Goal: Task Accomplishment & Management: Manage account settings

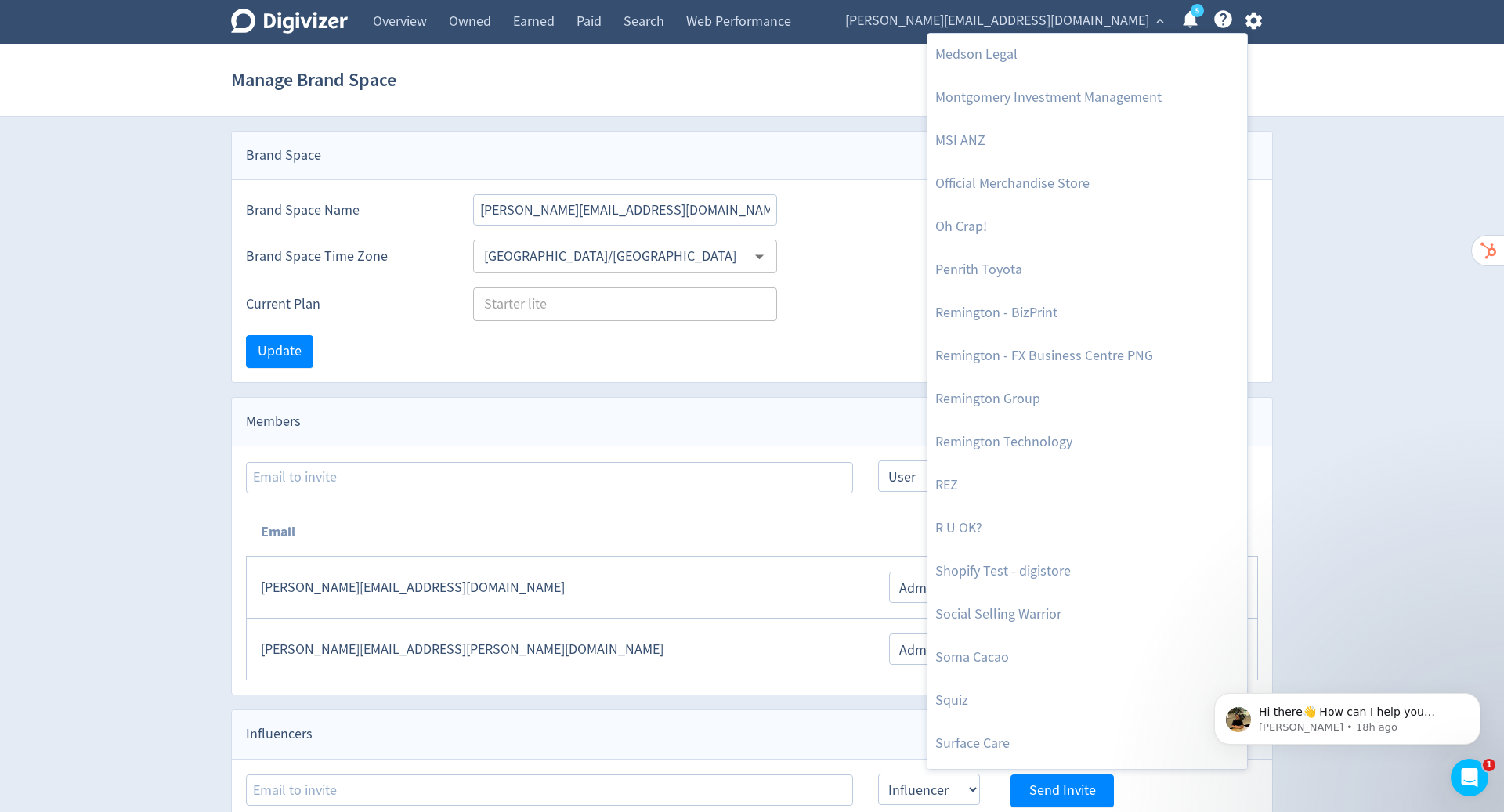
scroll to position [858, 0]
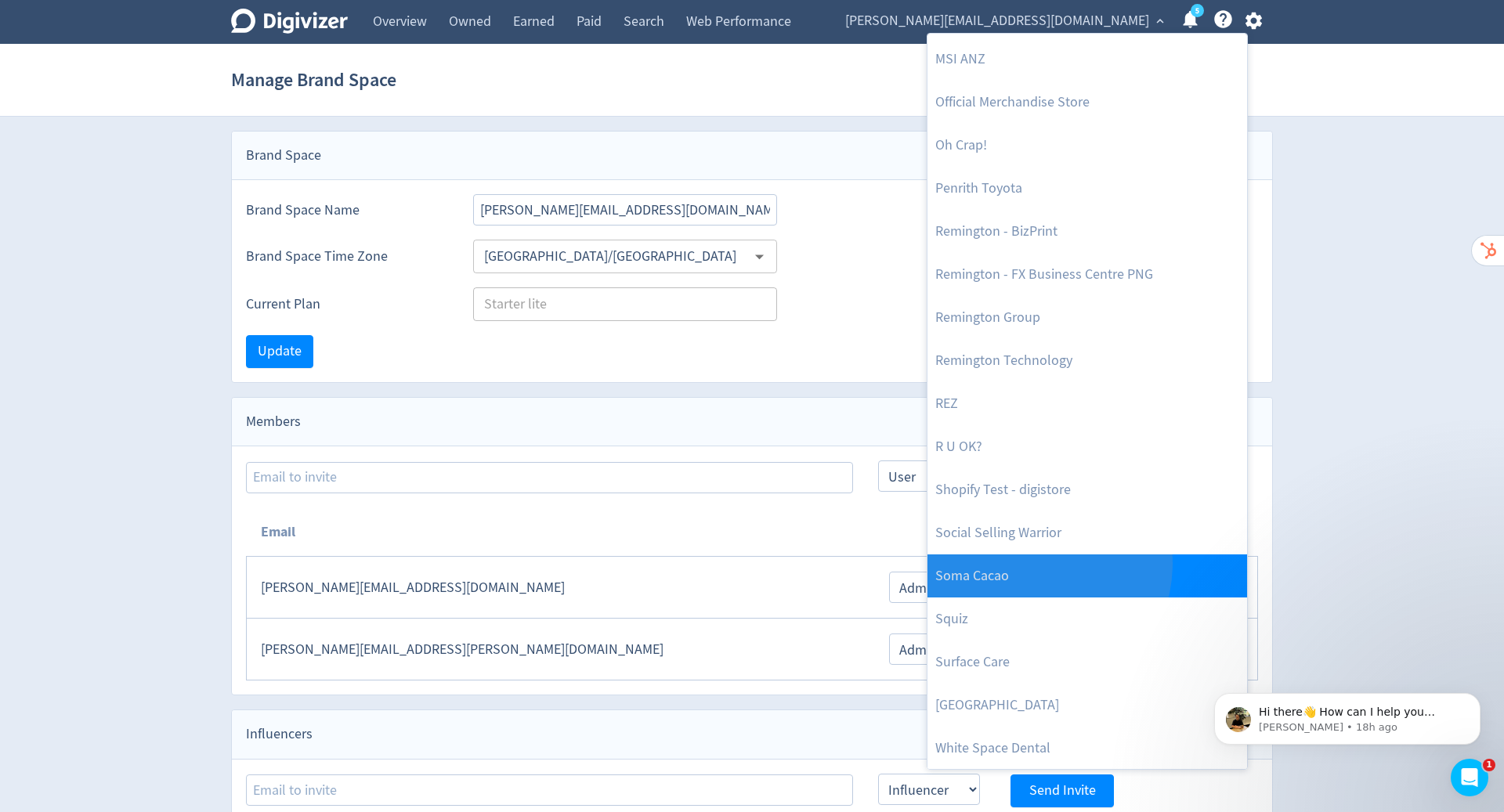
click at [1024, 562] on link "Soma Cacao" at bounding box center [1088, 576] width 319 height 43
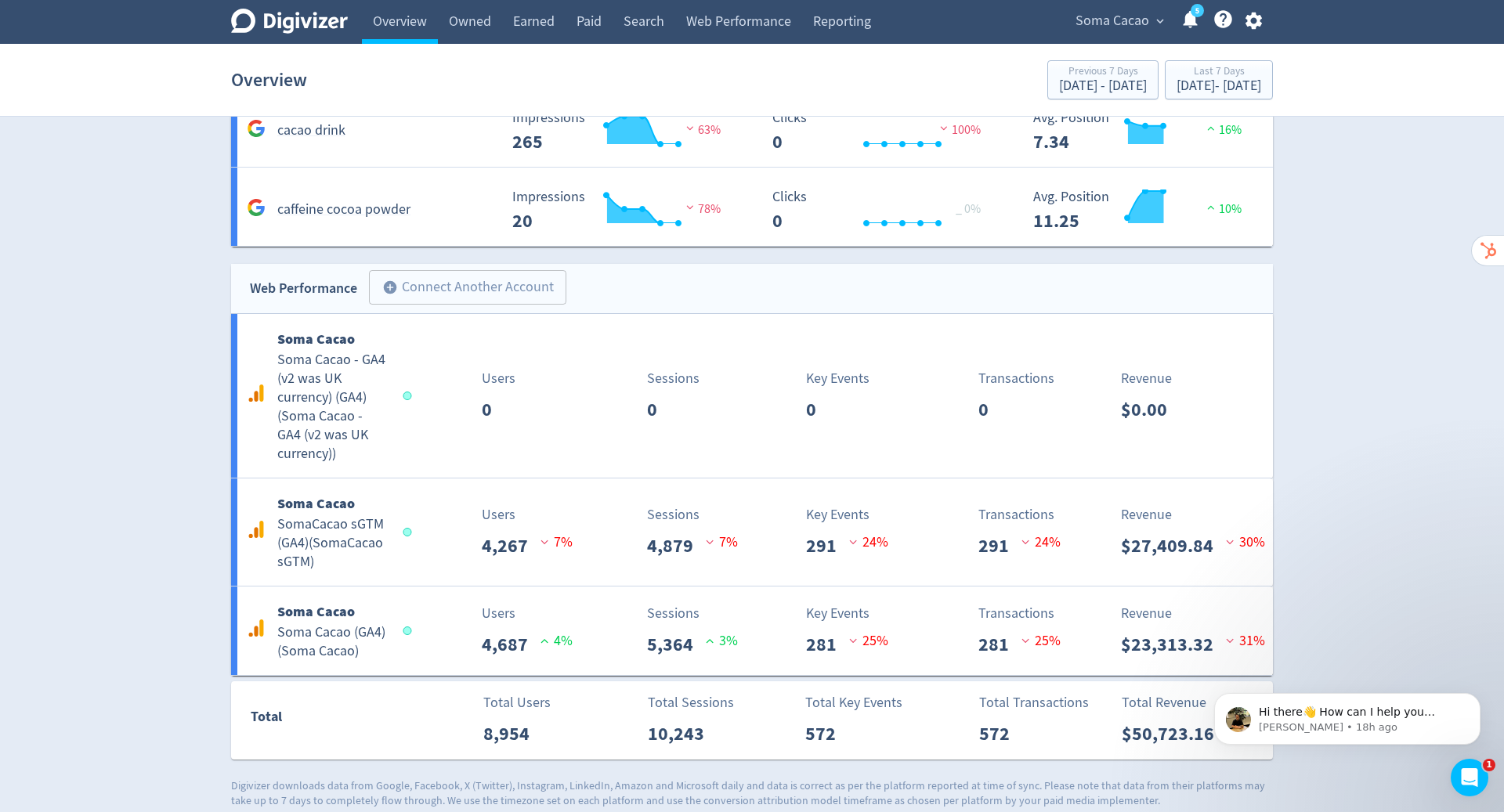
scroll to position [1610, 0]
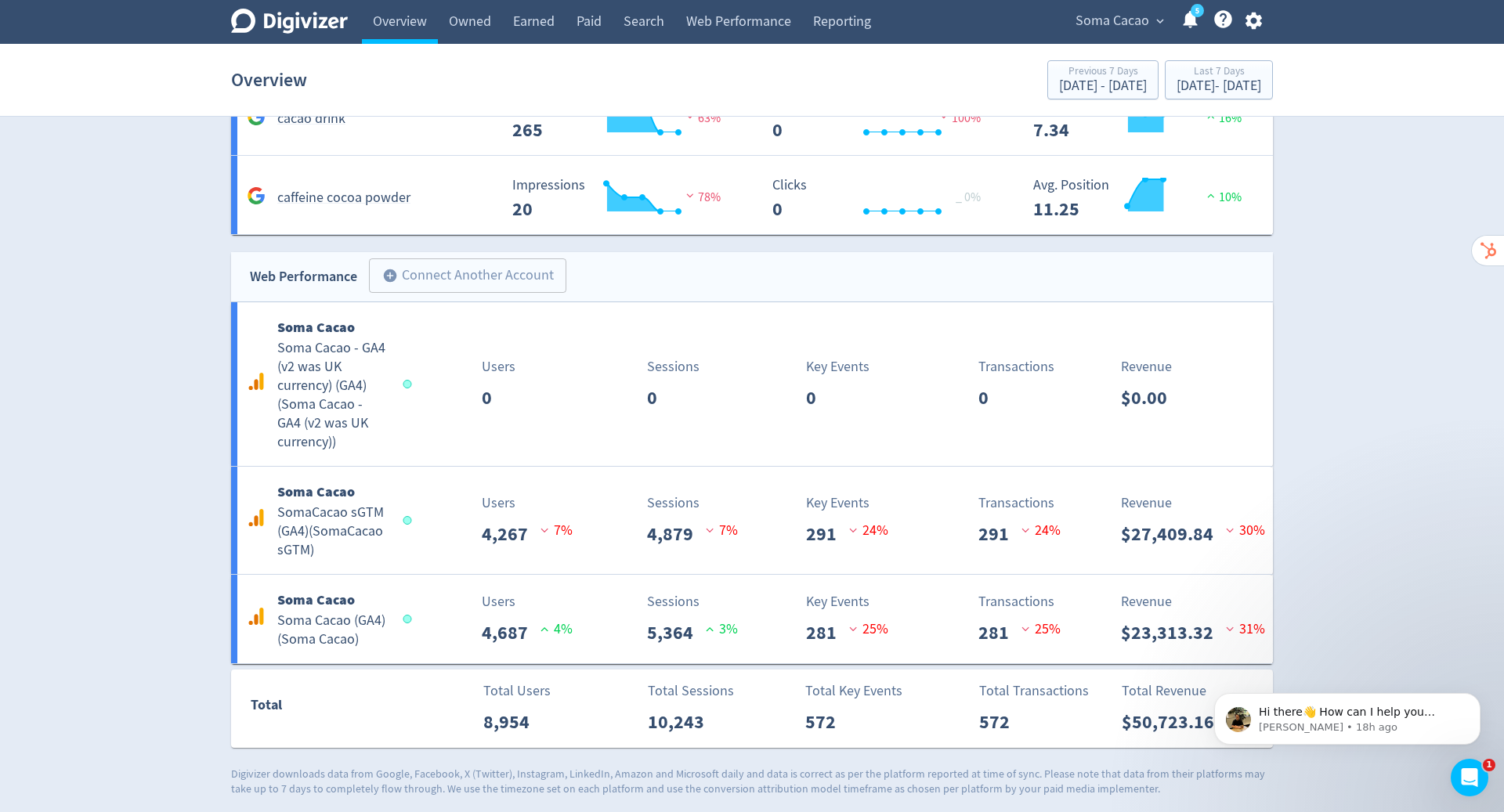
click at [1139, 12] on span "Soma Cacao" at bounding box center [1112, 22] width 73 height 25
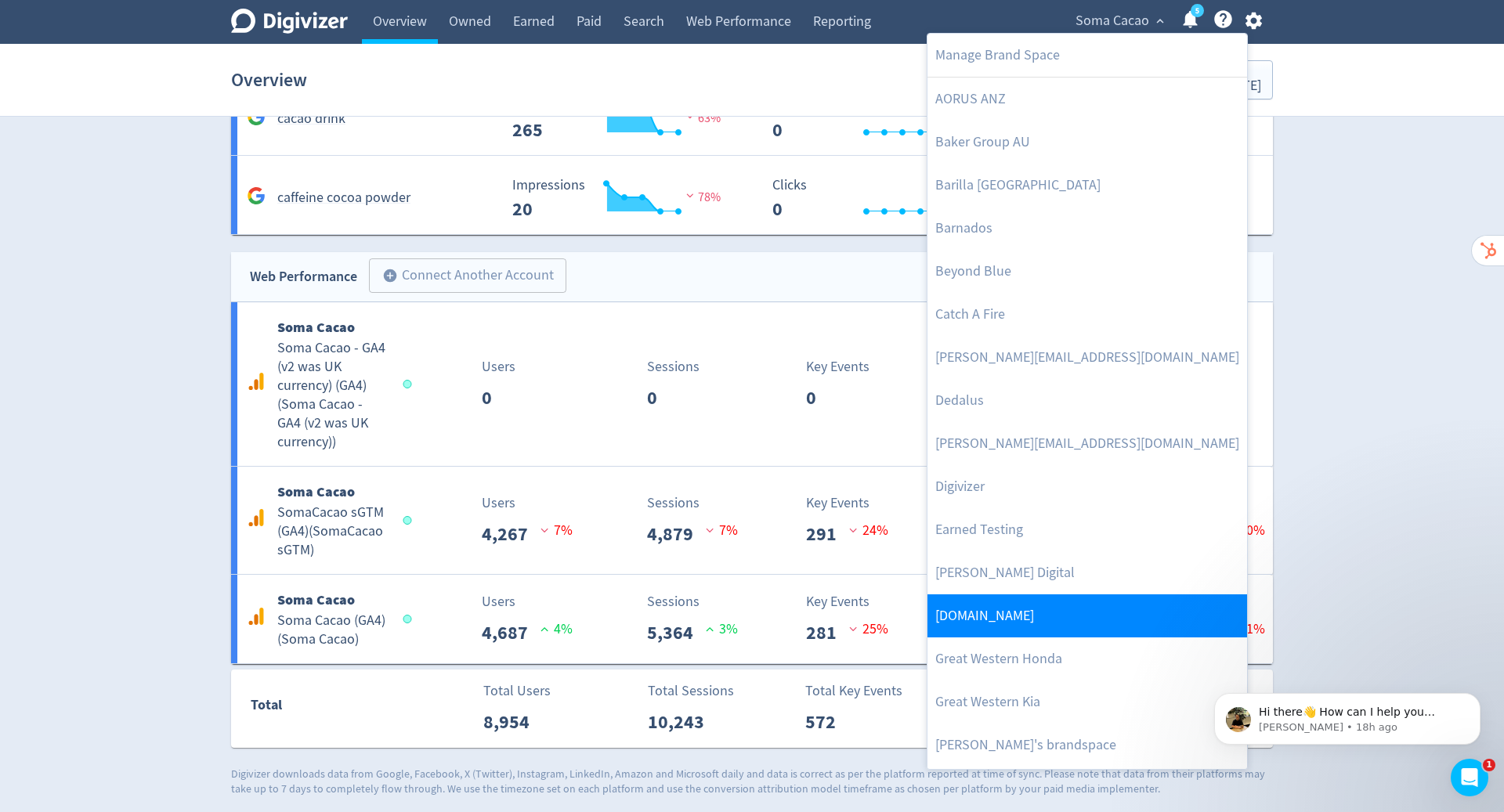
scroll to position [858, 0]
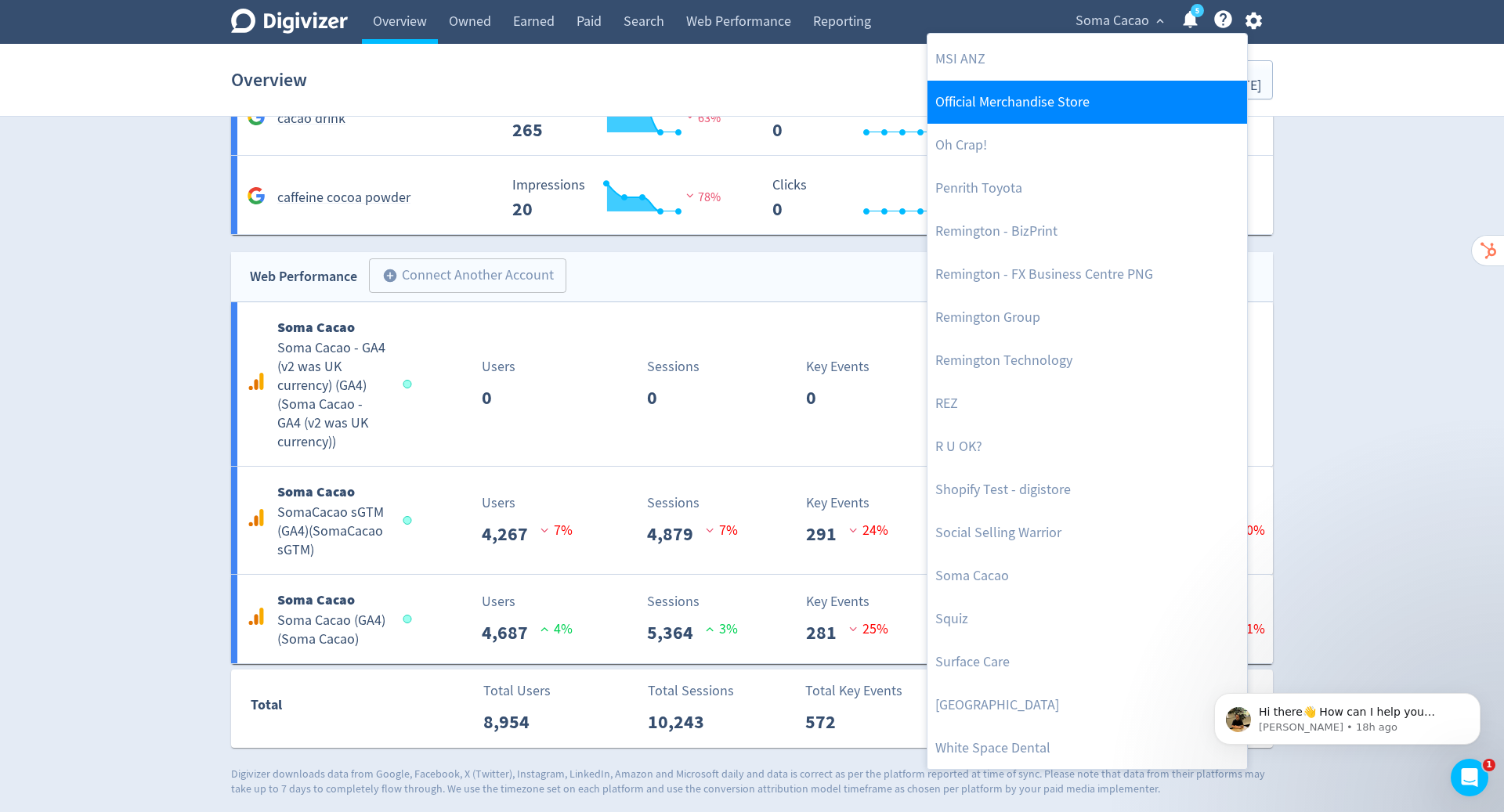
click at [1073, 106] on link "Official Merchandise Store" at bounding box center [1088, 102] width 319 height 43
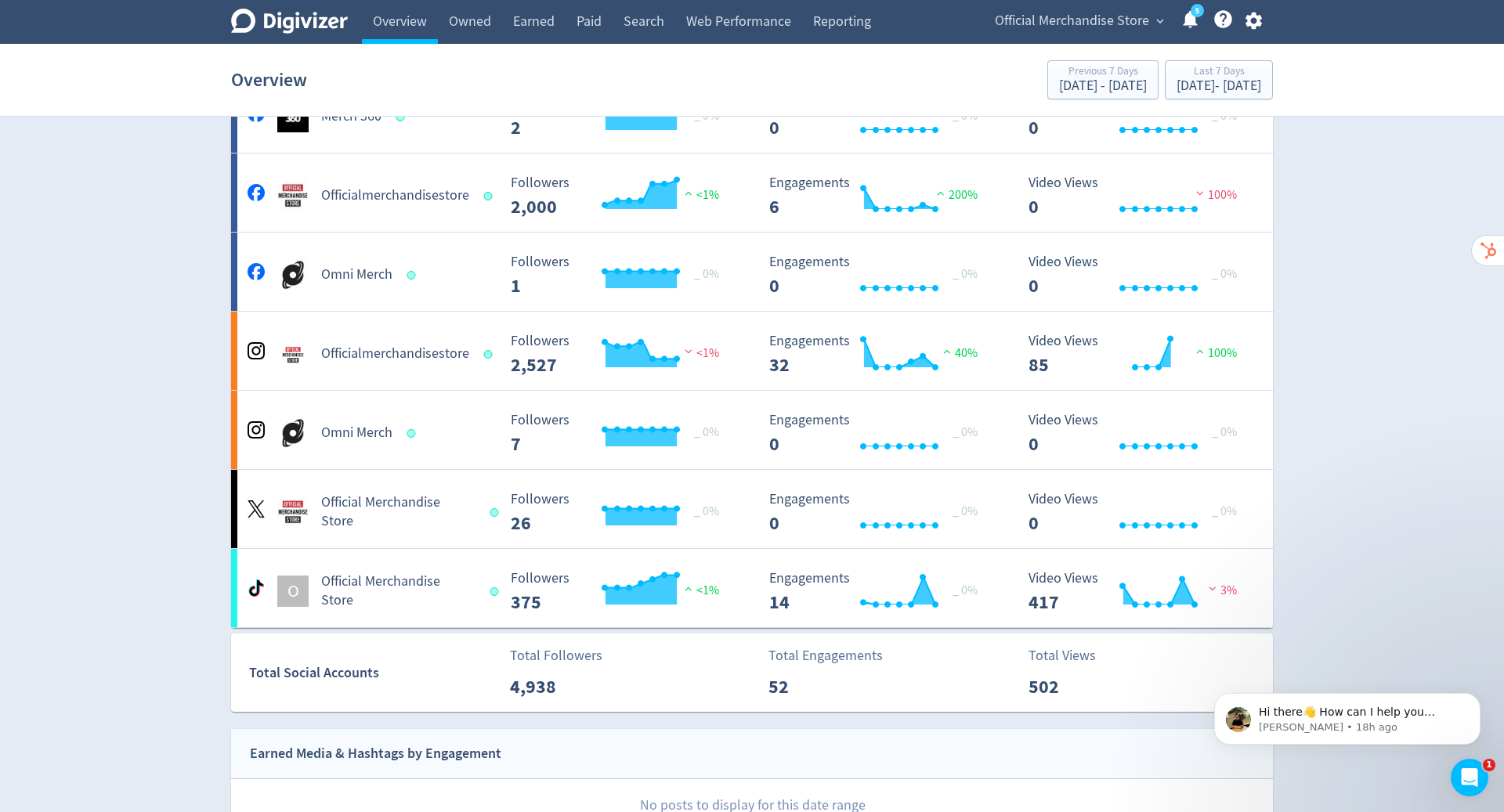
scroll to position [110, 0]
click at [477, 22] on link "Owned" at bounding box center [470, 22] width 65 height 44
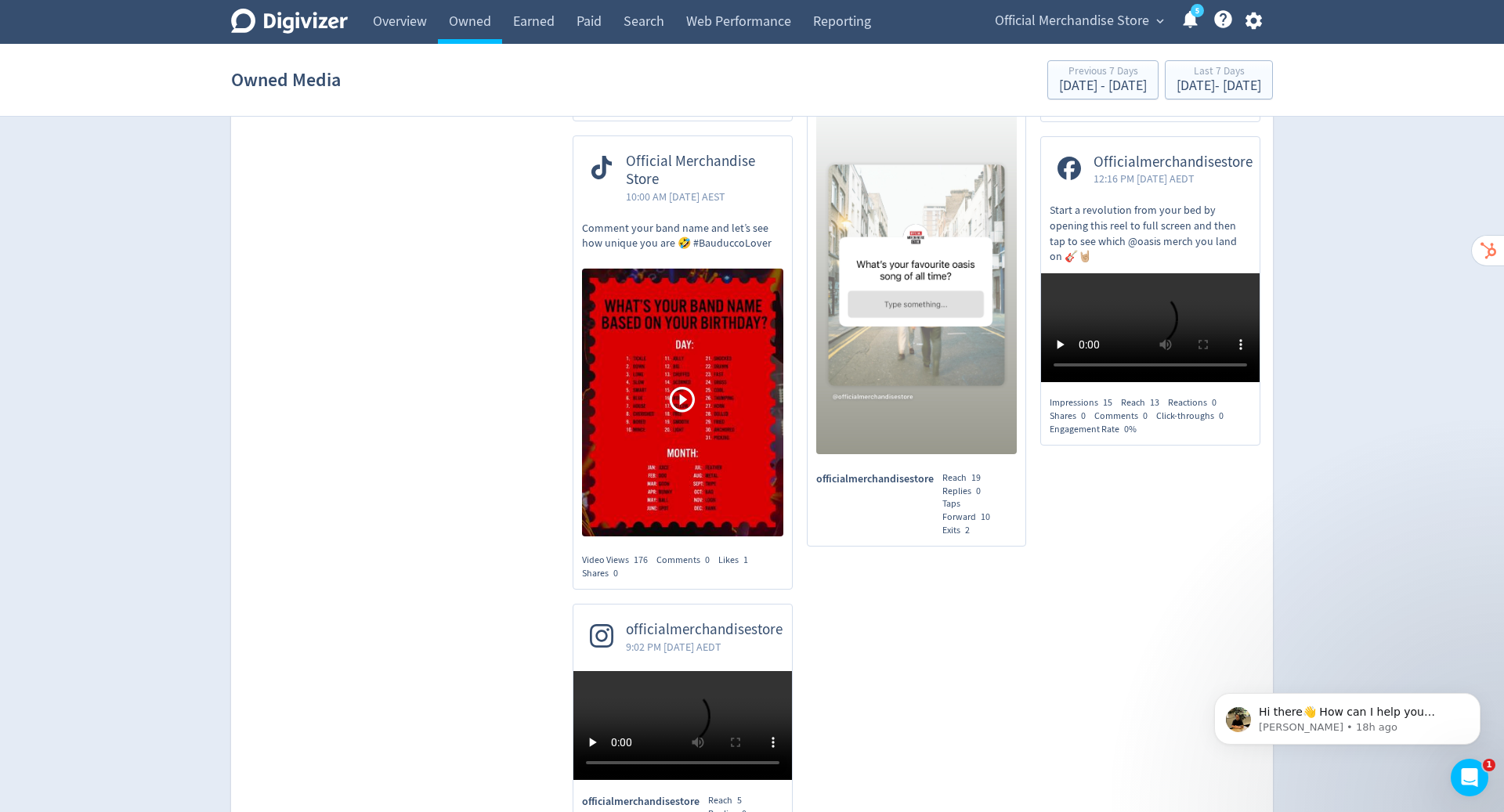
scroll to position [1636, 0]
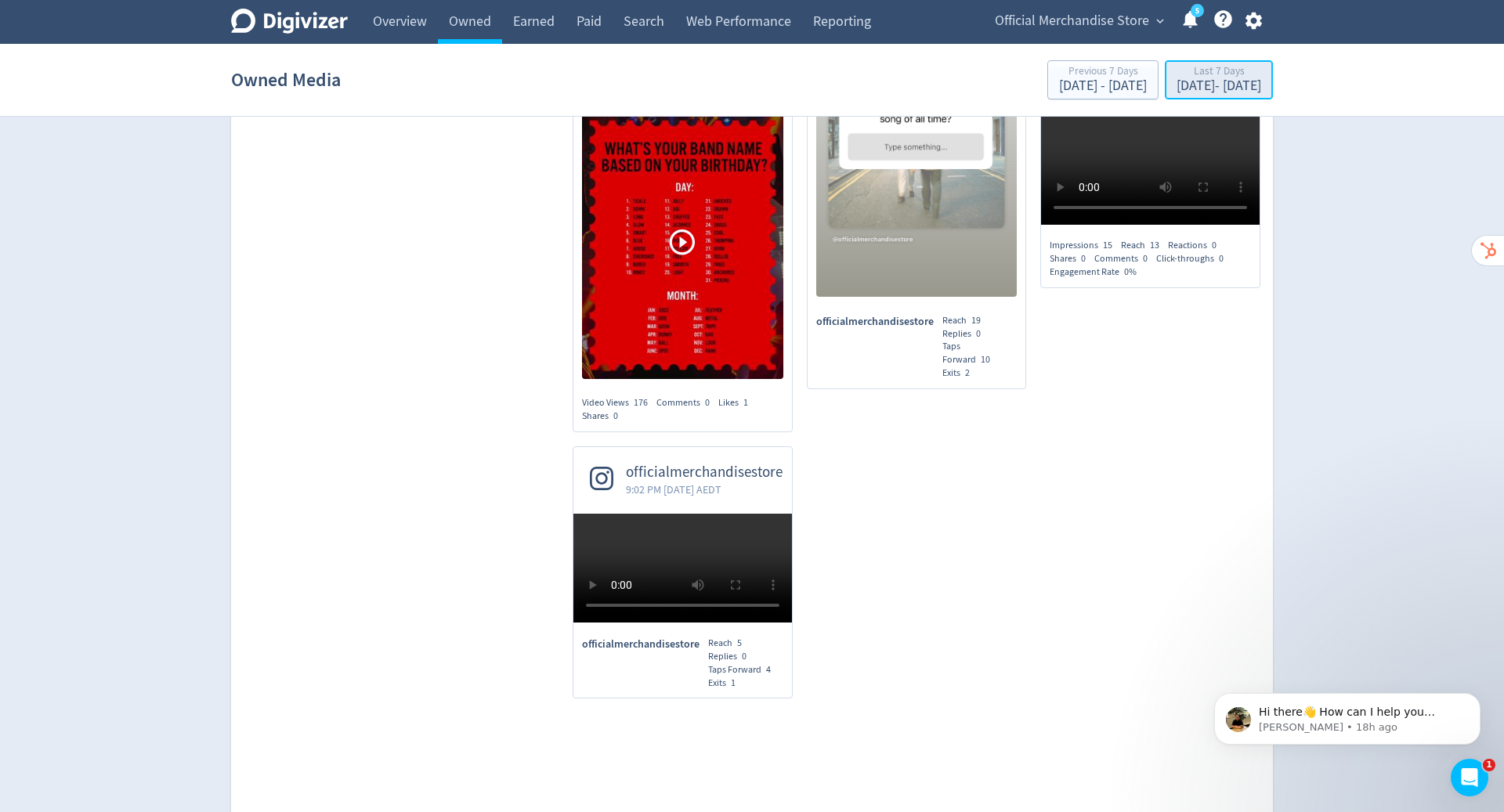
click at [1177, 86] on div "Oct 3, 2025 - Oct 9, 2025" at bounding box center [1219, 86] width 84 height 14
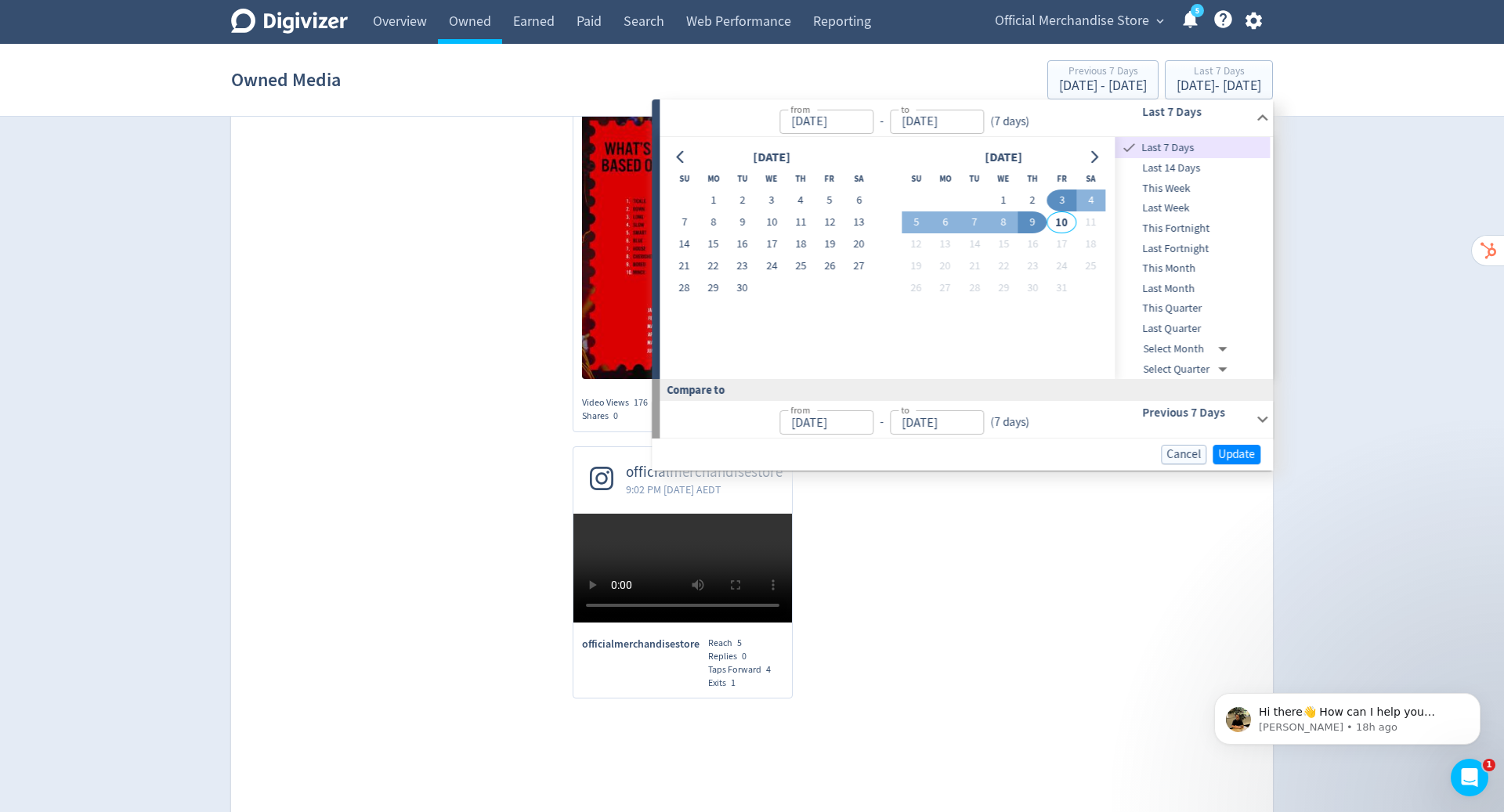
click at [670, 147] on div at bounding box center [681, 158] width 23 height 23
click at [678, 154] on icon "Go to previous month" at bounding box center [680, 157] width 13 height 13
click at [741, 194] on button "1" at bounding box center [743, 200] width 29 height 22
type input "Jul 01, 2025"
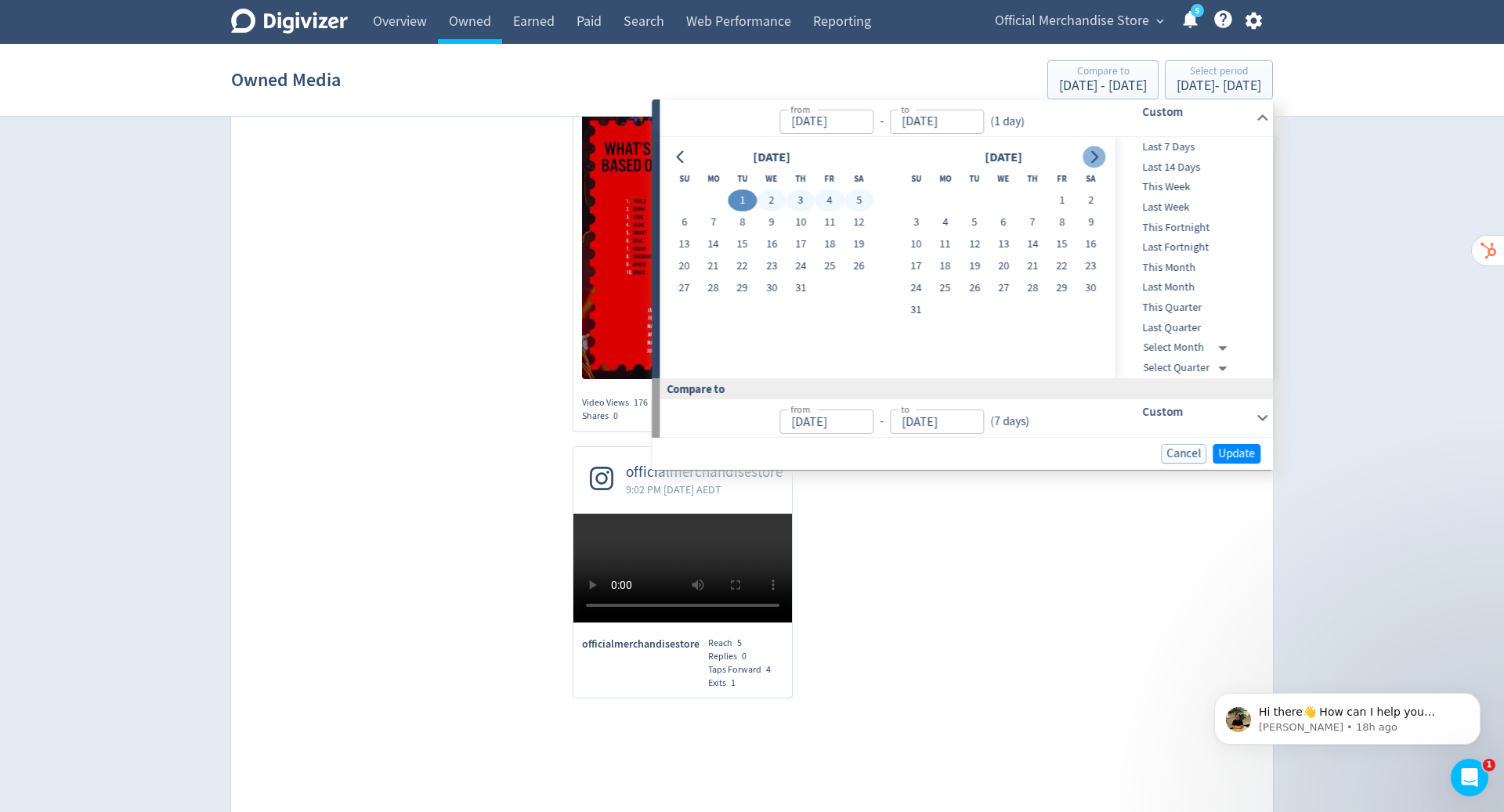
click at [1091, 158] on icon "Go to next month" at bounding box center [1094, 157] width 13 height 13
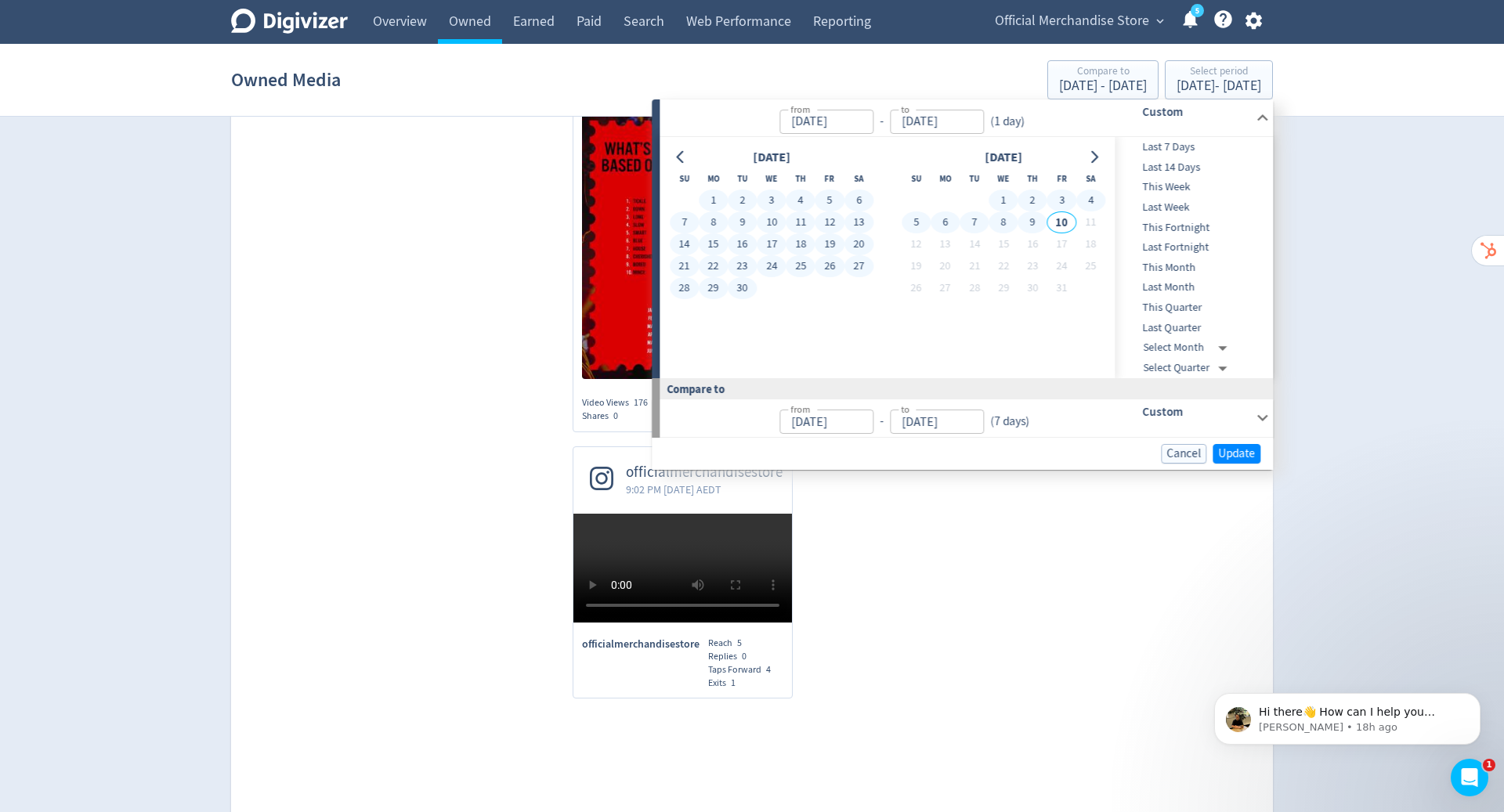
click at [1033, 228] on button "9" at bounding box center [1033, 222] width 29 height 22
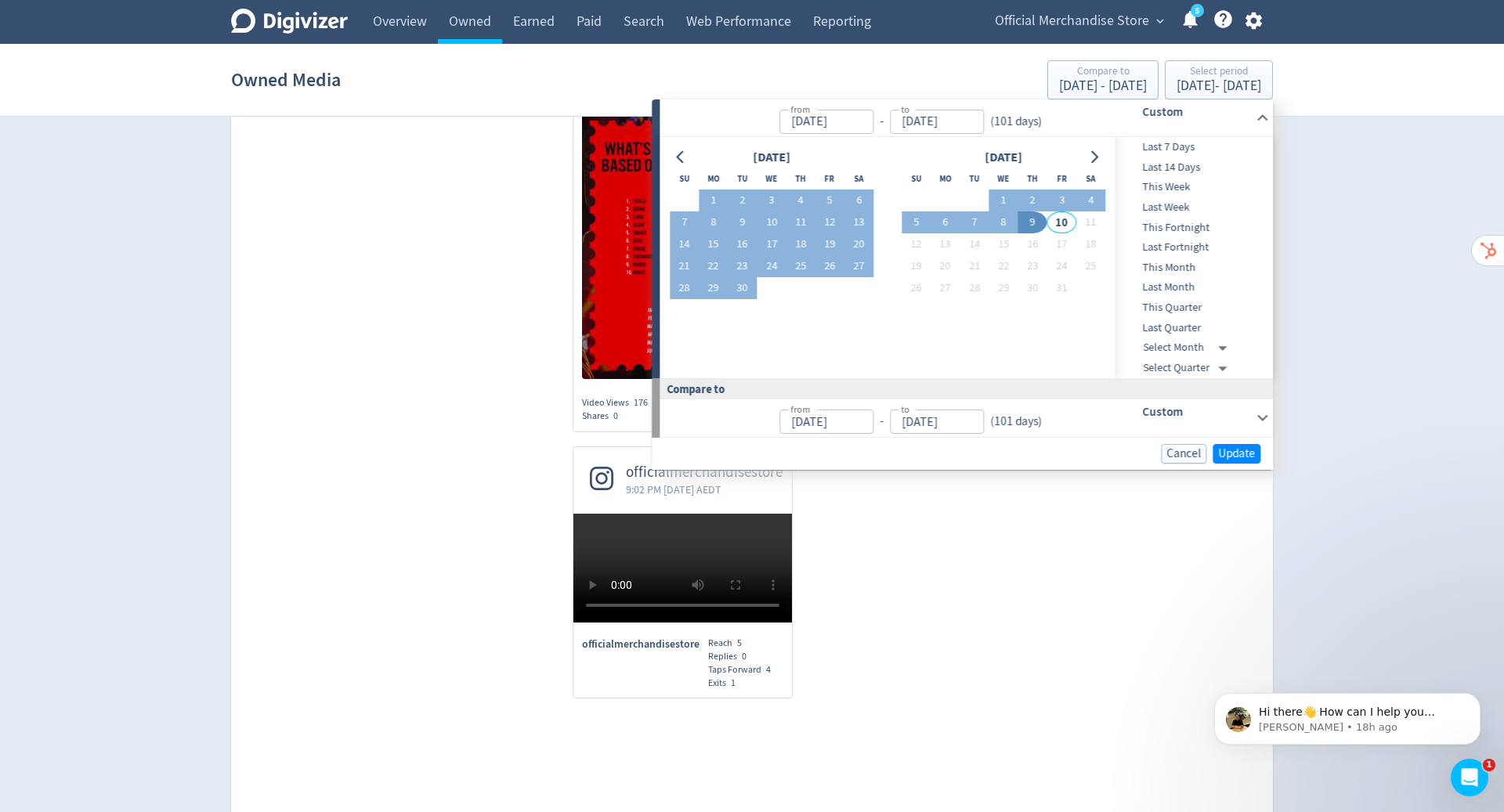
type input "Oct 09, 2025"
type input "Mar 22, 2025"
type input "Jun 30, 2025"
click at [1238, 452] on span "Update" at bounding box center [1237, 454] width 37 height 12
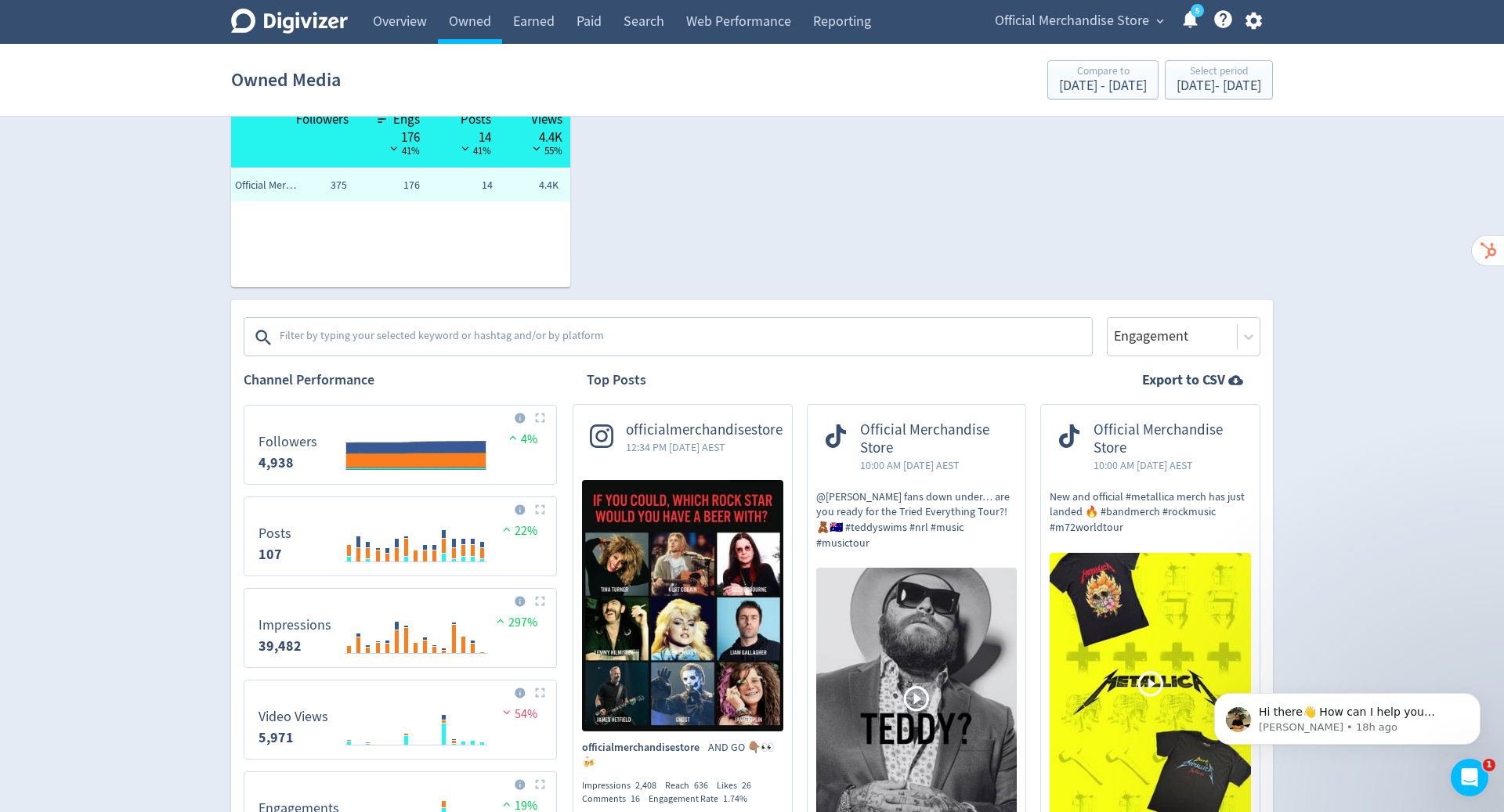
scroll to position [0, 0]
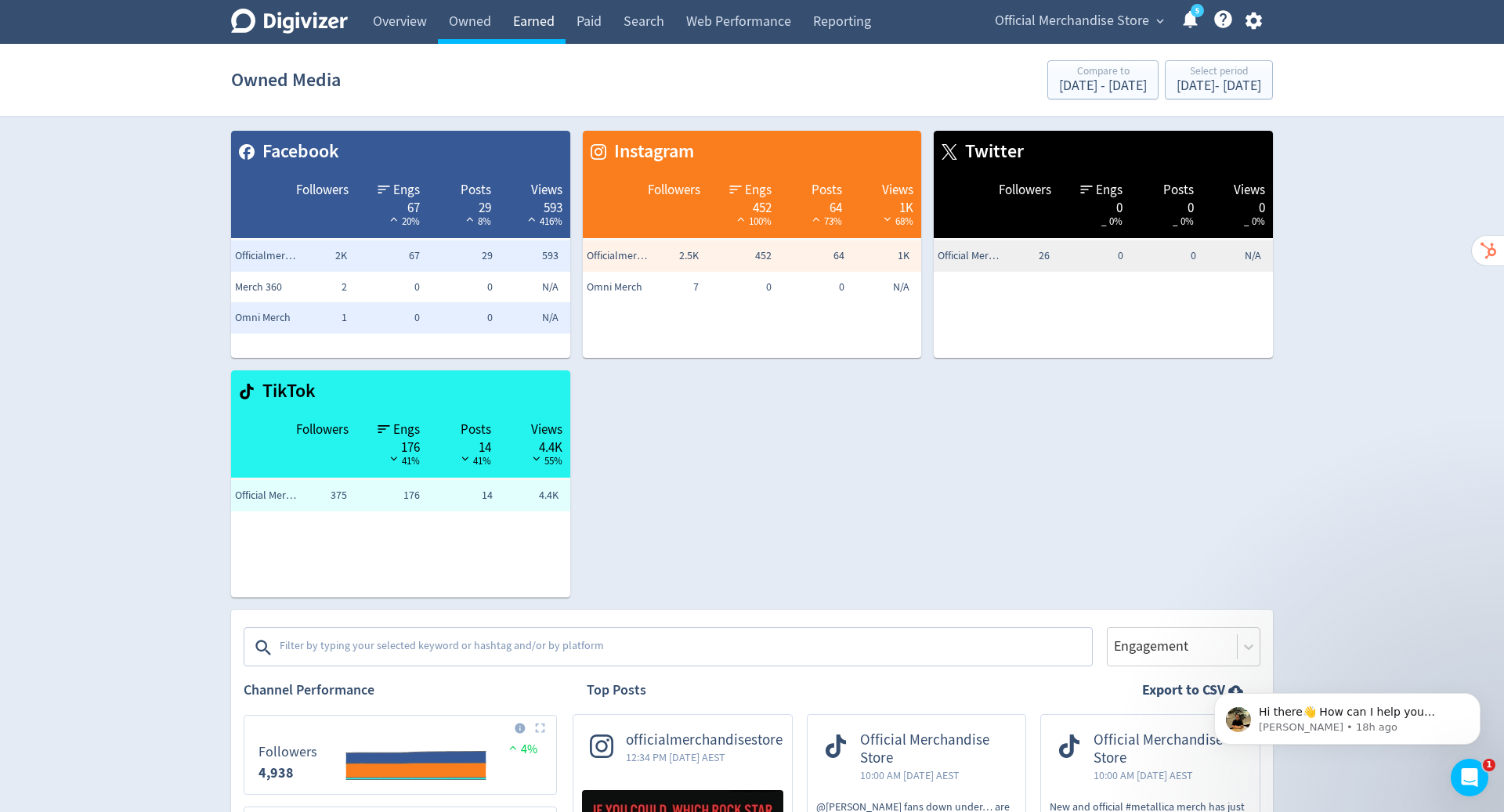
click at [545, 11] on link "Earned" at bounding box center [533, 22] width 64 height 44
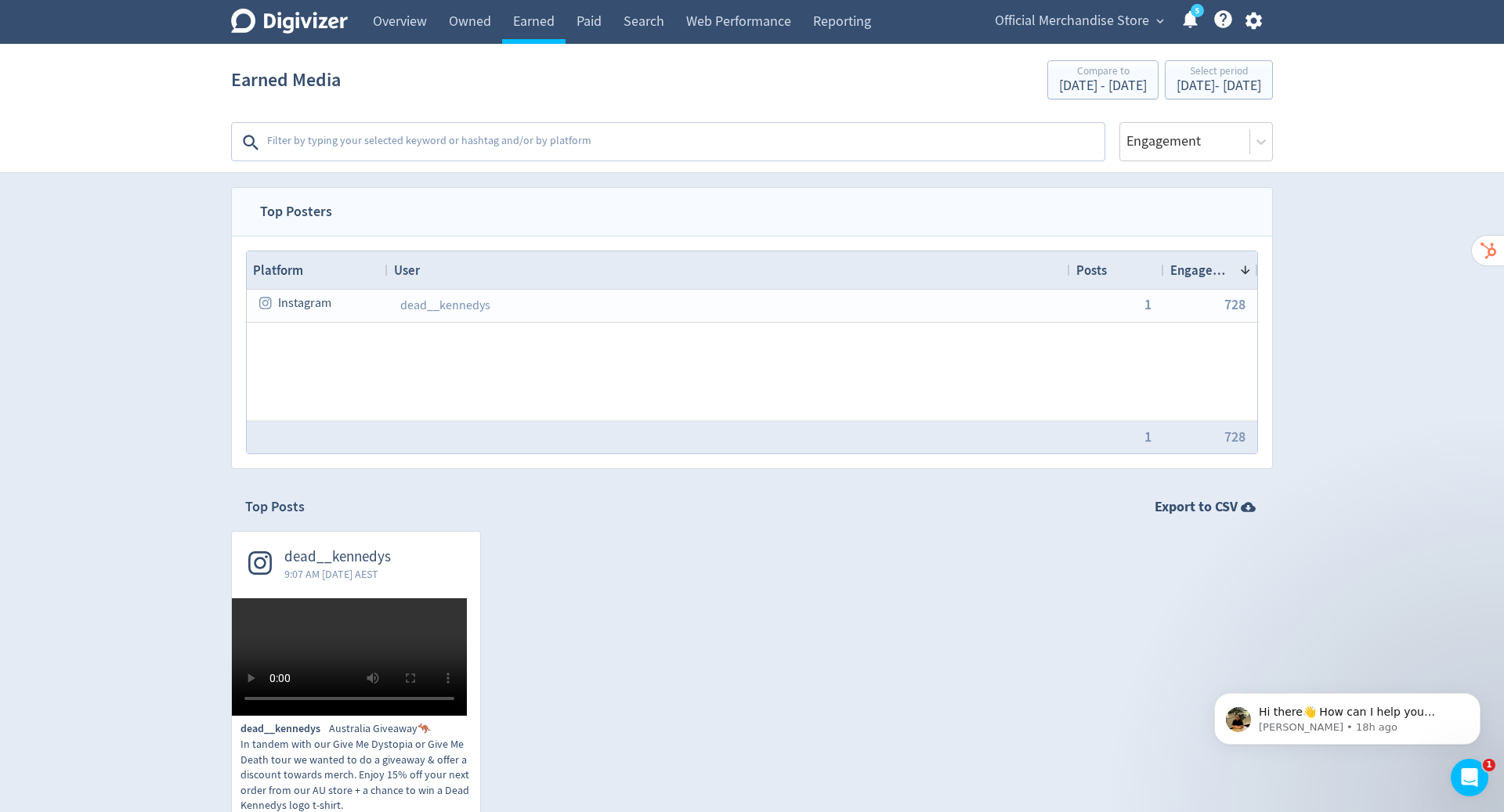
click at [1132, 24] on span "Official Merchandise Store" at bounding box center [1072, 22] width 155 height 25
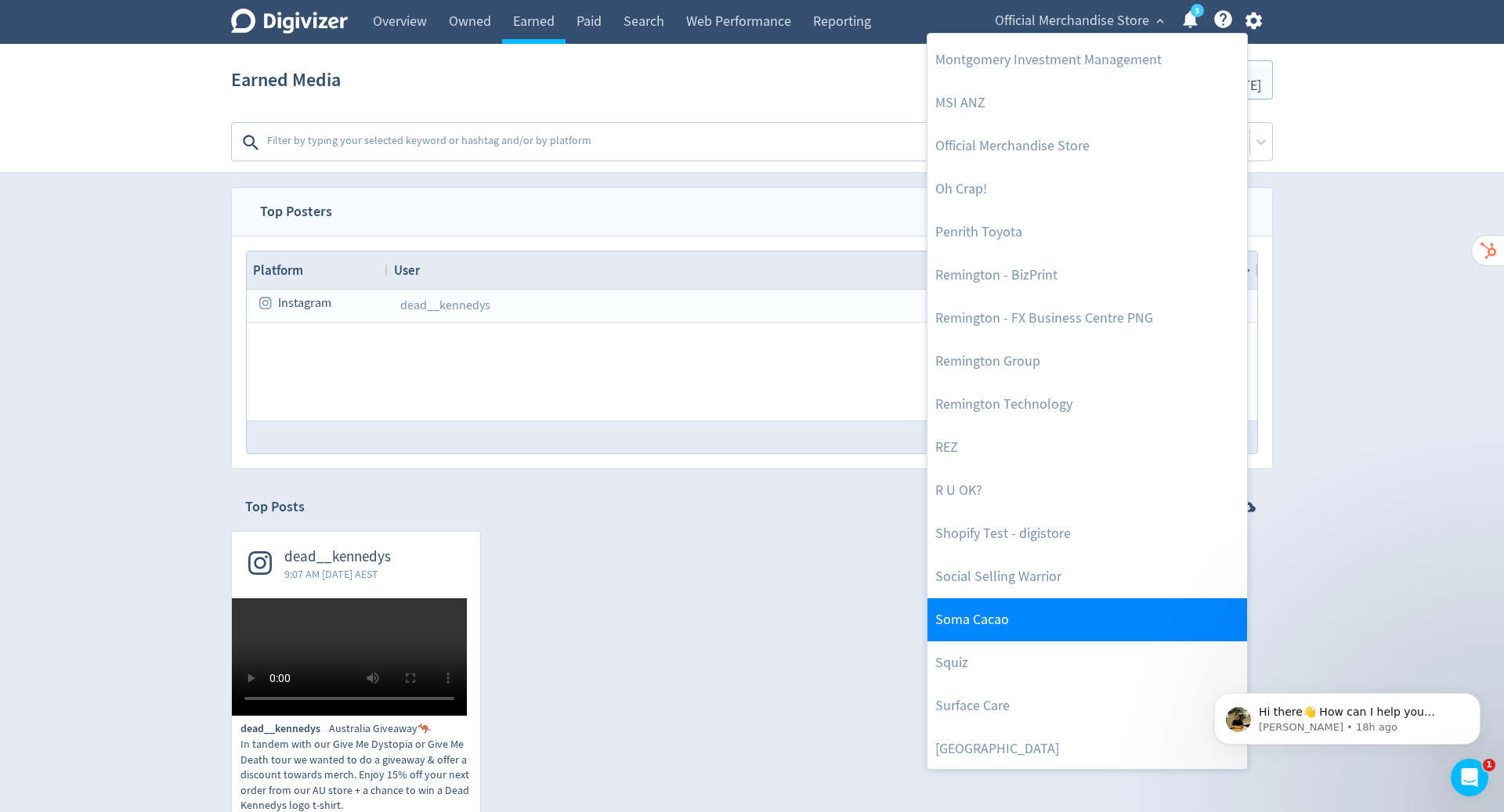
scroll to position [858, 0]
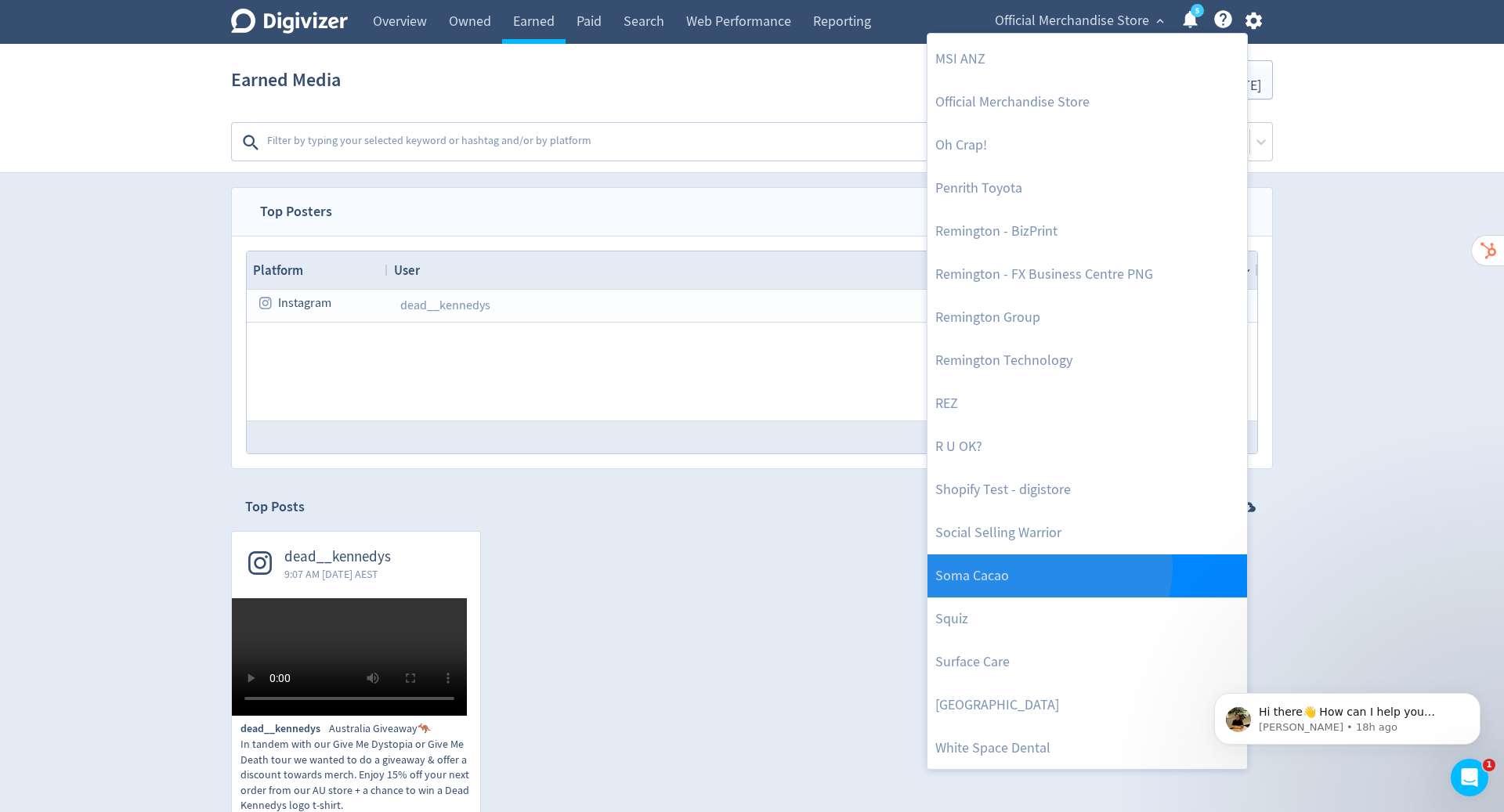
click at [1034, 565] on link "Soma Cacao" at bounding box center [1088, 576] width 319 height 43
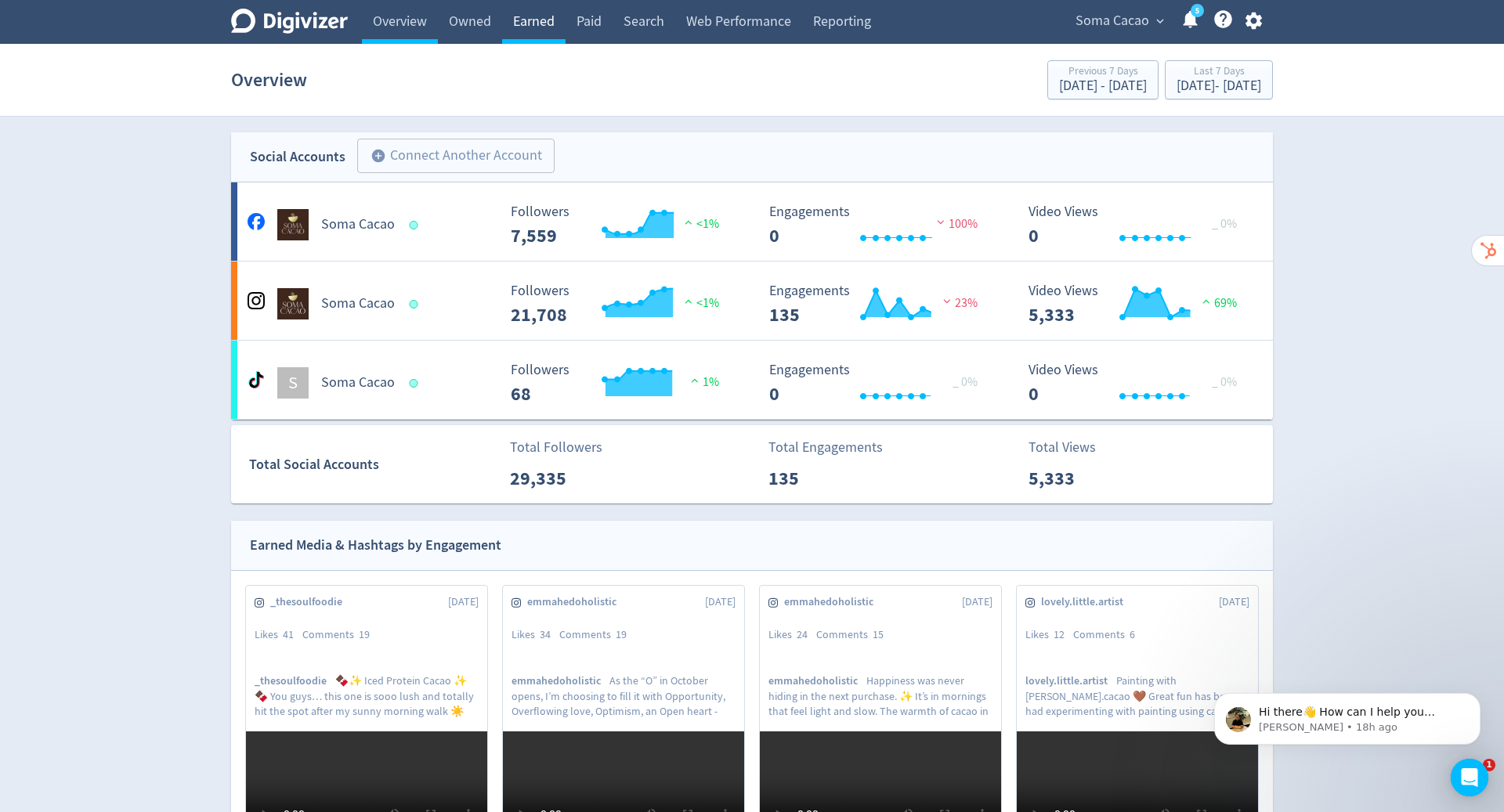
click at [547, 25] on link "Earned" at bounding box center [533, 22] width 64 height 44
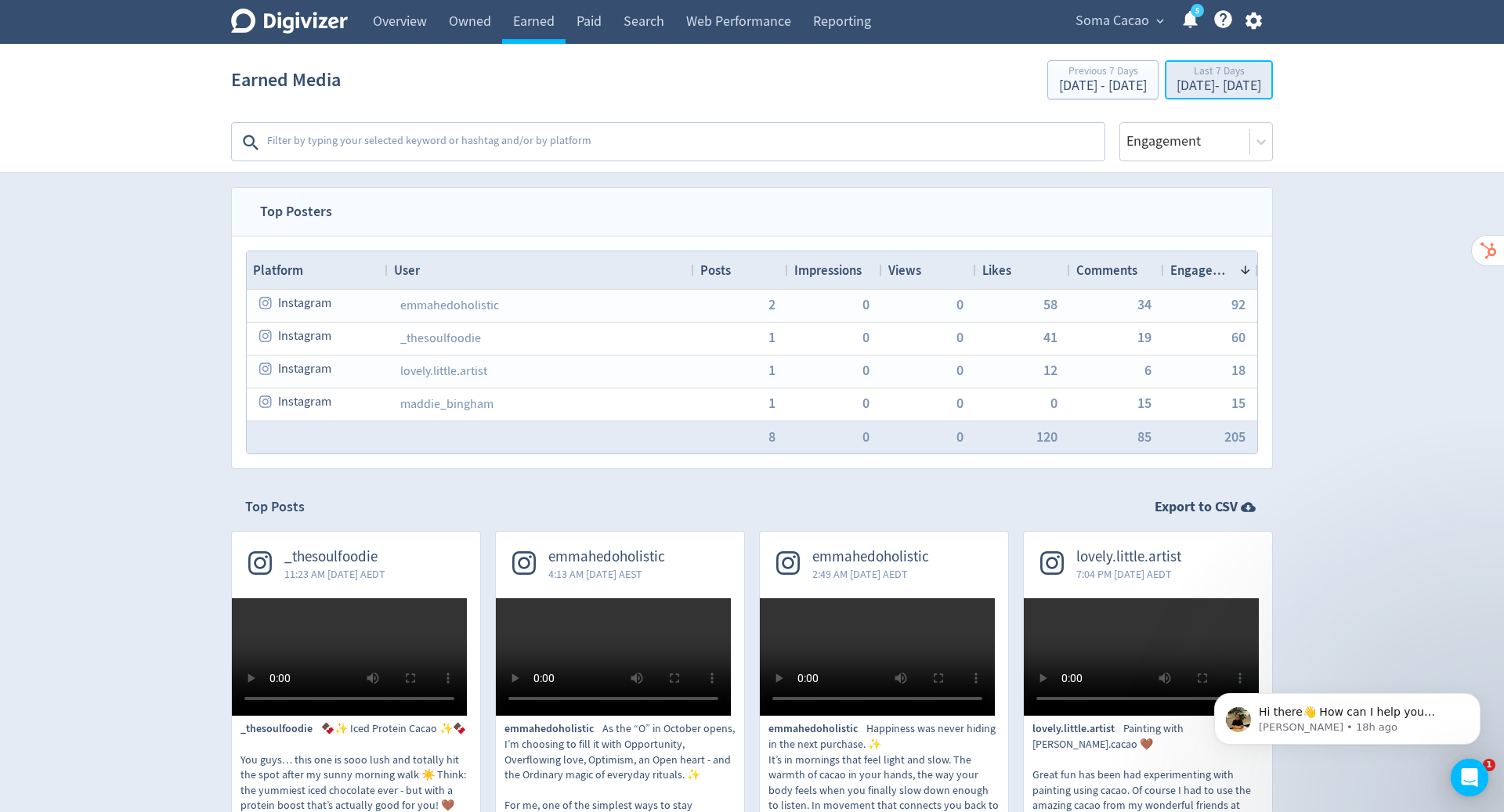
click at [1177, 81] on div "Oct 3, 2025 - Oct 9, 2025" at bounding box center [1219, 86] width 84 height 14
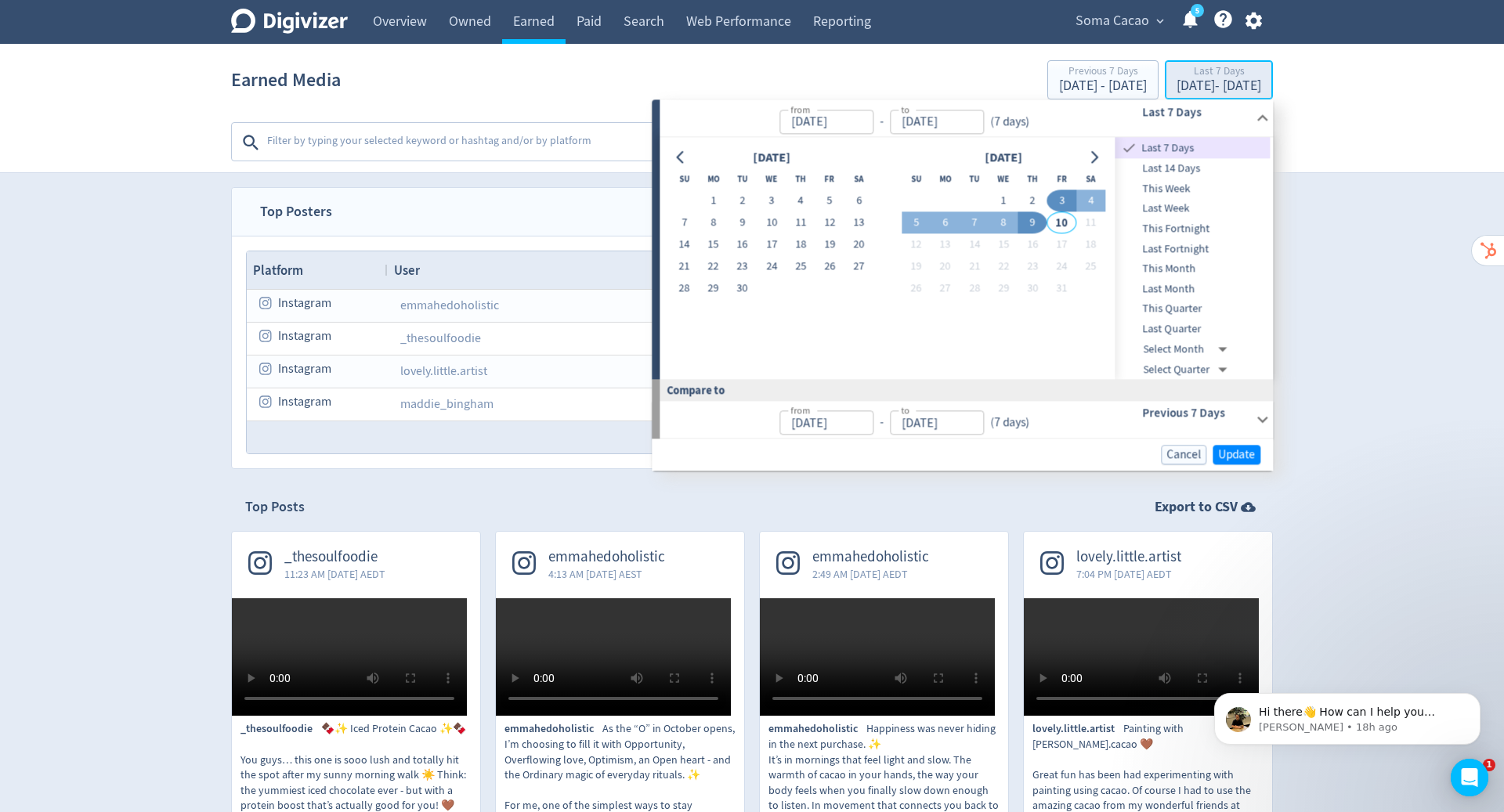
type input "Oct 03, 2025"
type input "Oct 09, 2025"
type input "Sep 26, 2025"
type input "Oct 02, 2025"
click at [679, 154] on icon "Go to previous month" at bounding box center [680, 157] width 7 height 13
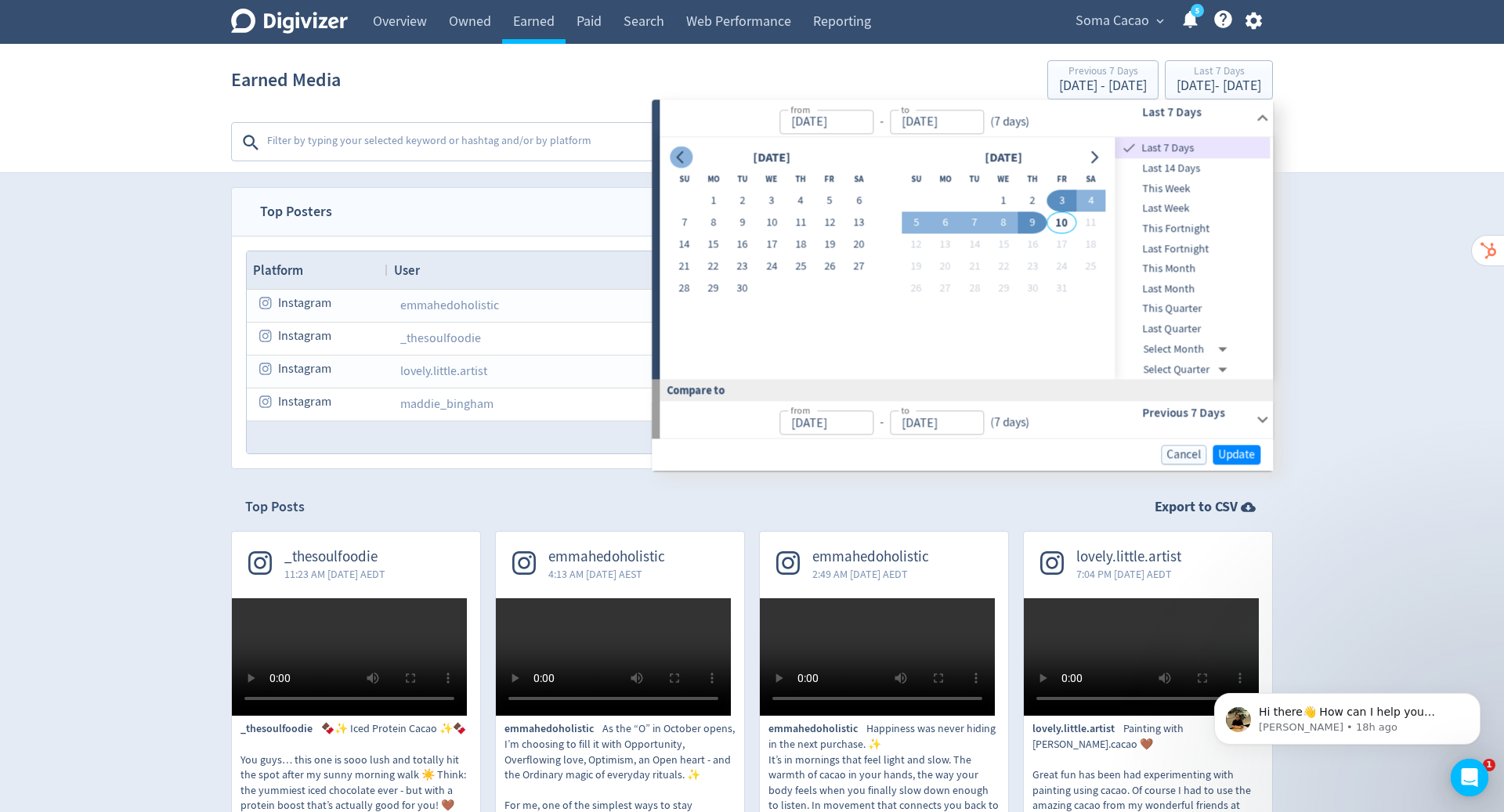
click at [679, 154] on icon "Go to previous month" at bounding box center [680, 157] width 7 height 13
click at [676, 203] on button "1" at bounding box center [685, 201] width 29 height 22
type input "[DATE]"
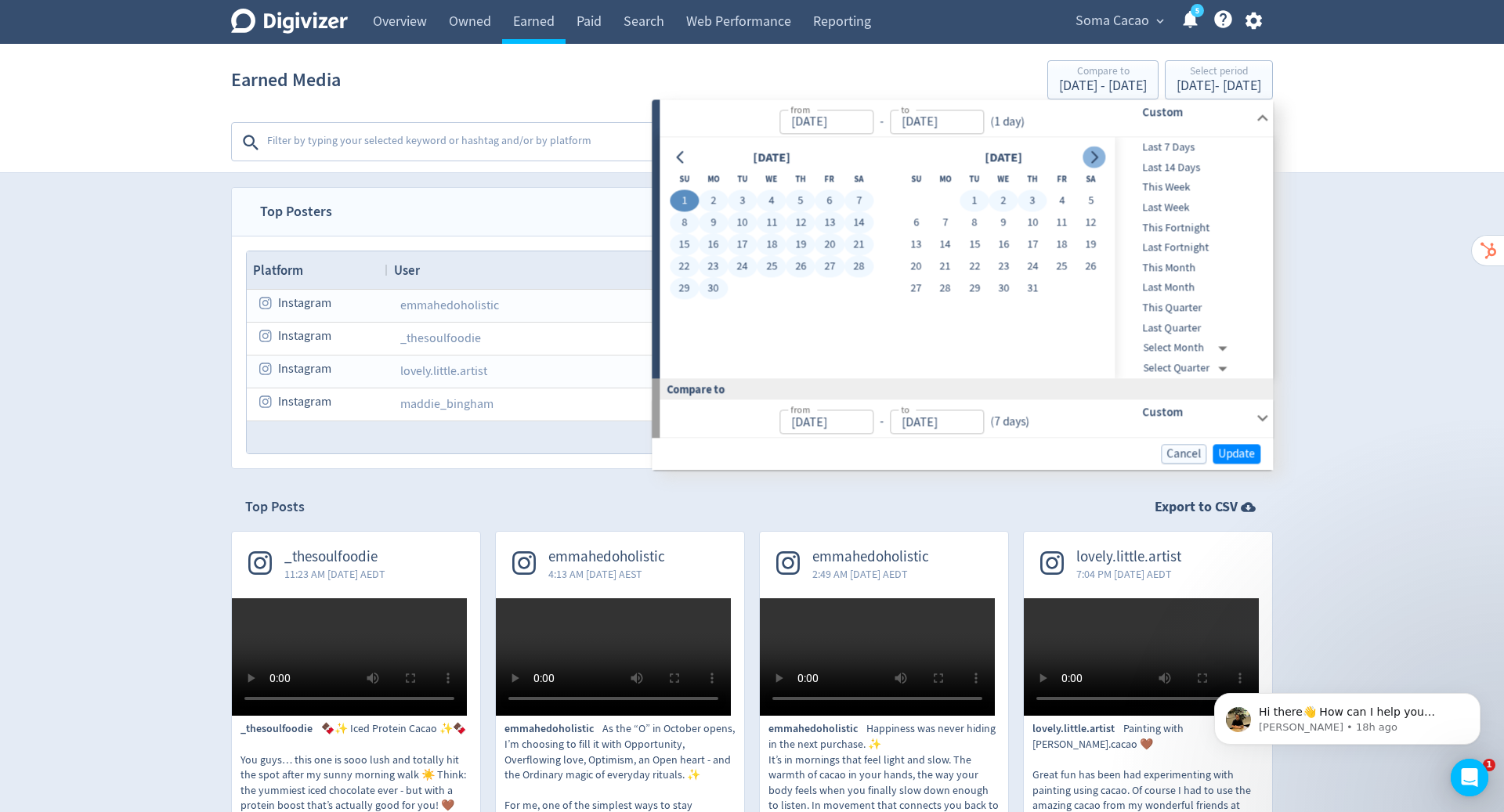
click at [1089, 156] on icon "Go to next month" at bounding box center [1094, 157] width 13 height 13
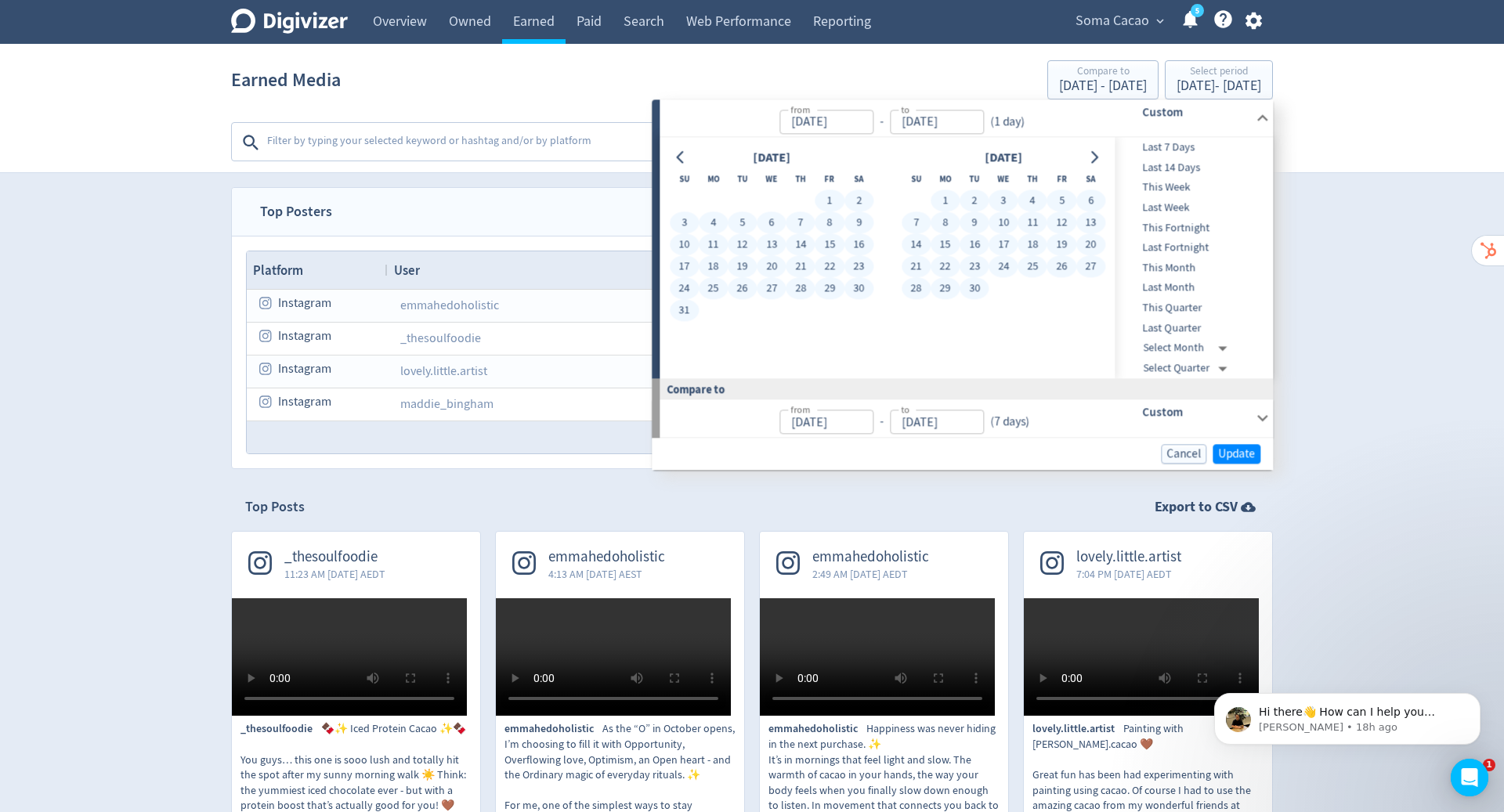
click at [975, 286] on button "30" at bounding box center [974, 289] width 29 height 22
type input "[DATE]"
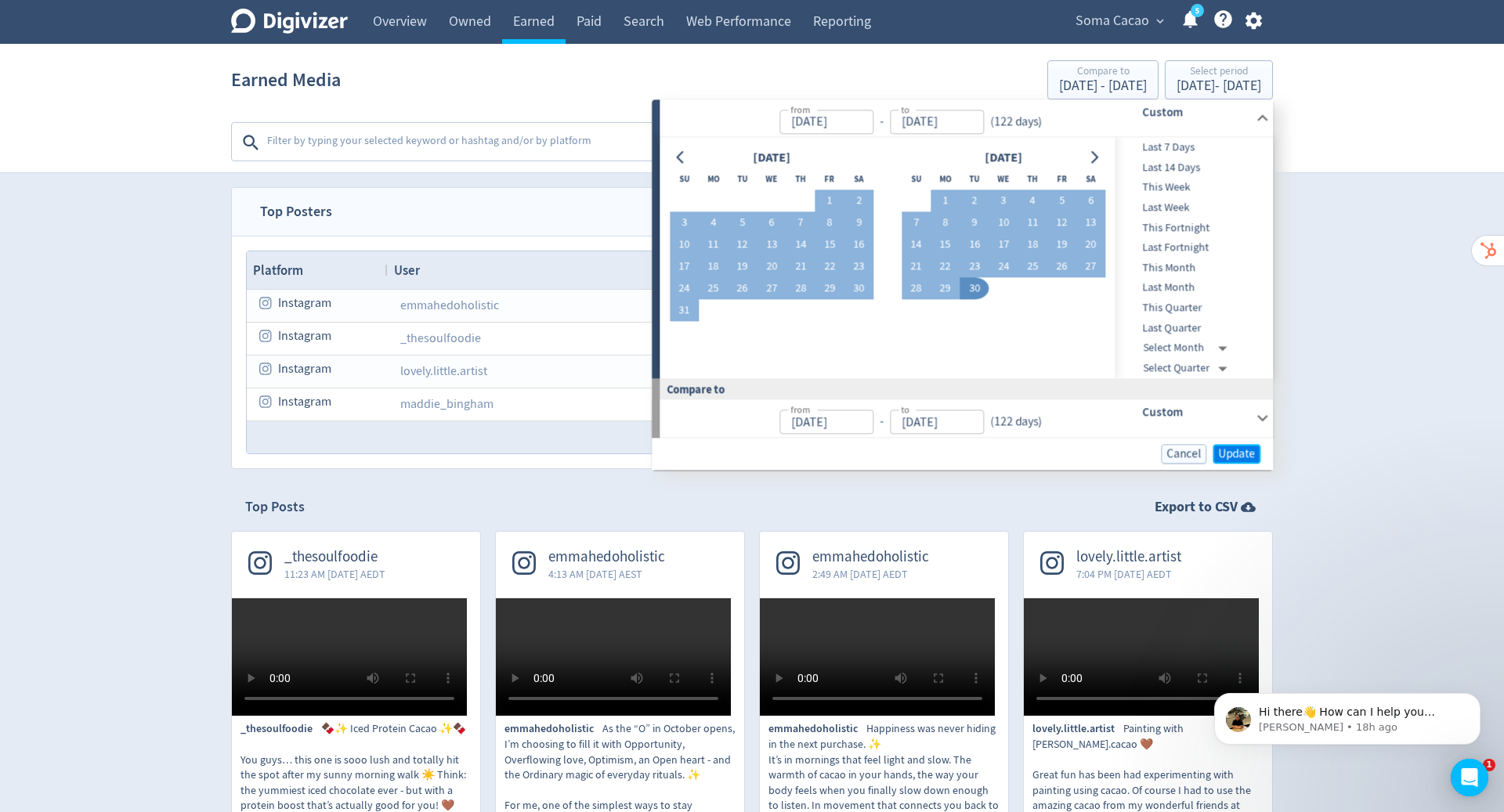
click at [1237, 449] on span "Update" at bounding box center [1237, 454] width 37 height 12
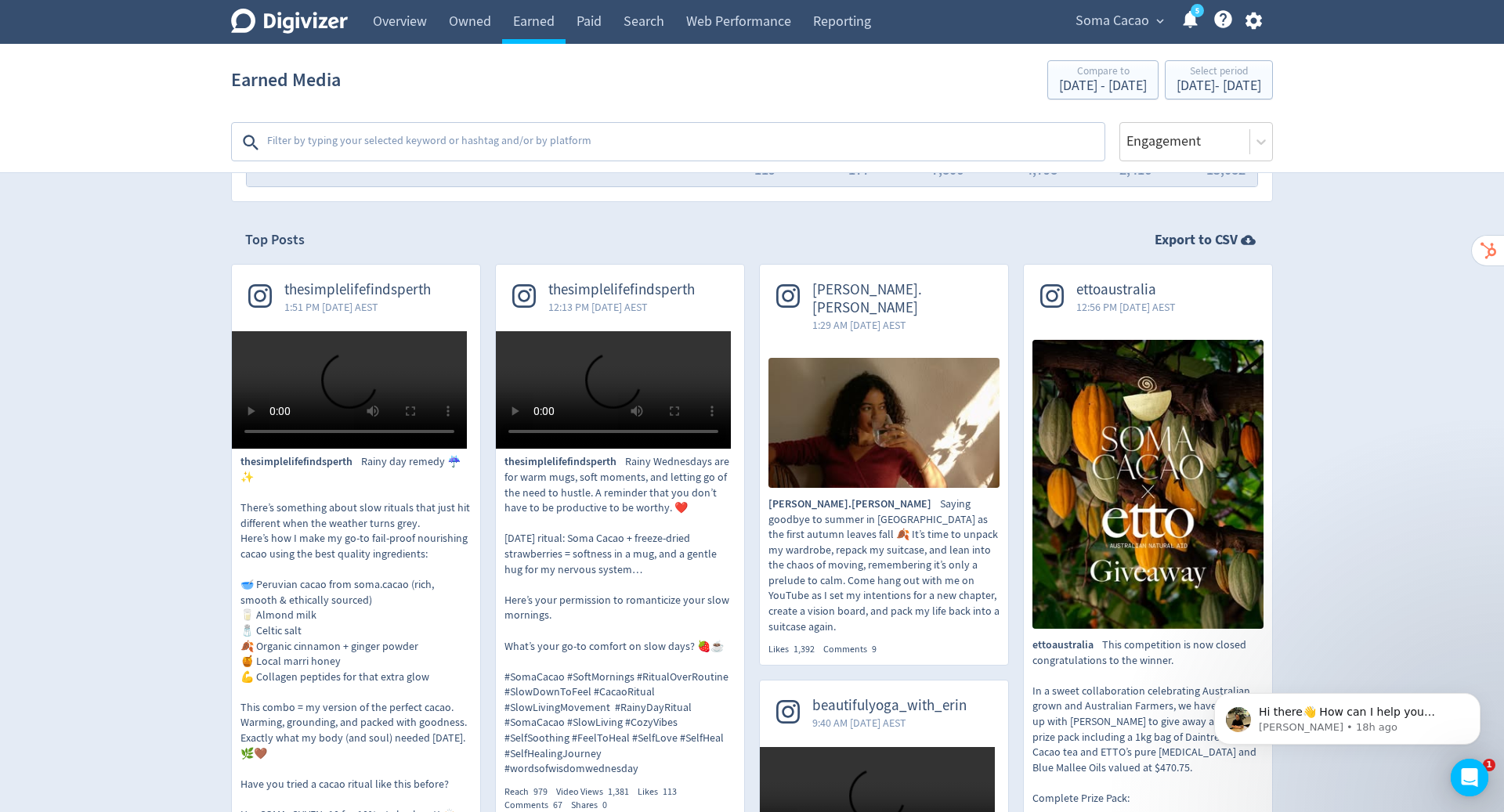
scroll to position [267, 0]
click at [1477, 693] on icon "Dismiss notification" at bounding box center [1476, 697] width 9 height 9
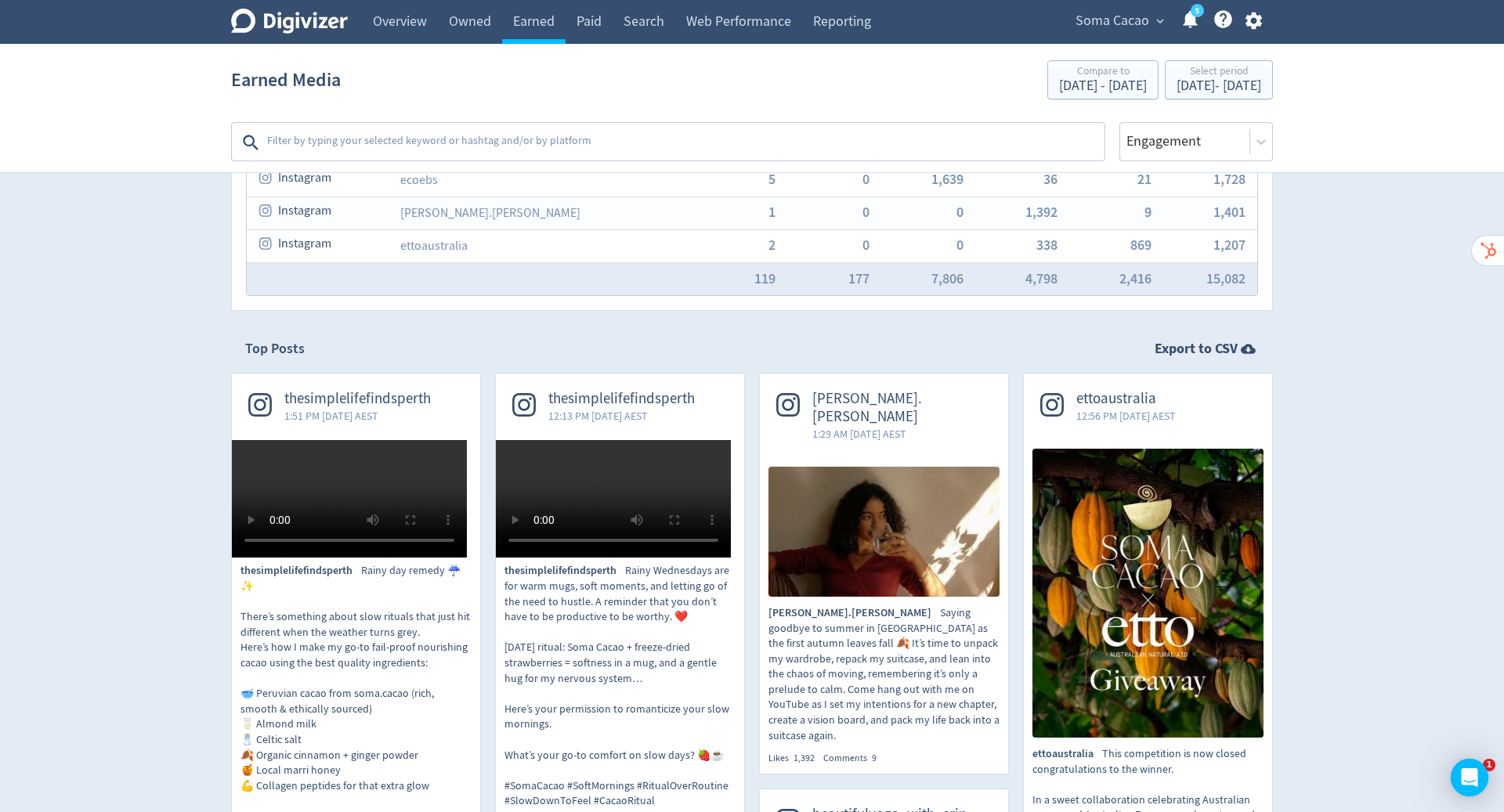
scroll to position [0, 0]
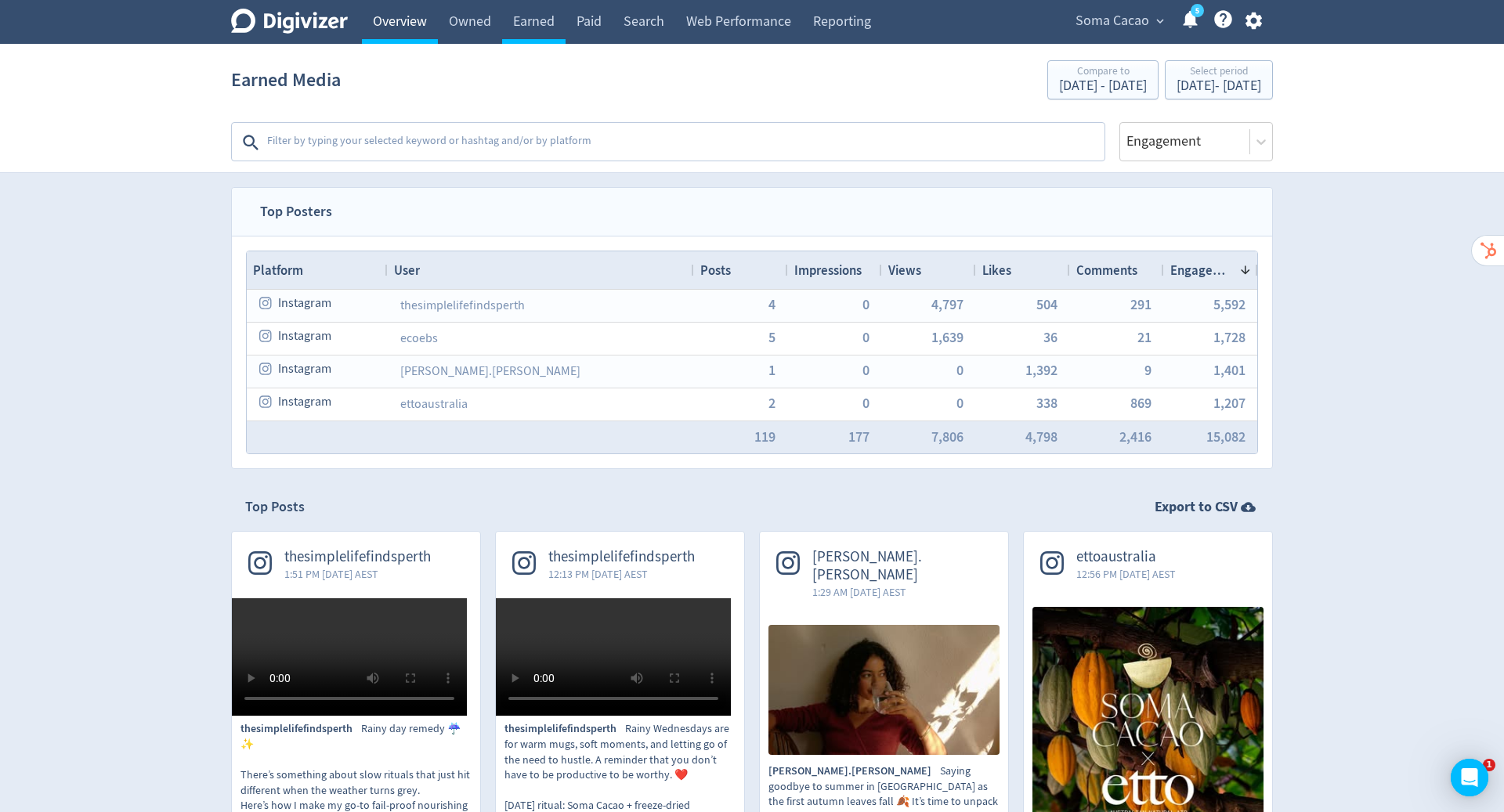
click at [402, 14] on link "Overview" at bounding box center [400, 22] width 76 height 44
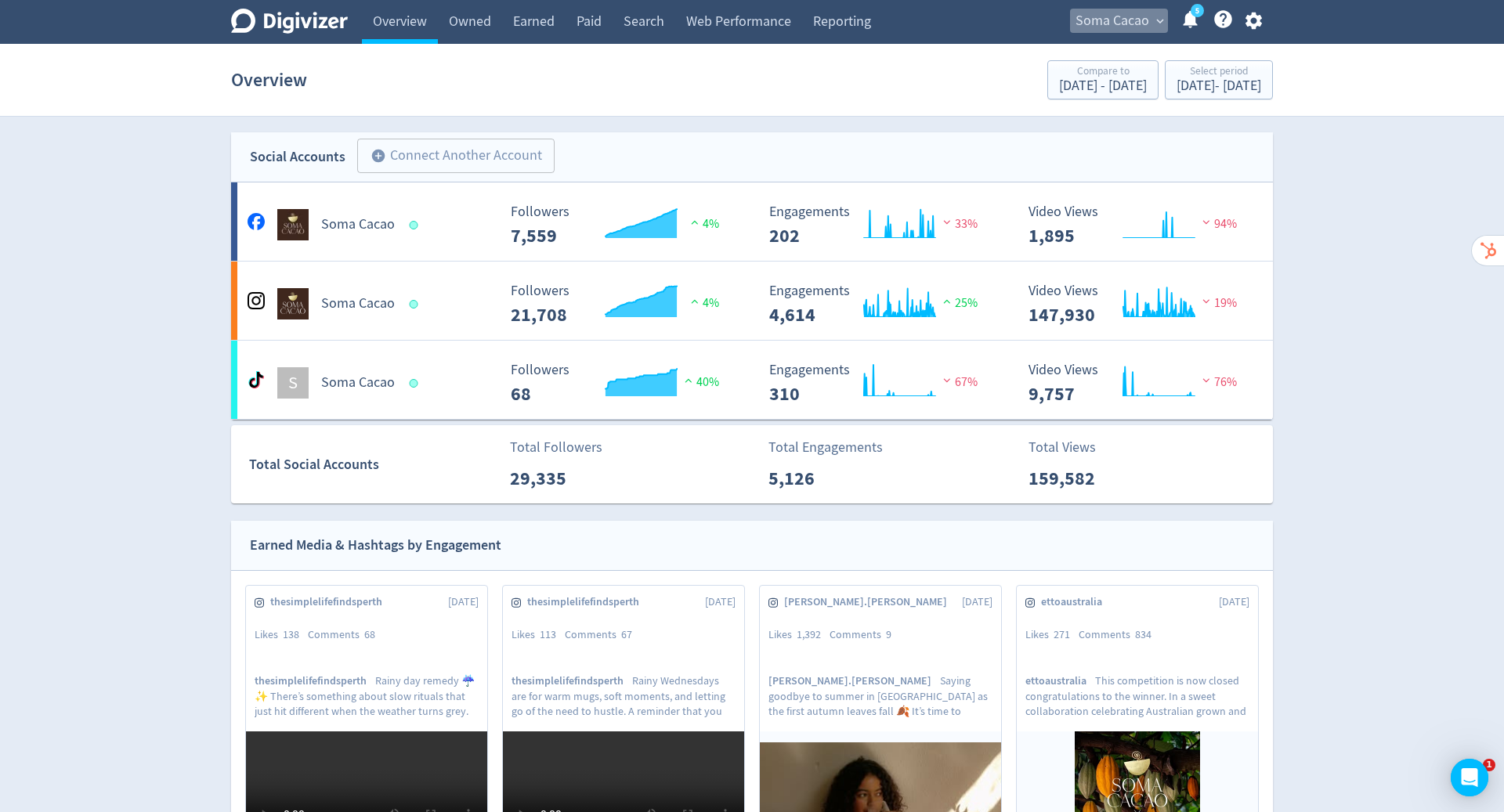
click at [1147, 24] on span "Soma Cacao" at bounding box center [1112, 22] width 73 height 25
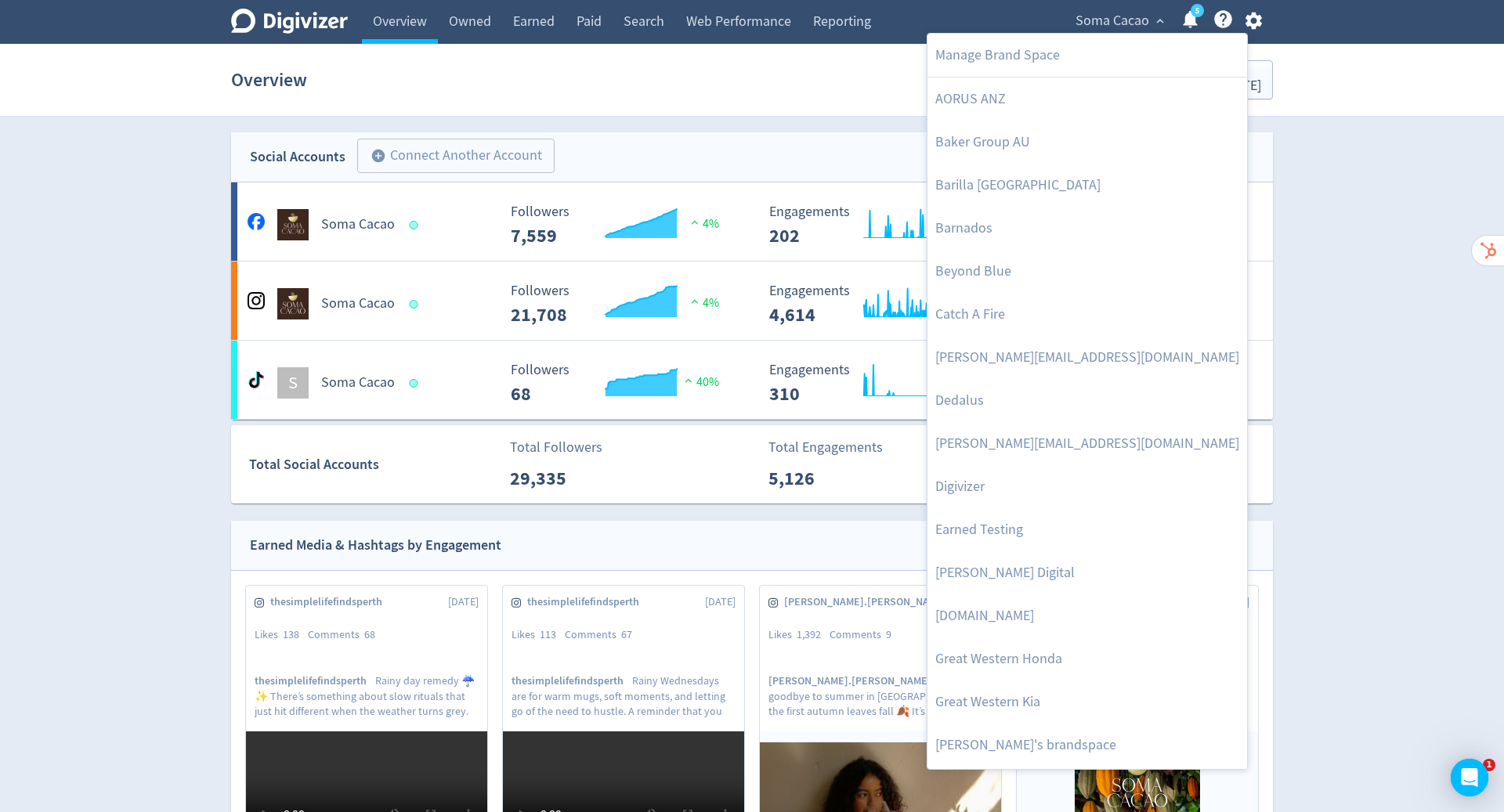
click at [1473, 322] on div at bounding box center [752, 406] width 1504 height 812
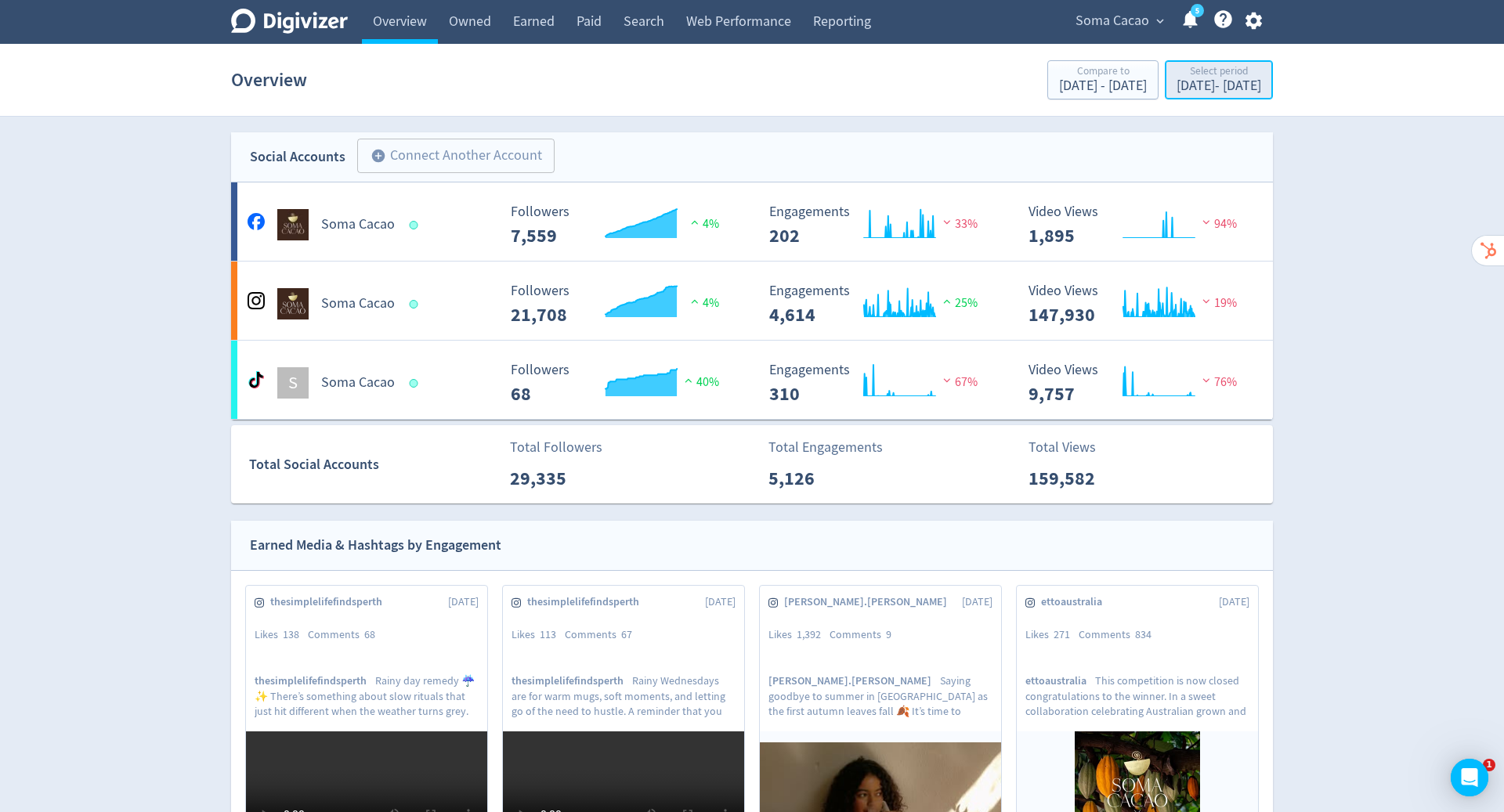
click at [1177, 86] on div "[DATE] - [DATE]" at bounding box center [1219, 86] width 84 height 14
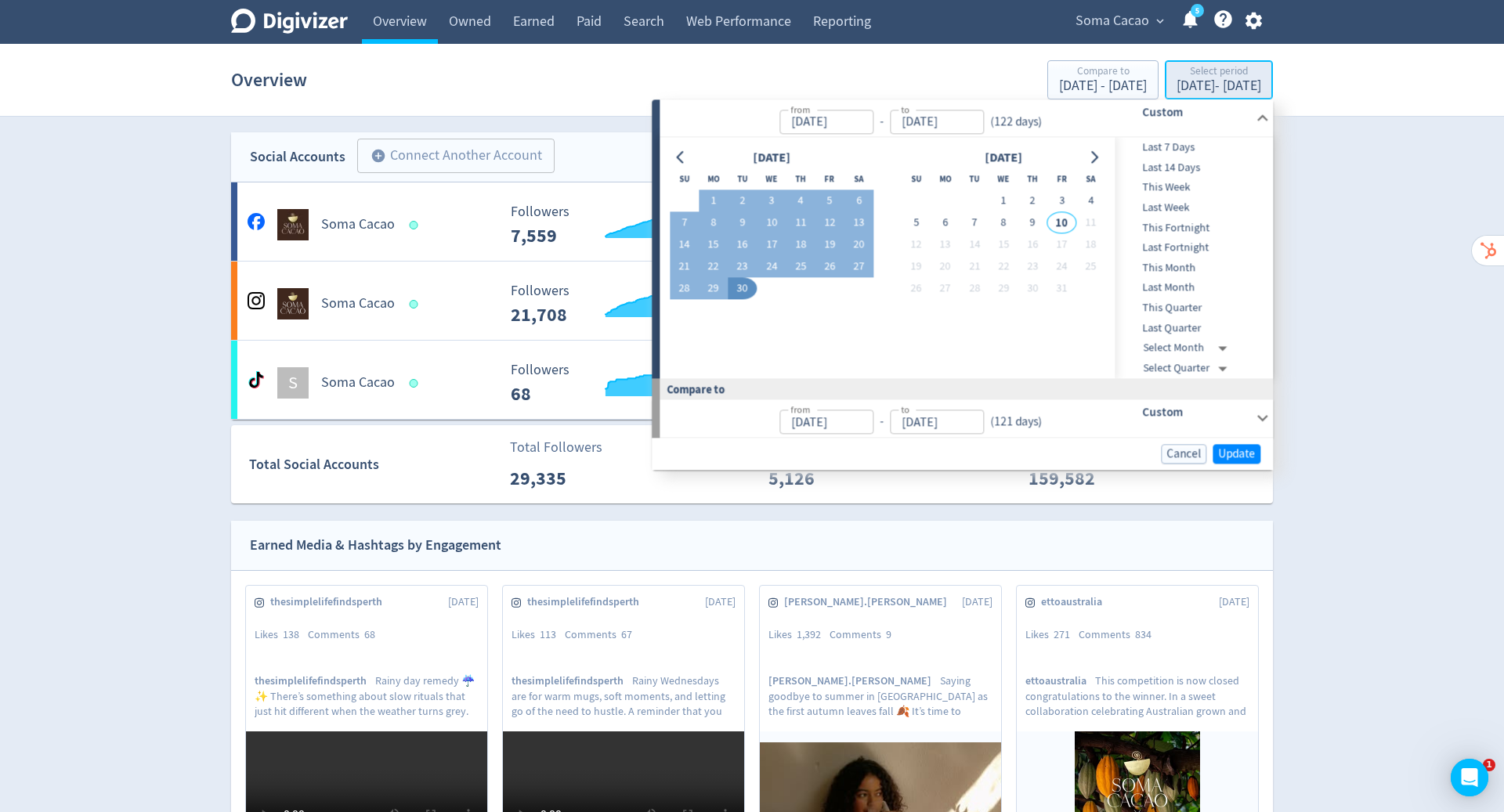
type input "[DATE]"
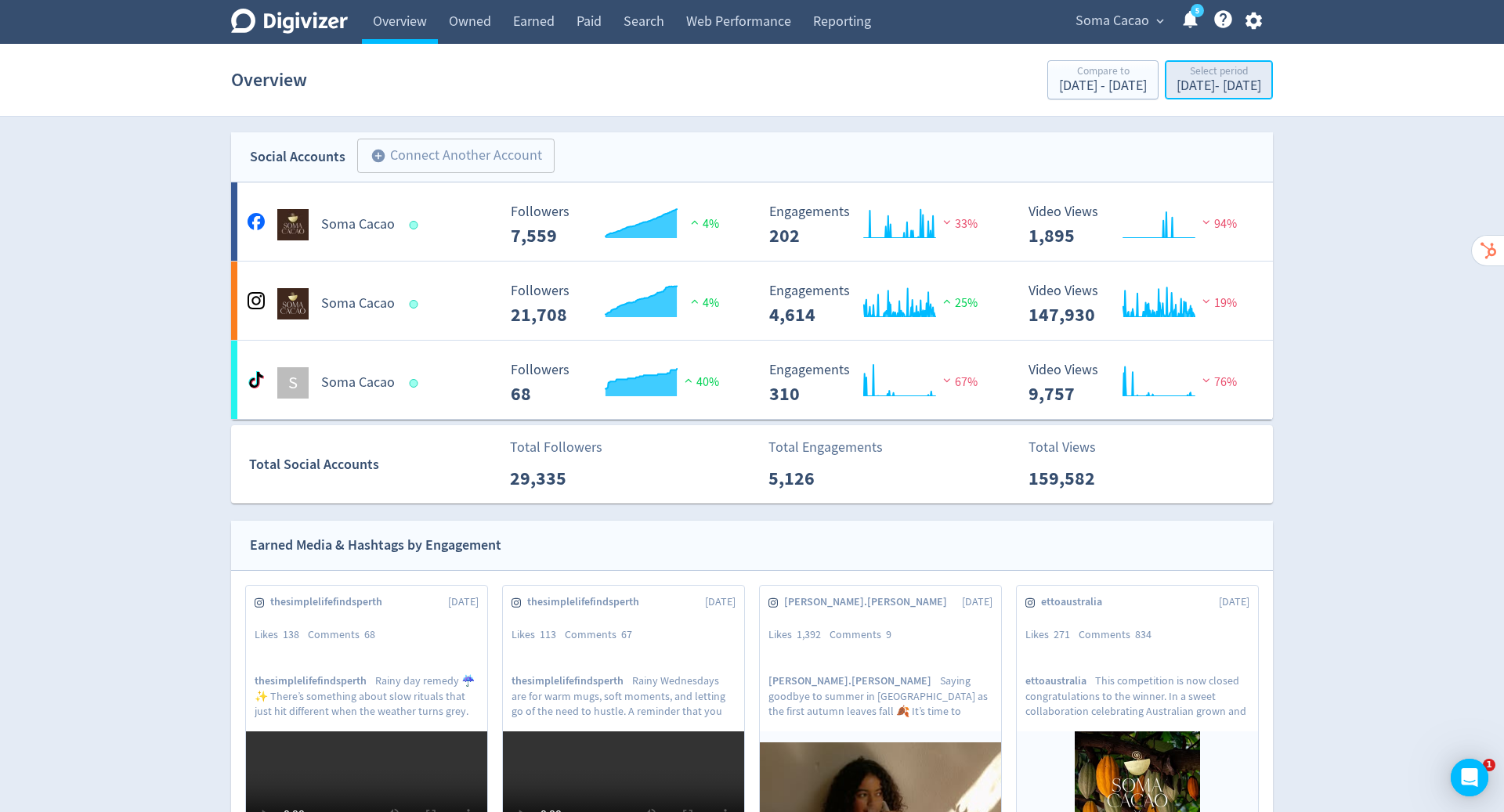
click at [1177, 83] on div "[DATE] - [DATE]" at bounding box center [1219, 86] width 84 height 14
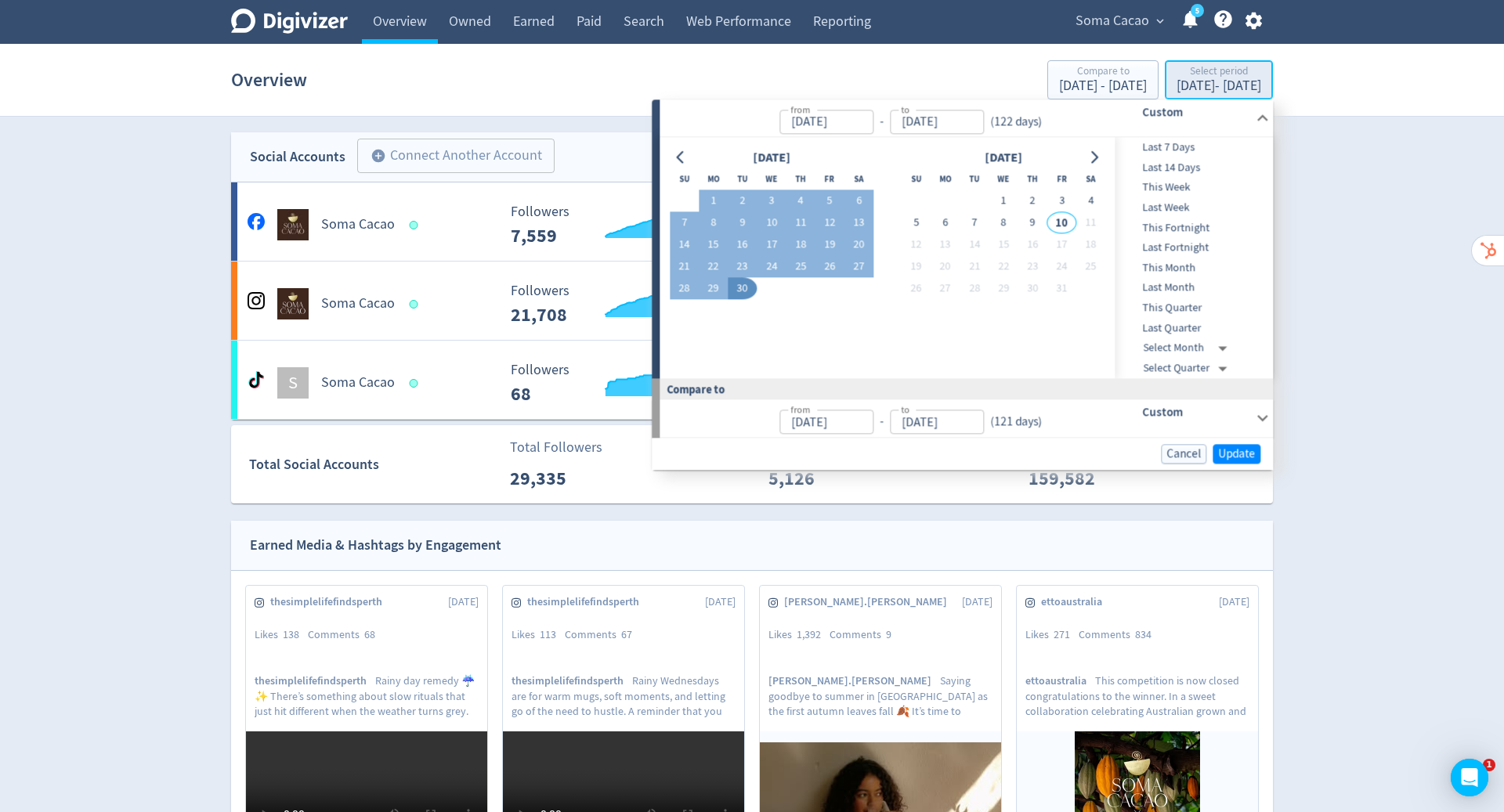
type input "[DATE]"
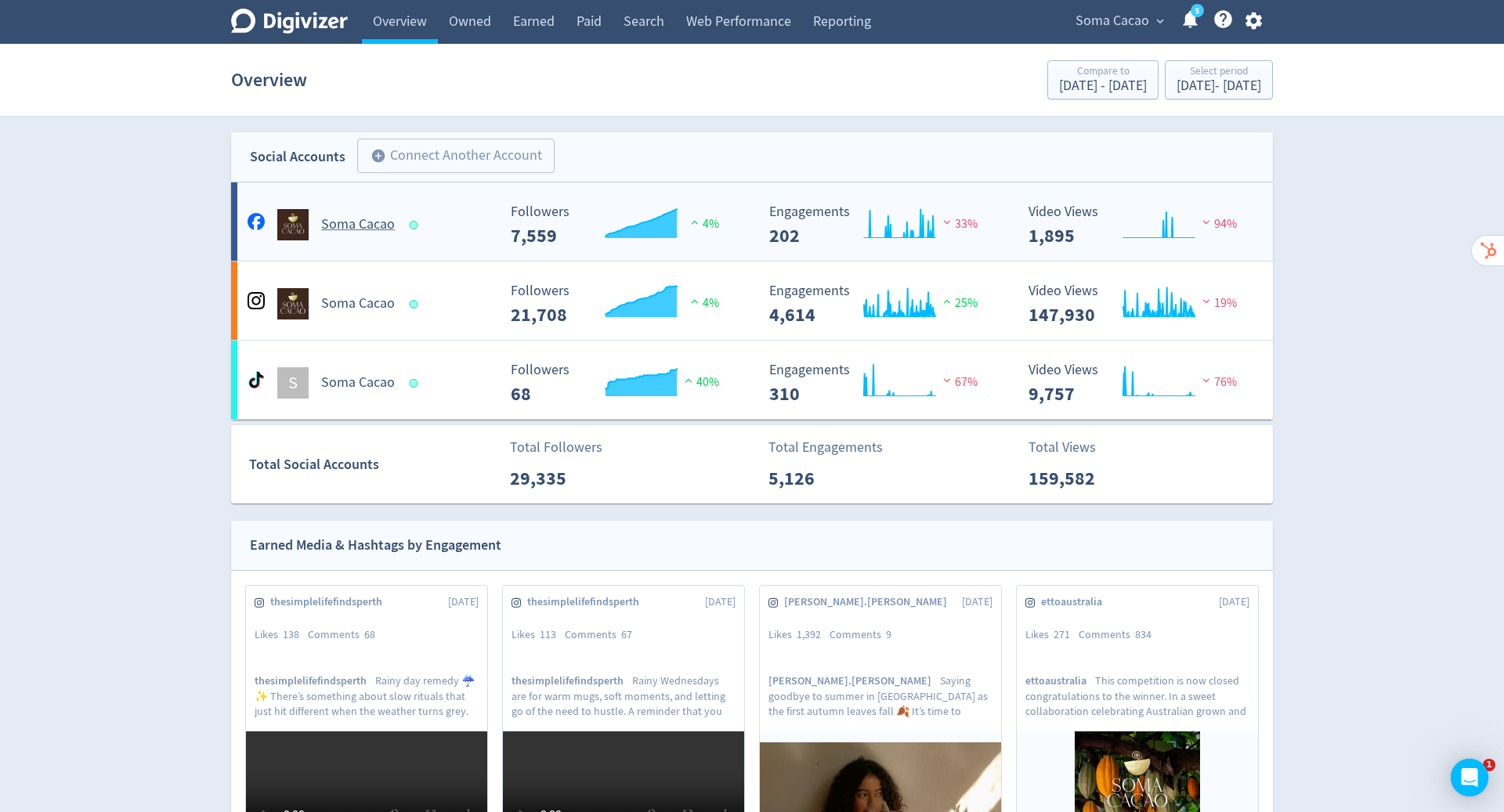
click at [367, 229] on h5 "Soma Cacao" at bounding box center [358, 224] width 73 height 19
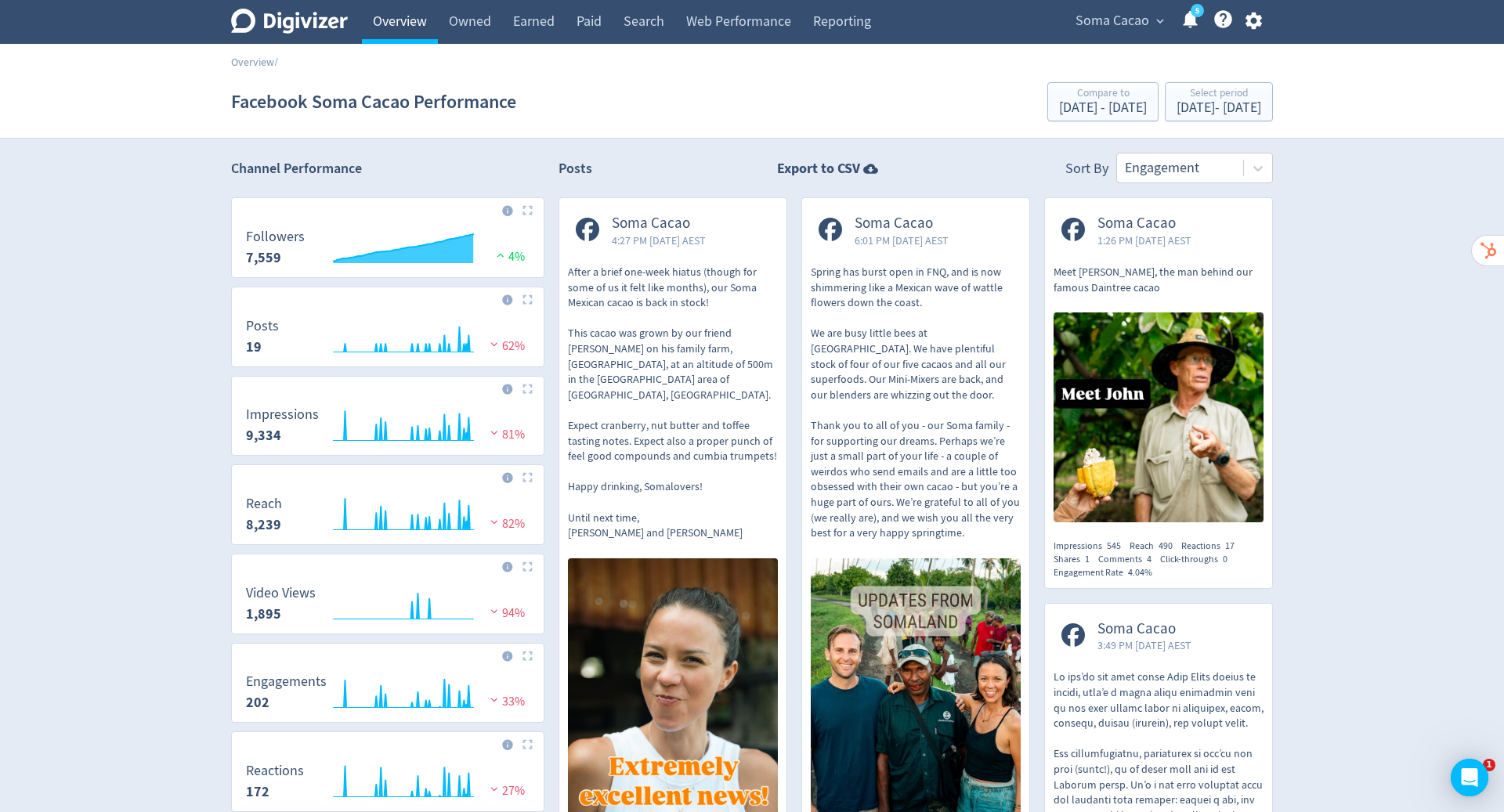
click at [406, 22] on link "Overview" at bounding box center [400, 22] width 76 height 44
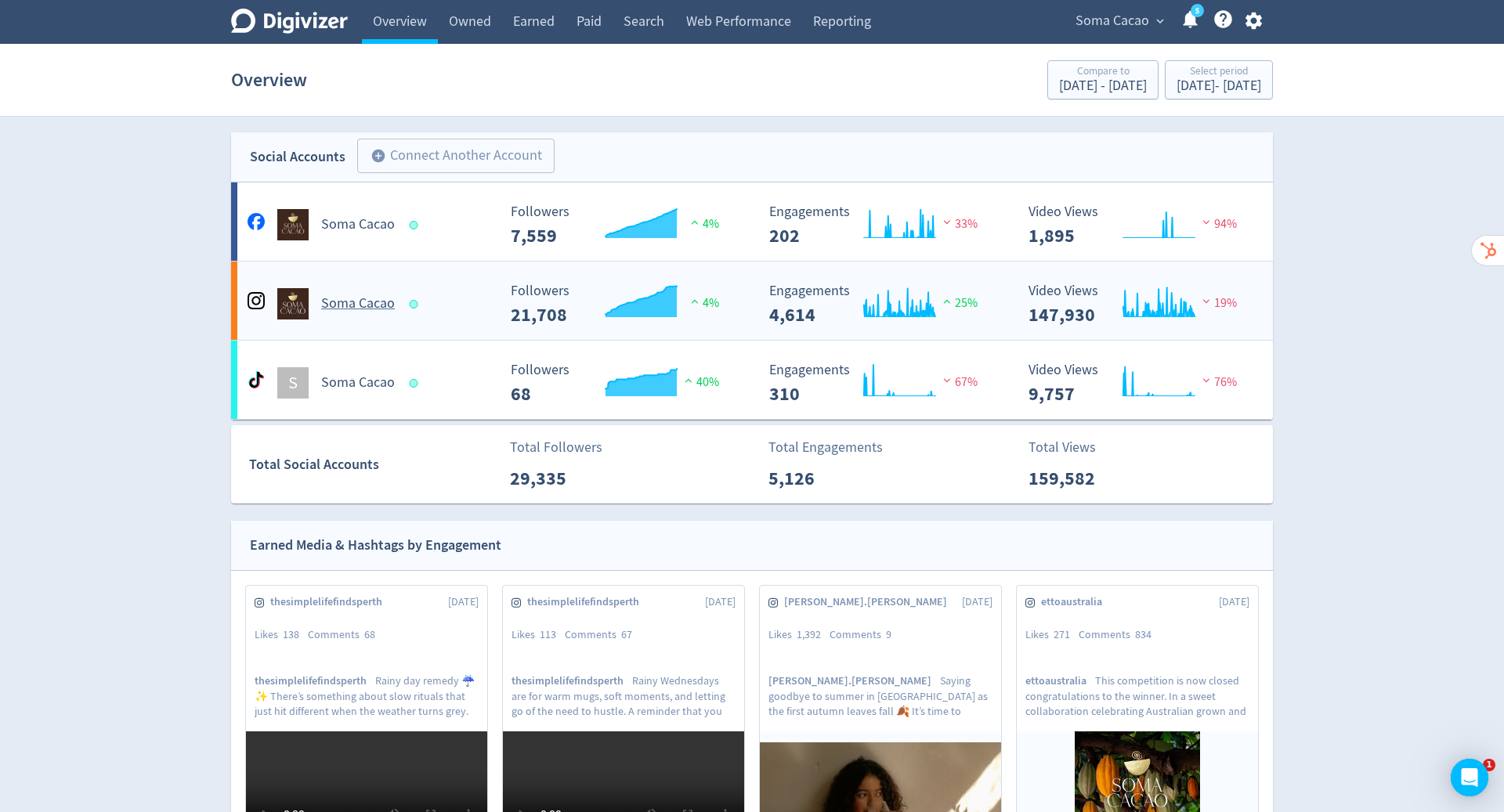
click at [364, 303] on h5 "Soma Cacao" at bounding box center [358, 304] width 73 height 19
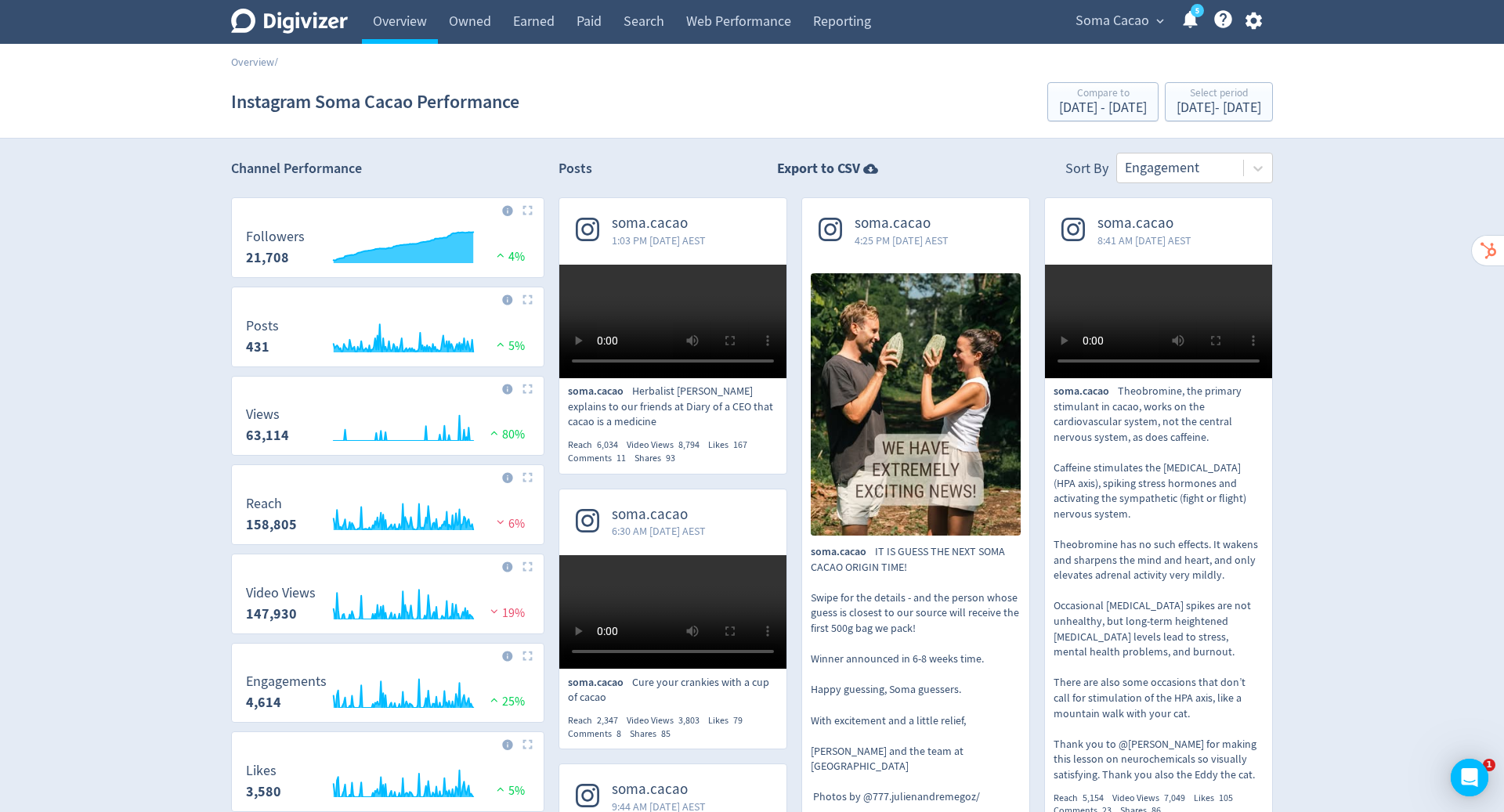
click at [635, 217] on span "soma.cacao" at bounding box center [658, 223] width 94 height 18
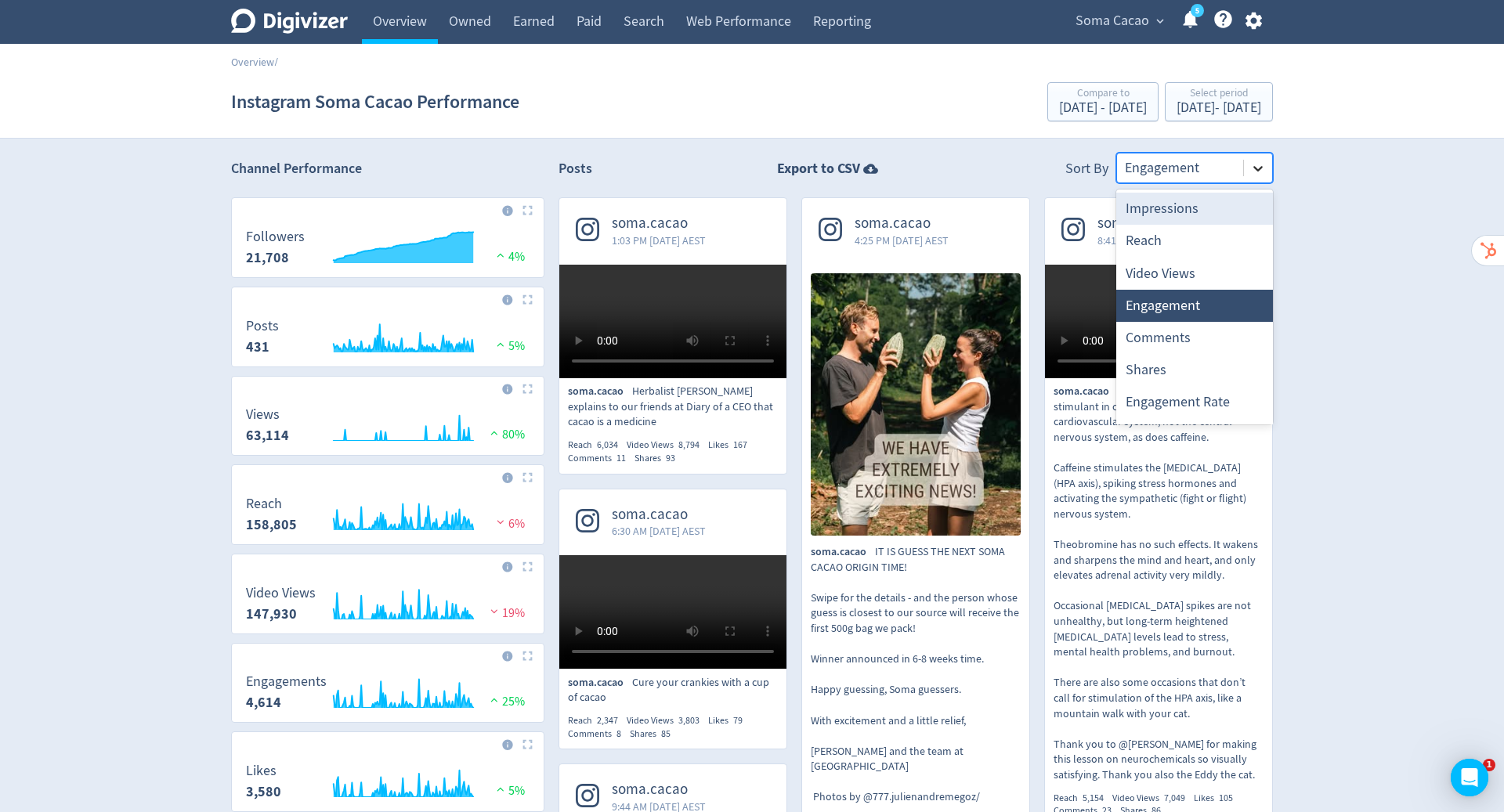
click at [1256, 158] on div at bounding box center [1258, 168] width 28 height 28
click at [1162, 279] on div "Video Views" at bounding box center [1194, 273] width 157 height 32
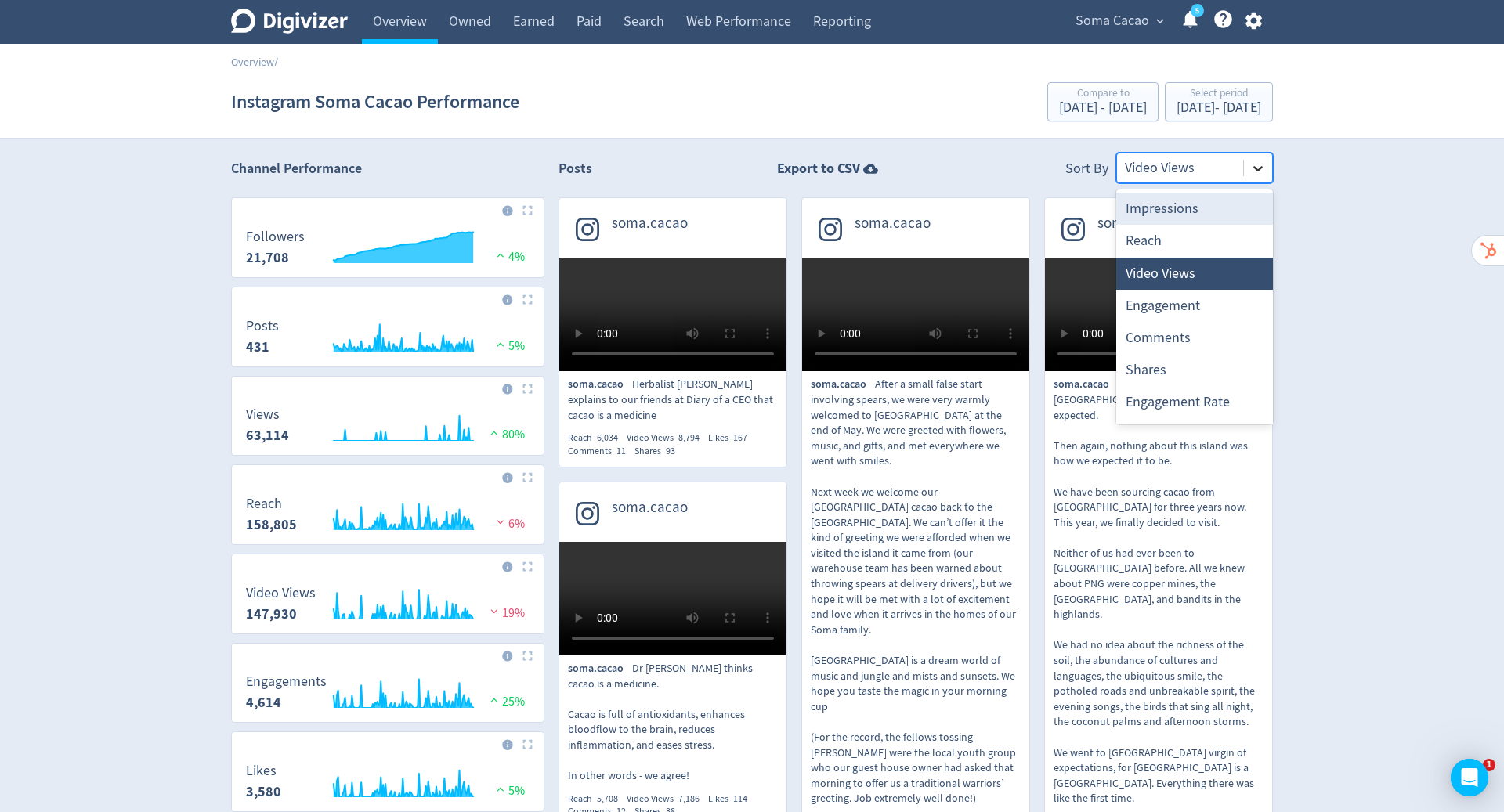
click at [1259, 173] on icon at bounding box center [1258, 168] width 16 height 16
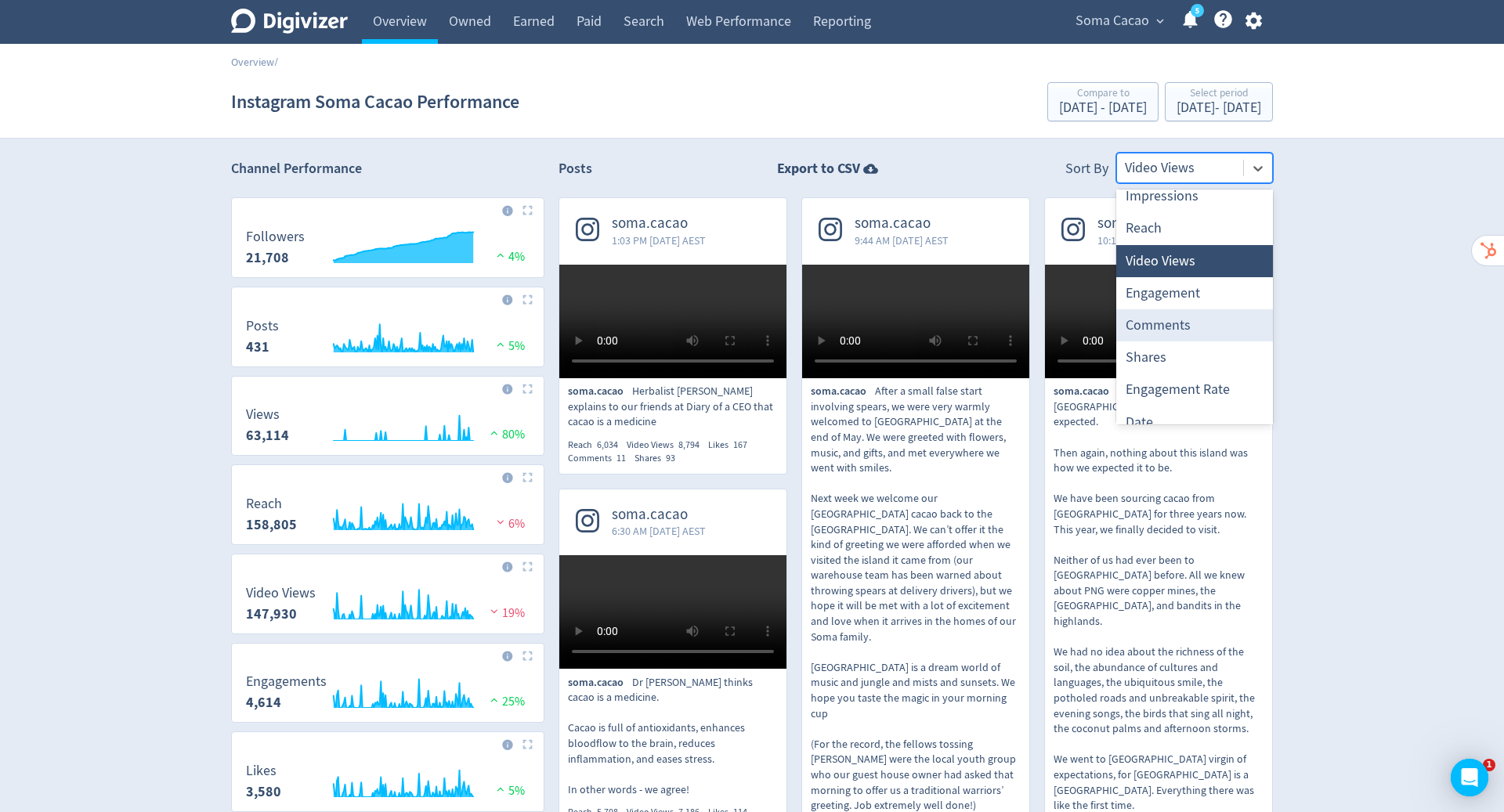
scroll to position [14, 0]
click at [1200, 327] on div "Comments" at bounding box center [1194, 323] width 157 height 32
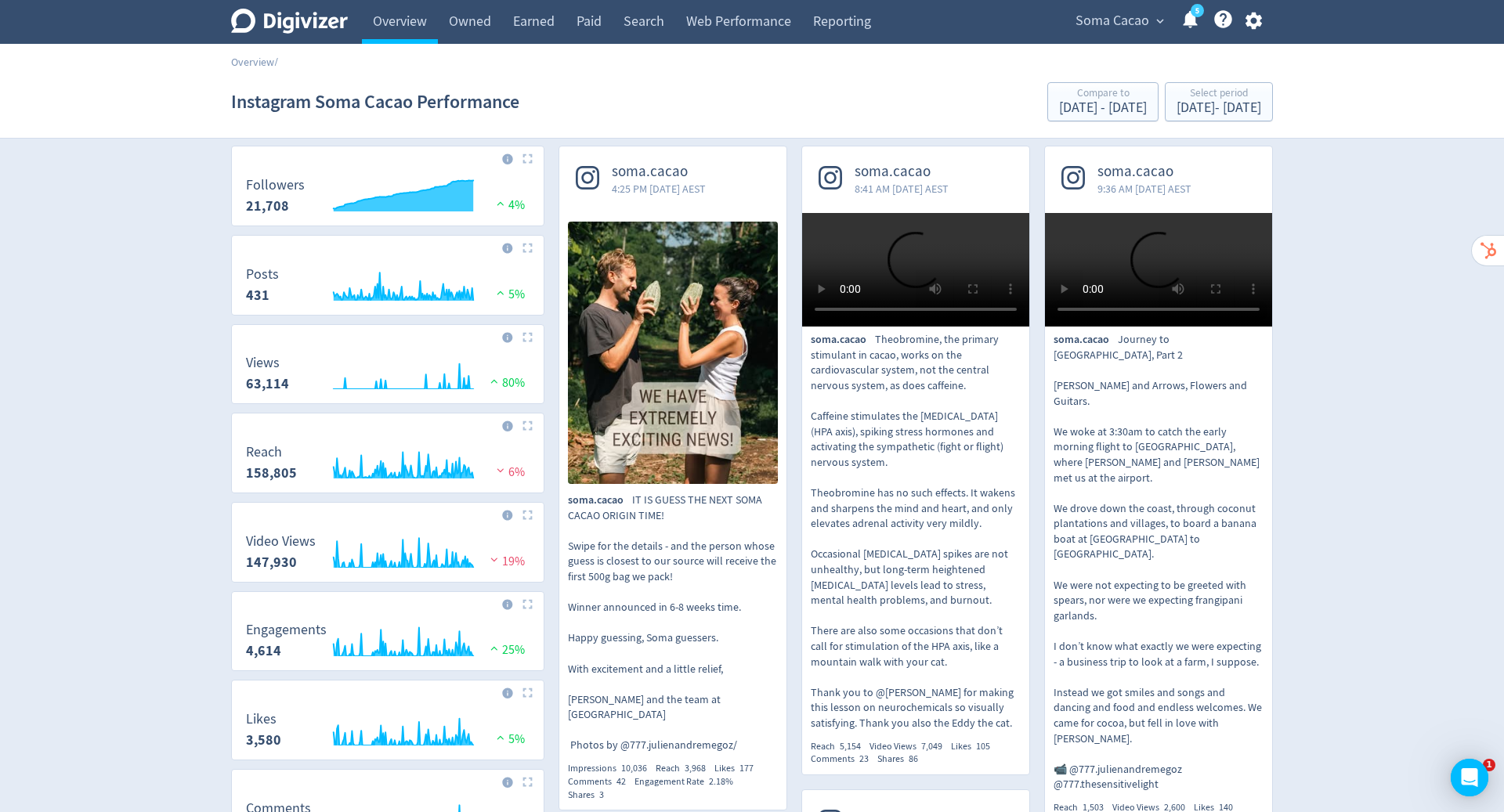
scroll to position [0, 0]
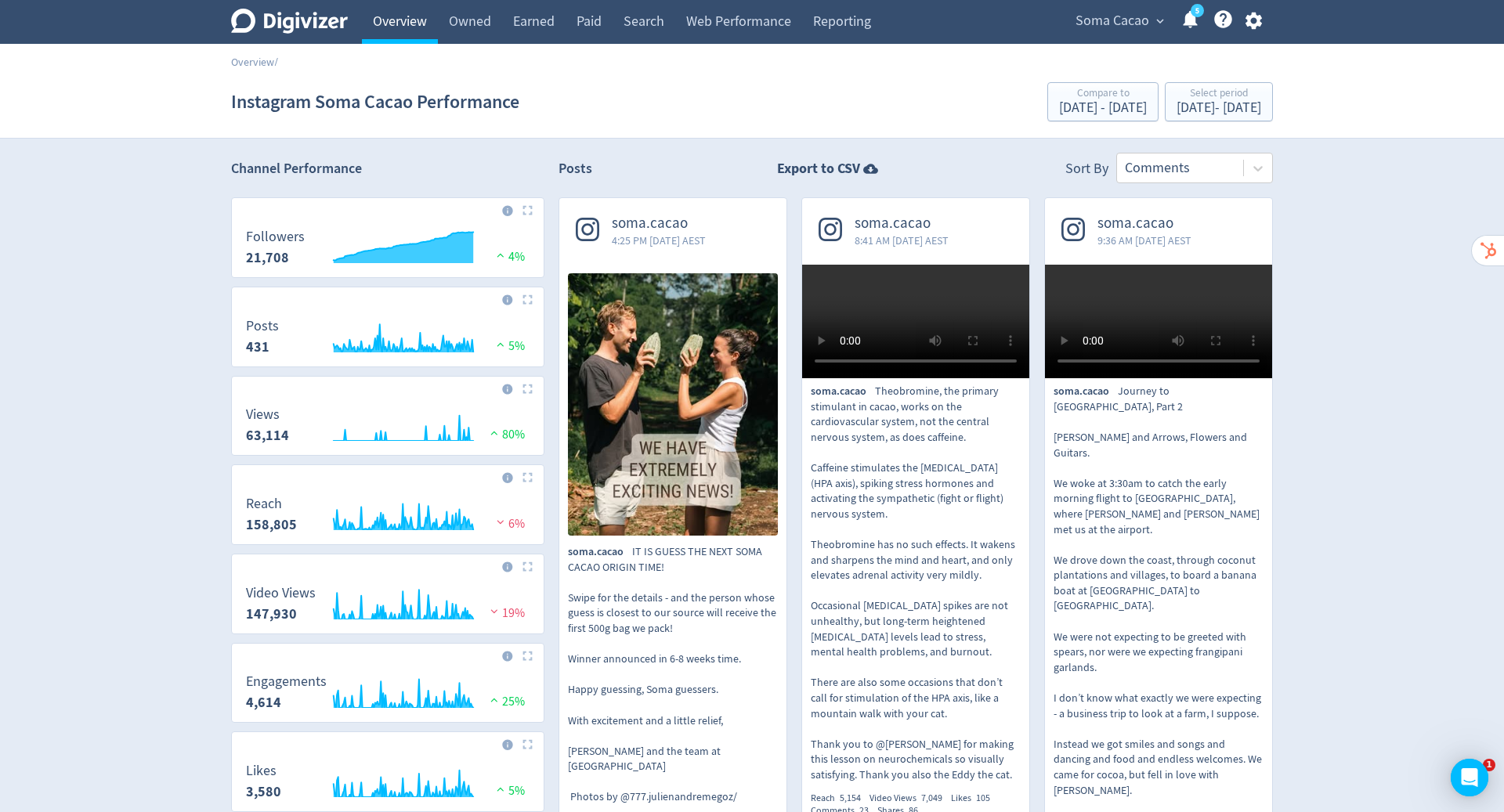
click at [411, 25] on link "Overview" at bounding box center [400, 22] width 76 height 44
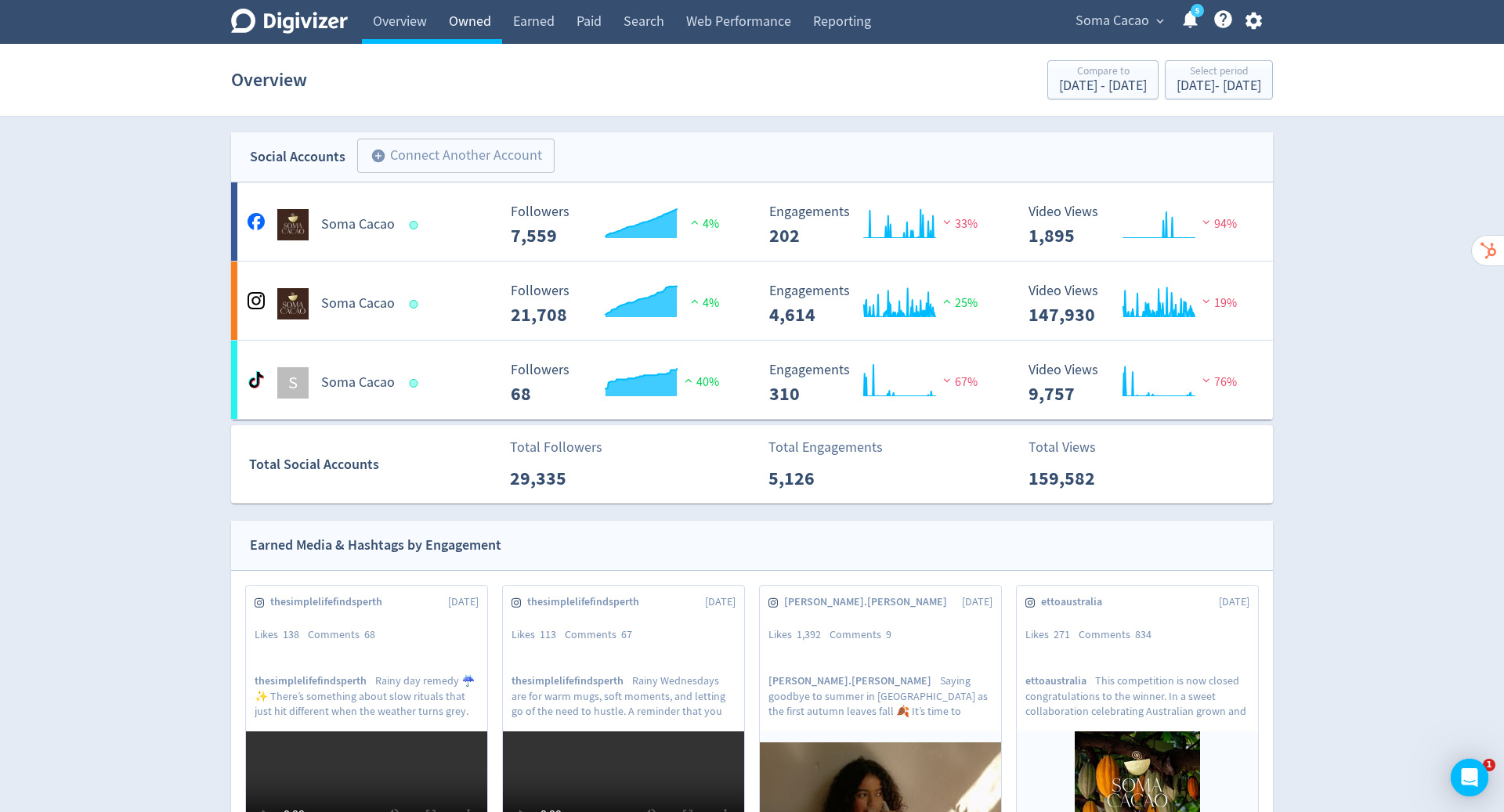
click at [468, 26] on link "Owned" at bounding box center [470, 22] width 65 height 44
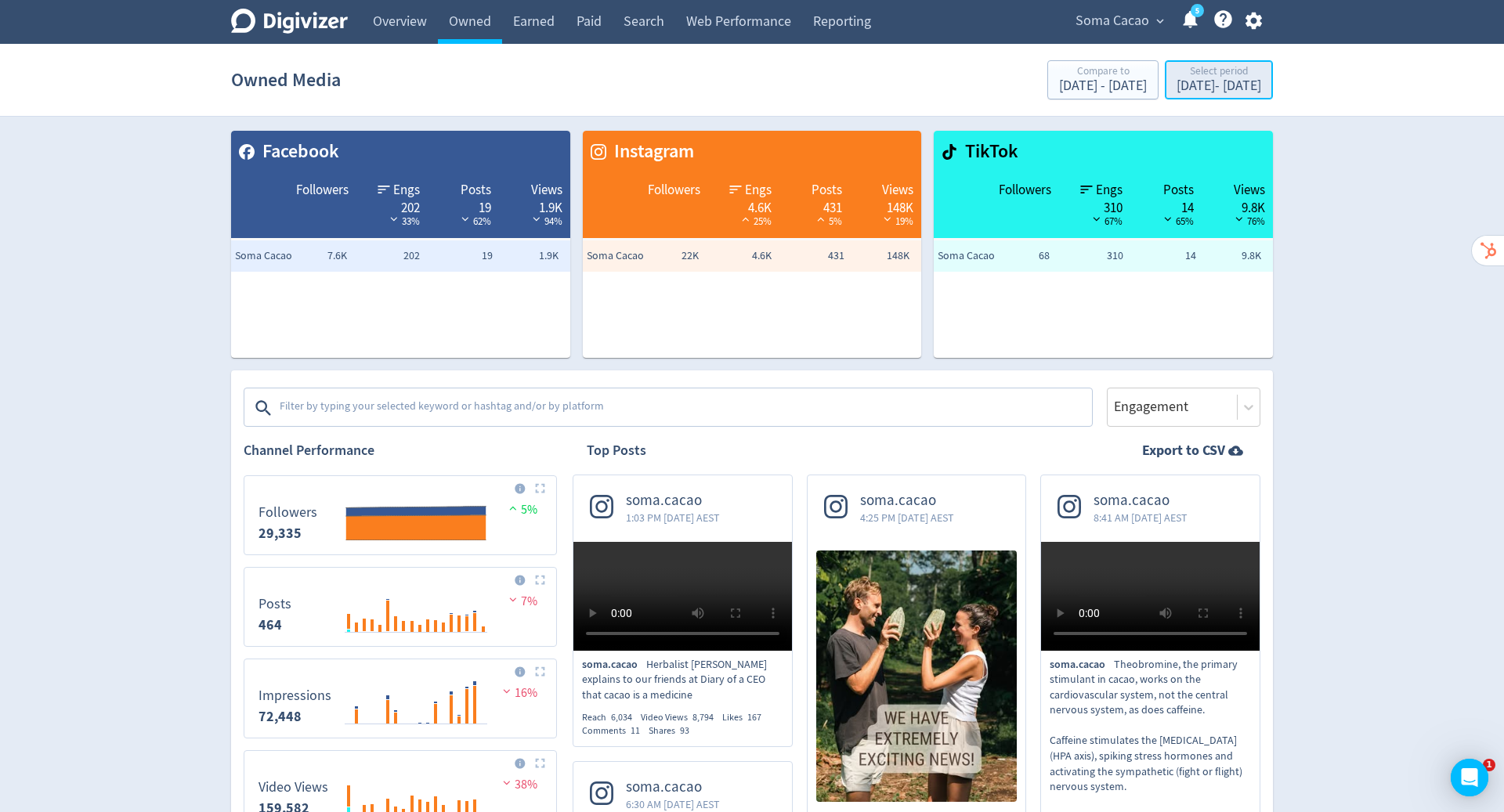
click at [1199, 85] on div "[DATE] - [DATE]" at bounding box center [1219, 86] width 84 height 14
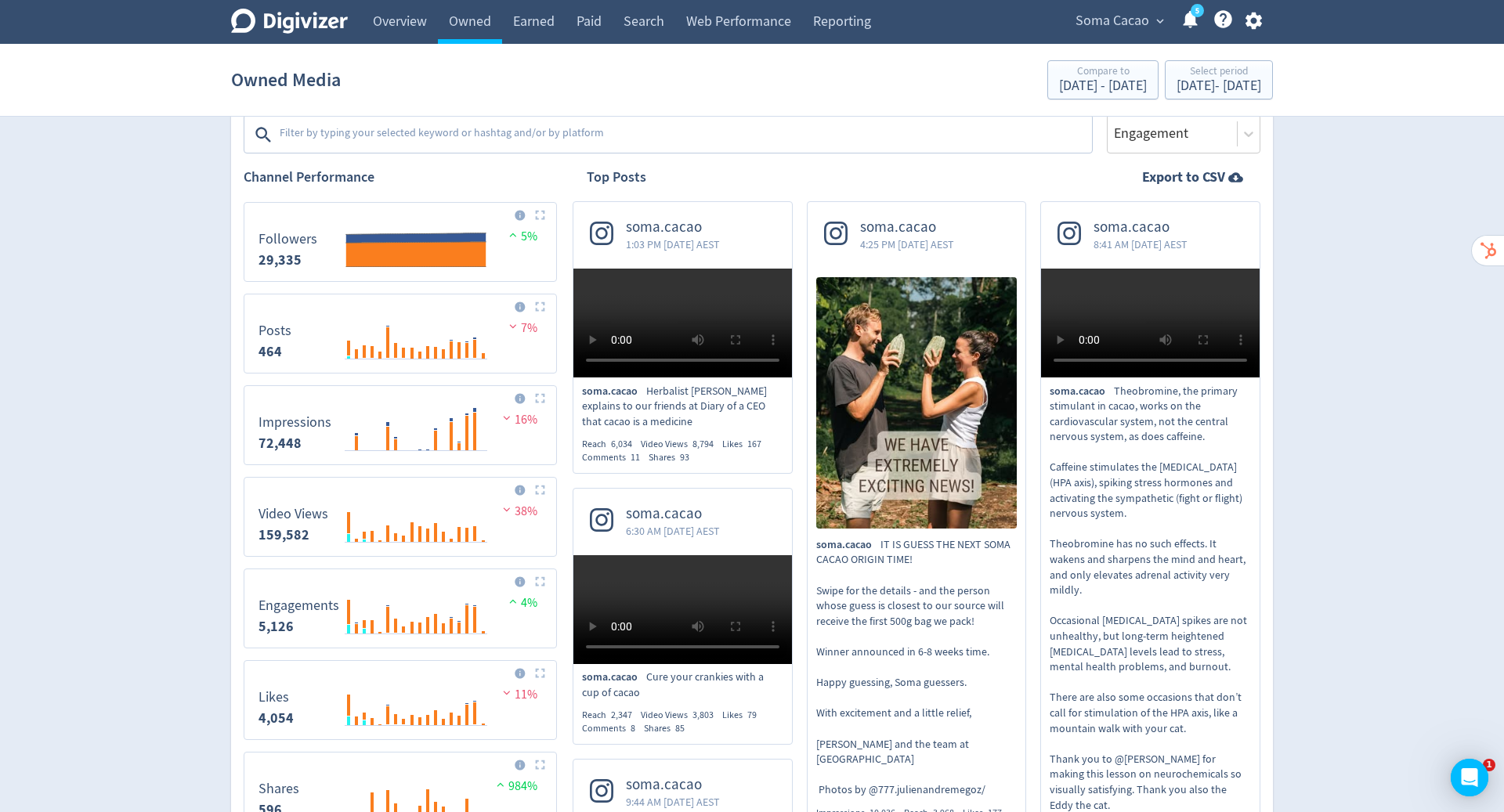
scroll to position [279, 0]
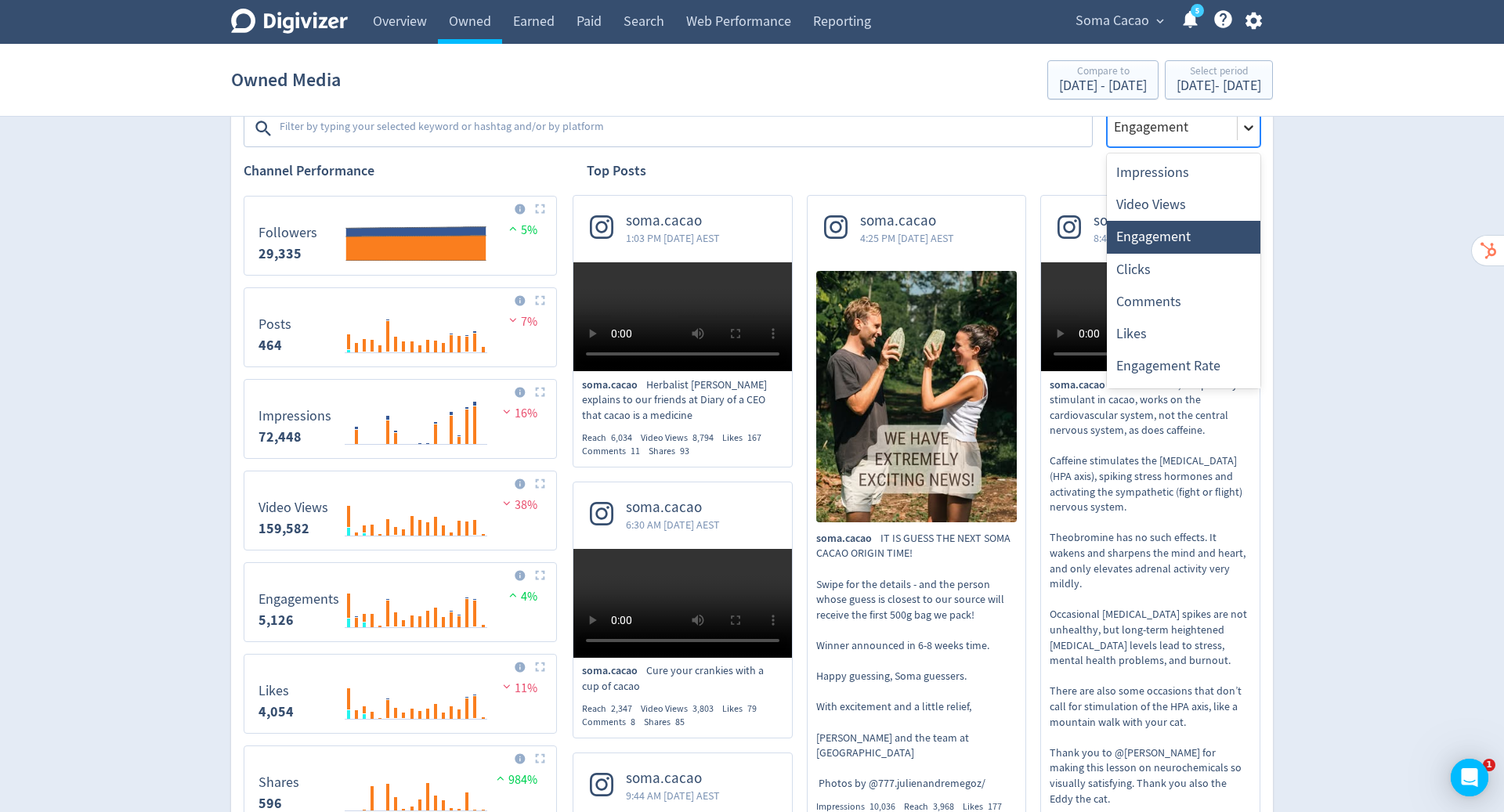
click at [1248, 127] on icon at bounding box center [1249, 128] width 10 height 6
click at [1164, 203] on div "Video Views" at bounding box center [1184, 205] width 154 height 32
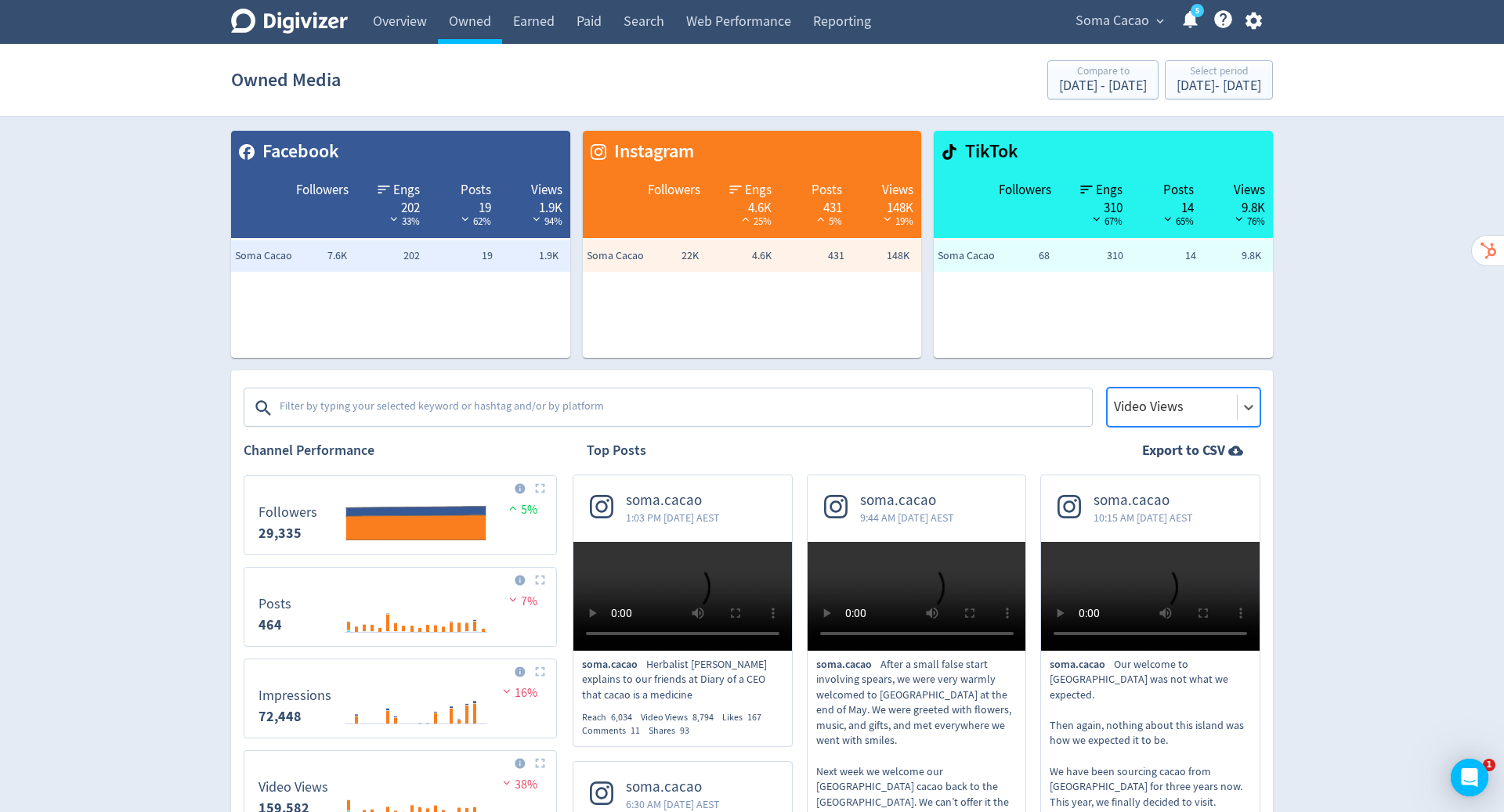
scroll to position [196, 0]
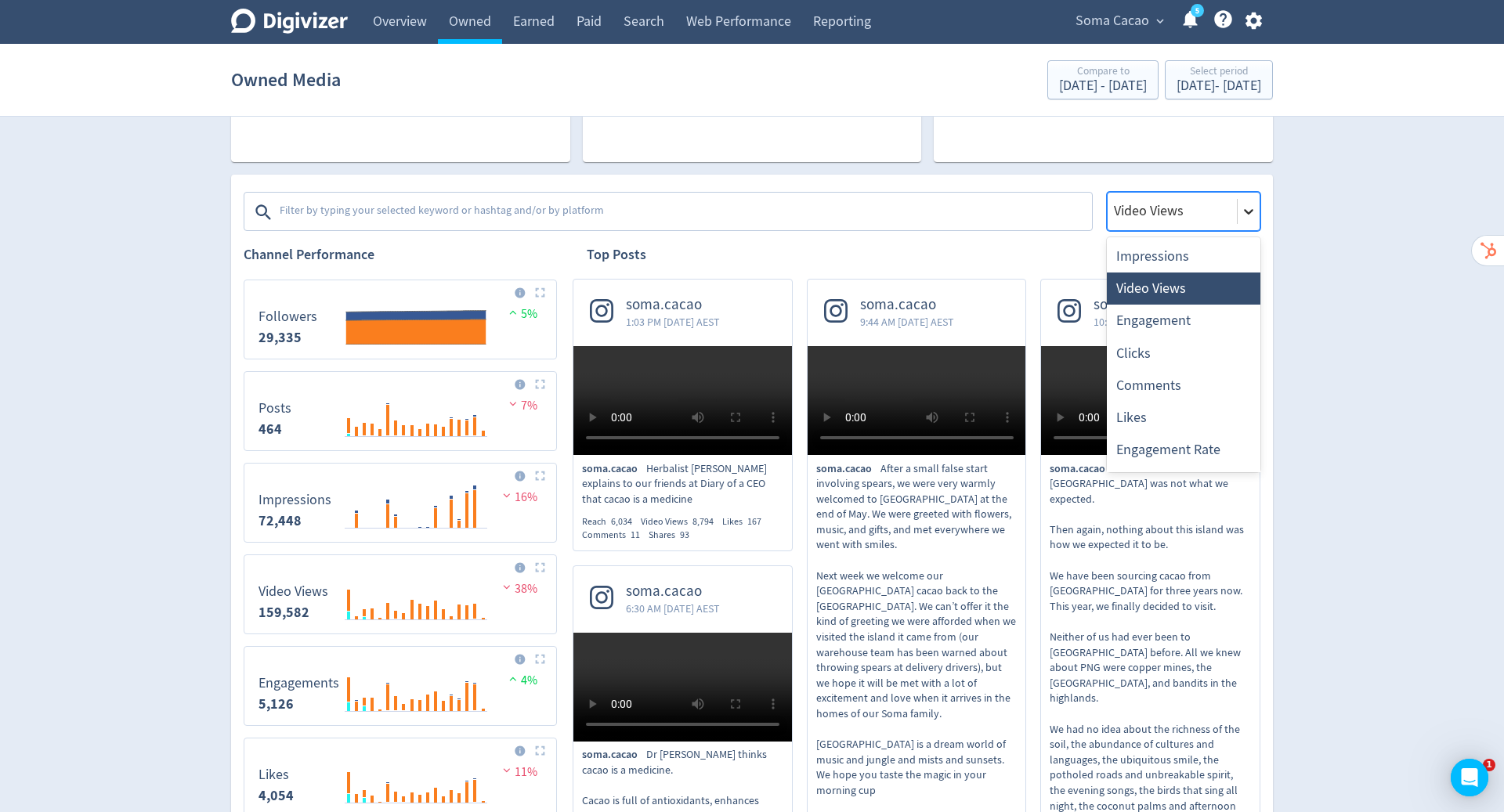
click at [1252, 211] on icon at bounding box center [1248, 212] width 16 height 16
click at [1201, 328] on div "Engagement" at bounding box center [1184, 320] width 154 height 32
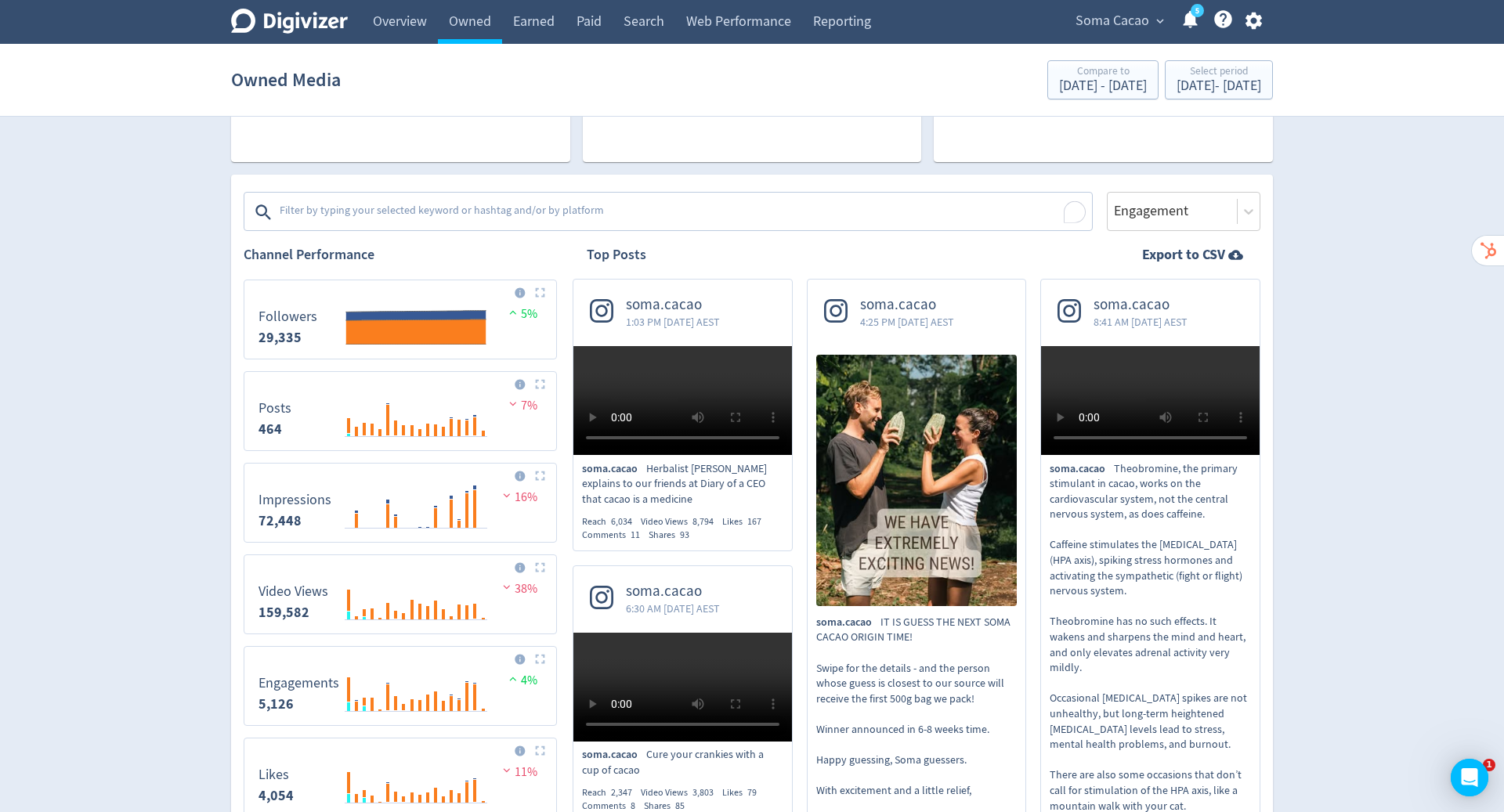
click at [448, 206] on textarea "To enrich screen reader interactions, please activate Accessibility in Grammarl…" at bounding box center [684, 213] width 812 height 31
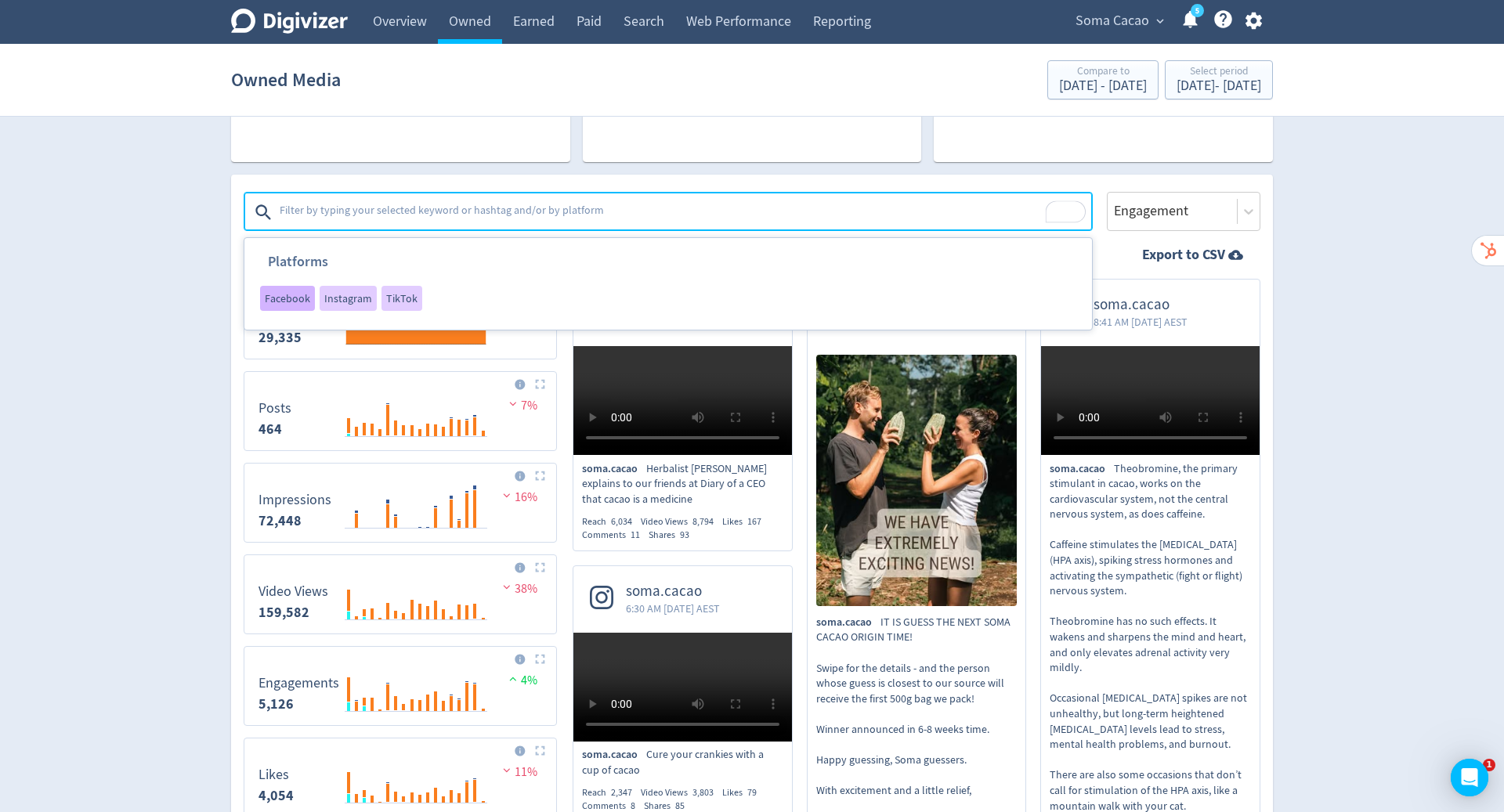
click at [287, 308] on div "Facebook" at bounding box center [287, 299] width 55 height 25
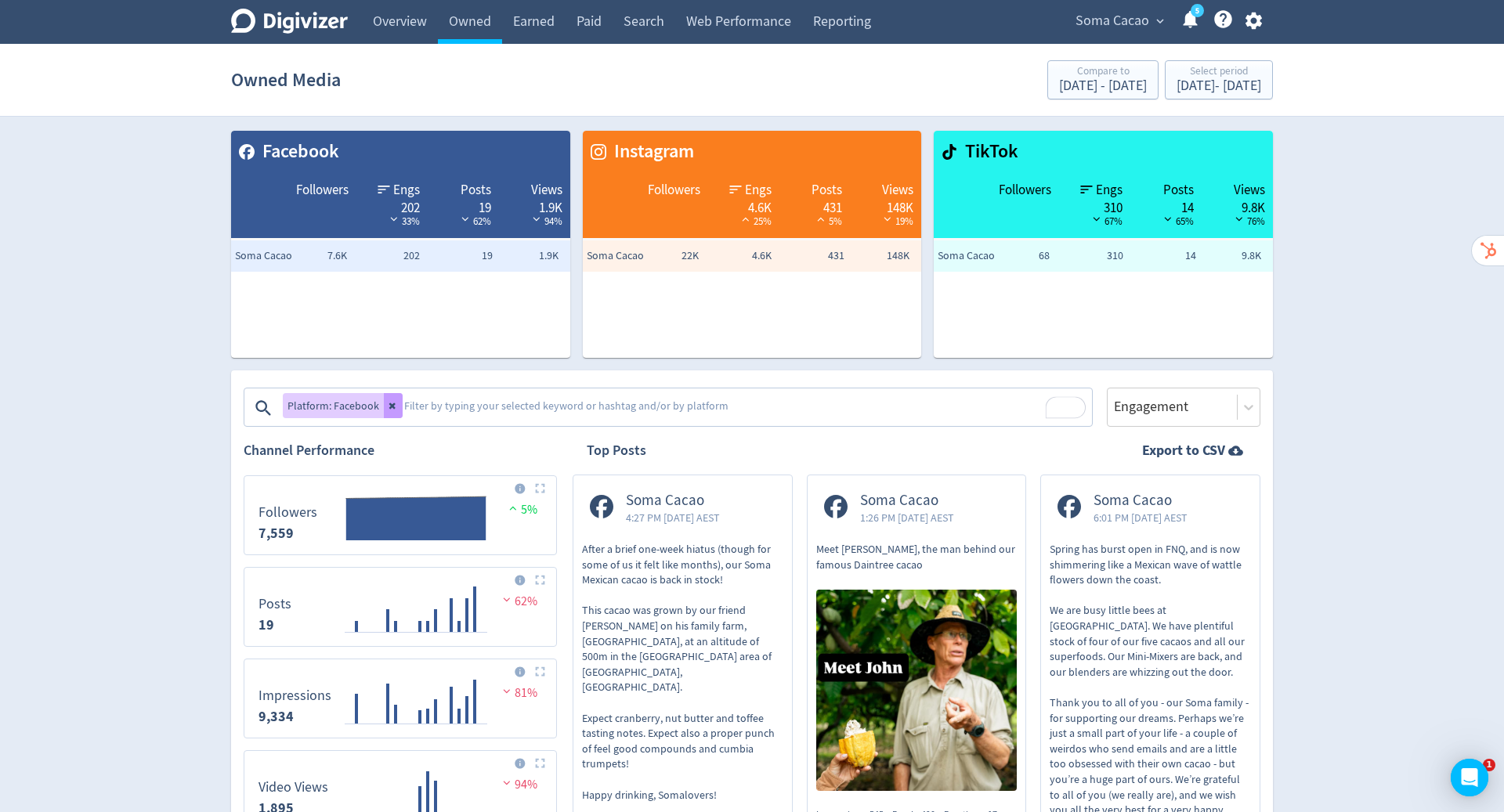
click at [389, 405] on icon at bounding box center [392, 406] width 6 height 6
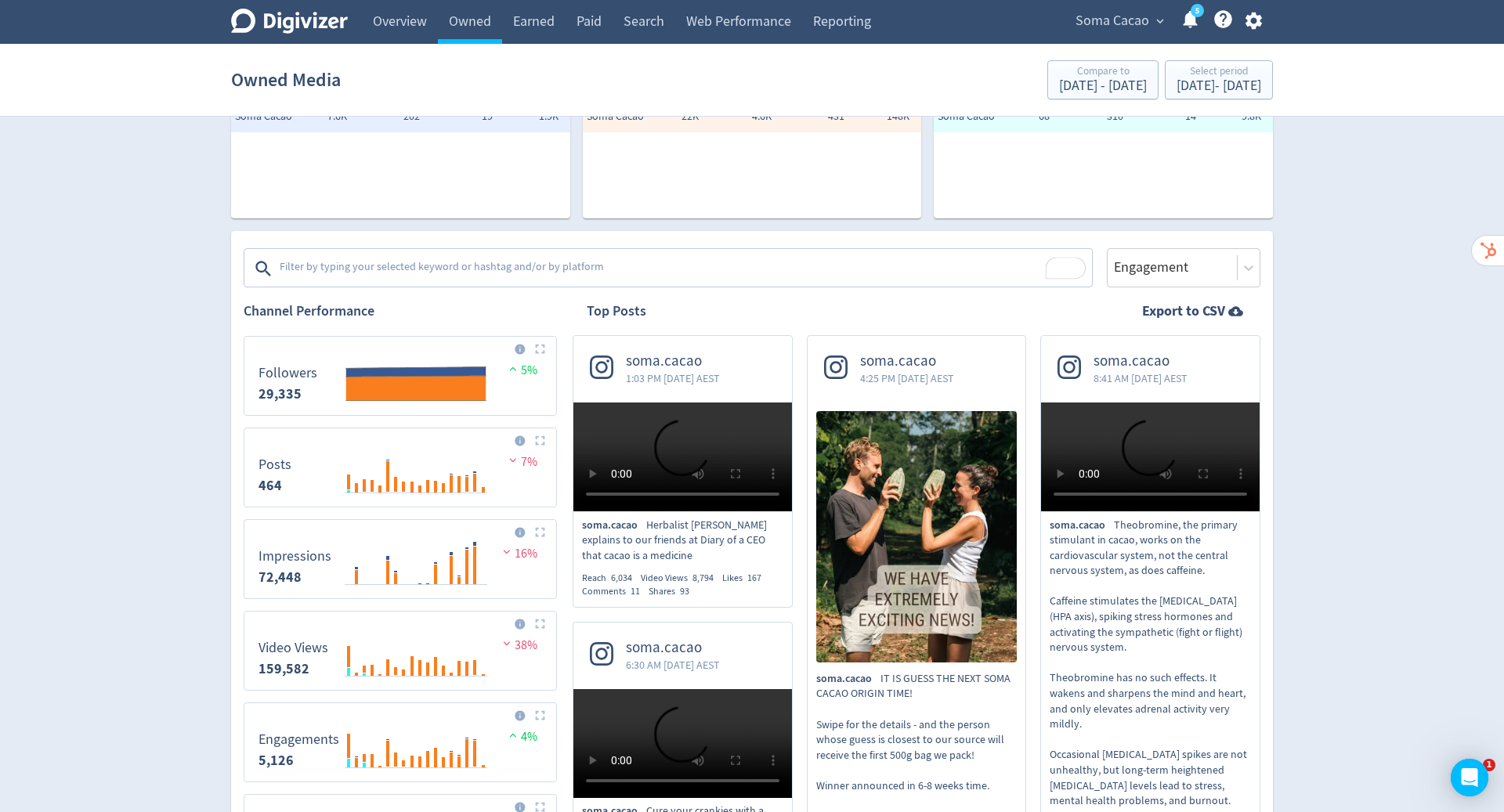
scroll to position [196, 0]
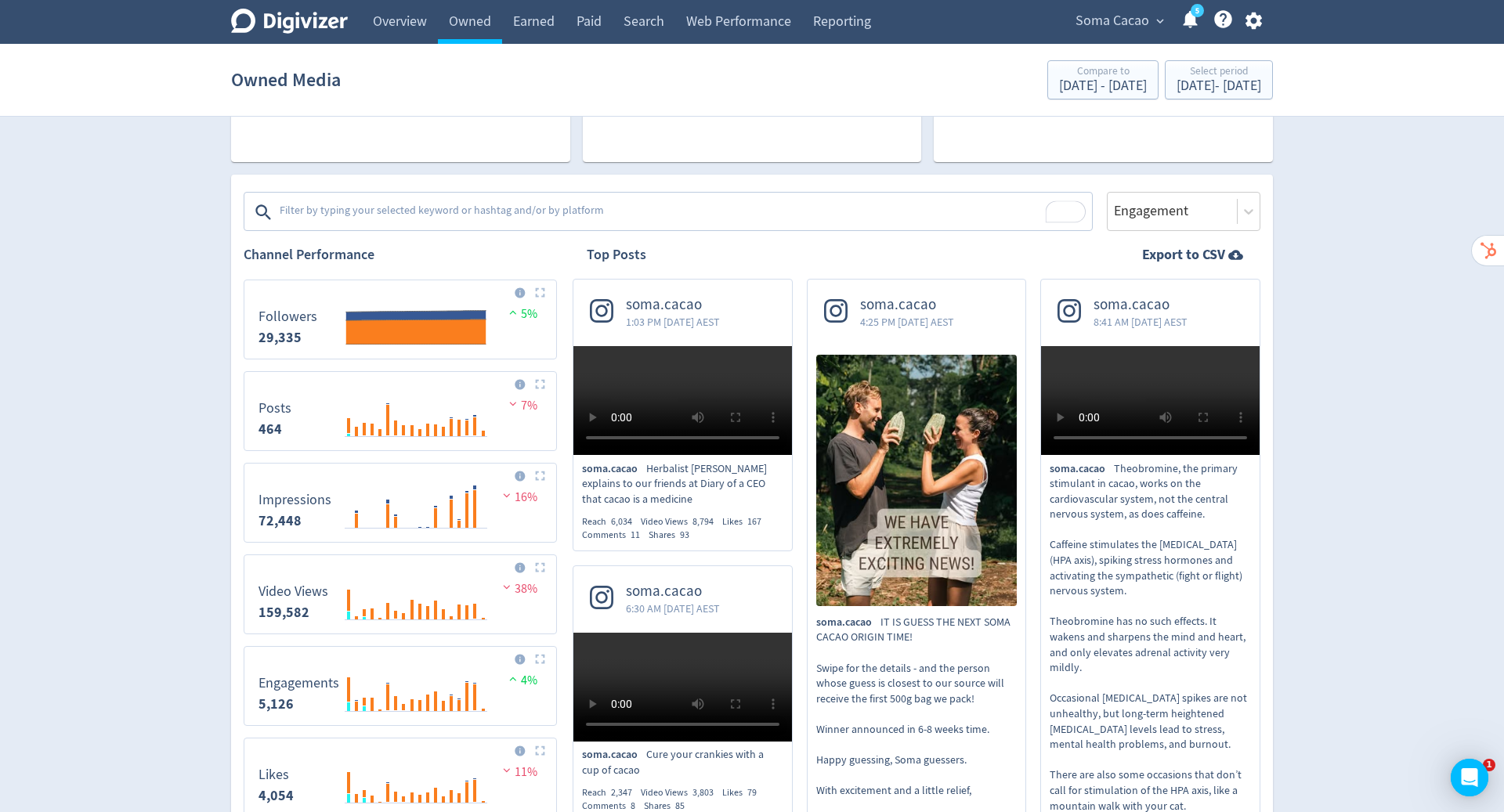
click at [654, 213] on textarea "To enrich screen reader interactions, please activate Accessibility in Grammarl…" at bounding box center [684, 213] width 812 height 31
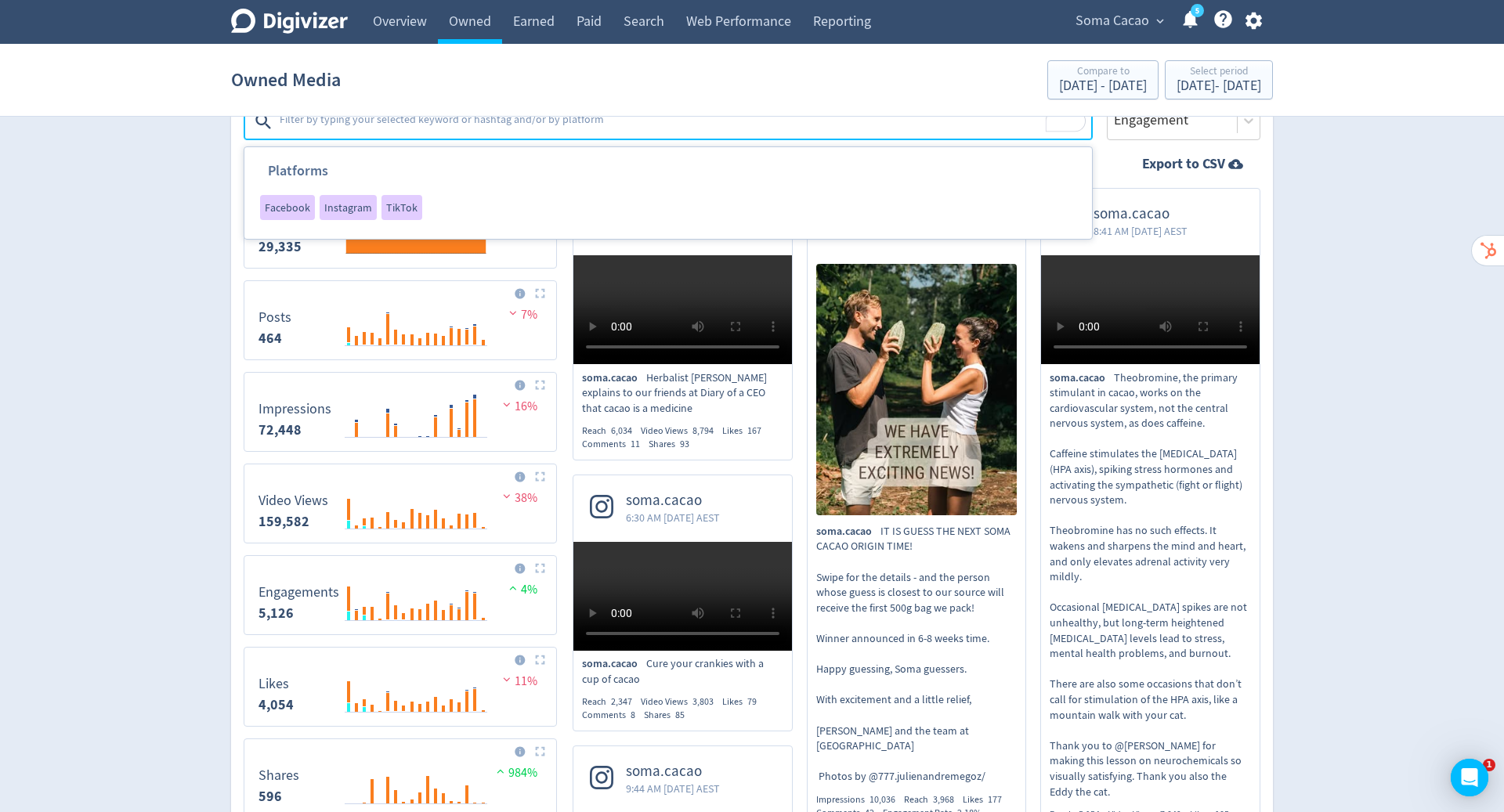
scroll to position [267, 0]
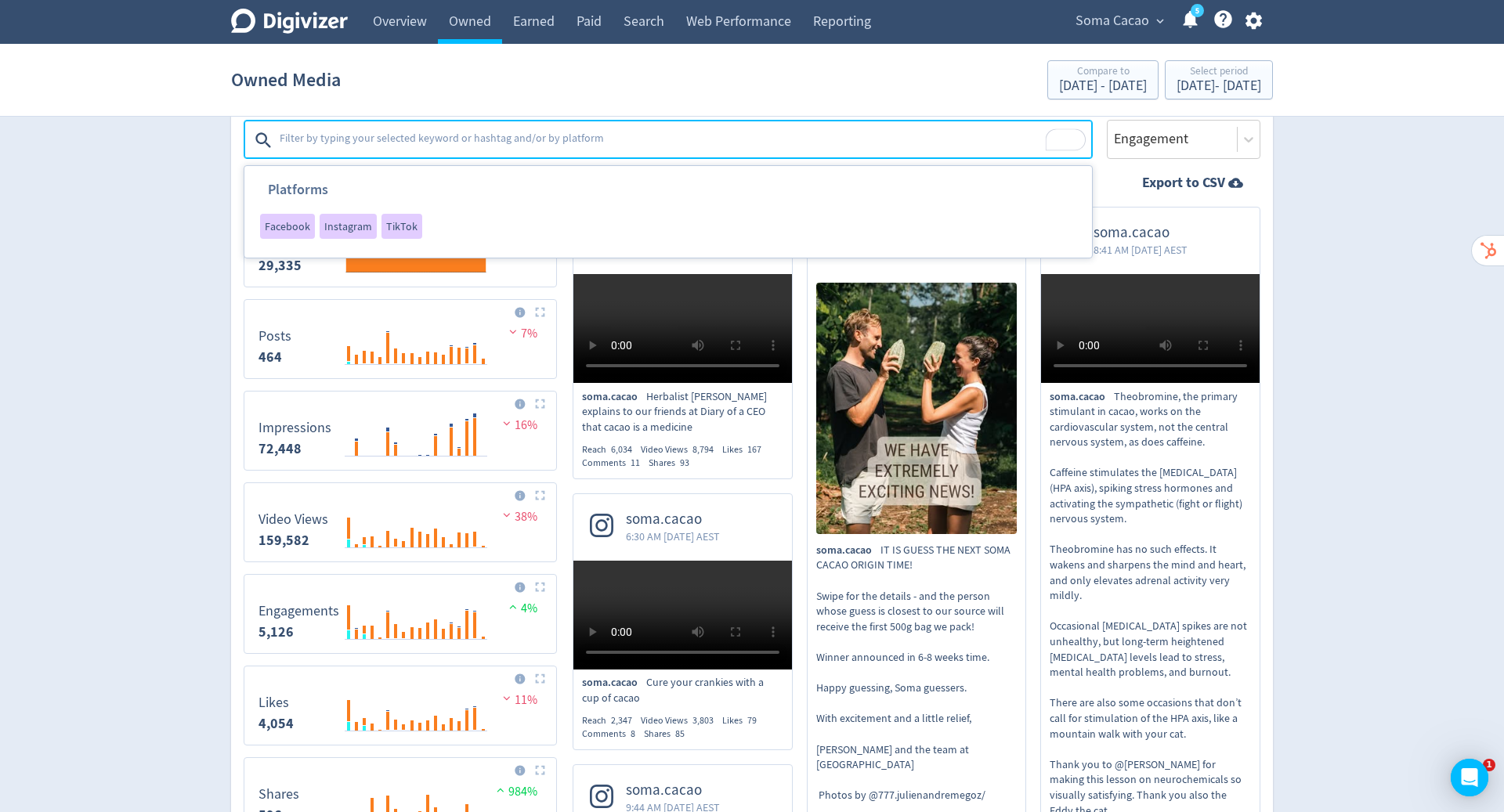
click at [568, 142] on textarea "To enrich screen reader interactions, please activate Accessibility in Grammarl…" at bounding box center [684, 140] width 812 height 31
type textarea "cacao"
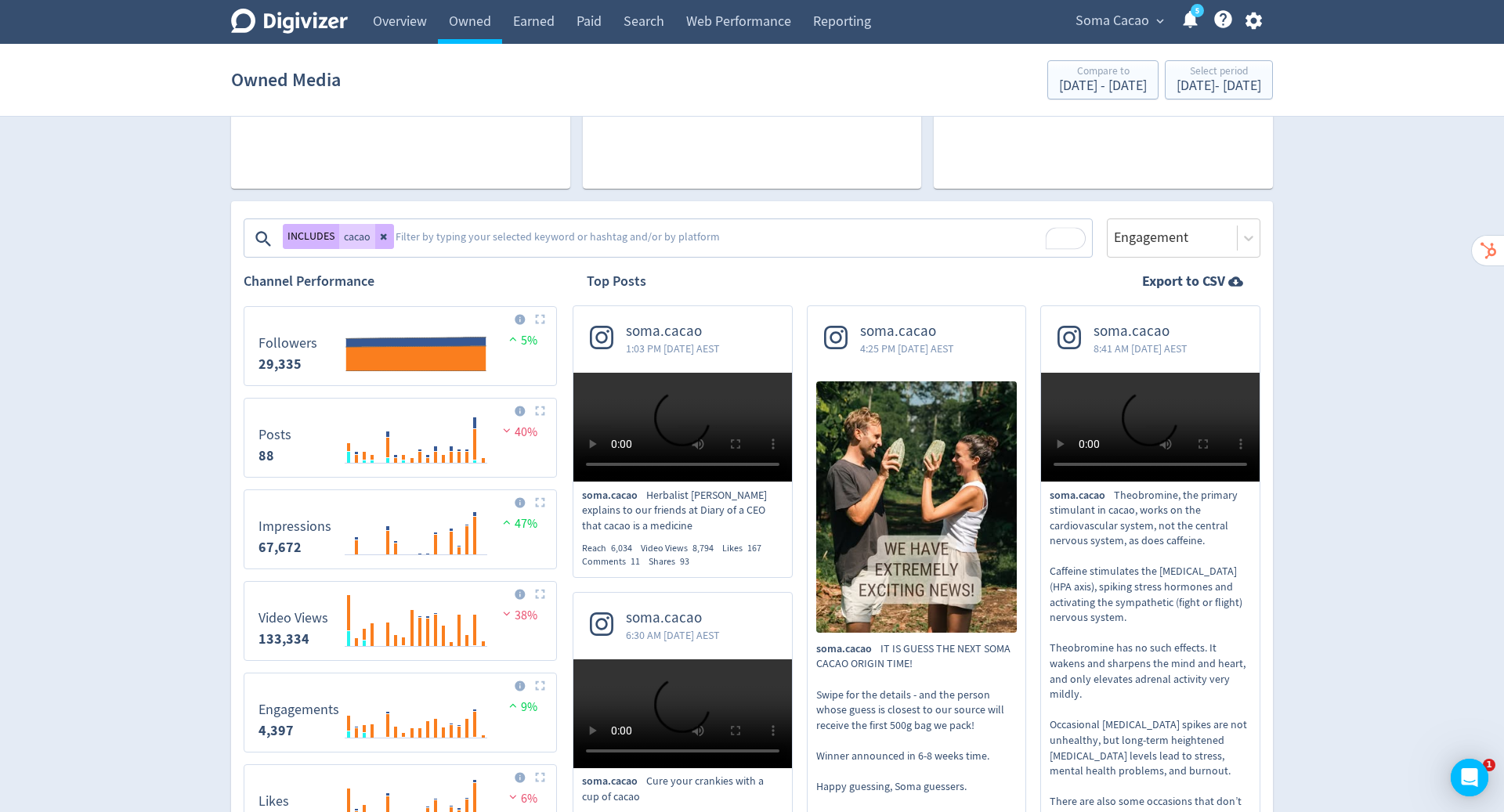
scroll to position [0, 0]
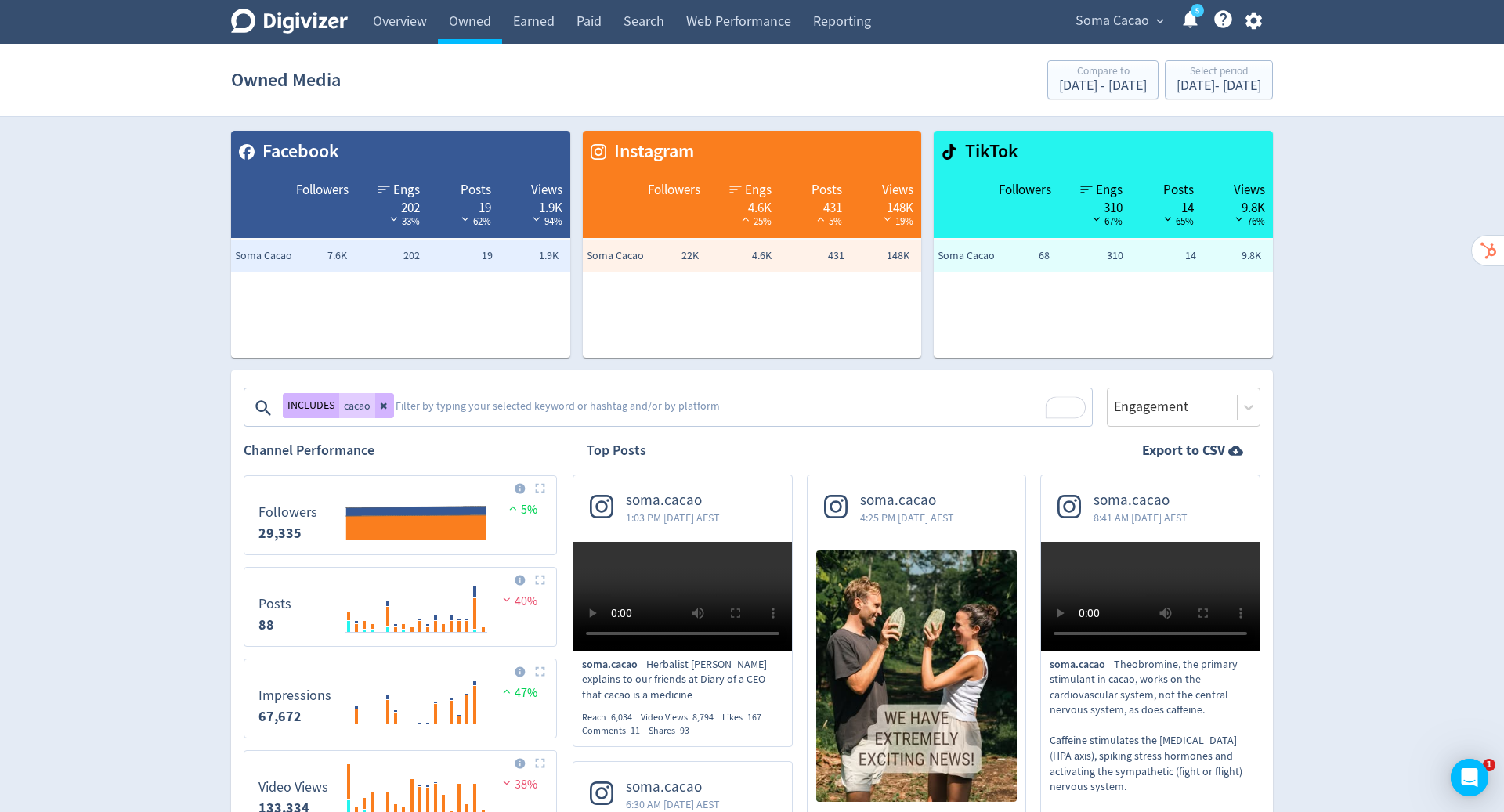
click at [517, 413] on textarea "To enrich screen reader interactions, please activate Accessibility in Grammarl…" at bounding box center [742, 408] width 697 height 31
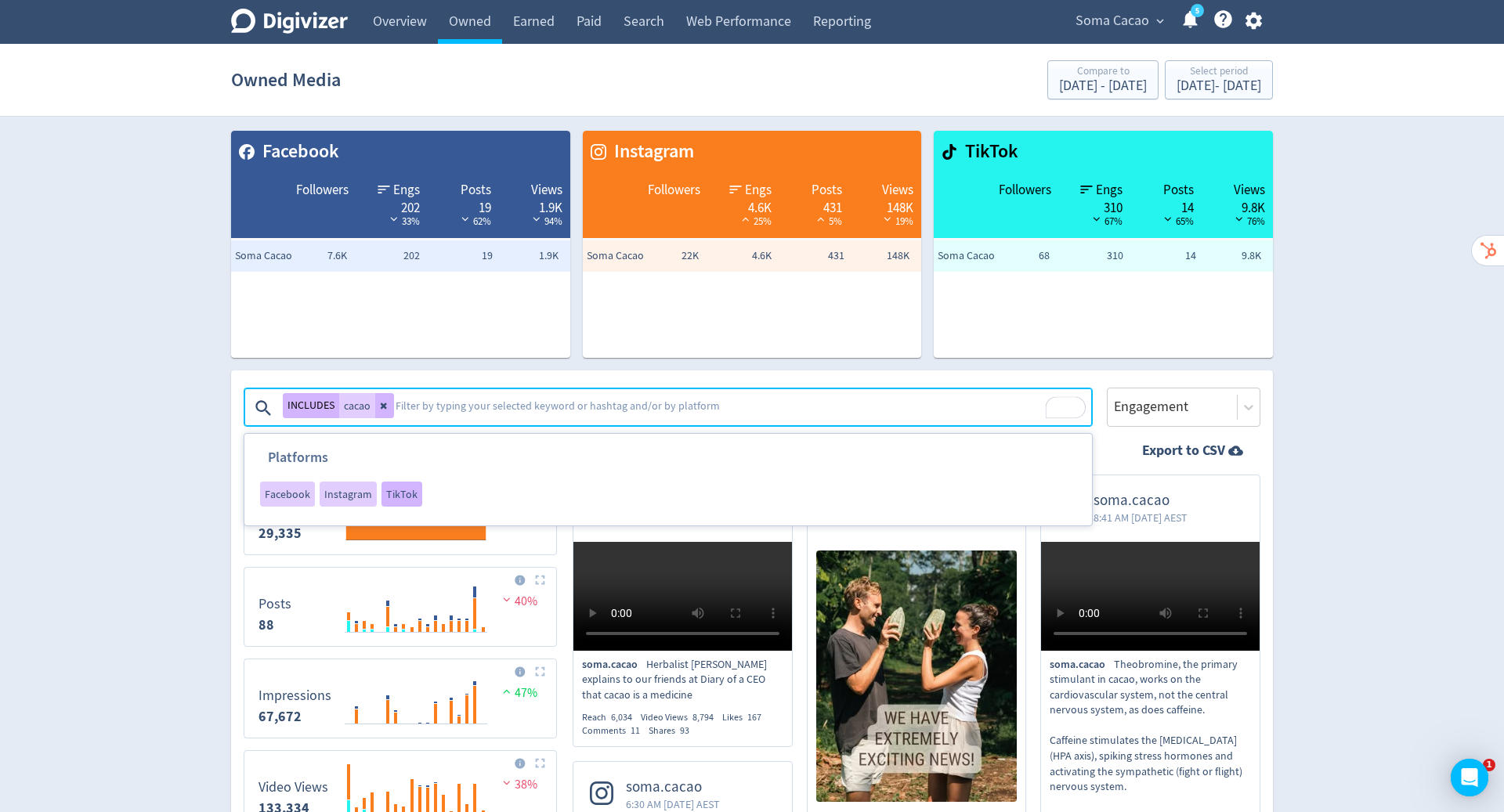
click at [394, 489] on span "TikTok" at bounding box center [402, 494] width 31 height 11
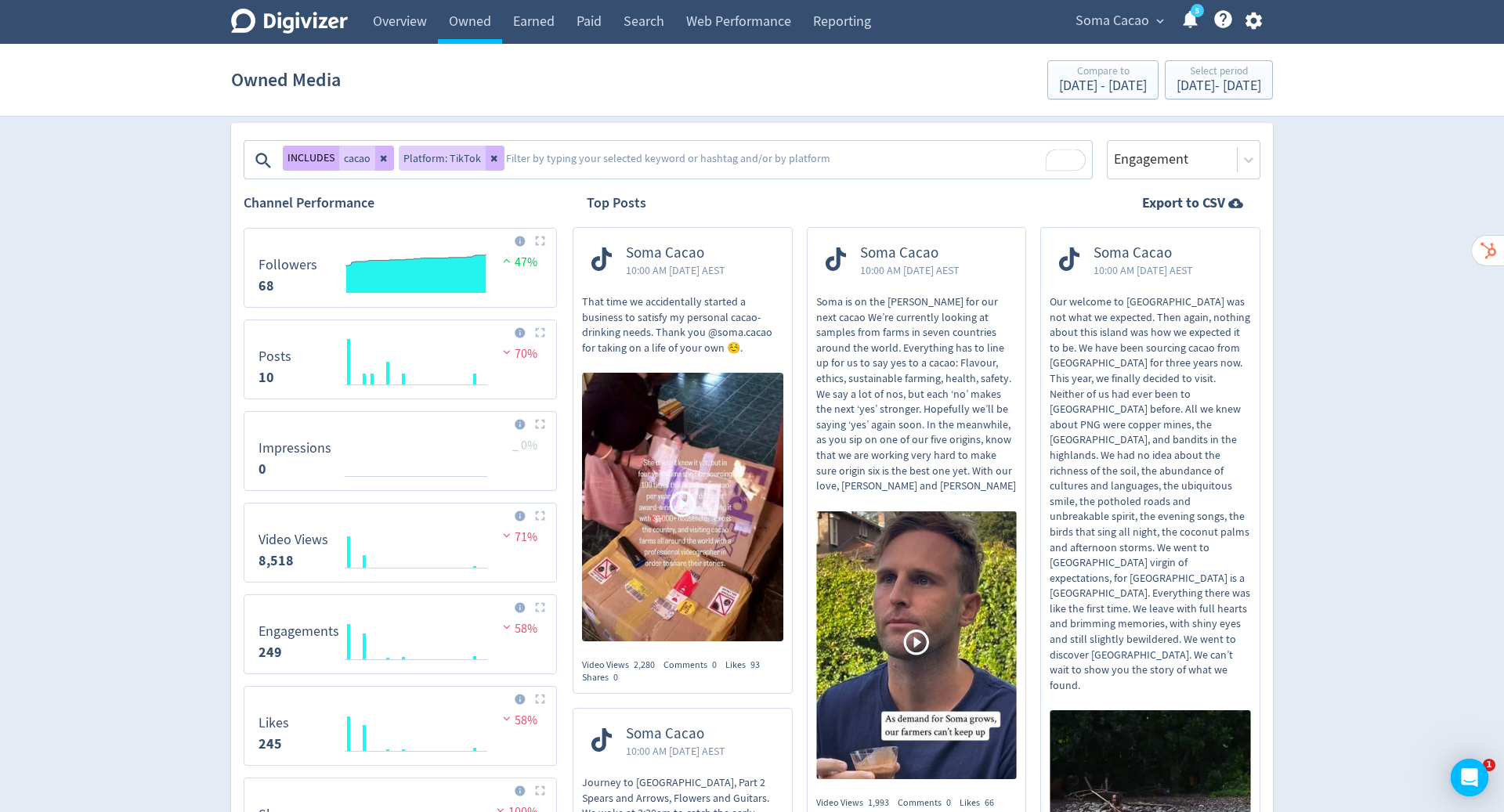
scroll to position [252, 0]
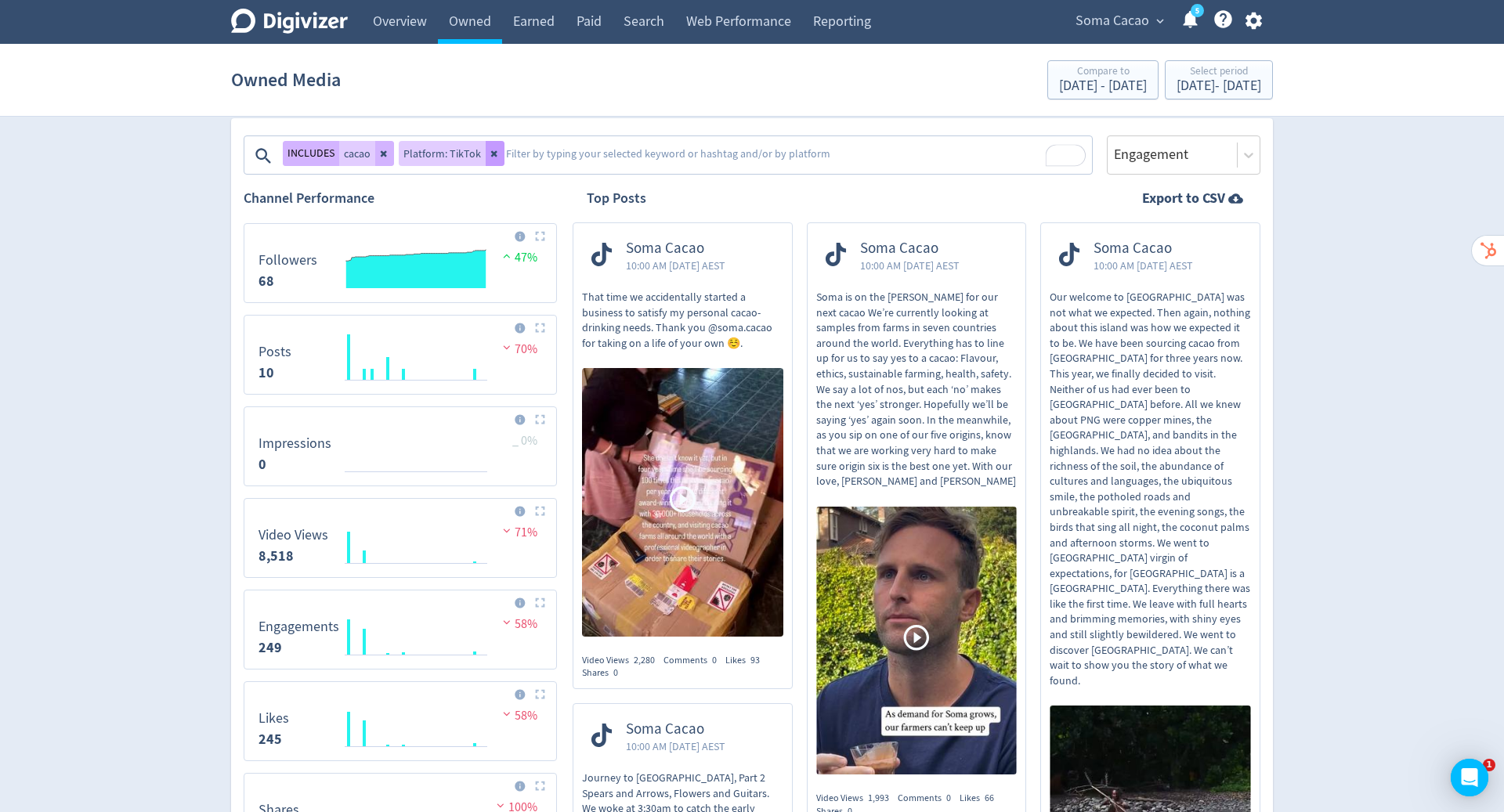
click at [492, 157] on icon at bounding box center [495, 154] width 10 height 10
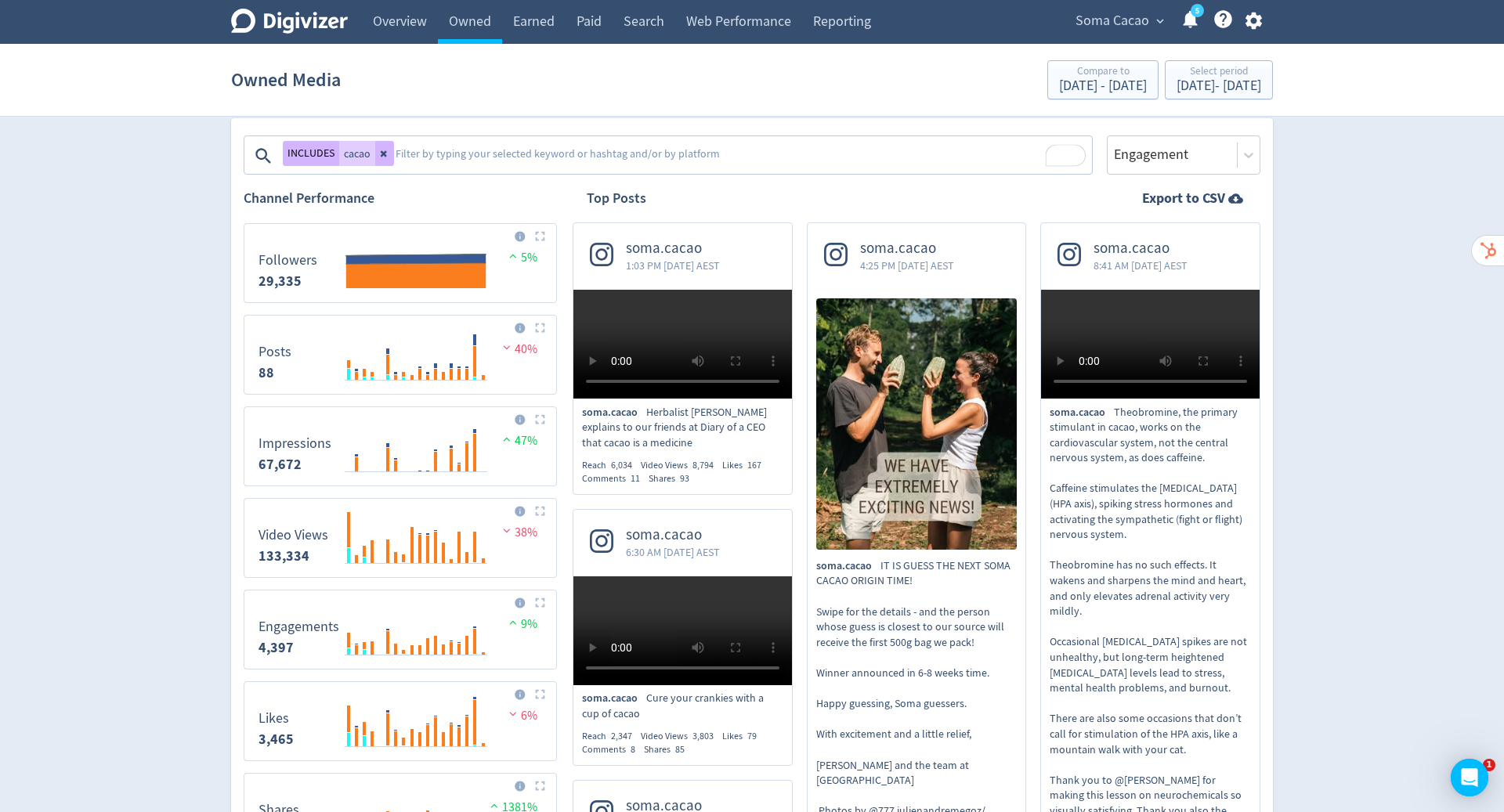
click at [492, 157] on textarea "To enrich screen reader interactions, please activate Accessibility in Grammarl…" at bounding box center [742, 156] width 697 height 31
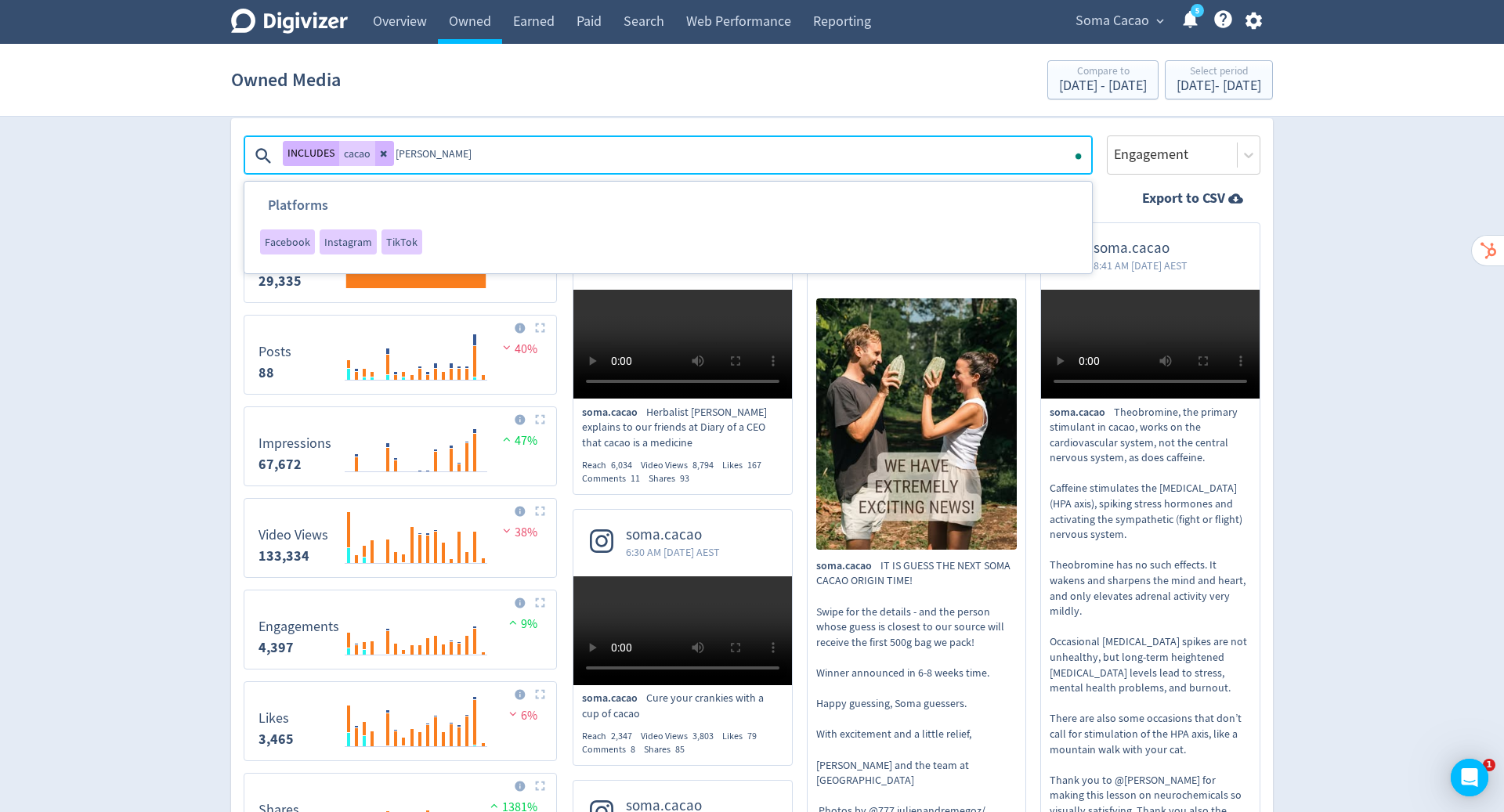
type textarea "winner"
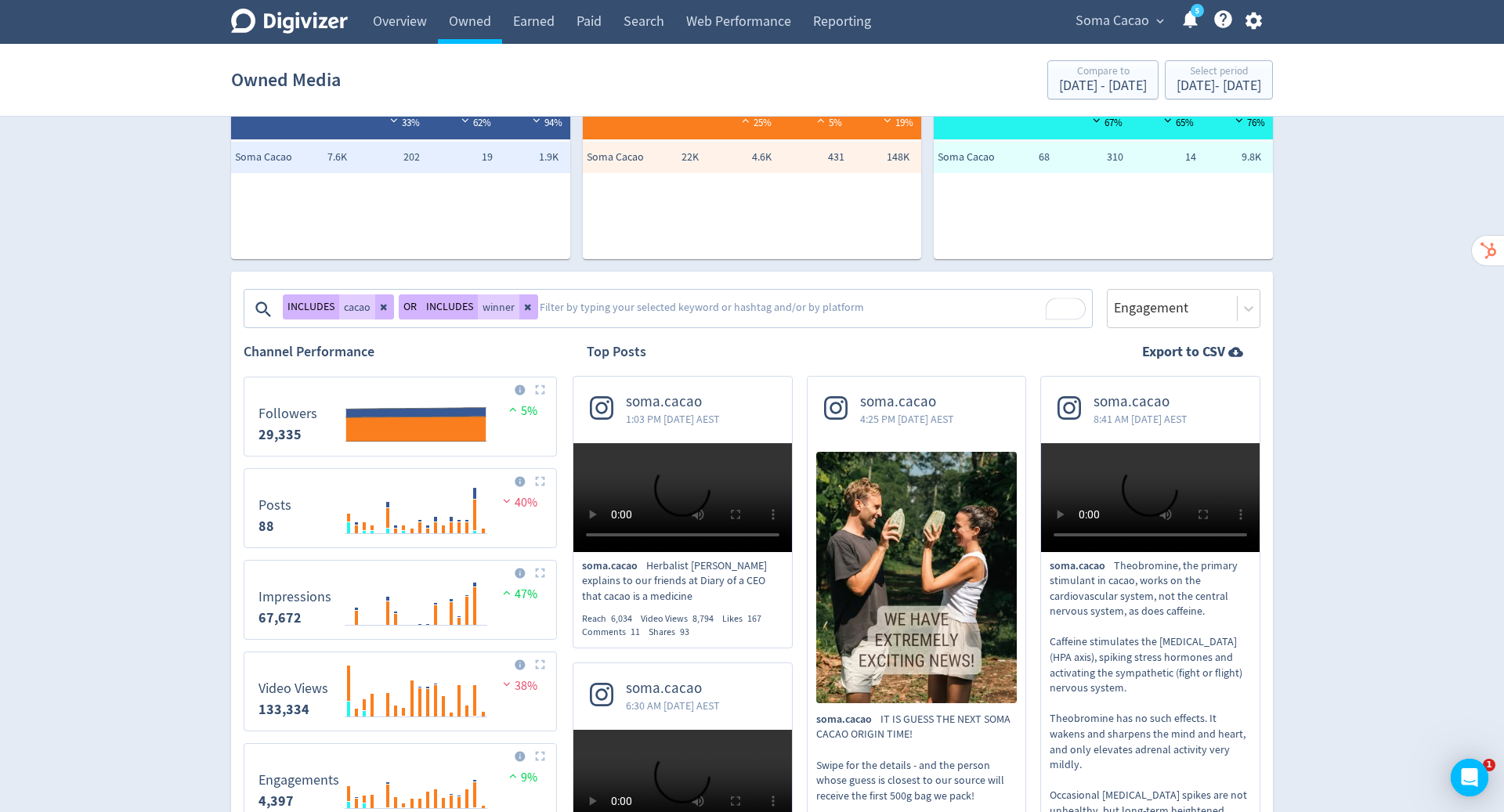
scroll to position [142, 0]
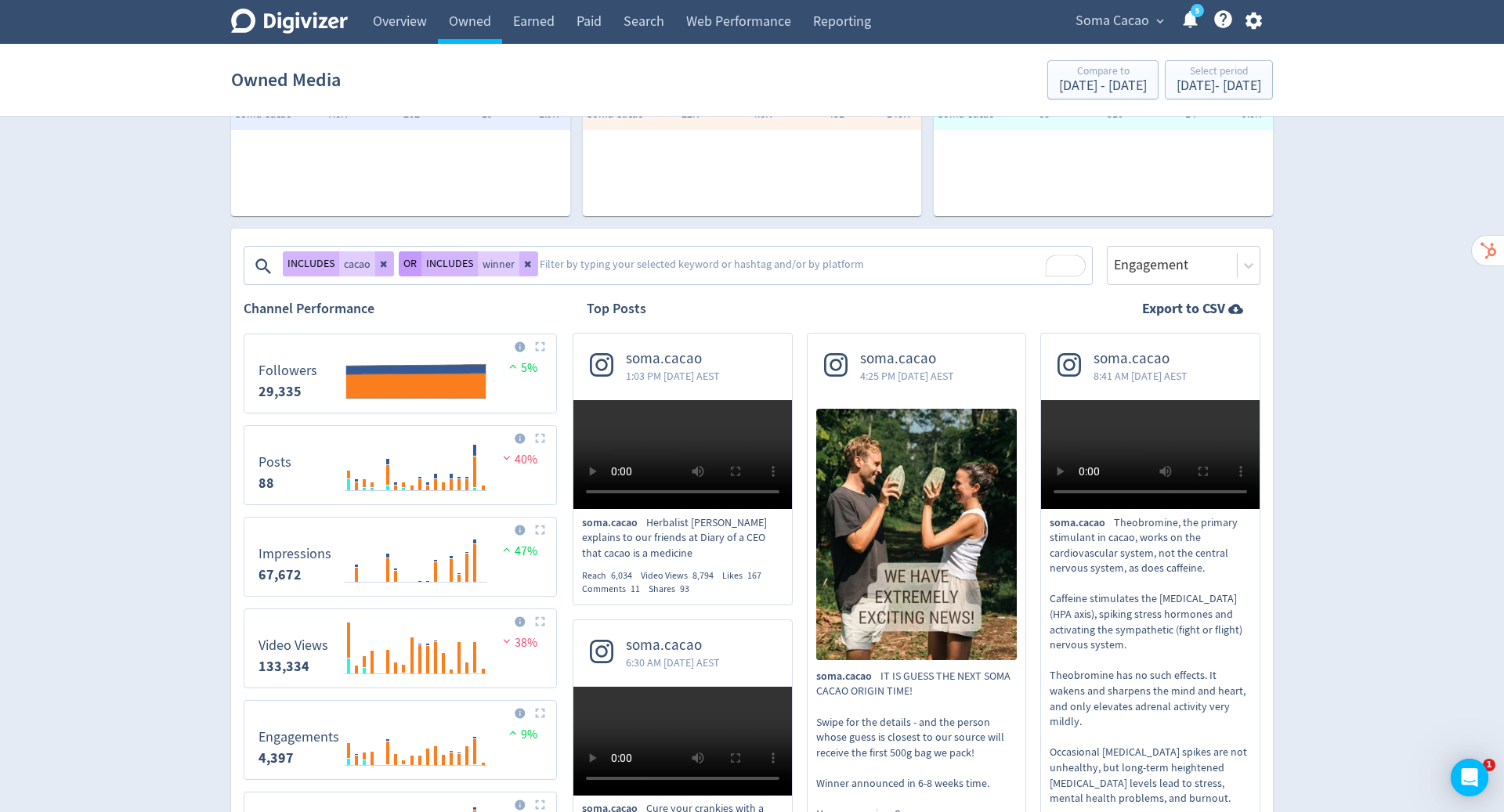
click at [412, 265] on button "OR" at bounding box center [410, 264] width 23 height 25
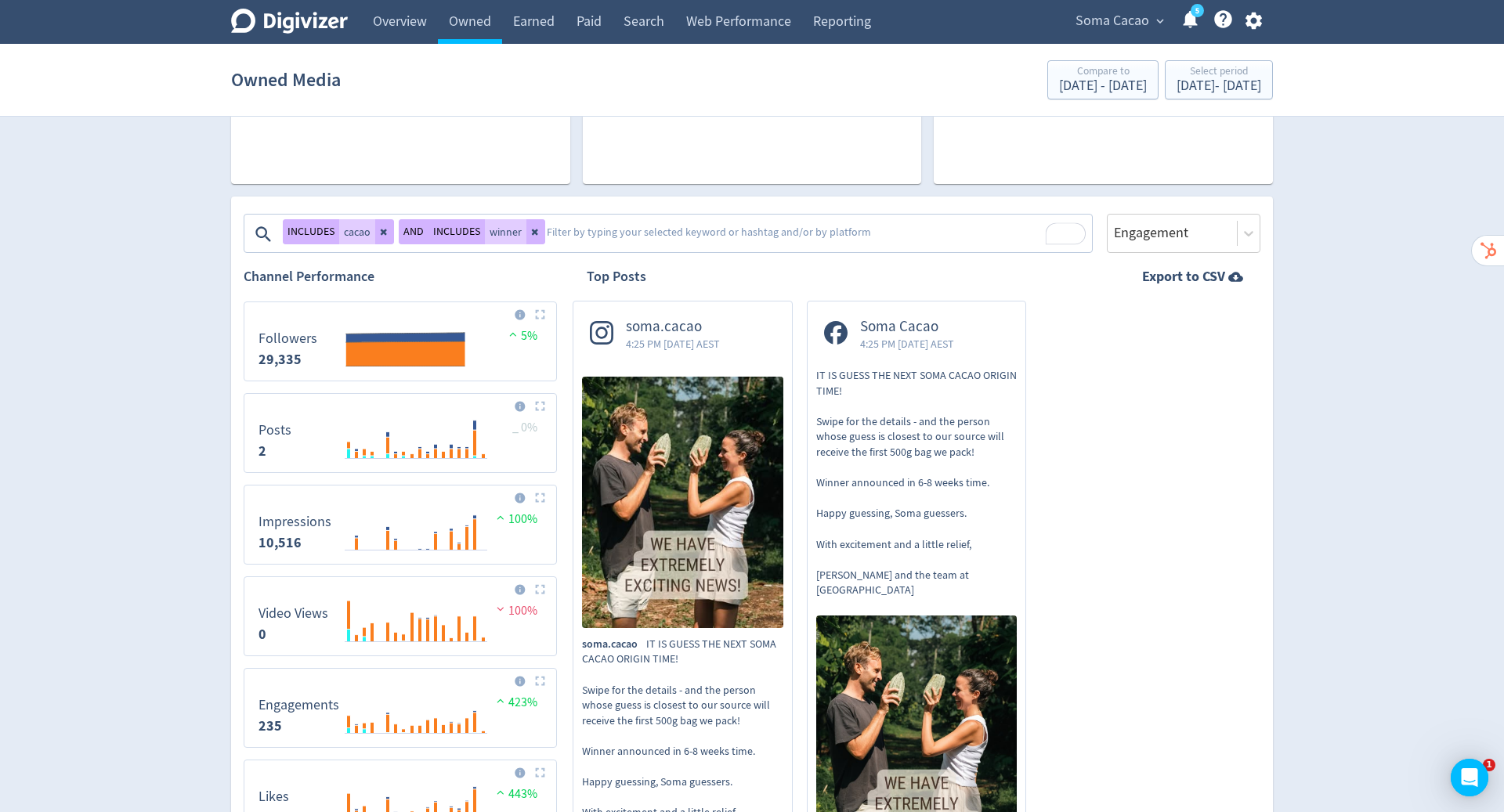
scroll to position [175, 0]
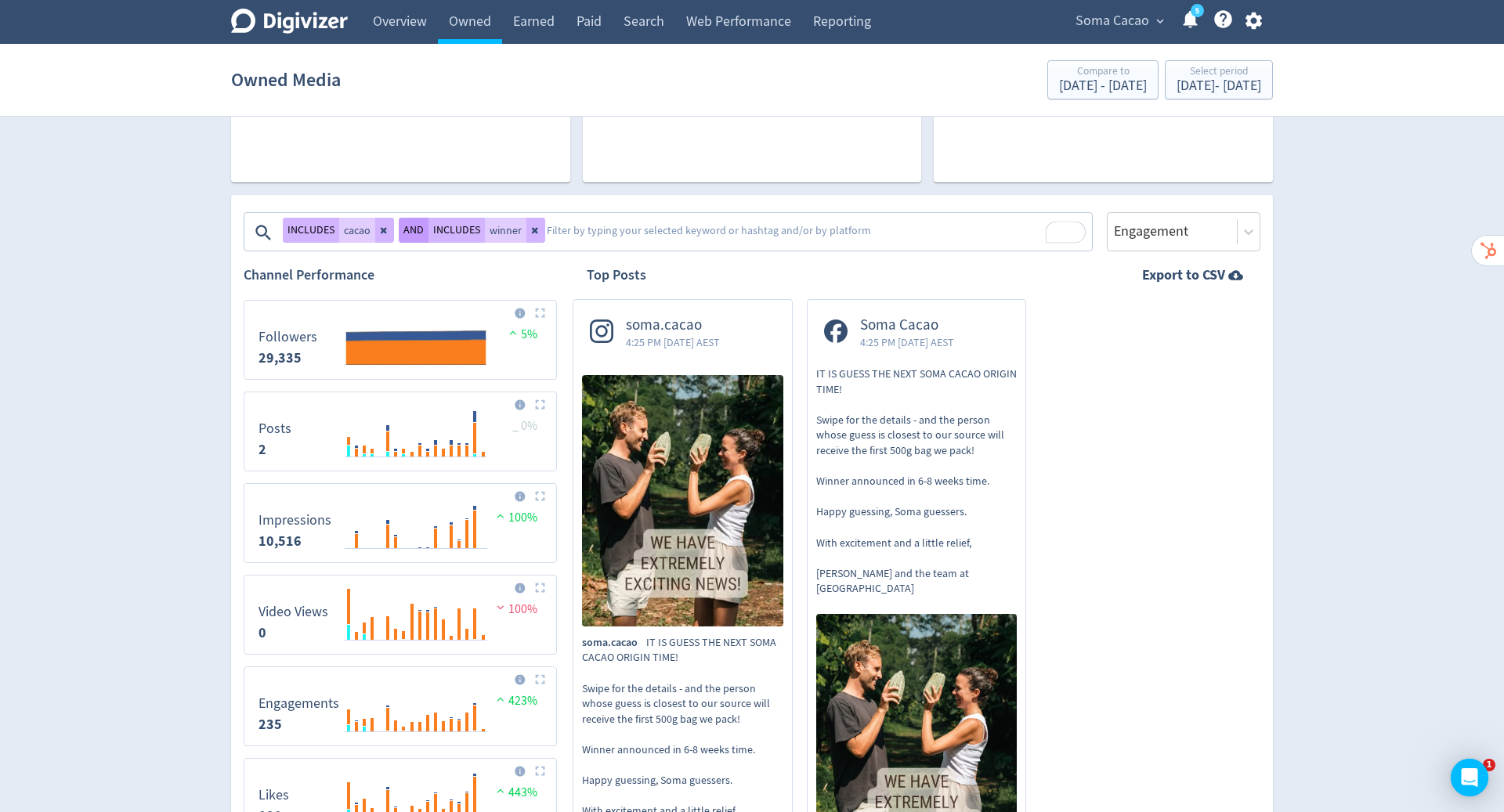
click at [411, 229] on button "AND" at bounding box center [413, 230] width 29 height 25
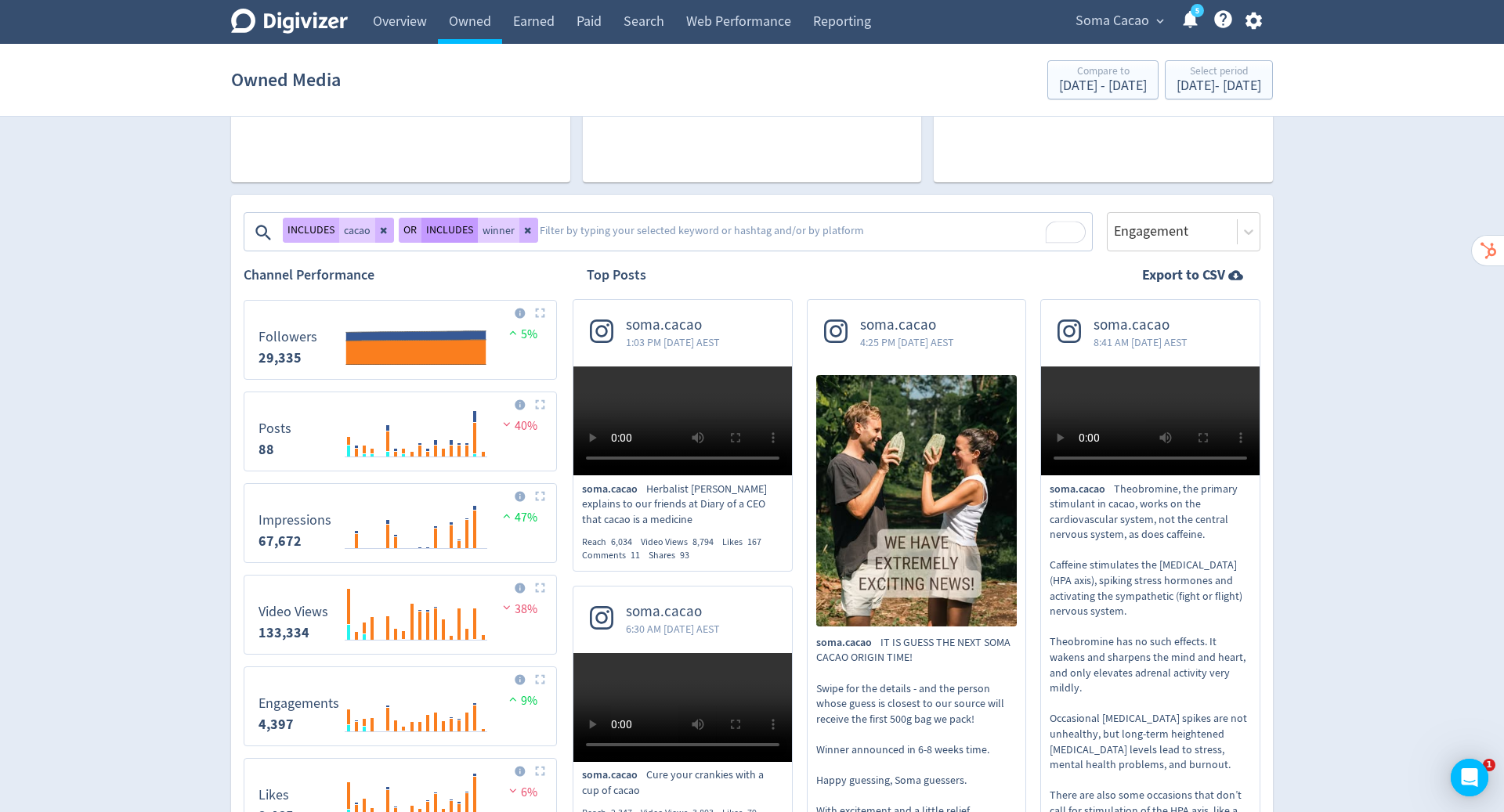
click at [449, 234] on button "INCLUDES" at bounding box center [450, 230] width 57 height 25
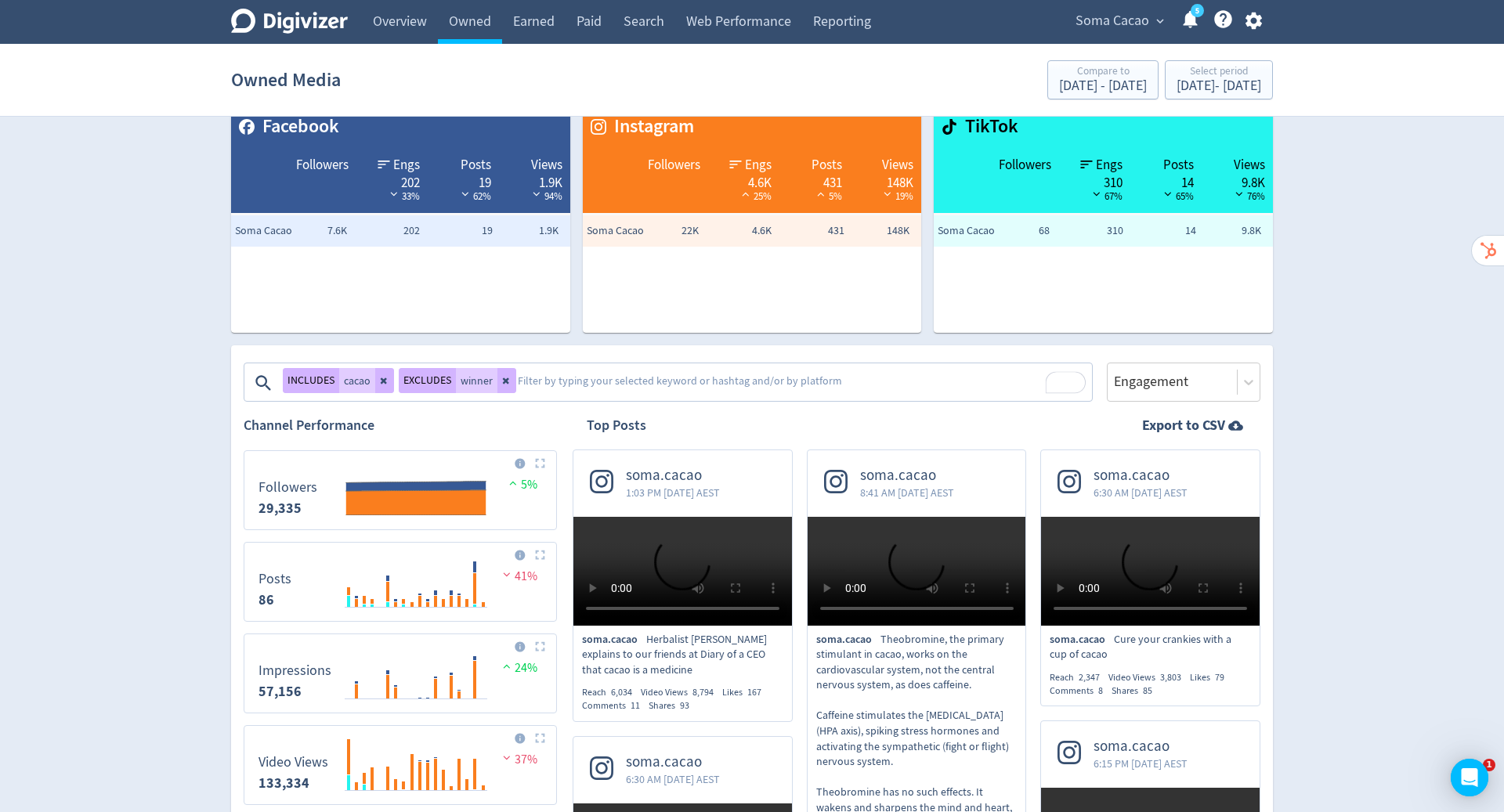
scroll to position [0, 0]
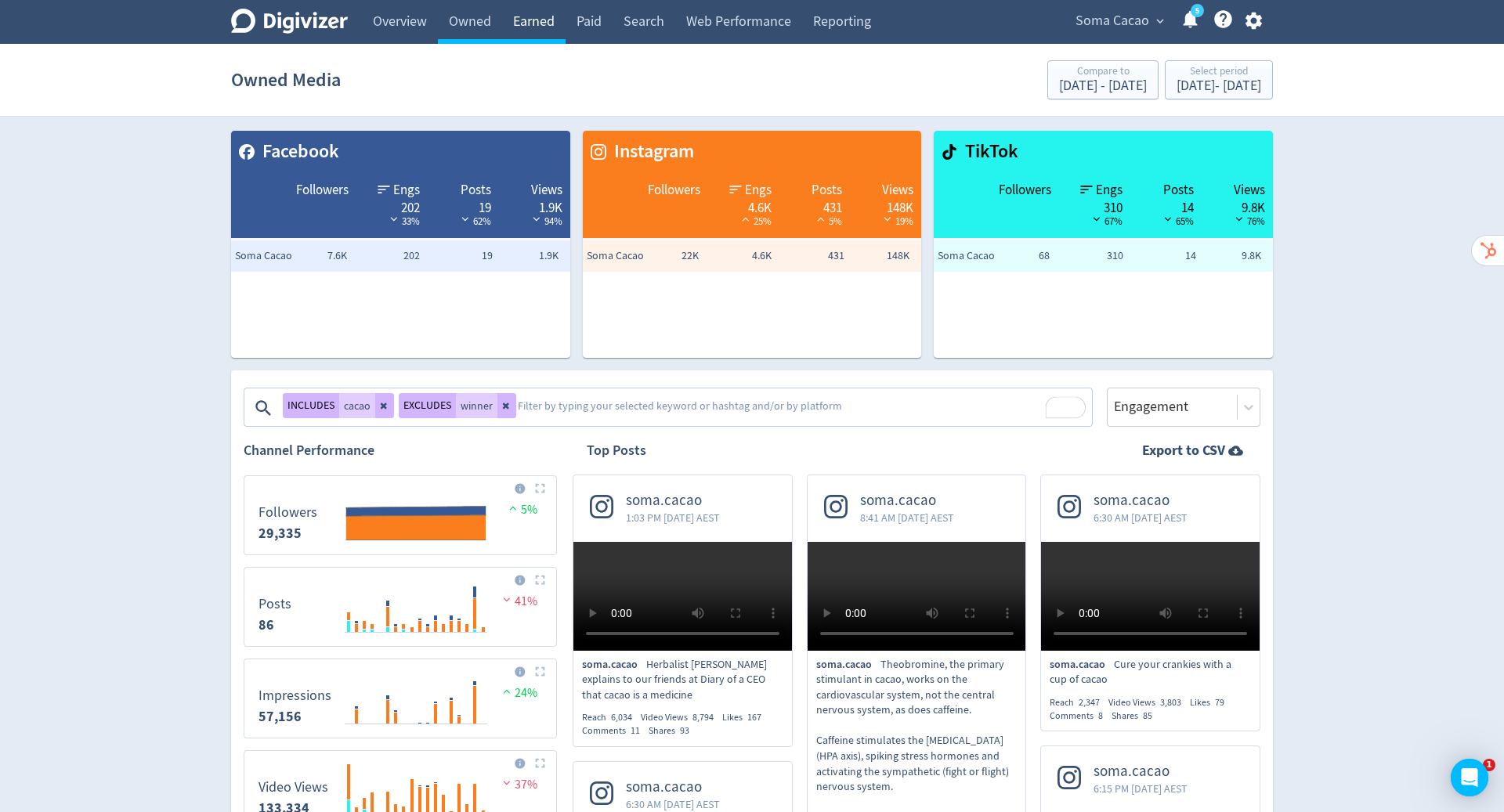
click at [524, 21] on link "Earned" at bounding box center [533, 22] width 64 height 44
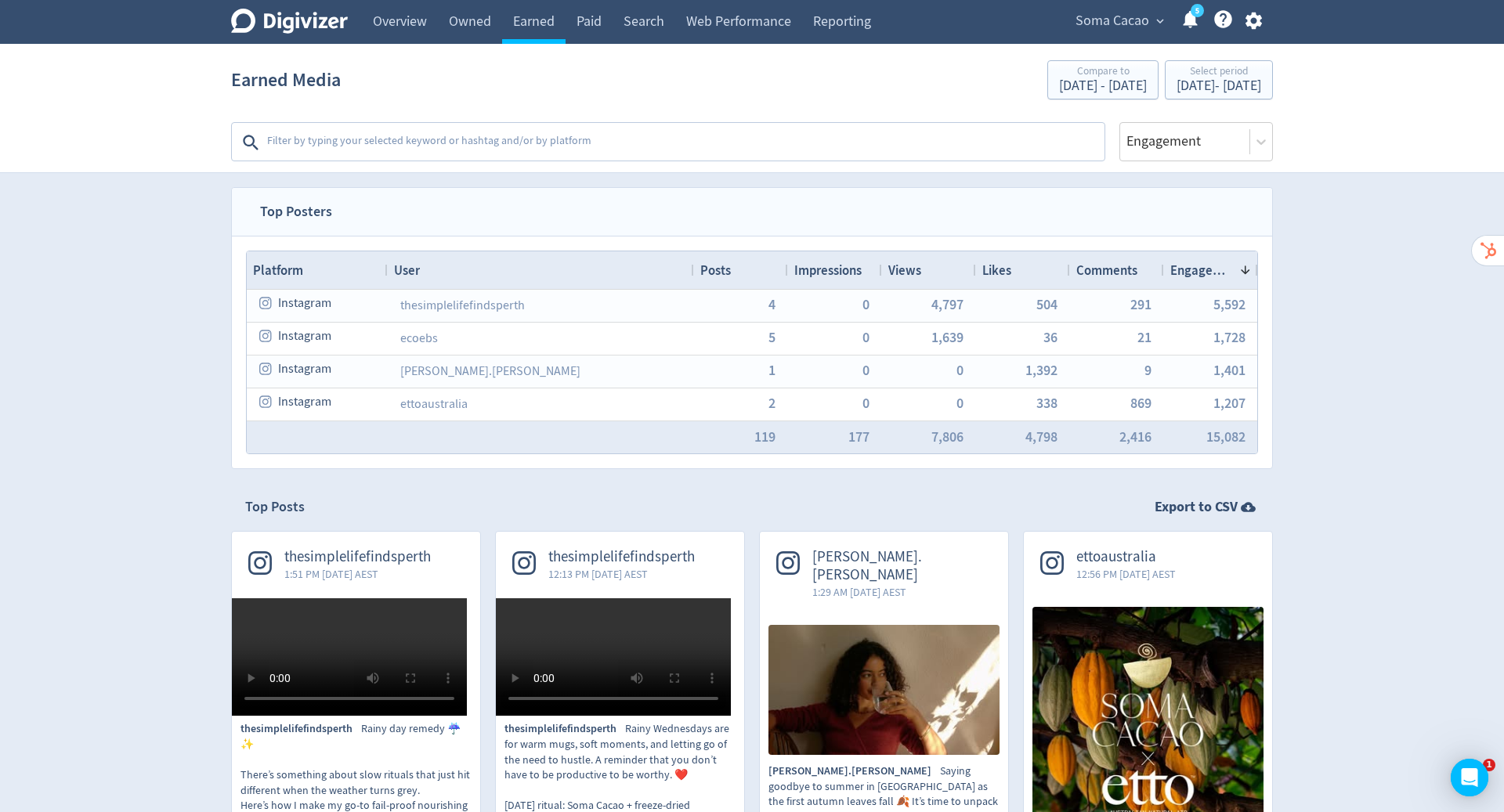
click at [574, 132] on textarea at bounding box center [684, 143] width 838 height 31
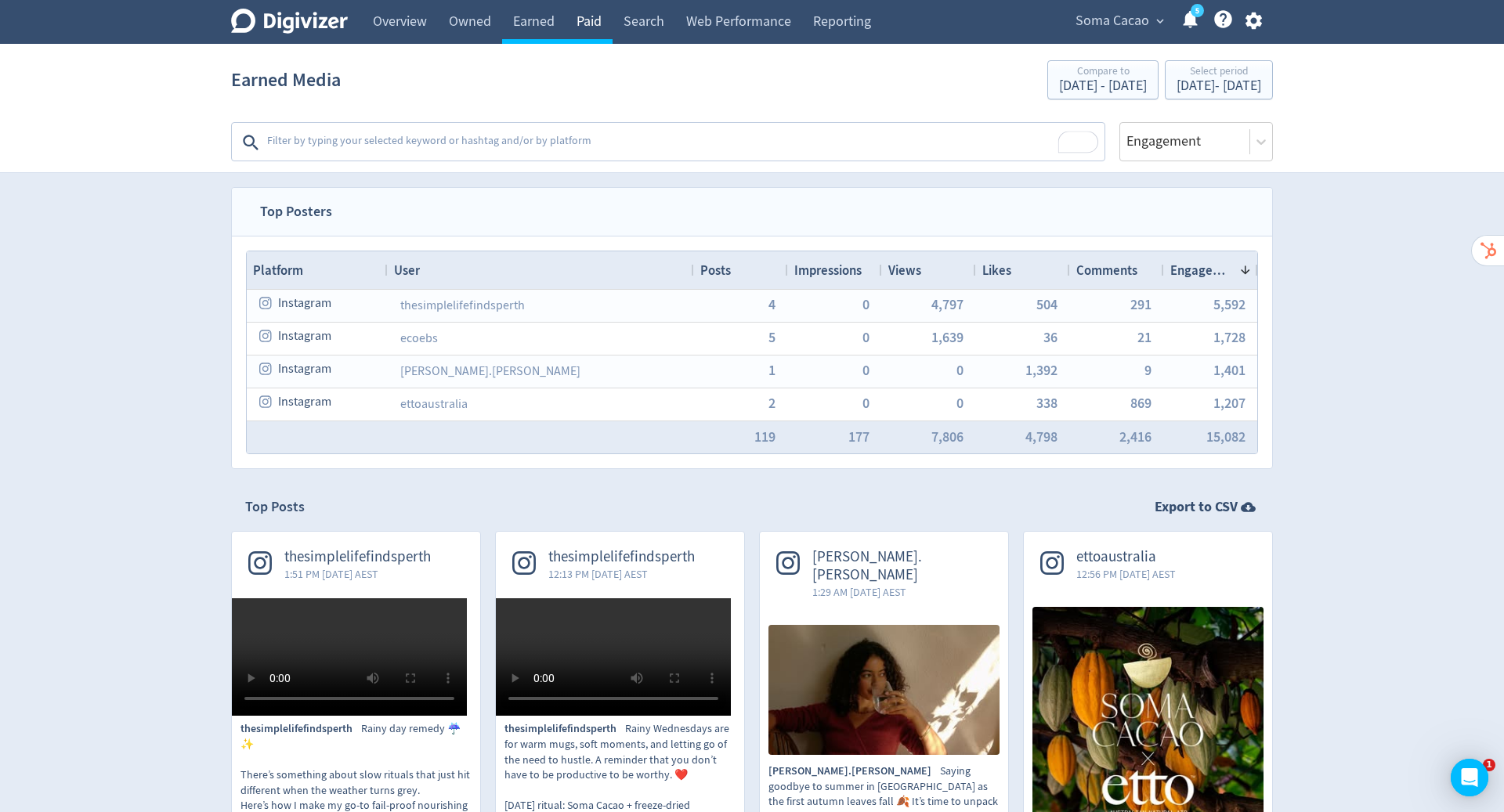
click at [594, 29] on link "Paid" at bounding box center [589, 22] width 47 height 44
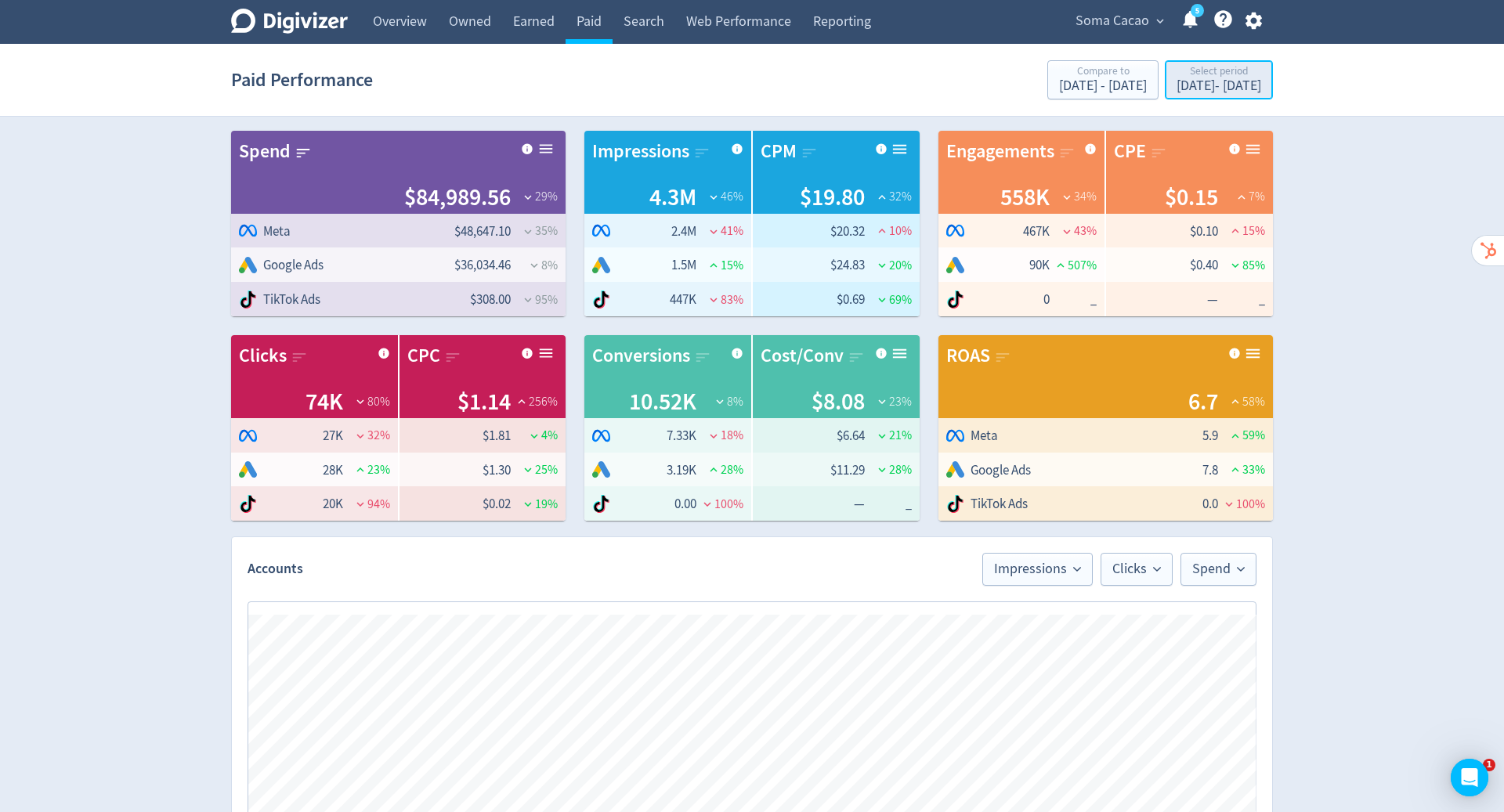
click at [1178, 83] on div "[DATE] - [DATE]" at bounding box center [1219, 86] width 84 height 14
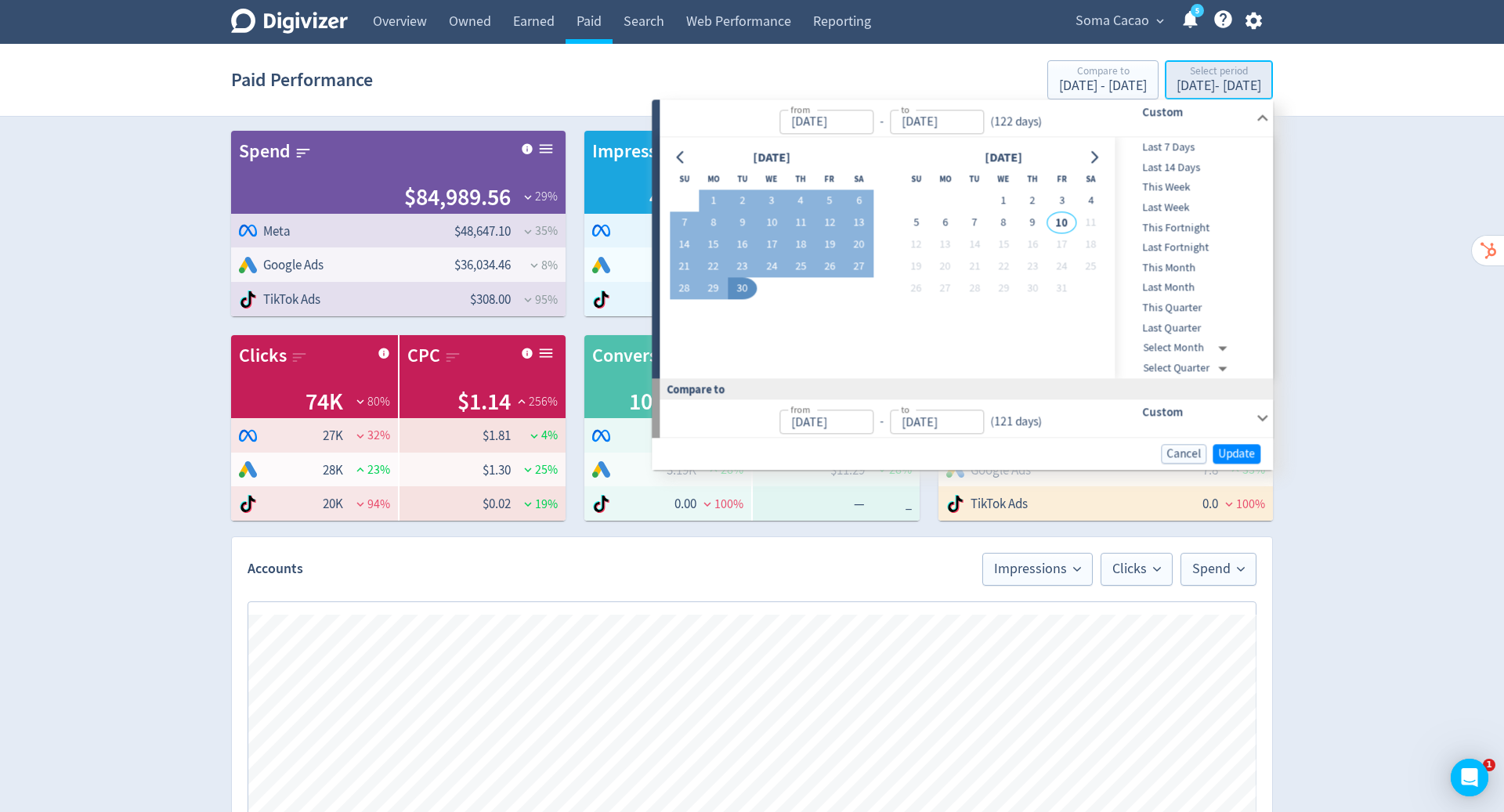
type input "[DATE]"
click at [1399, 281] on div "Digivizer Logo [PERSON_NAME] Logo Overview Owned Earned Paid Search Web Perform…" at bounding box center [752, 741] width 1504 height 1484
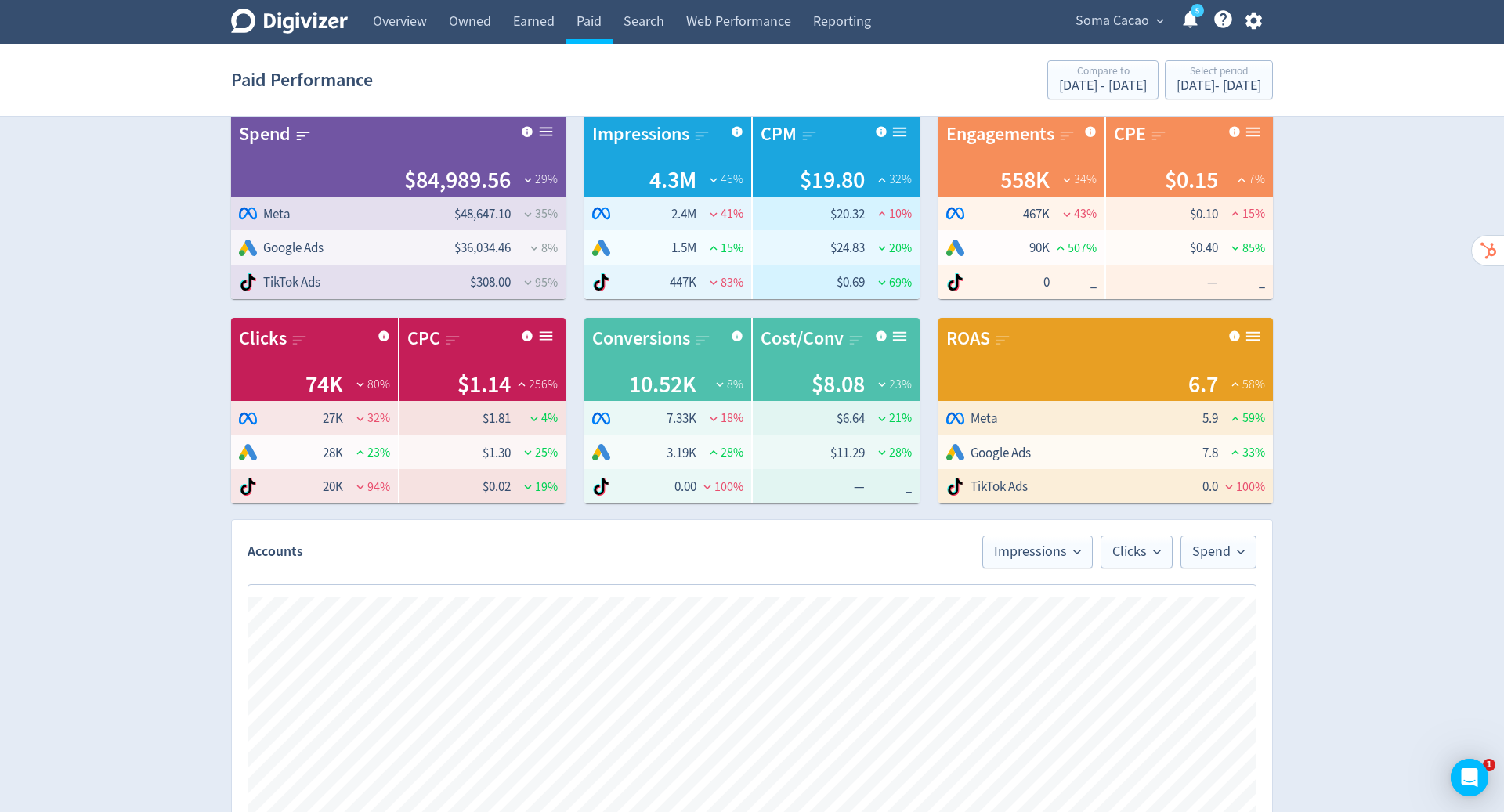
scroll to position [16, 0]
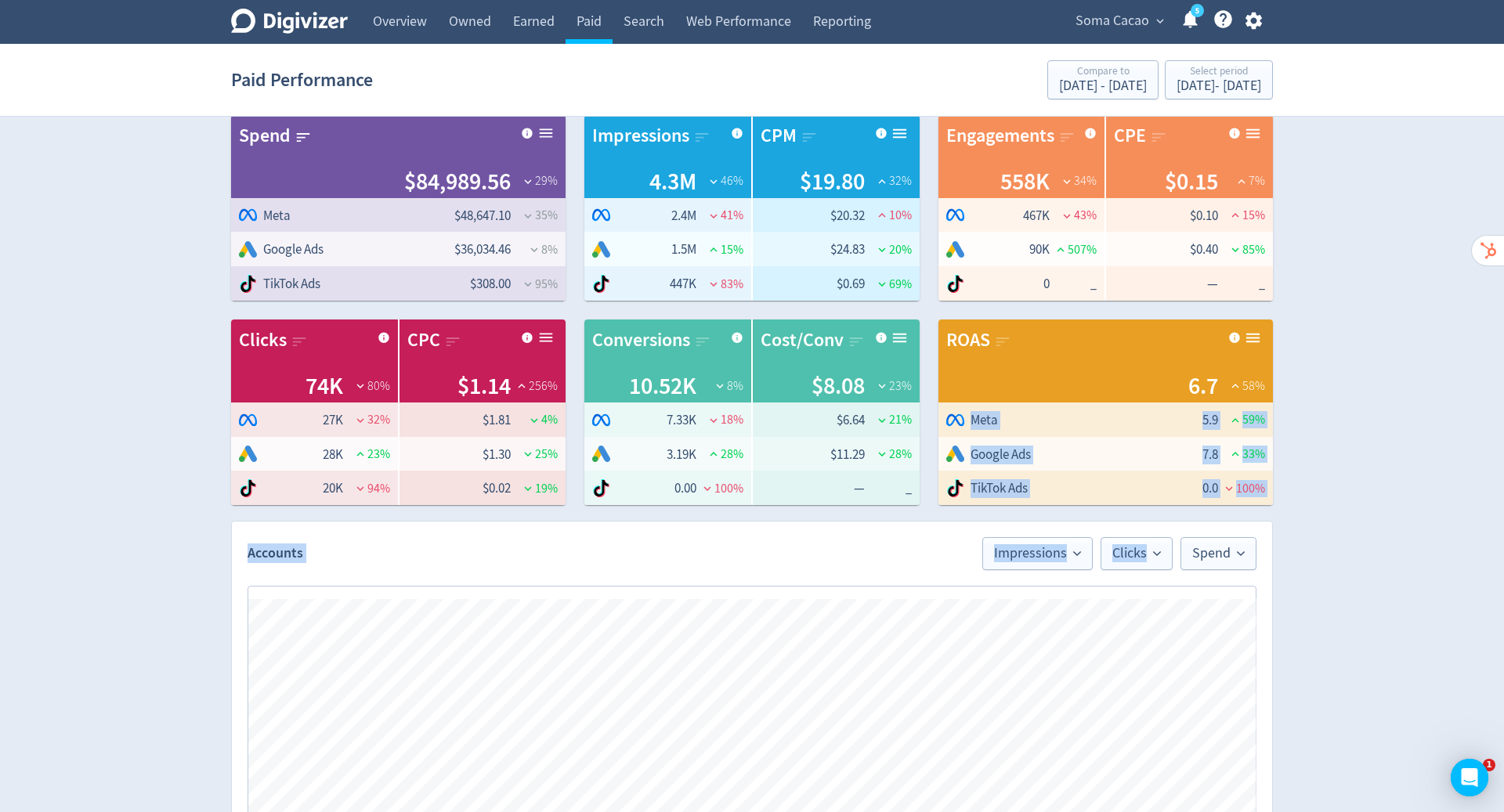
drag, startPoint x: 1186, startPoint y: 535, endPoint x: 1445, endPoint y: 455, distance: 271.1
click at [1445, 455] on div "Digivizer Logo [PERSON_NAME] Logo Overview Owned Earned Paid Search Web Perform…" at bounding box center [752, 726] width 1504 height 1484
click at [1394, 521] on div "Digivizer Logo [PERSON_NAME] Logo Overview Owned Earned Paid Search Web Perform…" at bounding box center [752, 726] width 1504 height 1484
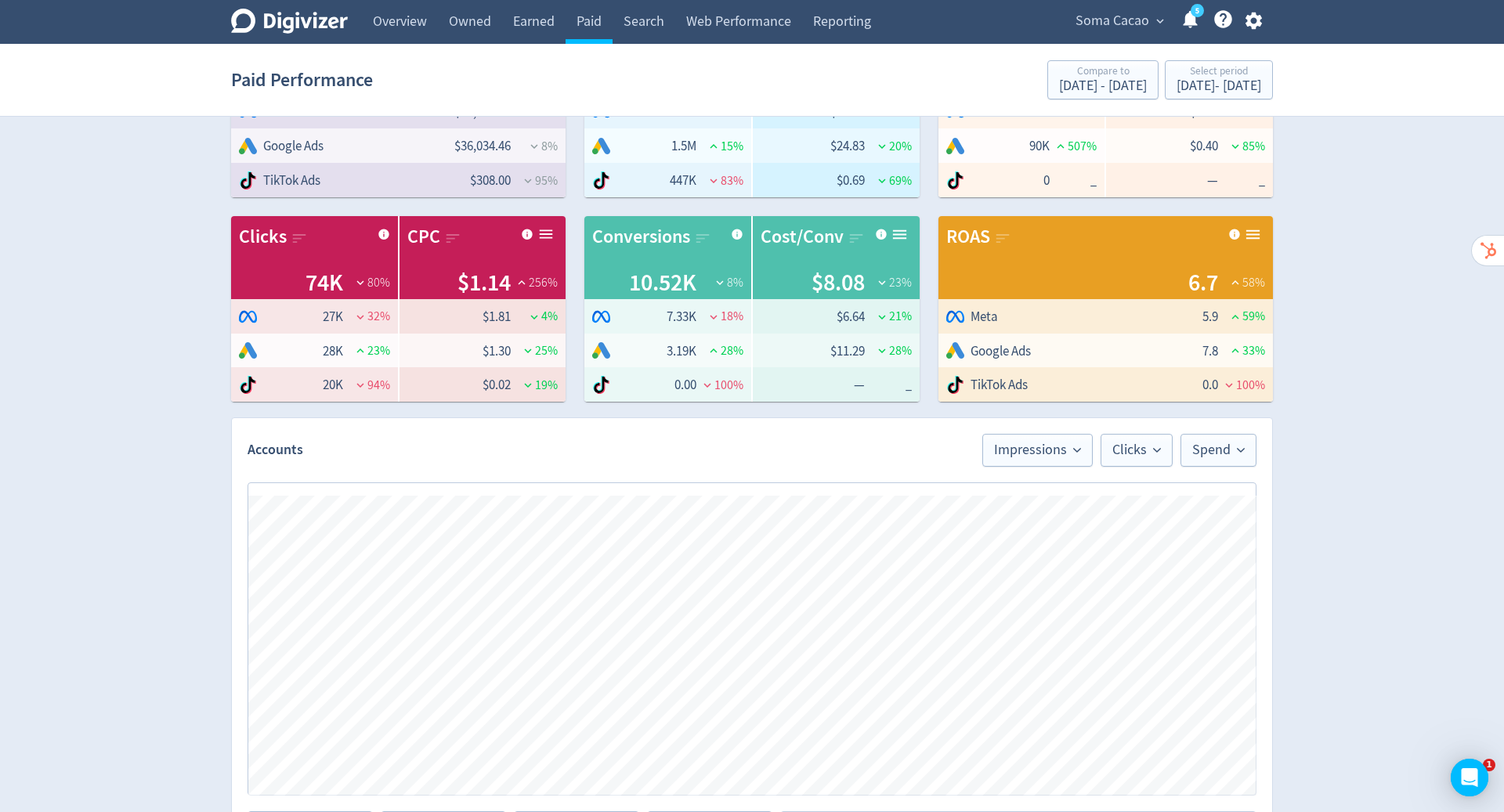
scroll to position [123, 0]
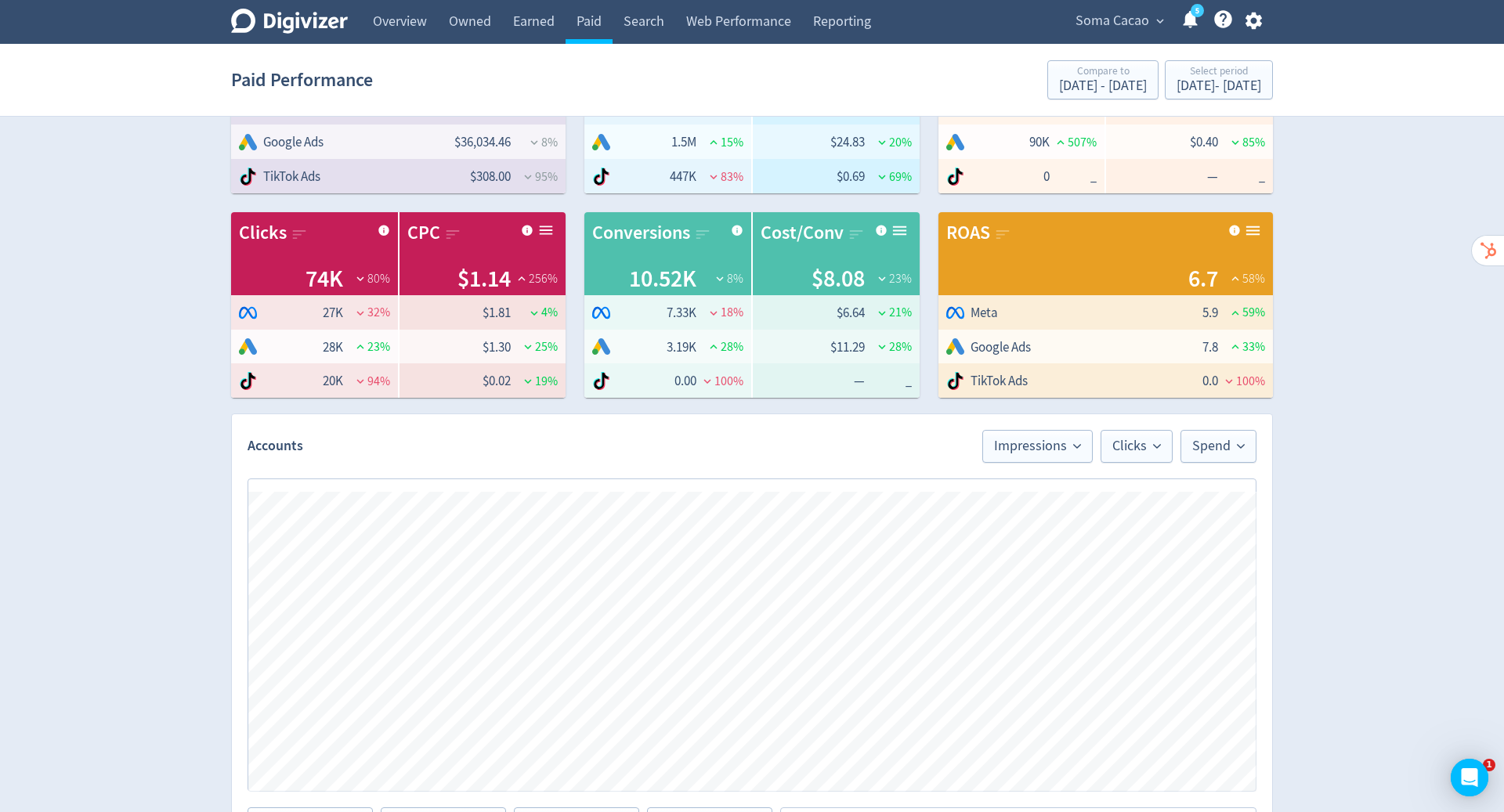
click at [1417, 440] on div "Digivizer Logo [PERSON_NAME] Logo Overview Owned Earned Paid Search Web Perform…" at bounding box center [752, 618] width 1504 height 1484
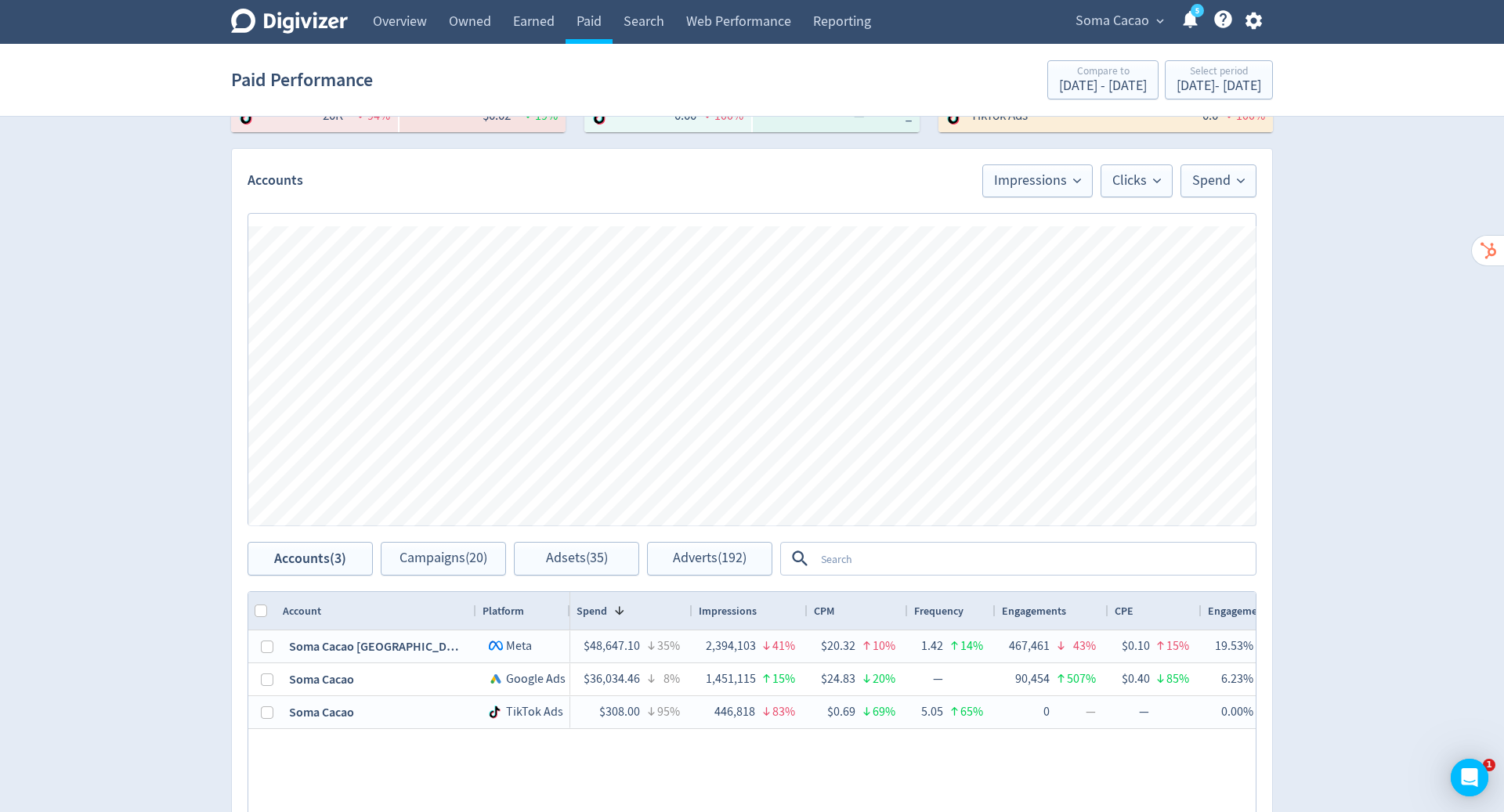
scroll to position [377, 0]
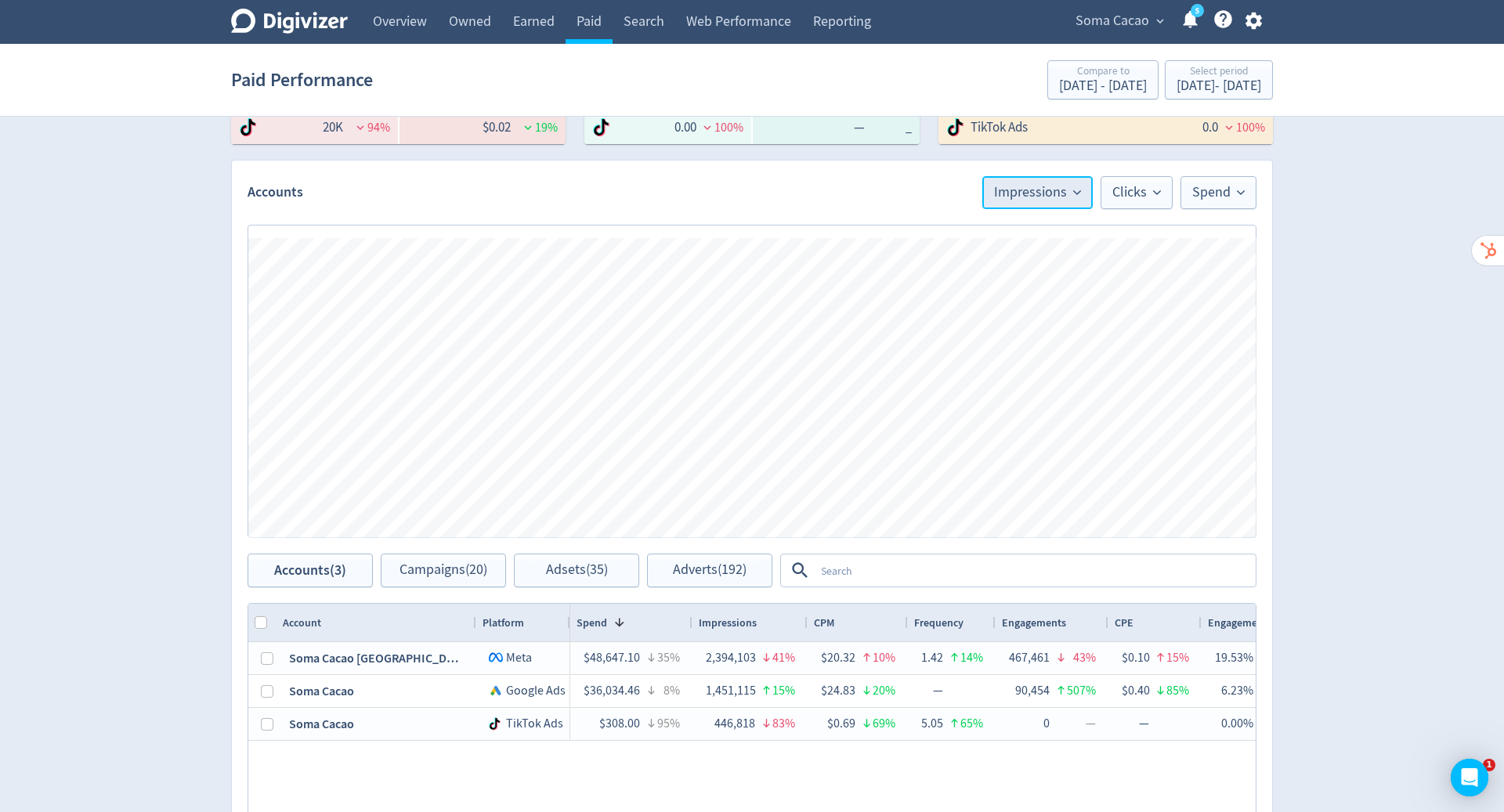
click at [1060, 181] on button "Impressions" at bounding box center [1038, 193] width 111 height 33
click at [993, 287] on li "Spend" at bounding box center [1017, 281] width 151 height 36
click at [1140, 192] on span "Clicks" at bounding box center [1137, 192] width 49 height 14
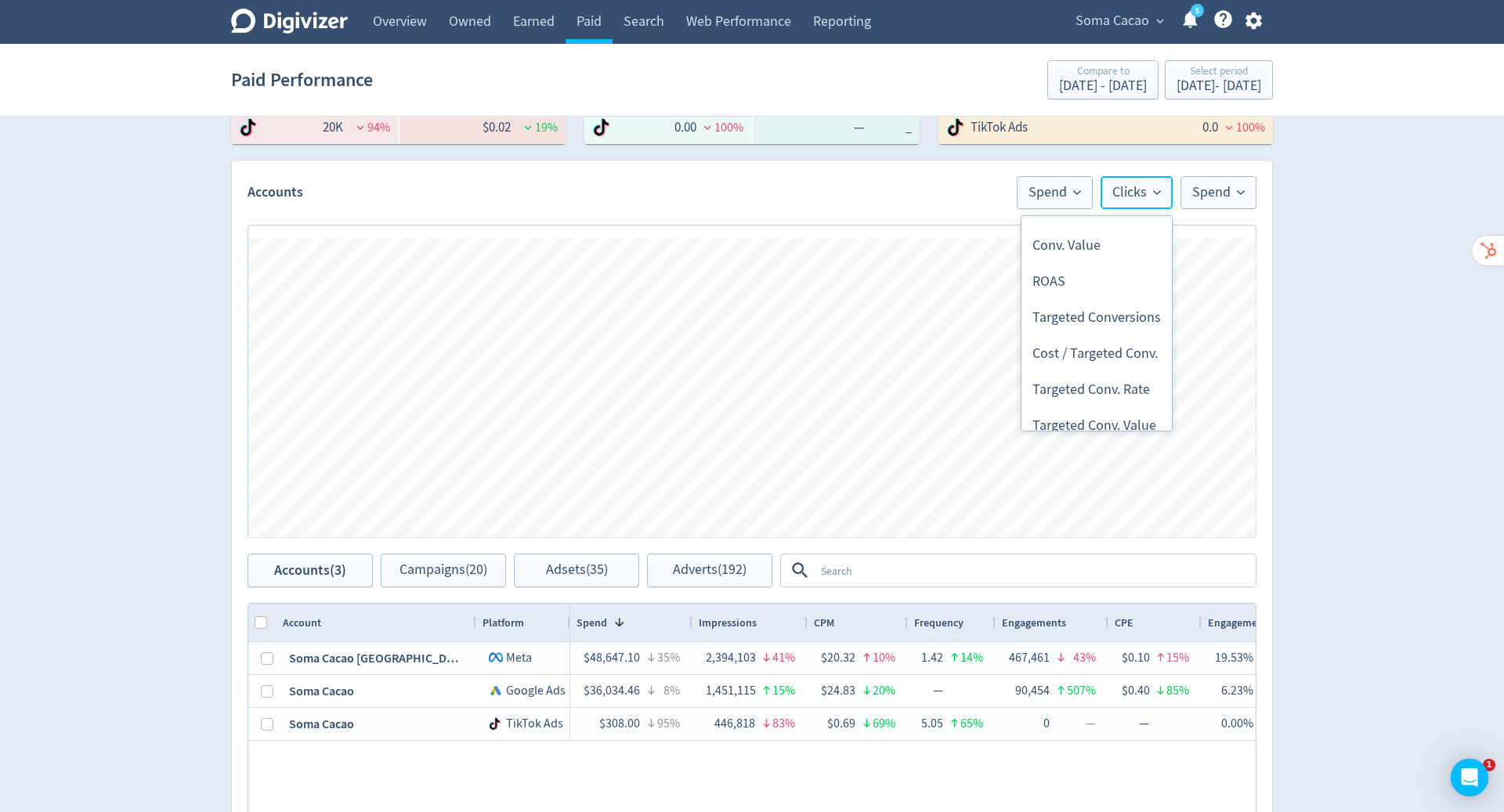
scroll to position [606, 0]
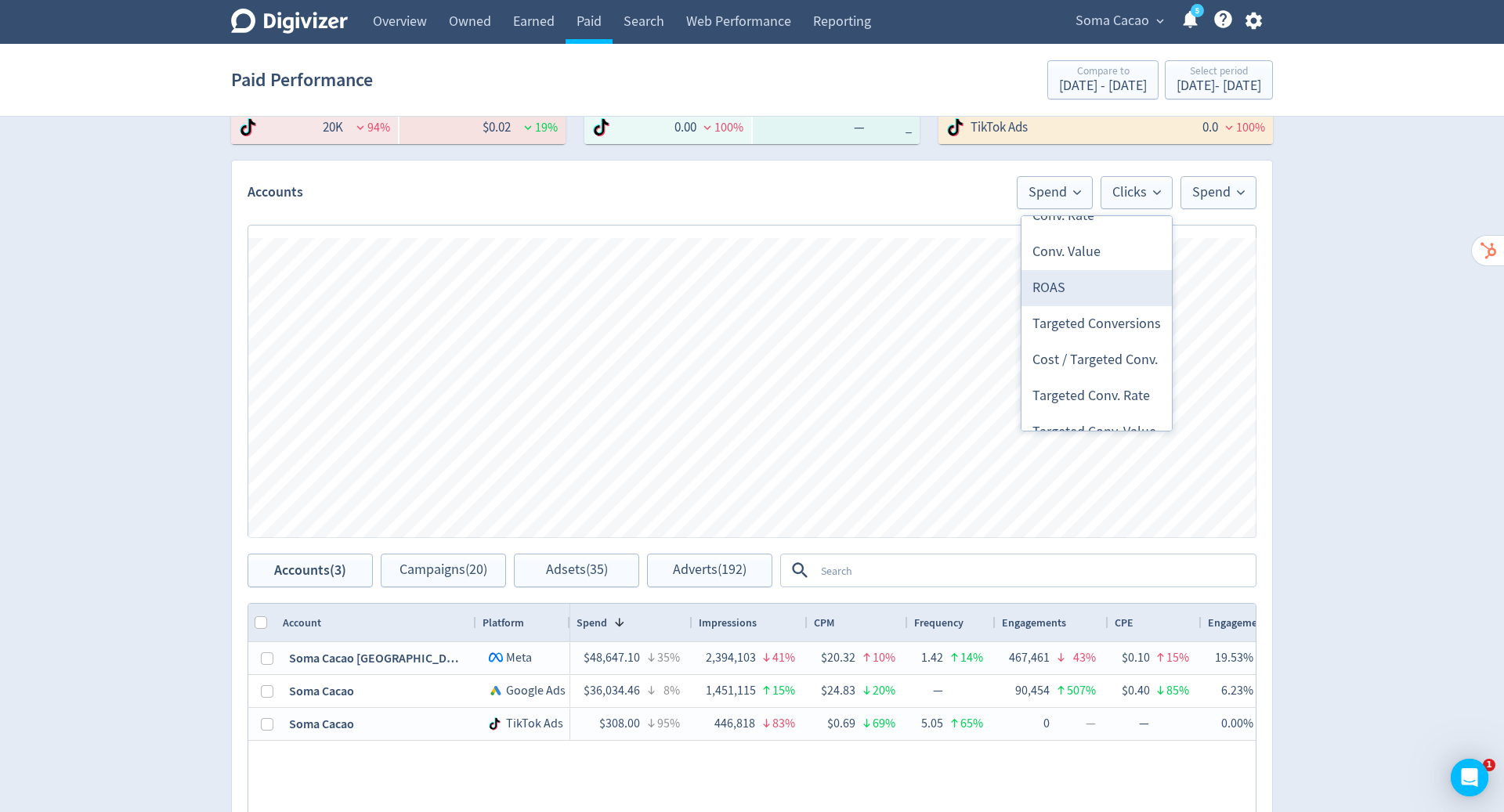
click at [1092, 287] on li "ROAS" at bounding box center [1097, 288] width 151 height 36
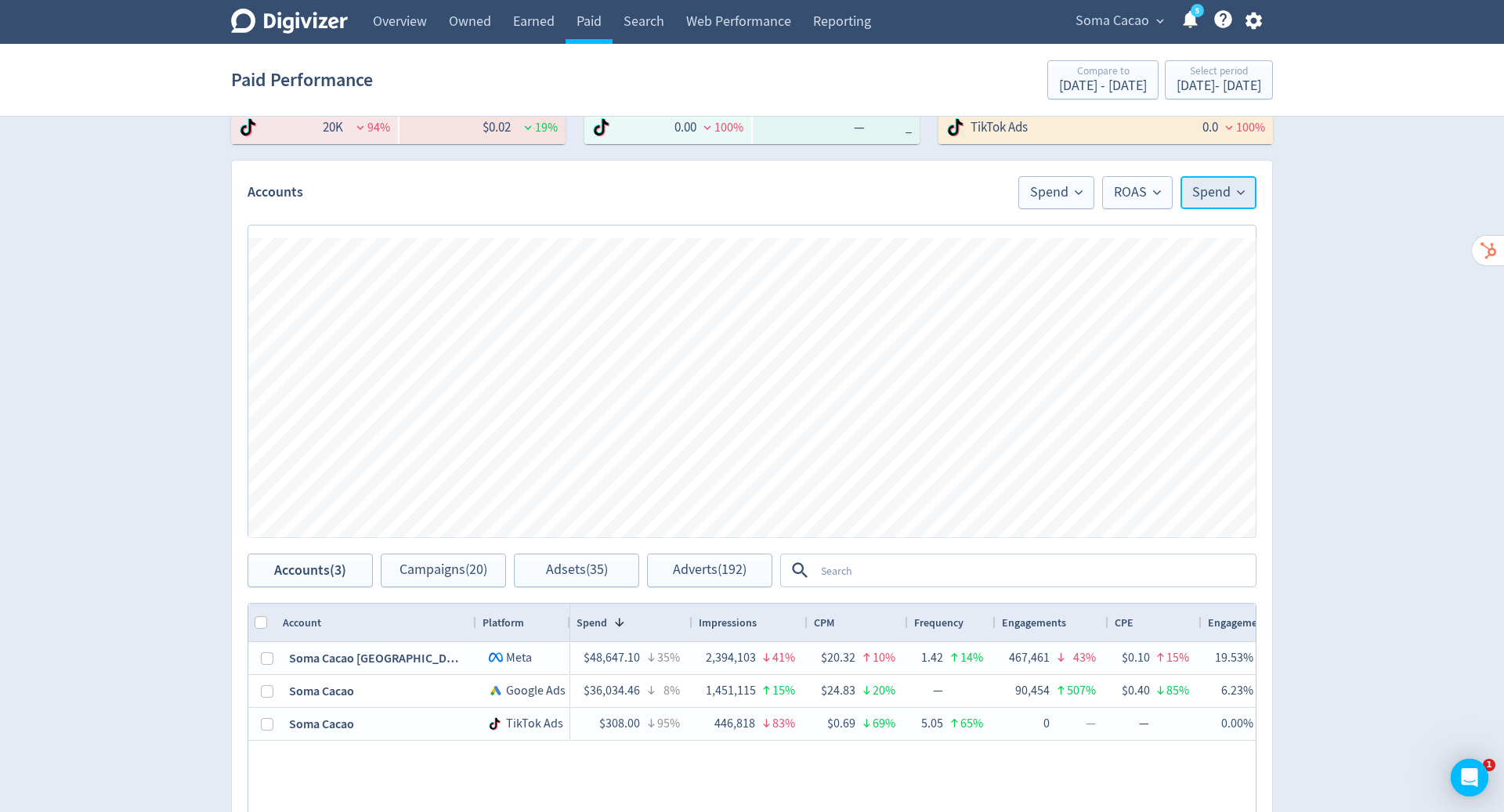
click at [1213, 178] on button "Spend" at bounding box center [1219, 193] width 76 height 33
click at [1204, 299] on li "Conversions" at bounding box center [1181, 300] width 151 height 36
click at [1030, 192] on span "Spend" at bounding box center [1022, 192] width 53 height 14
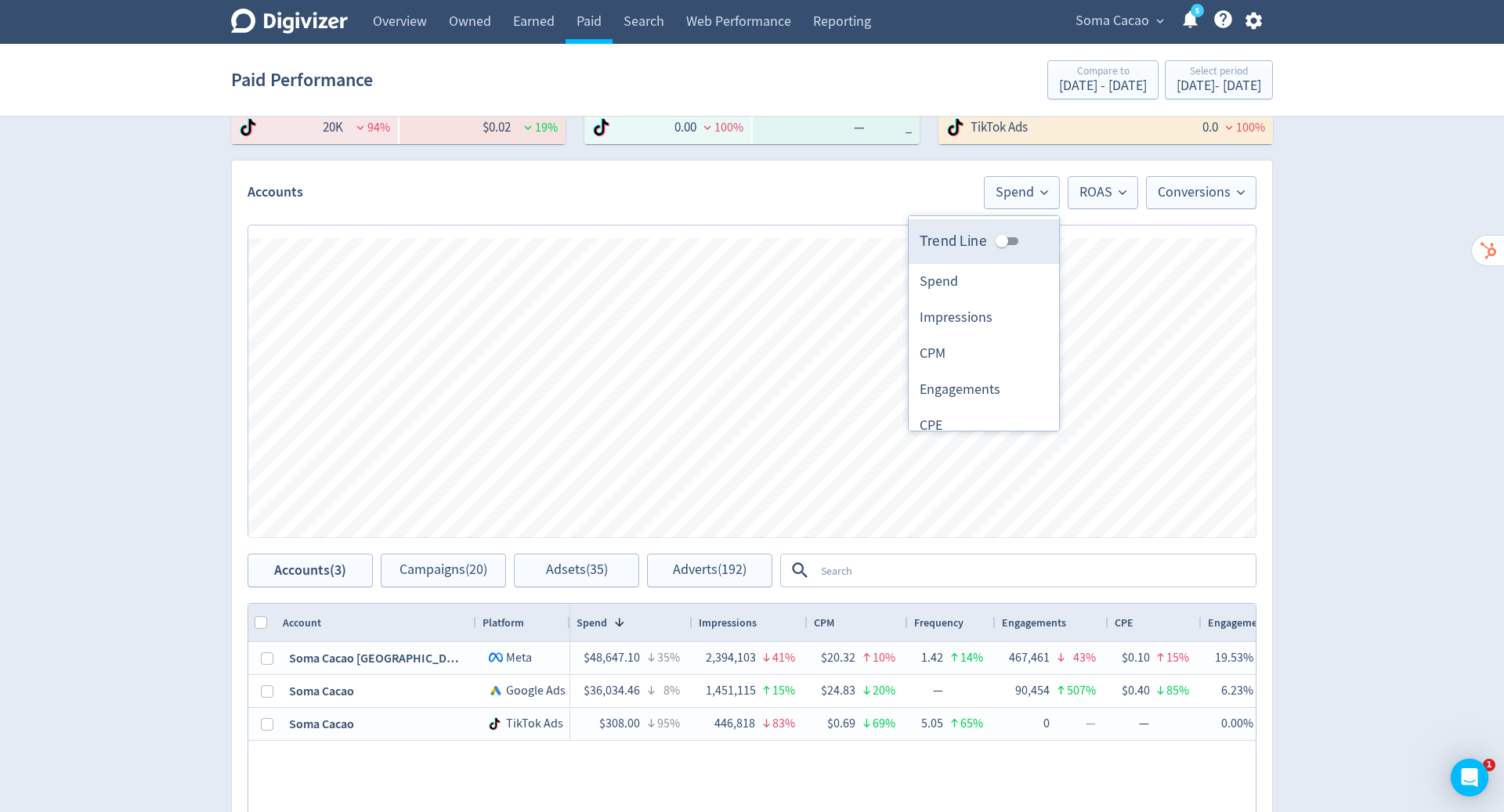
click at [1006, 234] on input "Trend Line" at bounding box center [1002, 241] width 57 height 19
checkbox input "true"
click at [1103, 200] on button "ROAS" at bounding box center [1103, 193] width 71 height 33
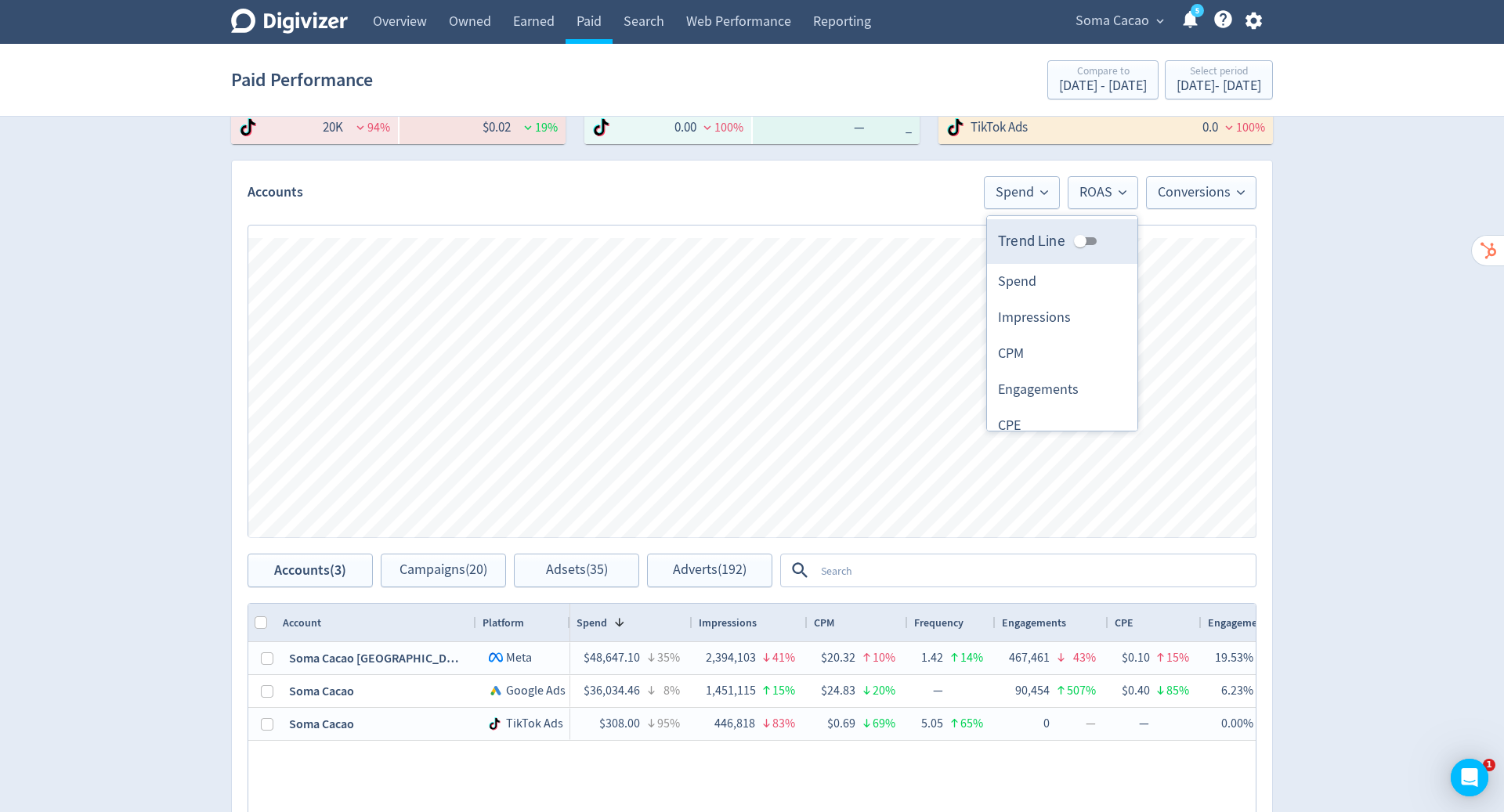
click at [1088, 244] on input "Trend Line" at bounding box center [1081, 241] width 57 height 19
checkbox input "true"
click at [1199, 193] on span "Conversions" at bounding box center [1201, 192] width 87 height 14
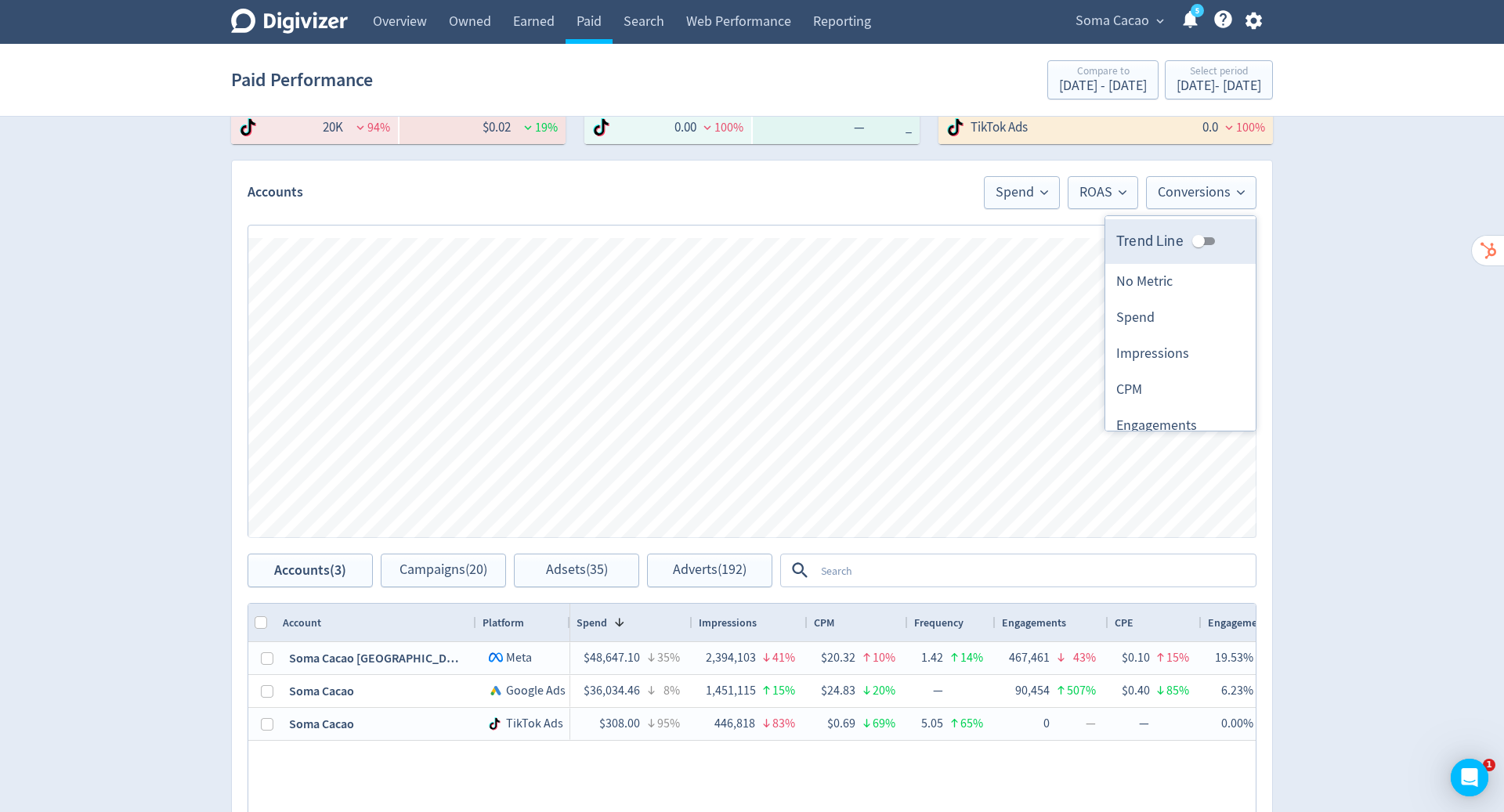
click at [1208, 237] on input "Trend Line" at bounding box center [1198, 241] width 57 height 19
checkbox input "true"
click at [1405, 362] on div "Digivizer Logo [PERSON_NAME] Logo Overview Owned Earned Paid Search Web Perform…" at bounding box center [752, 364] width 1504 height 1484
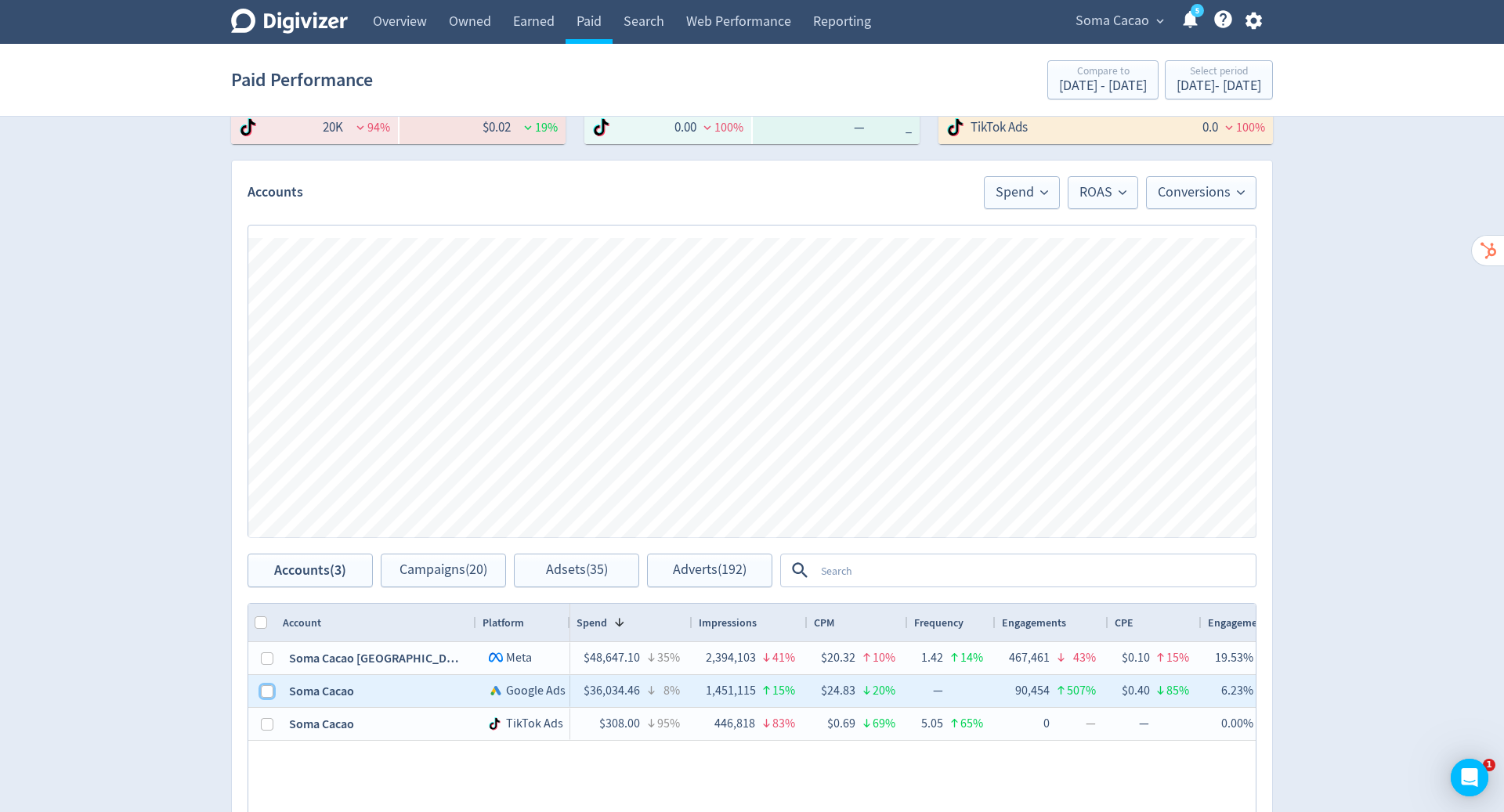
click at [265, 693] on input "Press Space to toggle row selection (unchecked)" at bounding box center [267, 692] width 13 height 13
checkbox input "true"
checkbox input "false"
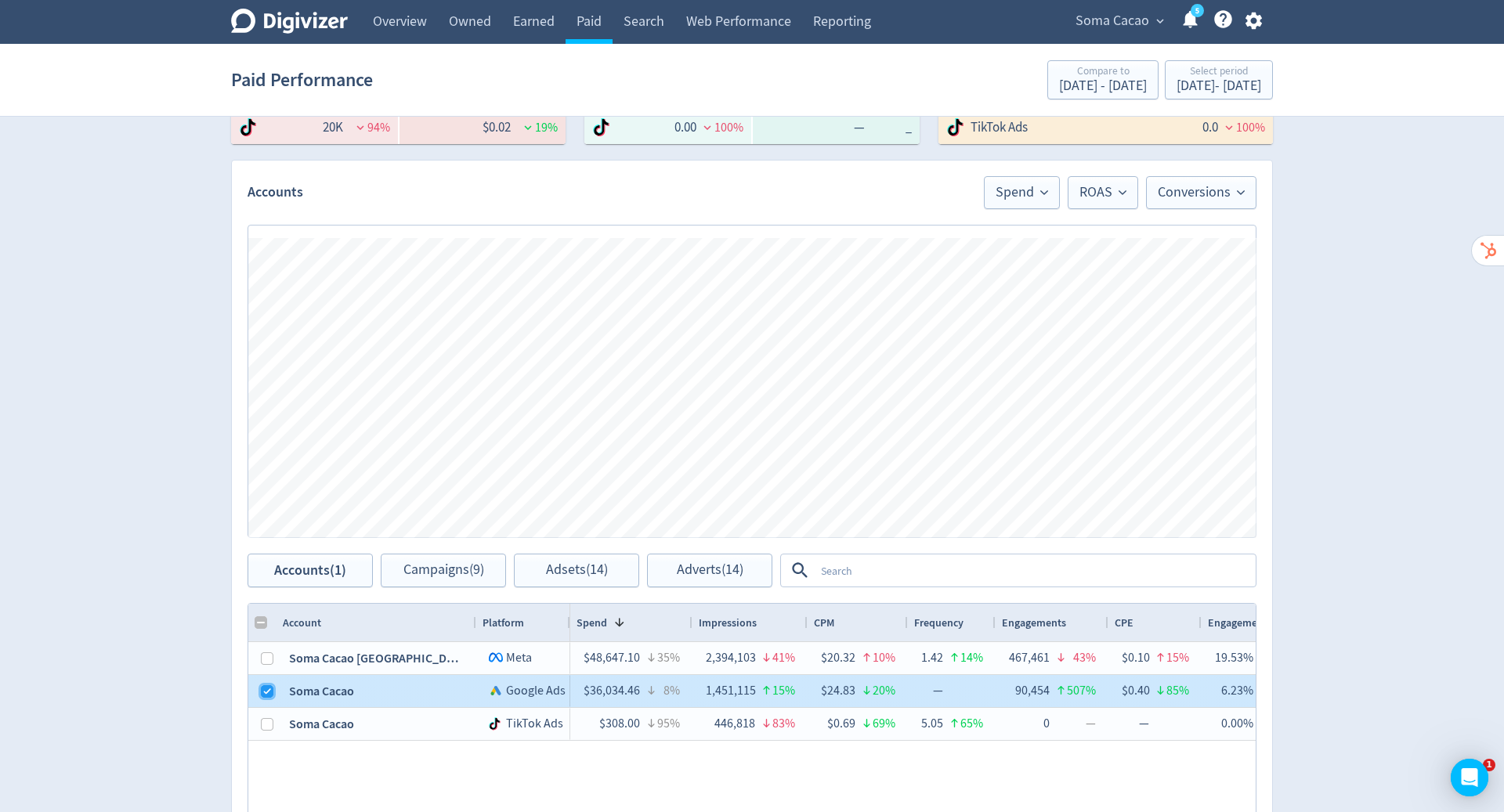
click at [265, 693] on input "Press Space to toggle row selection (checked)" at bounding box center [267, 692] width 13 height 13
checkbox input "false"
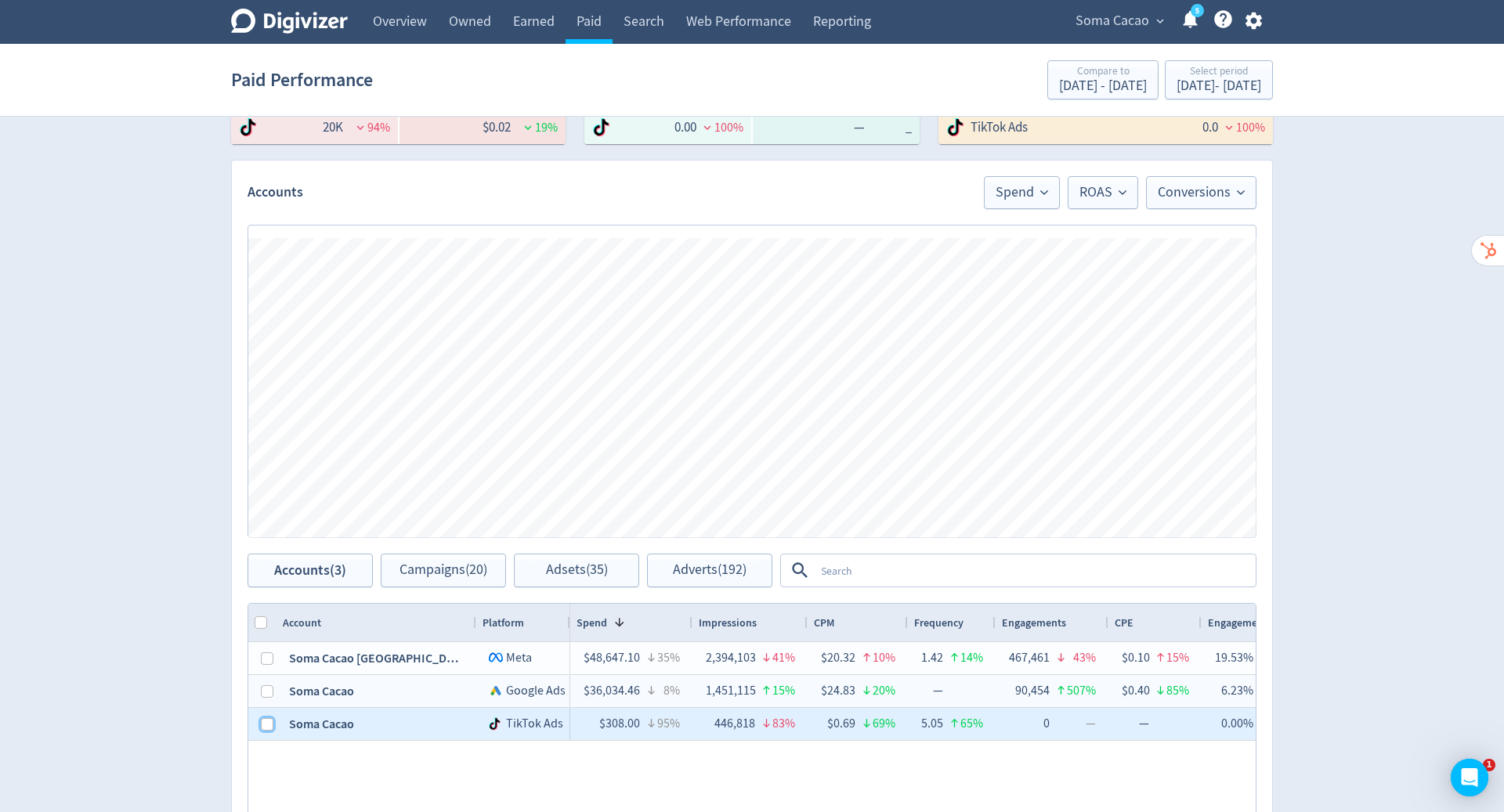
click at [267, 721] on input "Press Space to toggle row selection (unchecked)" at bounding box center [267, 724] width 13 height 13
checkbox input "true"
checkbox input "false"
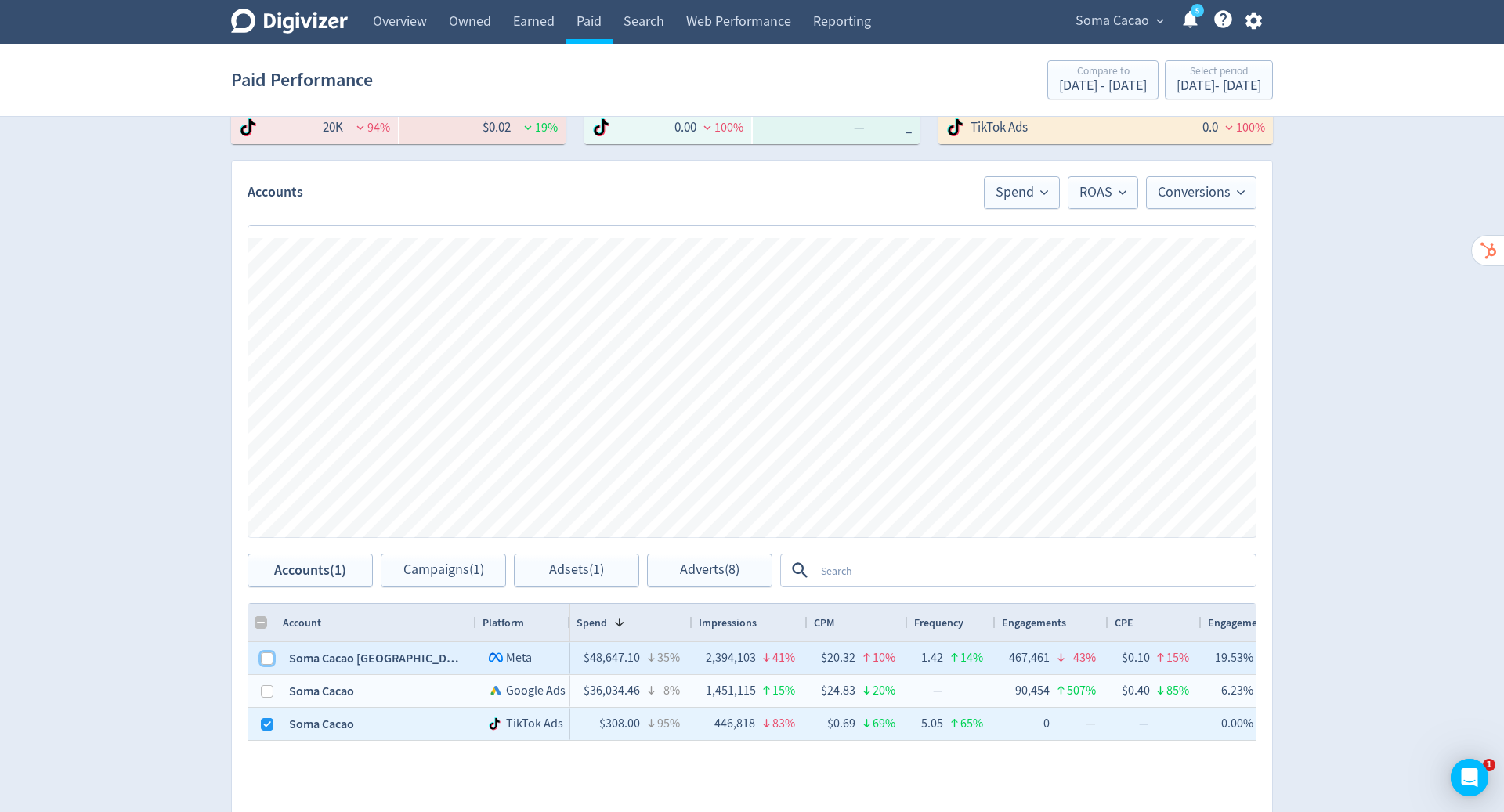
click at [265, 652] on input "Press Space to toggle row selection (unchecked)" at bounding box center [267, 658] width 13 height 13
checkbox input "true"
checkbox input "false"
click at [722, 569] on span "Adverts (178)" at bounding box center [709, 570] width 73 height 15
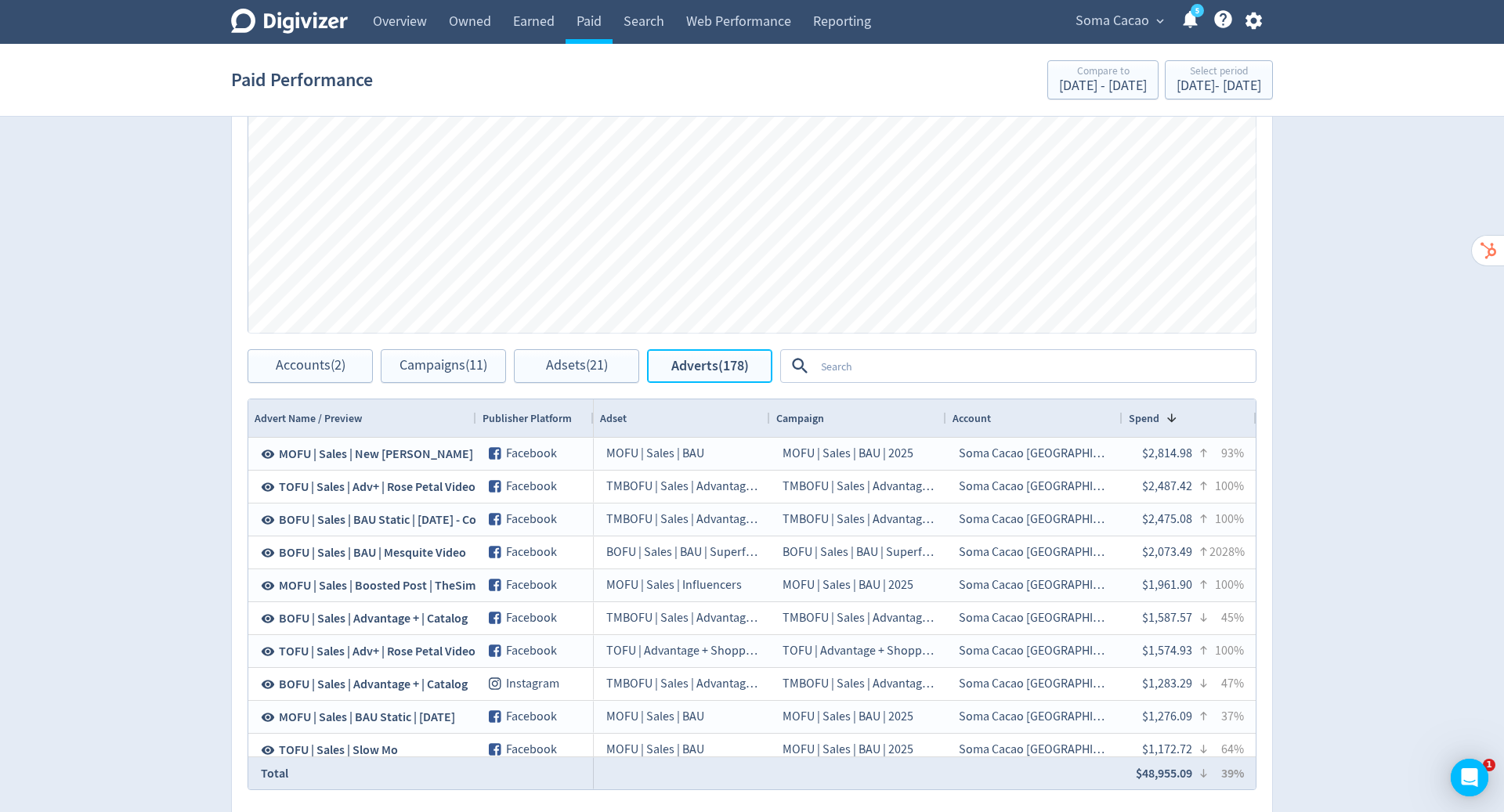
scroll to position [586, 0]
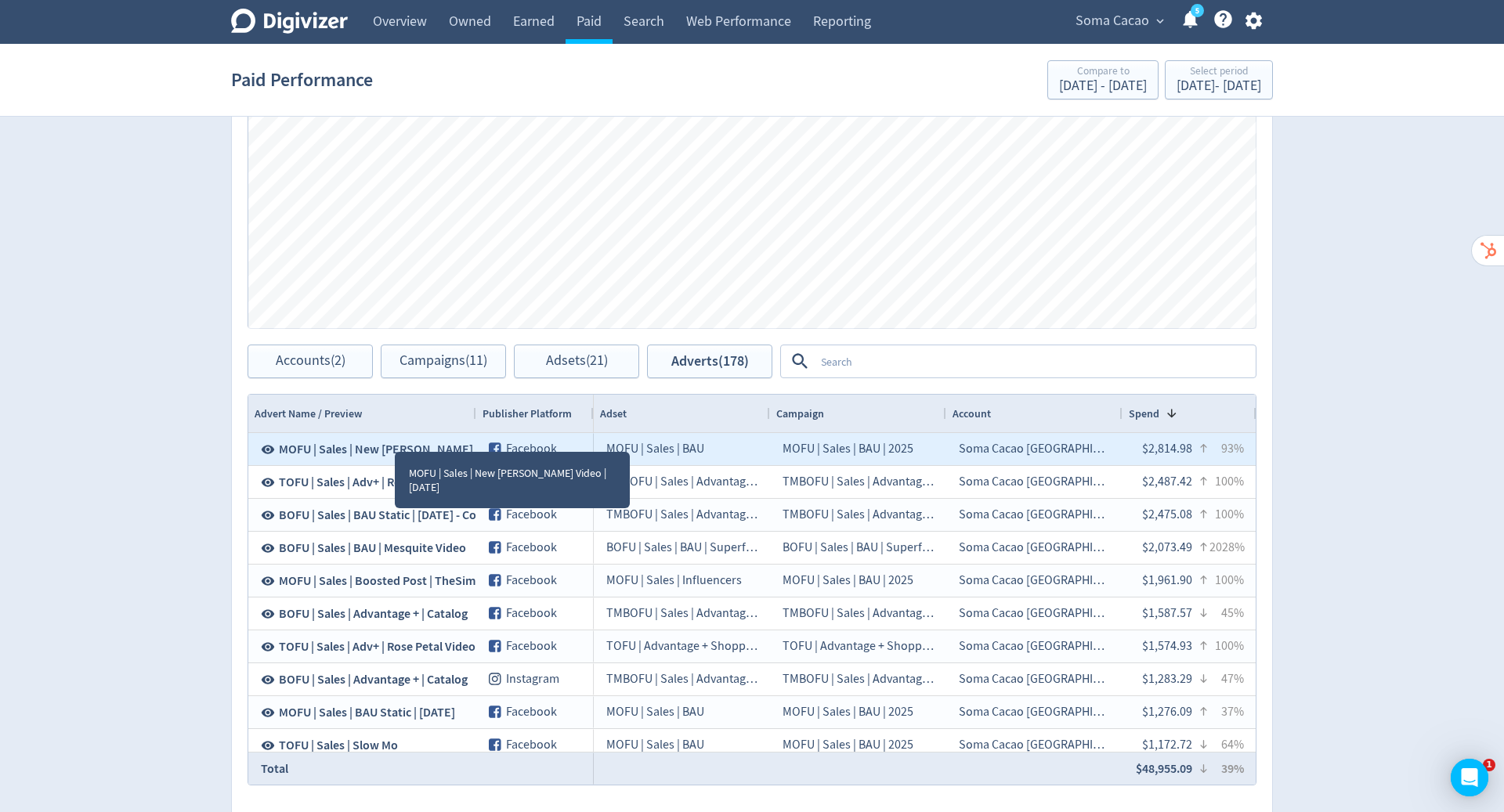
click at [408, 445] on span "MOFU | Sales | New [PERSON_NAME] Video | [DATE]" at bounding box center [414, 450] width 271 height 18
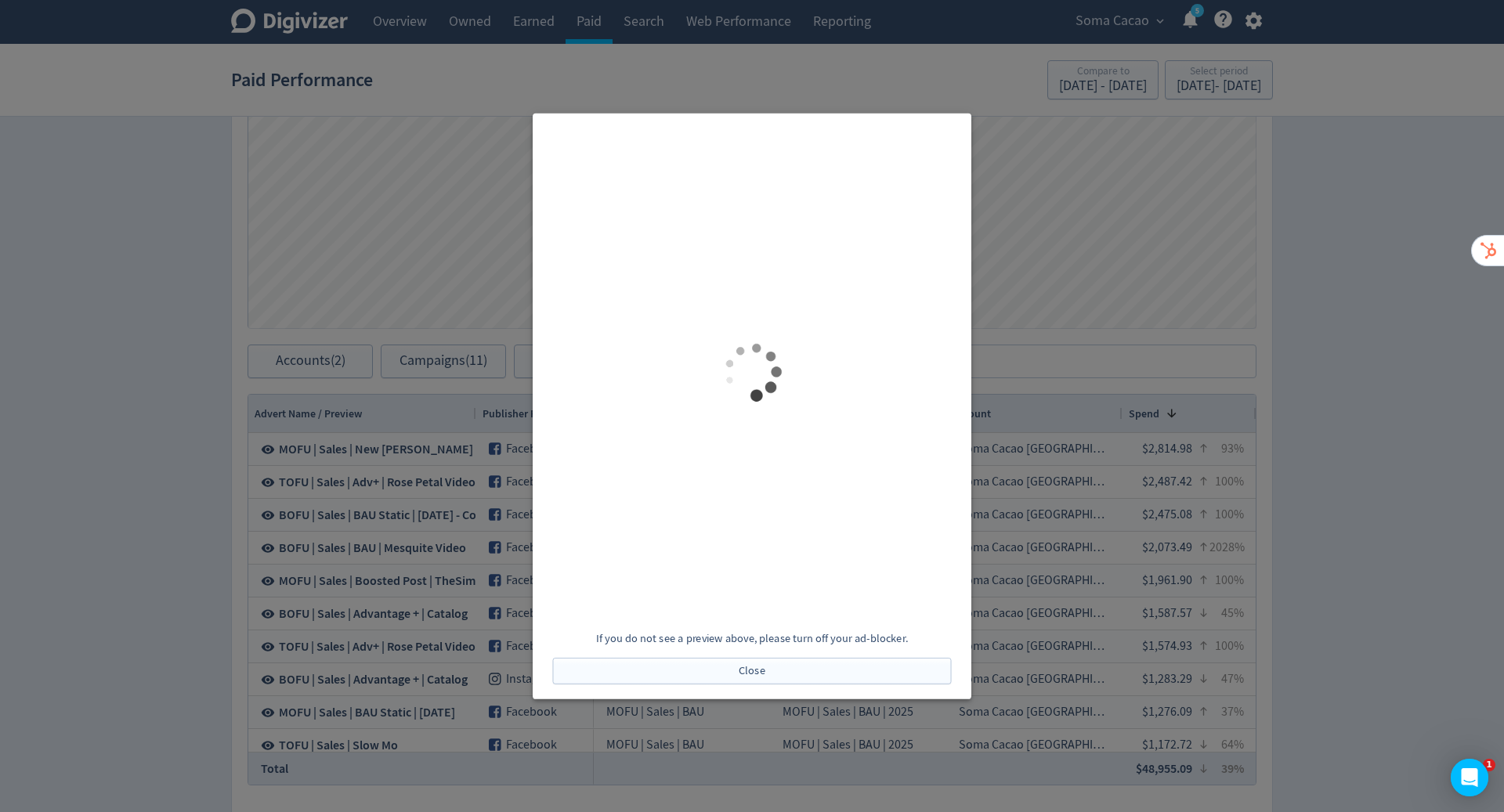
scroll to position [0, 0]
click at [762, 672] on span "Close" at bounding box center [752, 670] width 26 height 11
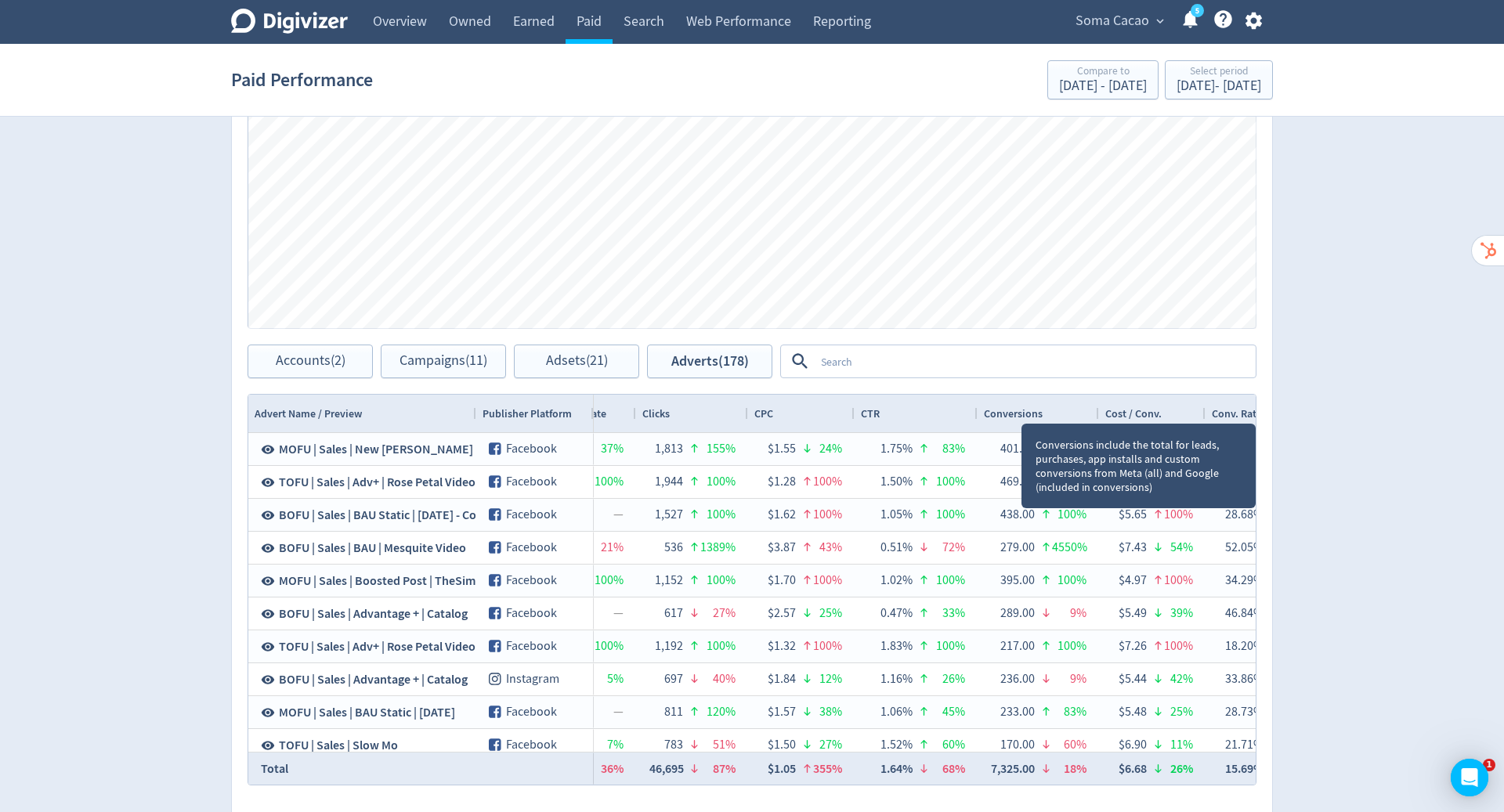
click at [1070, 407] on div "Conversions" at bounding box center [1039, 413] width 110 height 29
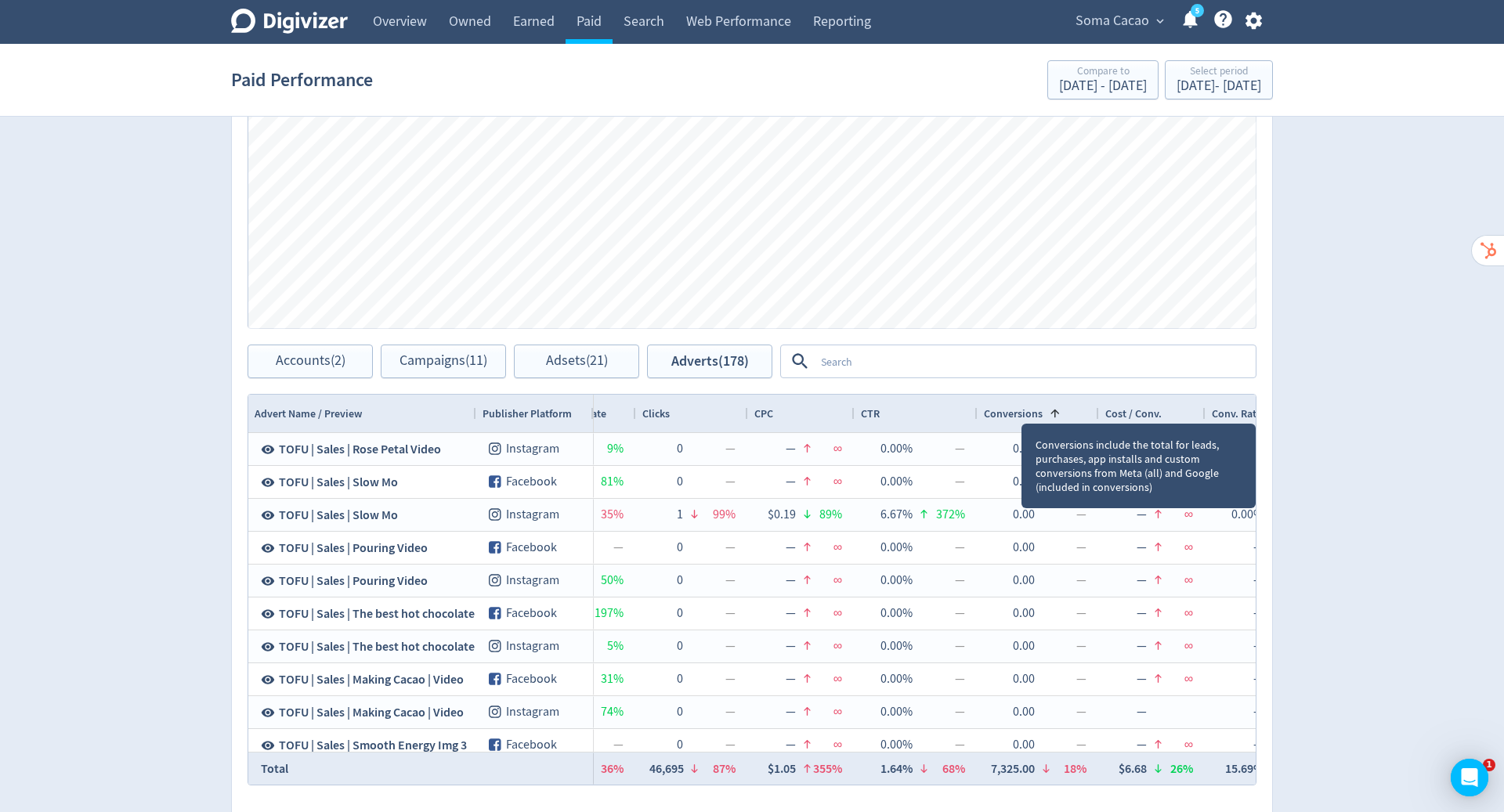
click at [1022, 414] on span "Conversions" at bounding box center [1013, 413] width 59 height 15
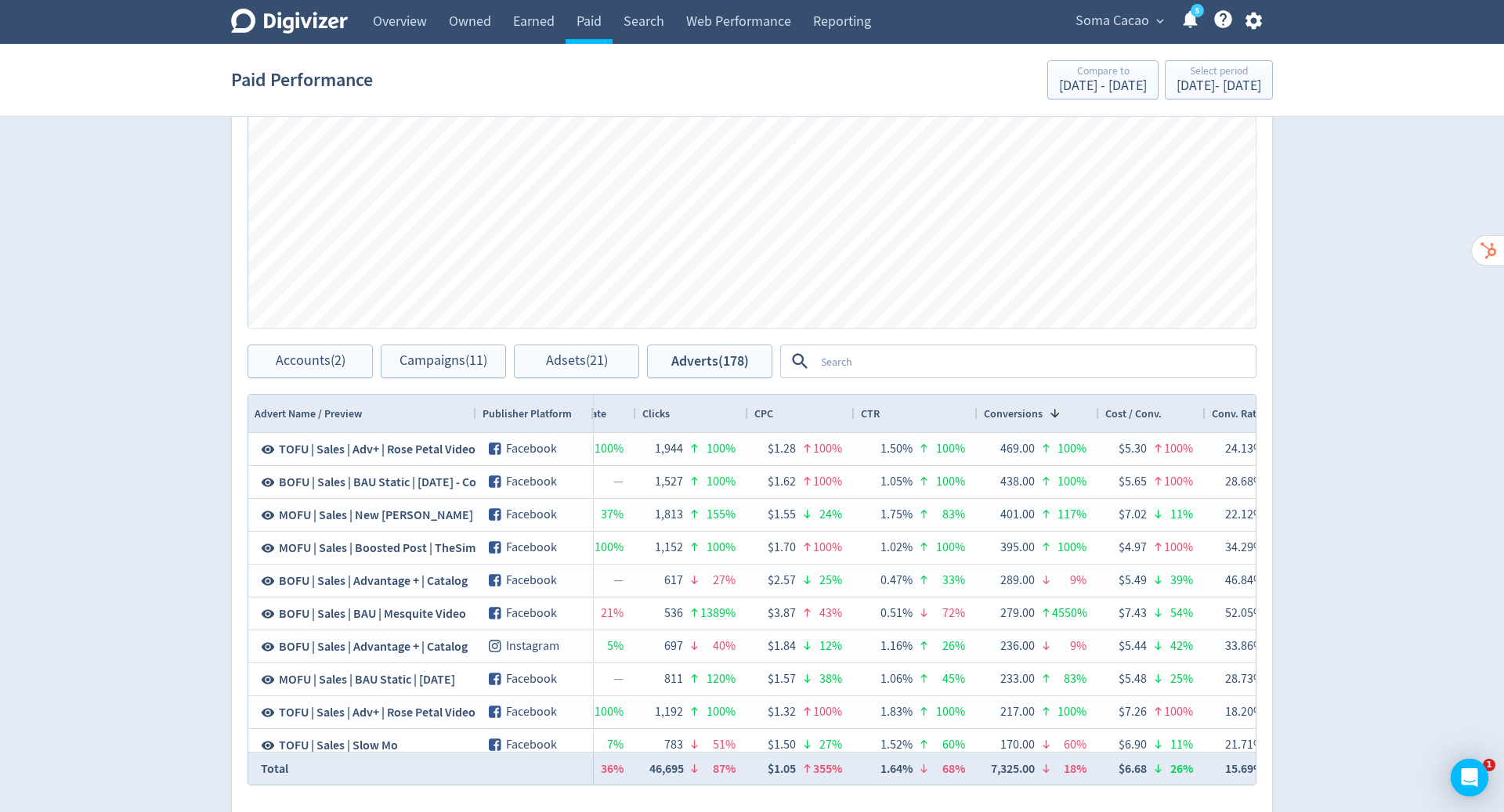
click at [1440, 430] on div "Digivizer Logo [PERSON_NAME] Logo Overview Owned Earned Paid Search Web Perform…" at bounding box center [752, 156] width 1504 height 1484
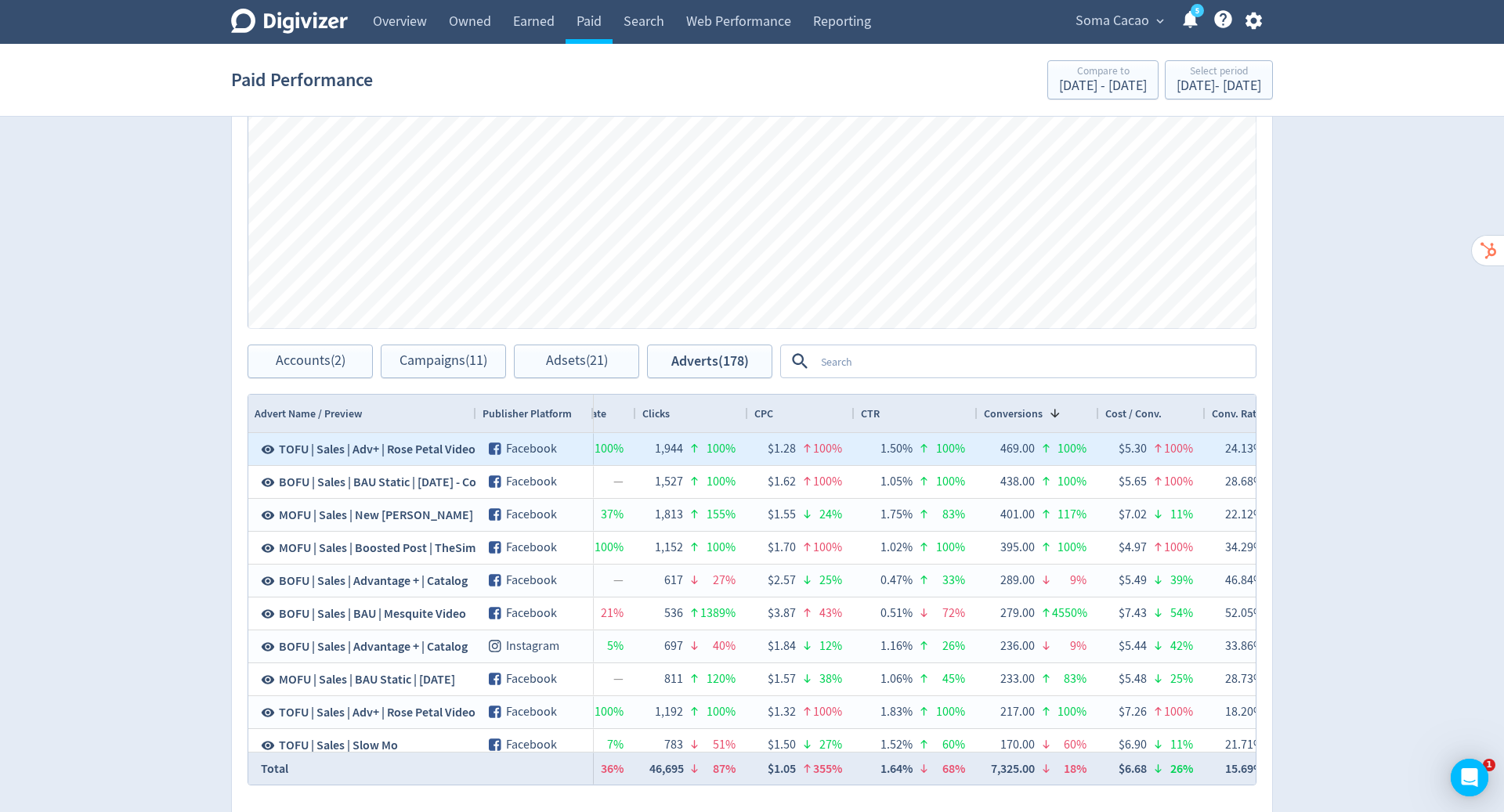
click at [359, 447] on span "TOFU | Sales | Adv+ | Rose Petal Video - Copy" at bounding box center [395, 450] width 232 height 18
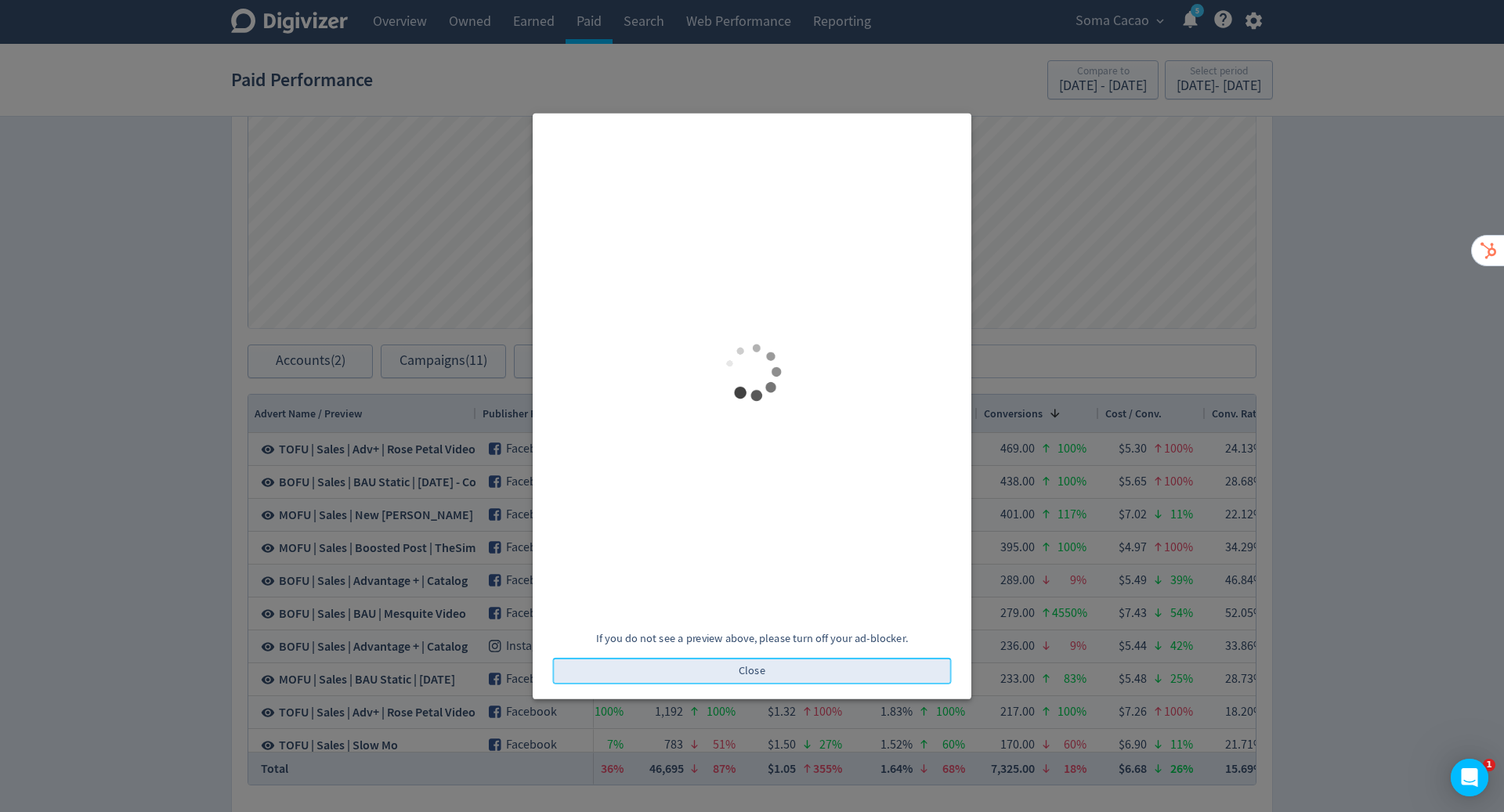
click at [761, 667] on span "Close" at bounding box center [752, 670] width 26 height 11
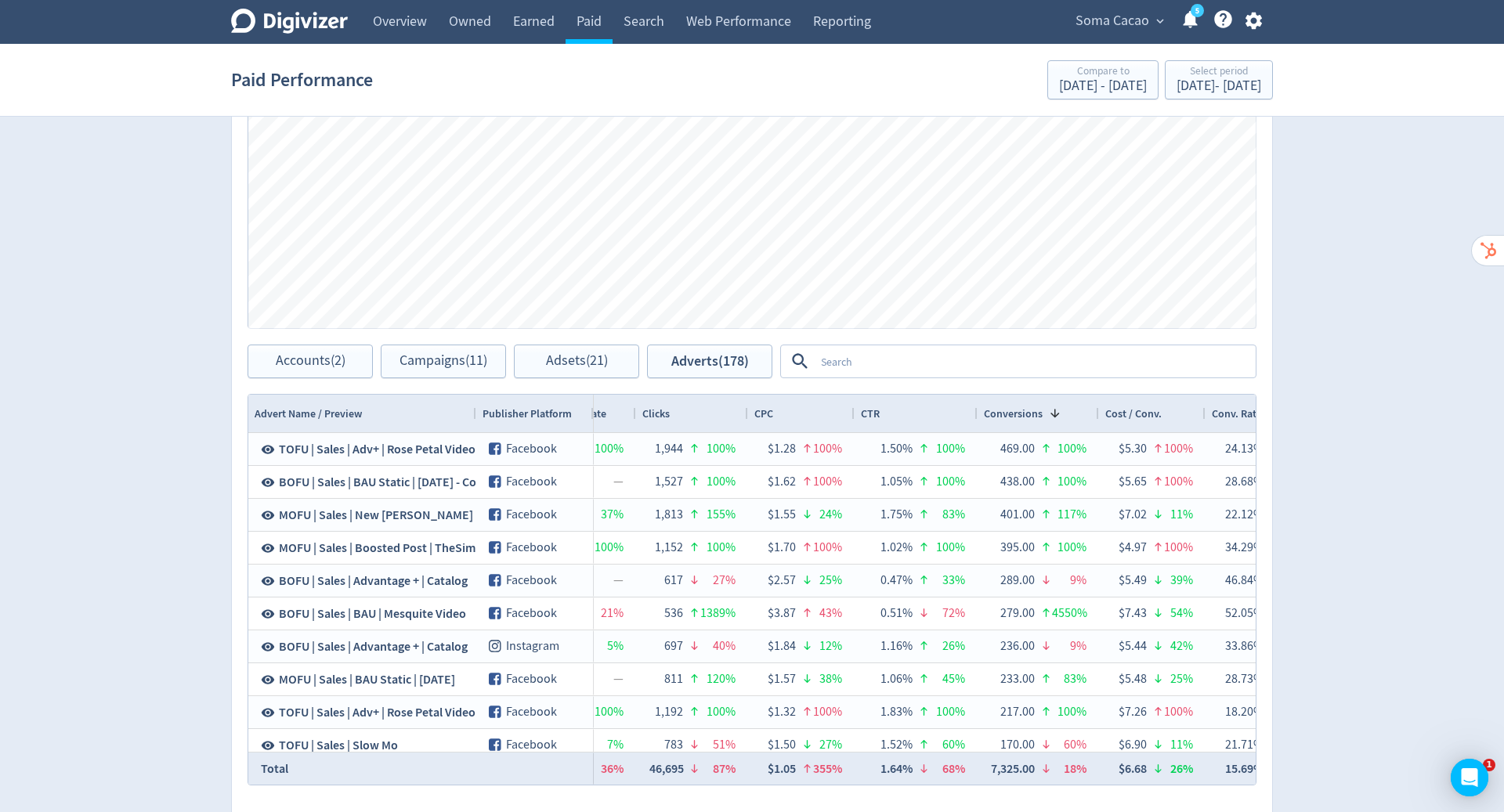
click at [896, 360] on textarea at bounding box center [1034, 361] width 440 height 29
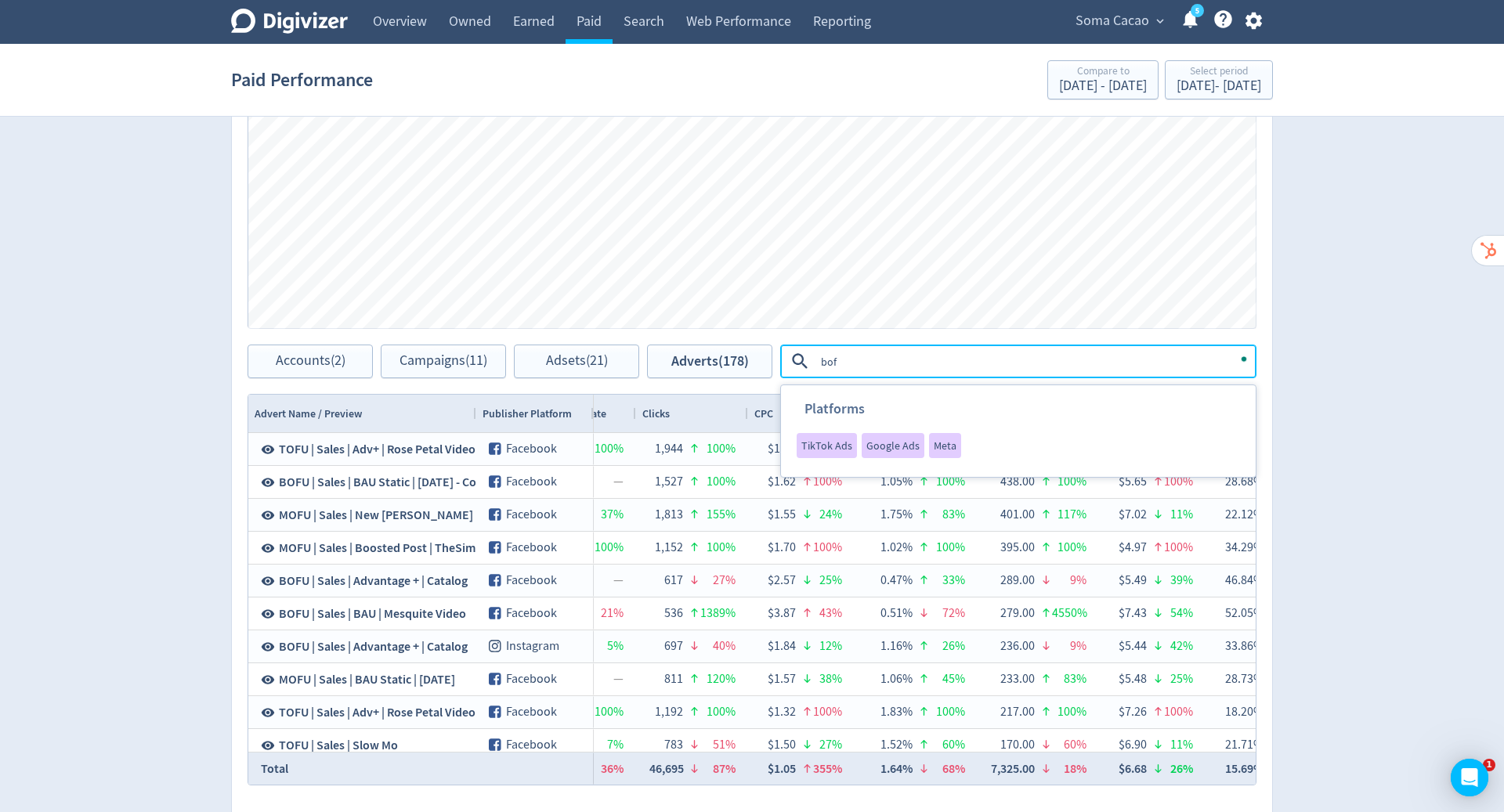
type textarea "bofu"
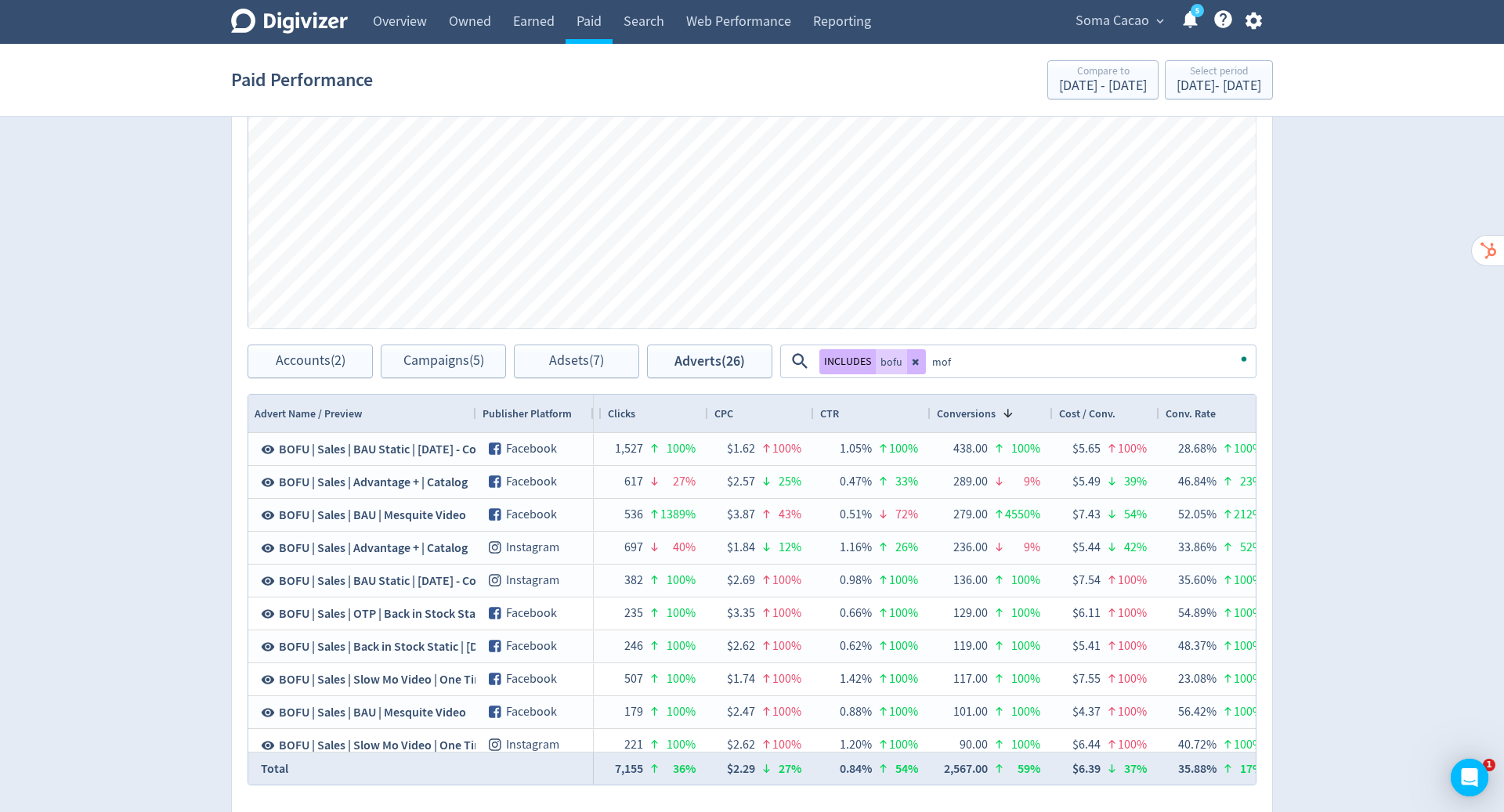
type textarea "mofu"
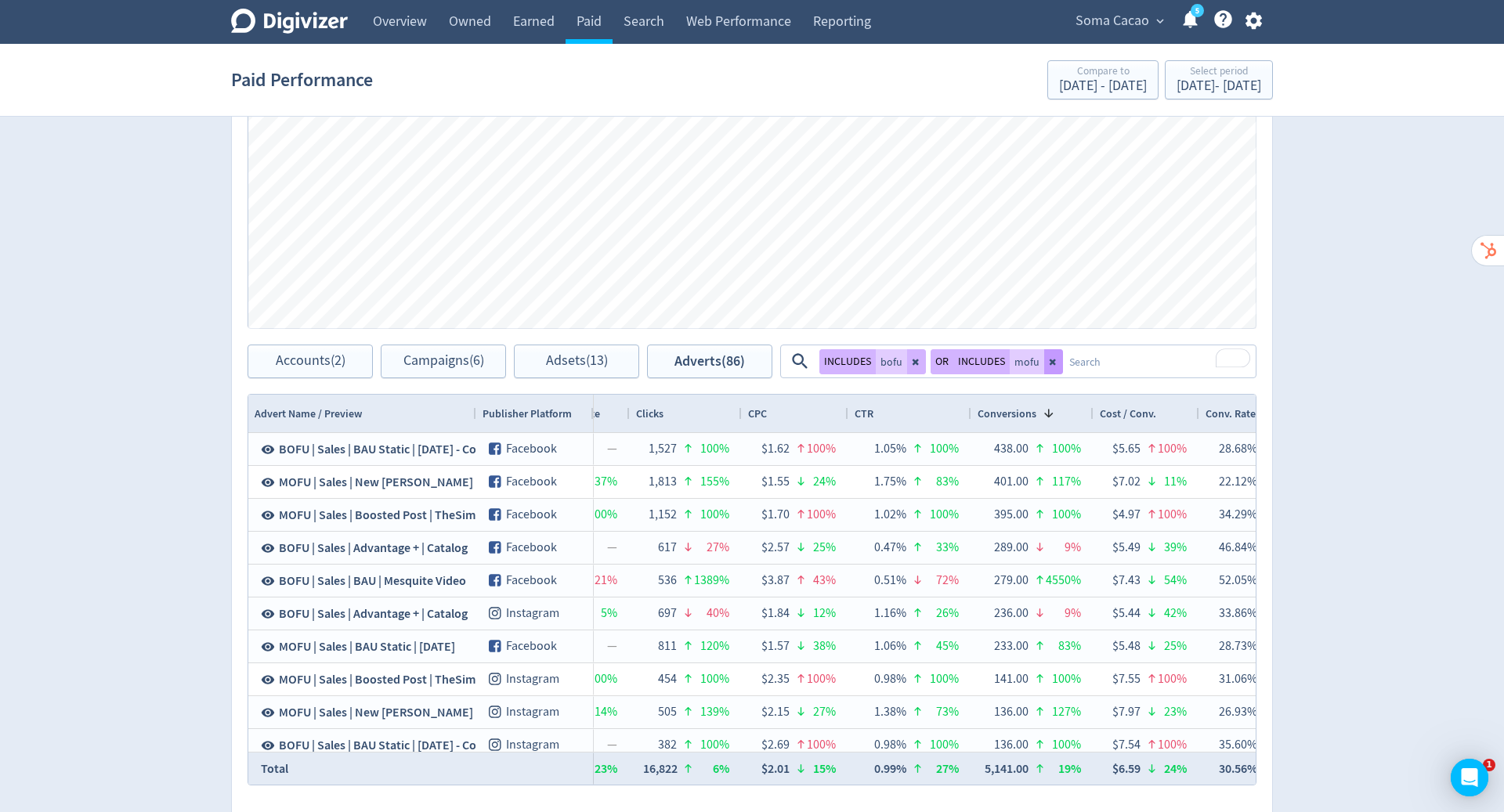
click at [1050, 362] on icon at bounding box center [1054, 362] width 10 height 10
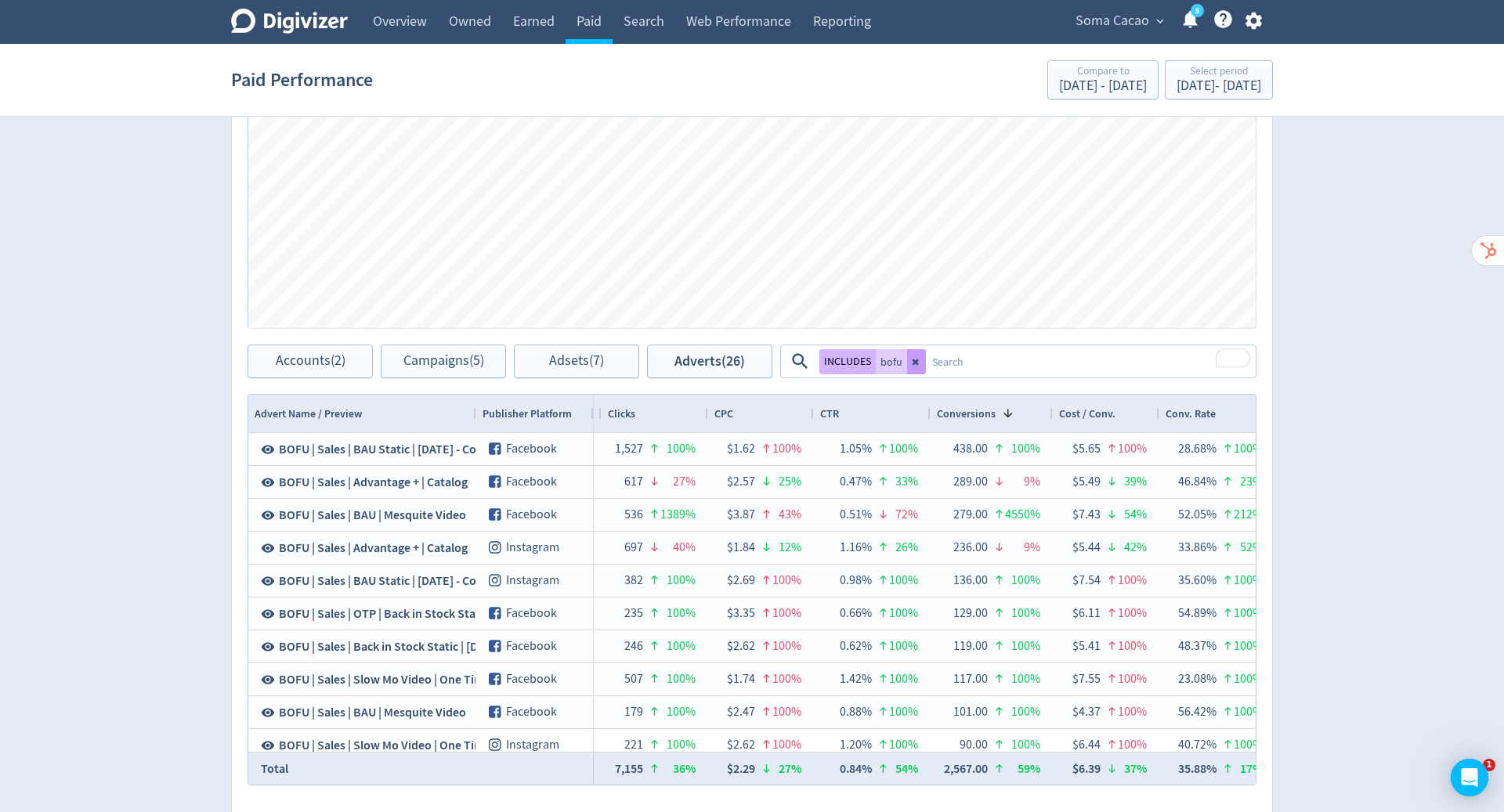
click at [917, 361] on icon at bounding box center [917, 362] width 10 height 10
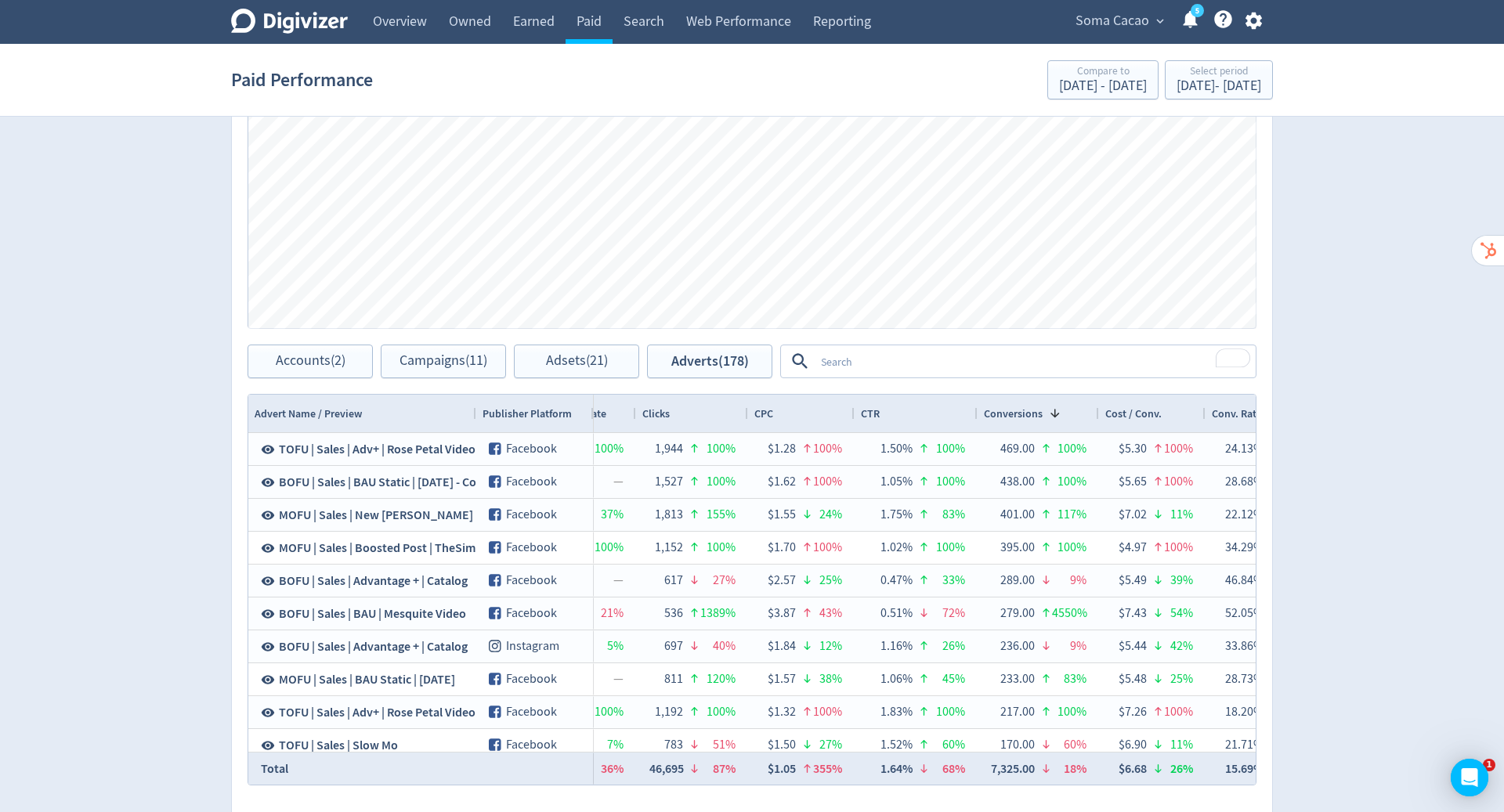
click at [917, 361] on textarea "To enrich screen reader interactions, please activate Accessibility in Grammarl…" at bounding box center [1034, 361] width 440 height 29
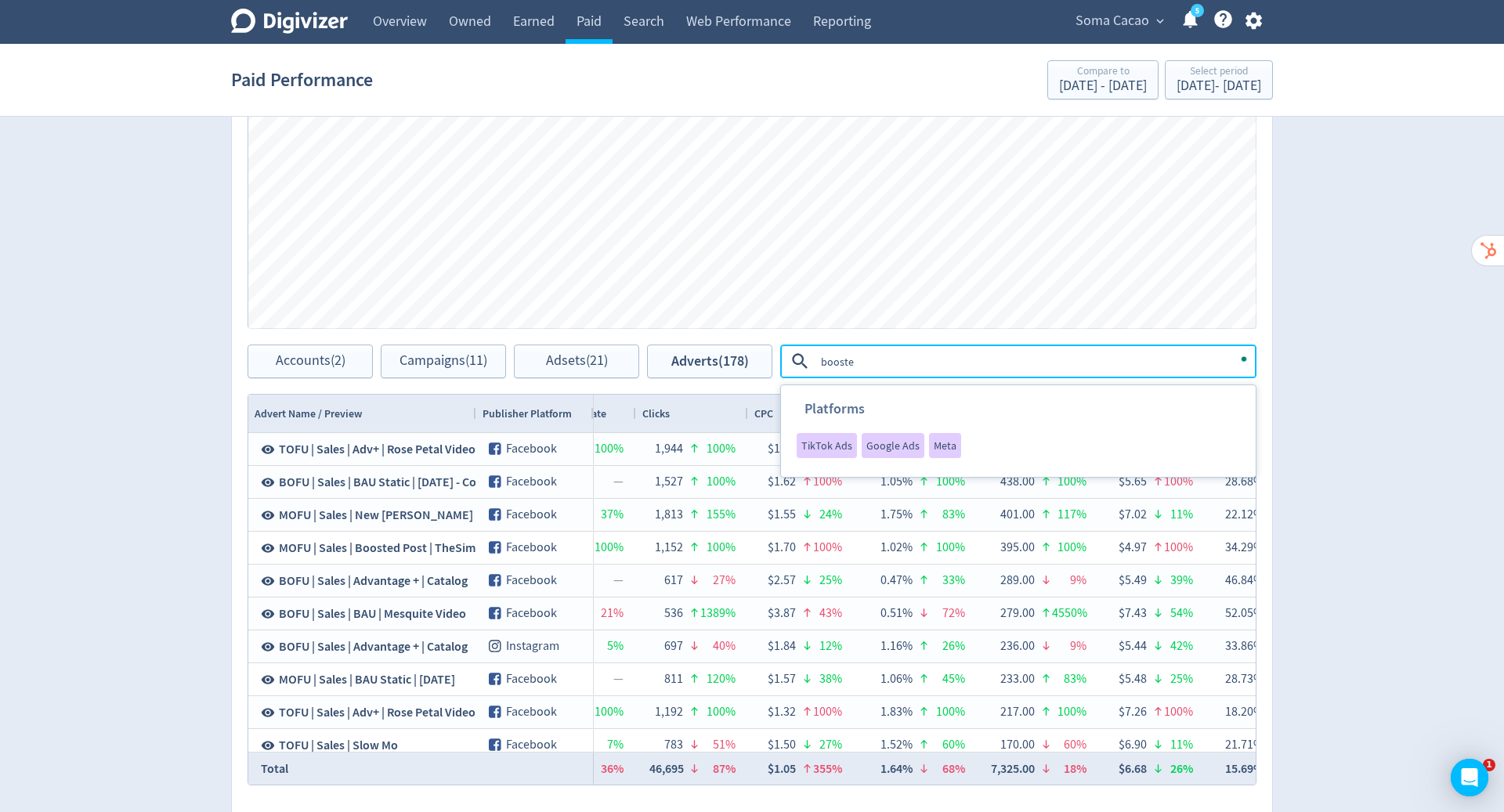
type textarea "boosted"
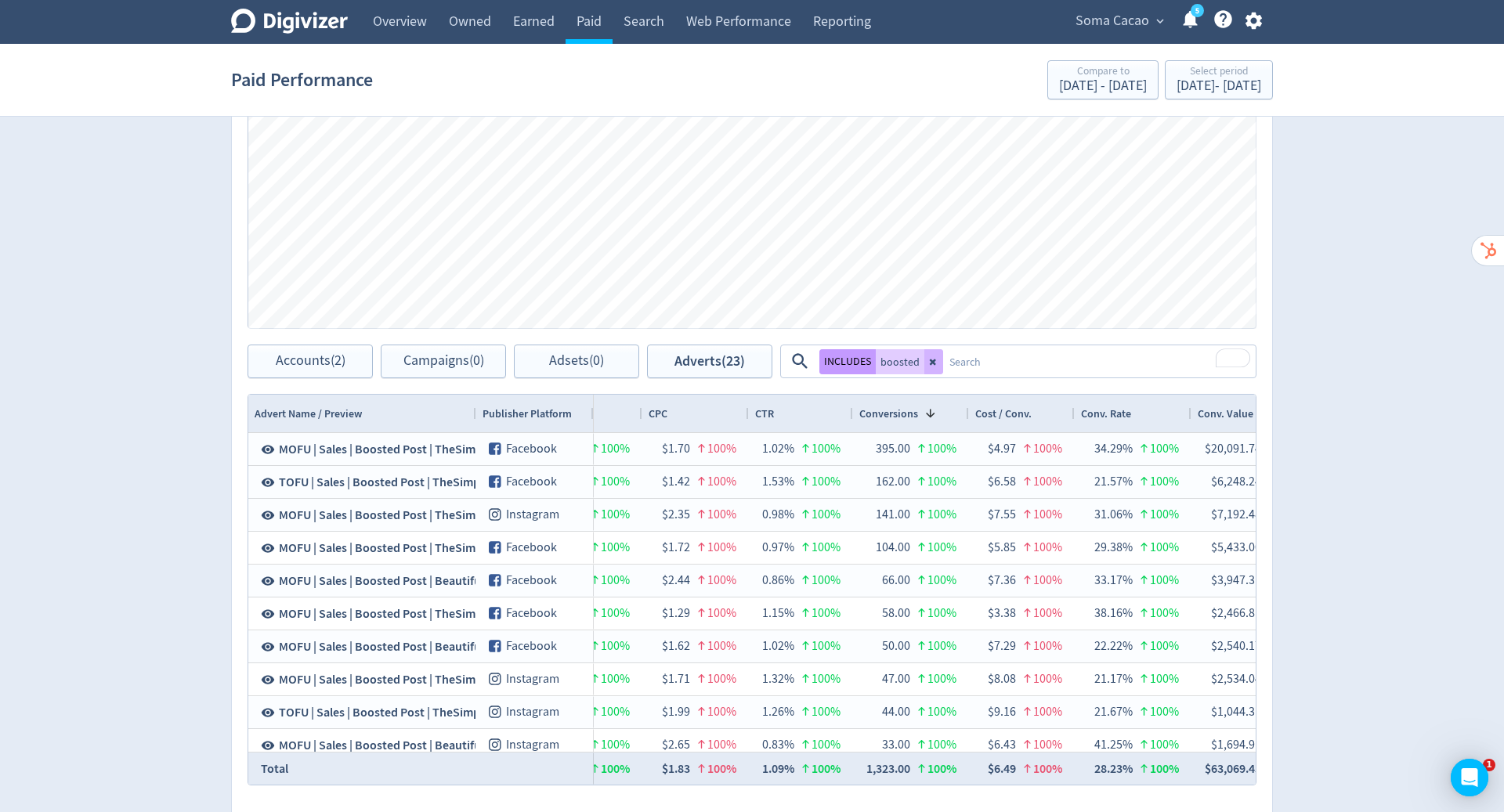
click at [844, 359] on button "INCLUDES" at bounding box center [848, 362] width 57 height 25
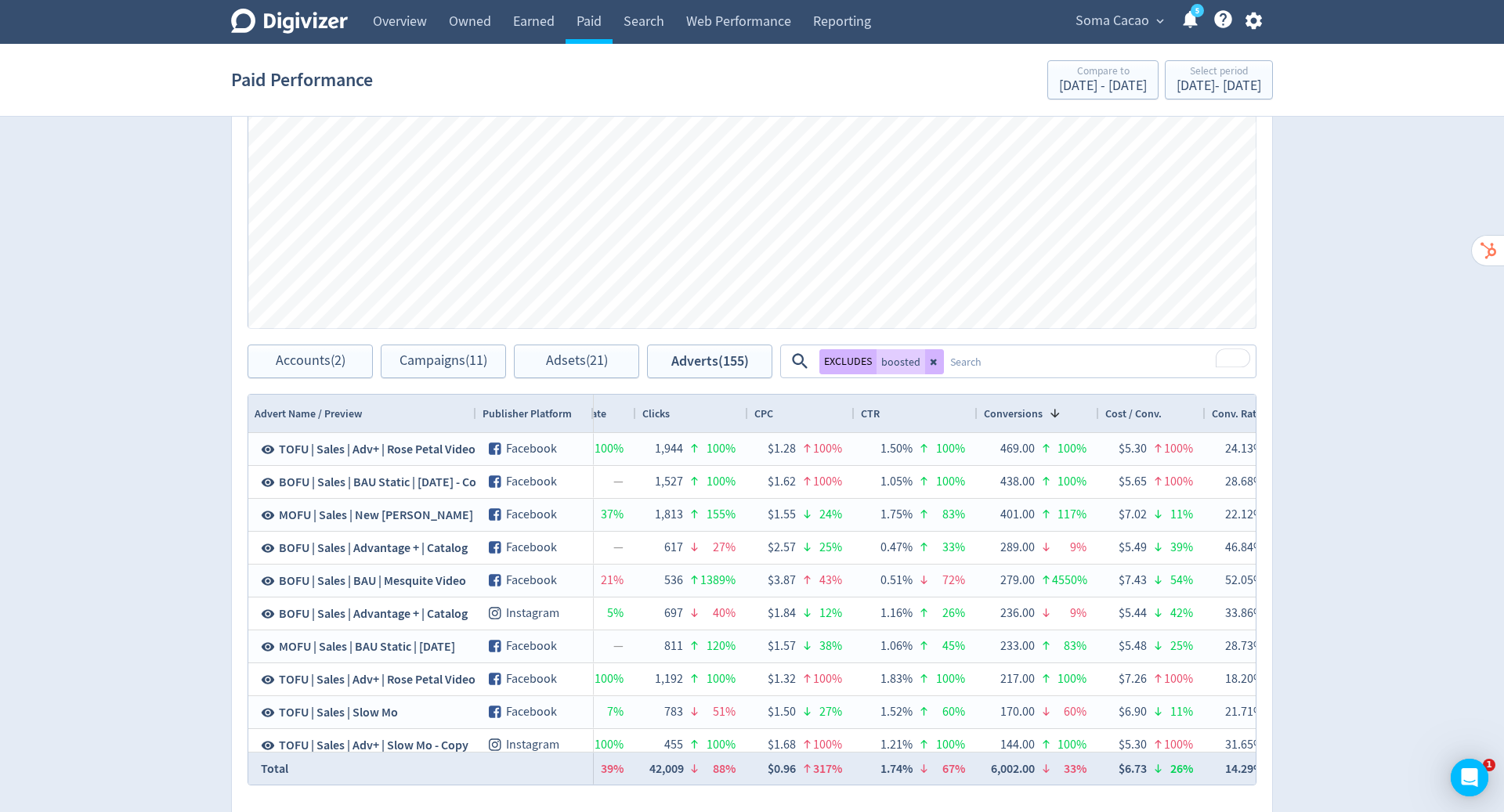
click at [956, 361] on textarea "To enrich screen reader interactions, please activate Accessibility in Grammarl…" at bounding box center [1098, 361] width 311 height 29
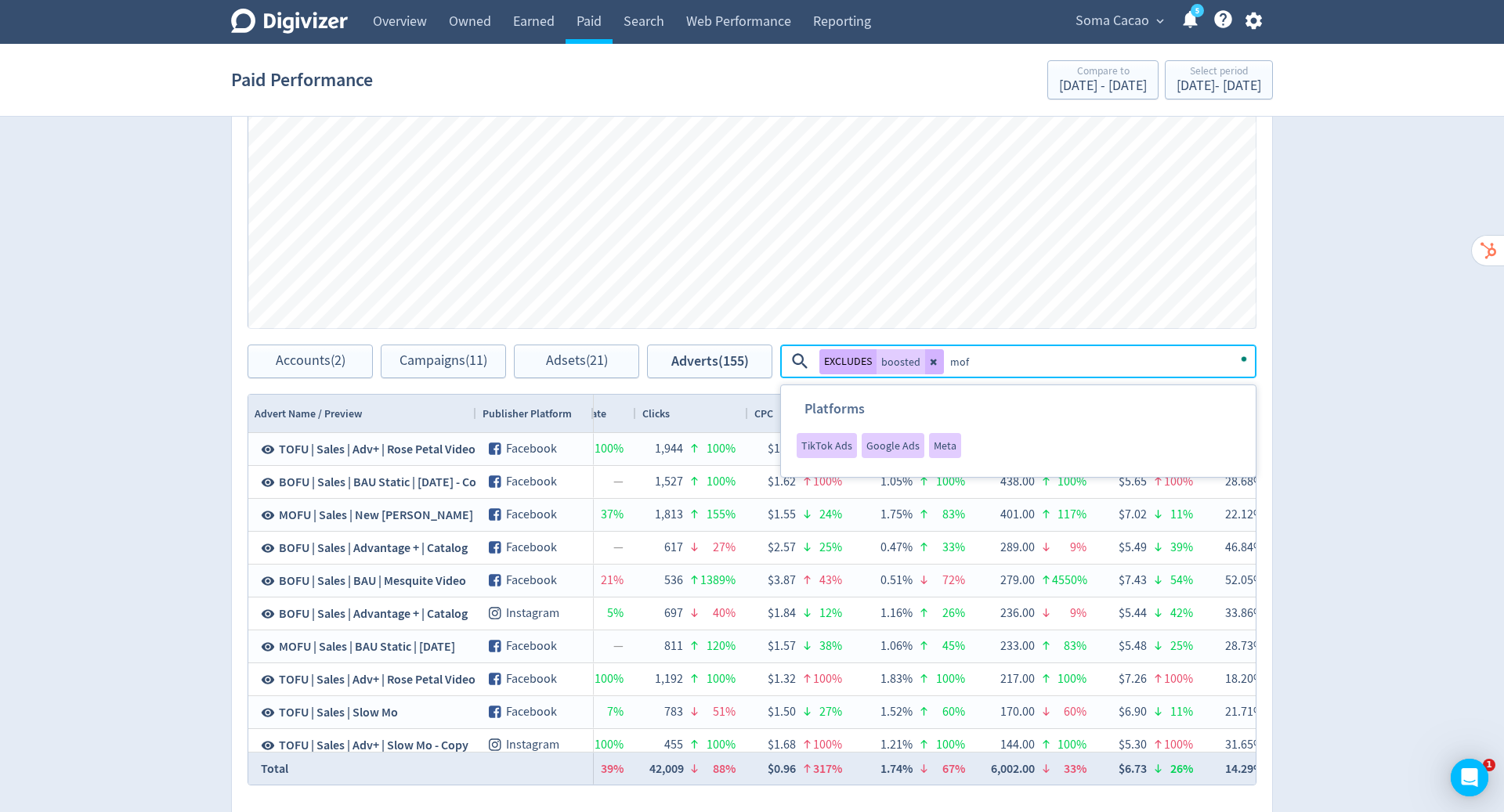
type textarea "mofu"
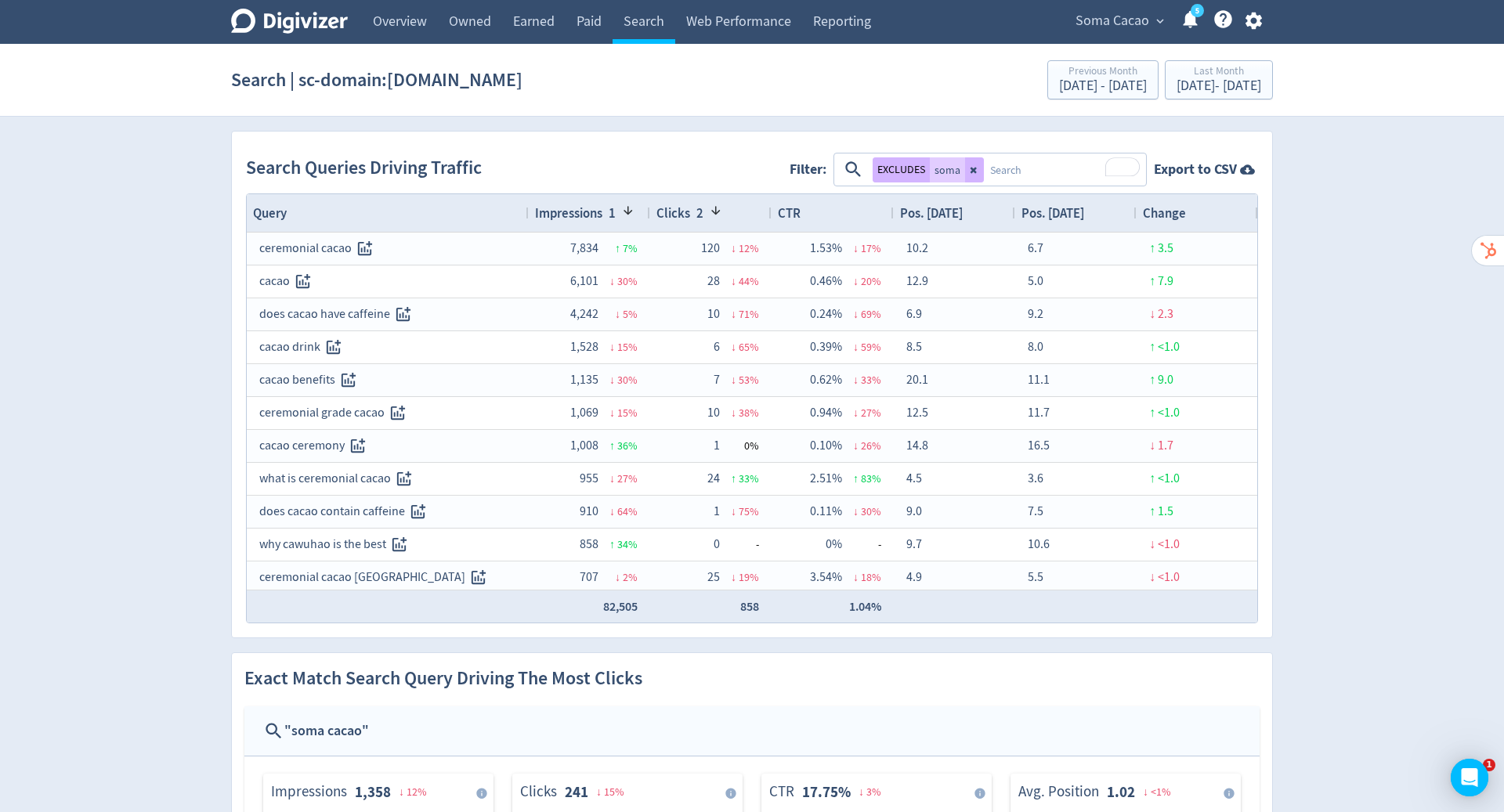
click at [1010, 169] on textarea "To enrich screen reader interactions, please activate Accessibility in Grammarl…" at bounding box center [1064, 169] width 161 height 29
click at [975, 167] on icon at bounding box center [975, 170] width 10 height 10
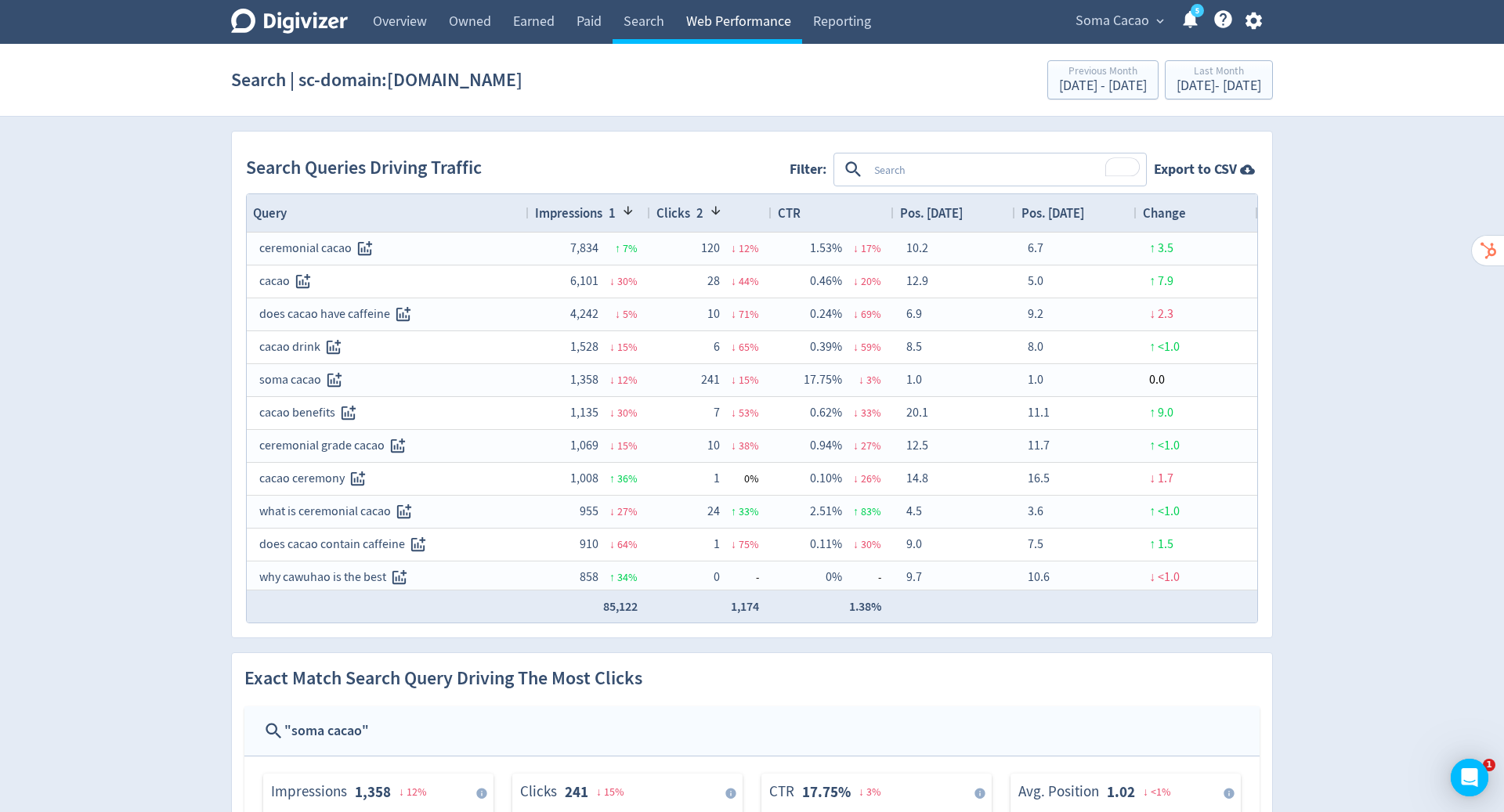
click at [718, 24] on link "Web Performance" at bounding box center [739, 22] width 127 height 44
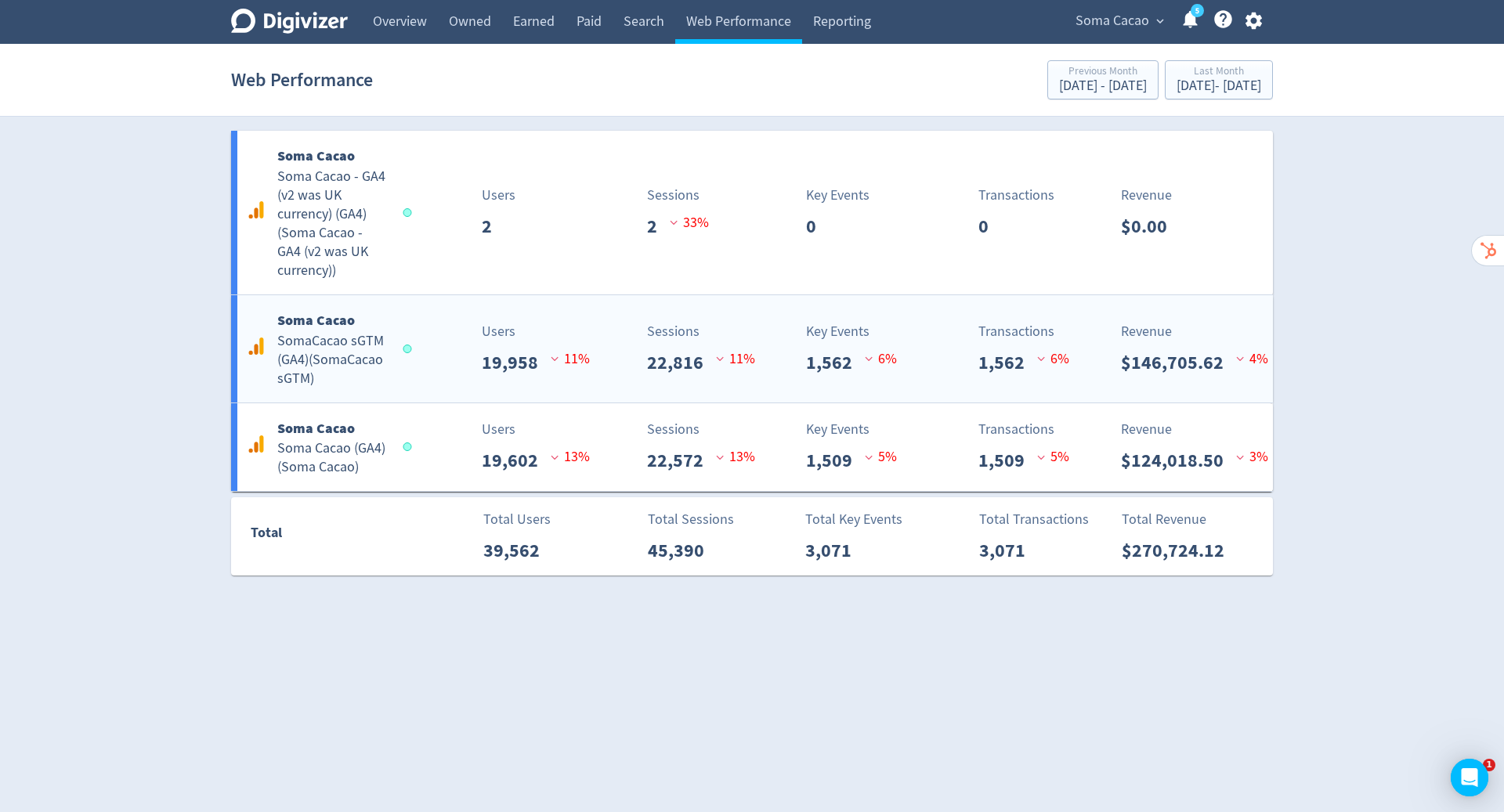
click at [630, 341] on div "Sessions 22,816 11 %" at bounding box center [669, 349] width 172 height 56
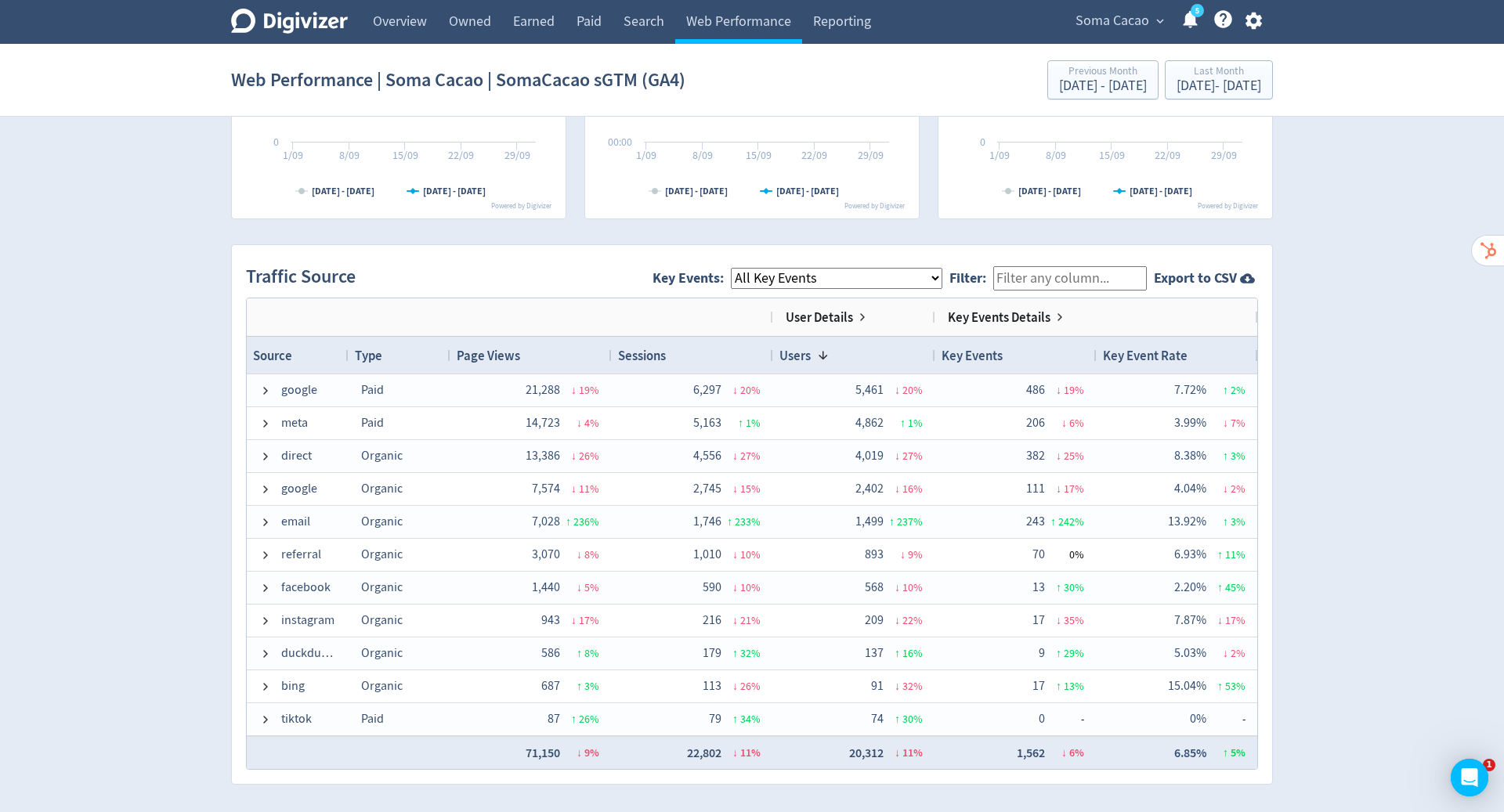
scroll to position [937, 0]
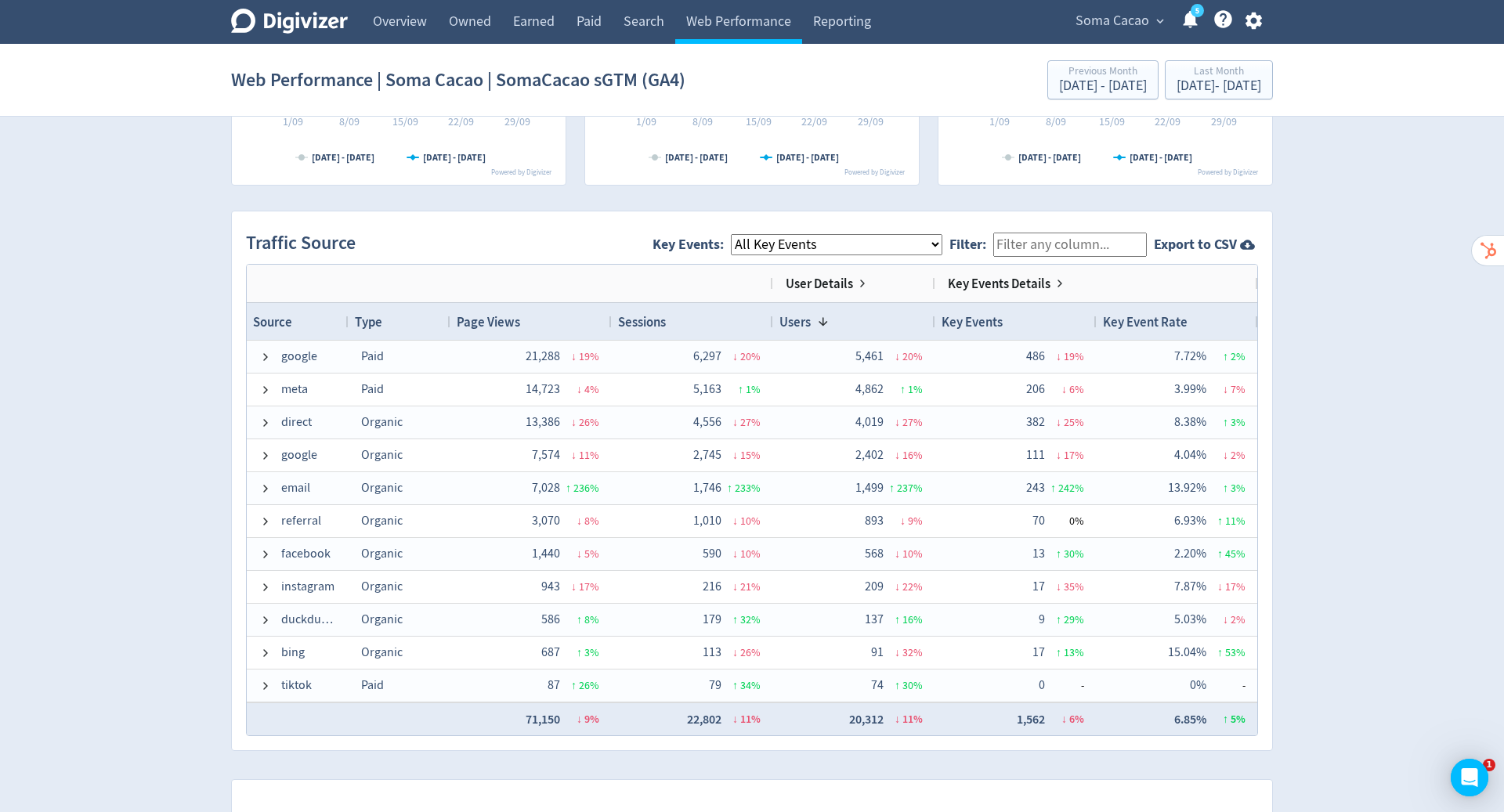
click at [943, 245] on select "All Key Events eCommerce purchase" at bounding box center [837, 245] width 212 height 22
click at [744, 234] on select "All Key Events eCommerce purchase" at bounding box center [837, 245] width 212 height 22
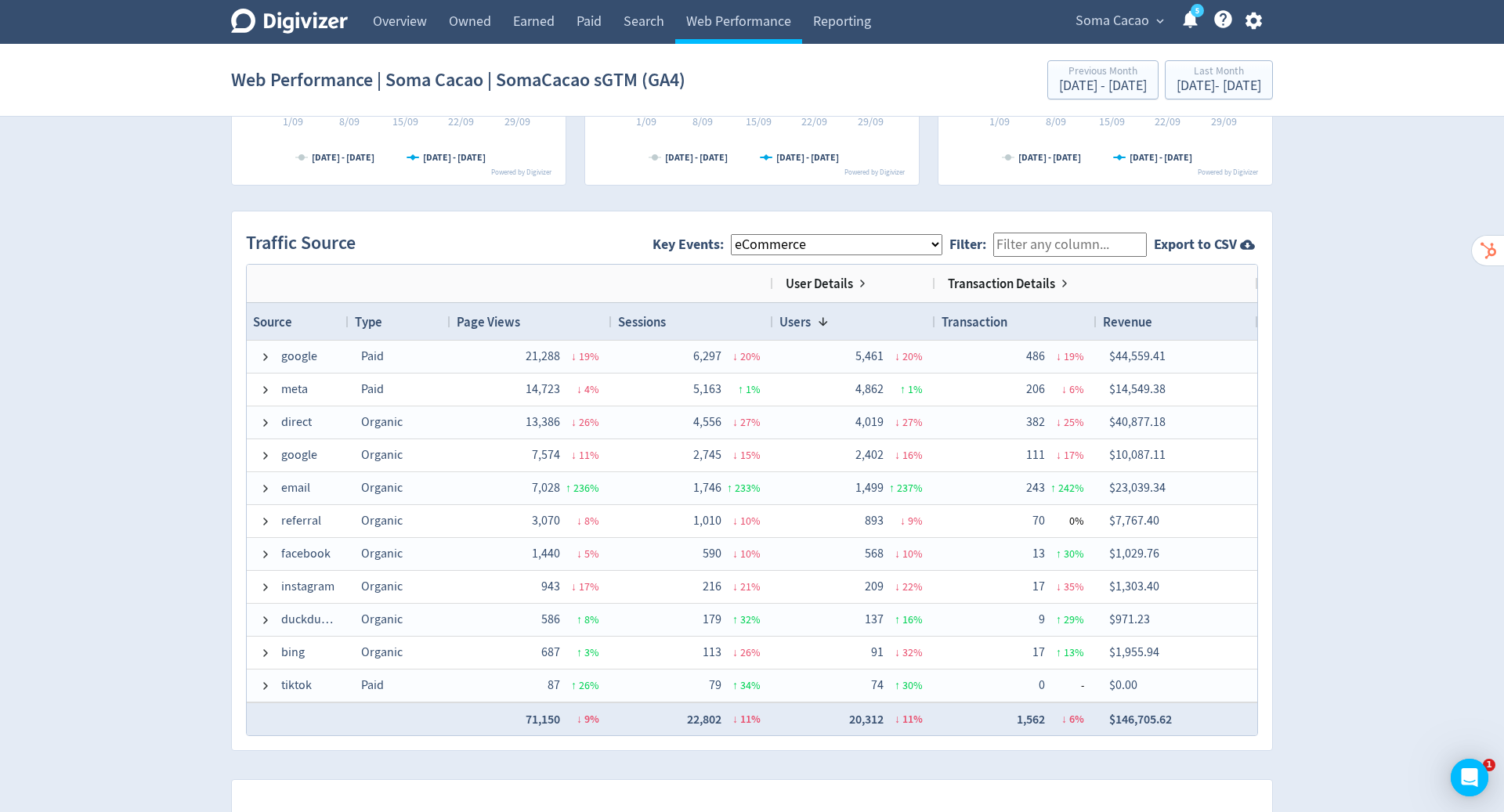
click at [908, 246] on select "All Key Events eCommerce purchase" at bounding box center [837, 245] width 212 height 22
select select "purchase"
click at [744, 234] on select "All Key Events eCommerce purchase" at bounding box center [837, 245] width 212 height 22
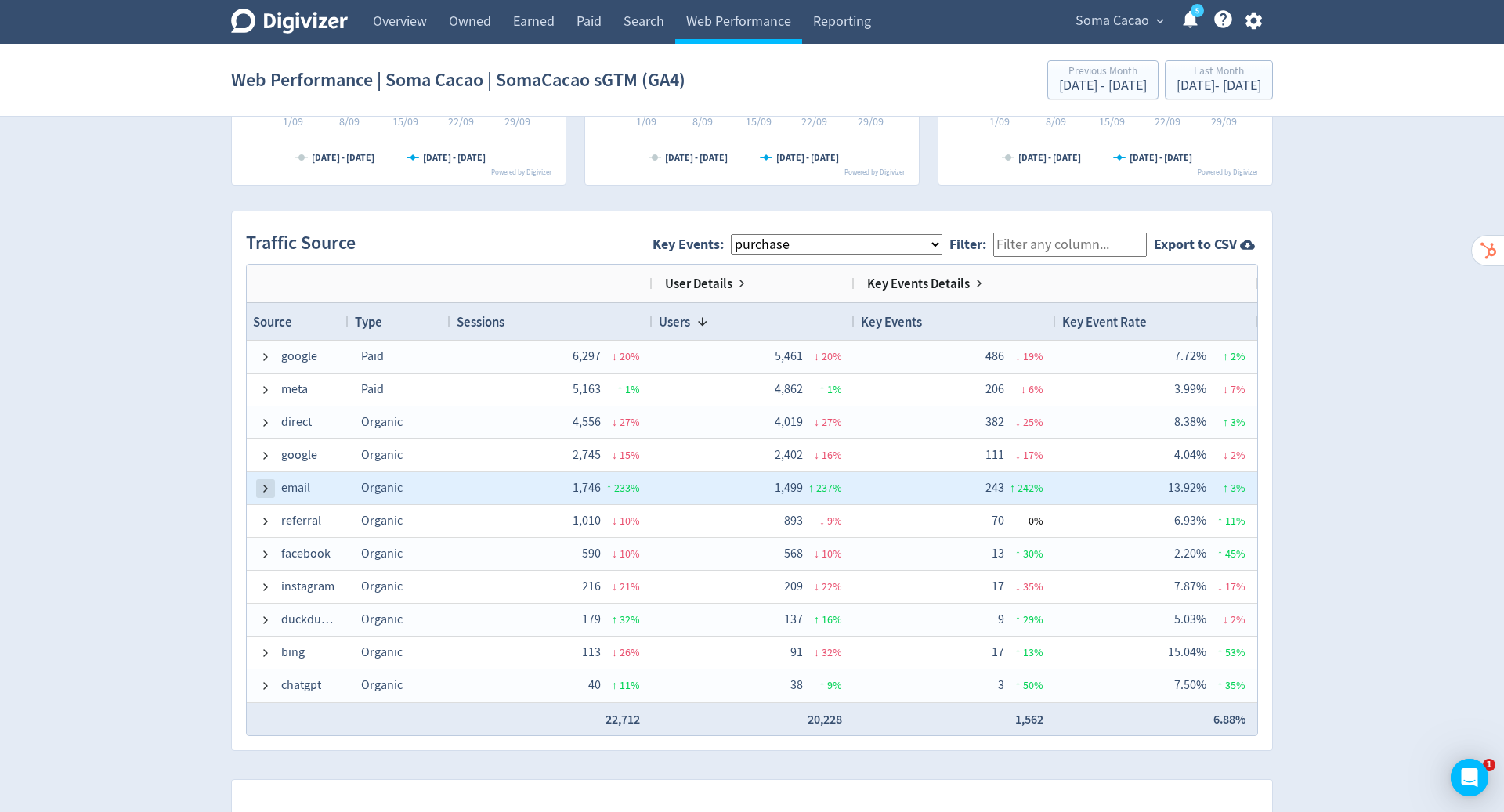
click at [264, 486] on span at bounding box center [266, 488] width 13 height 13
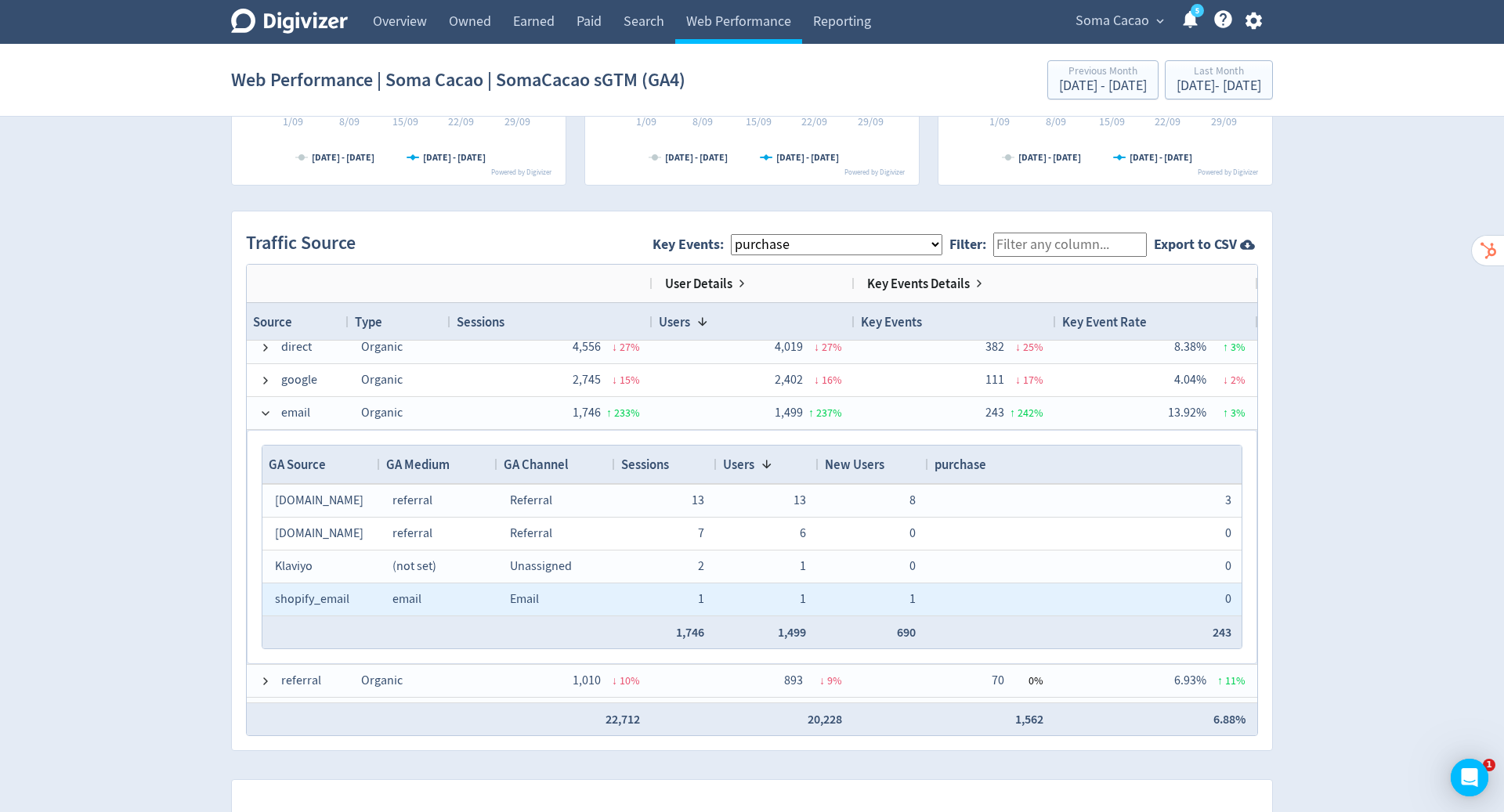
scroll to position [79, 0]
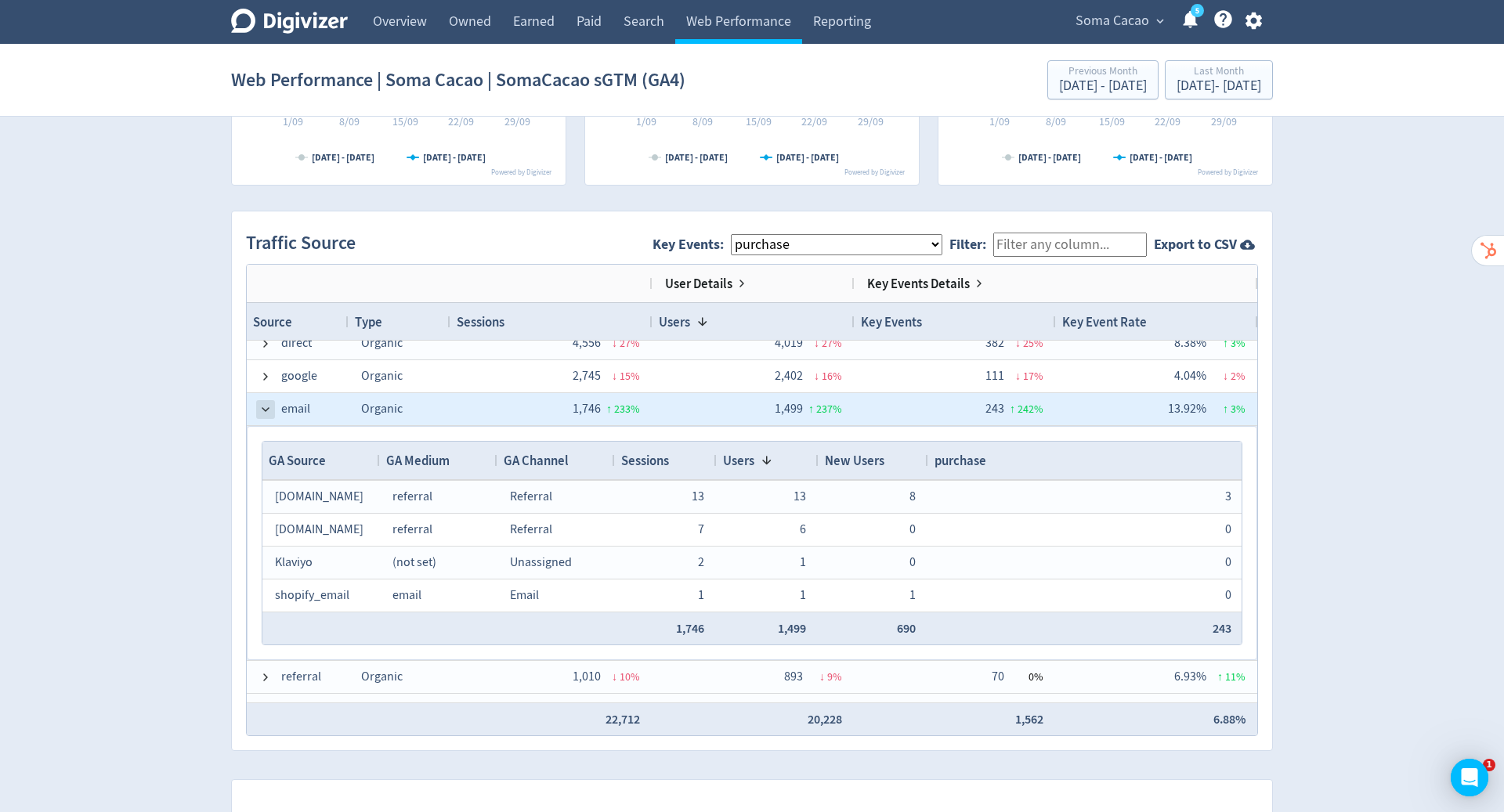
click at [268, 405] on span at bounding box center [266, 409] width 13 height 13
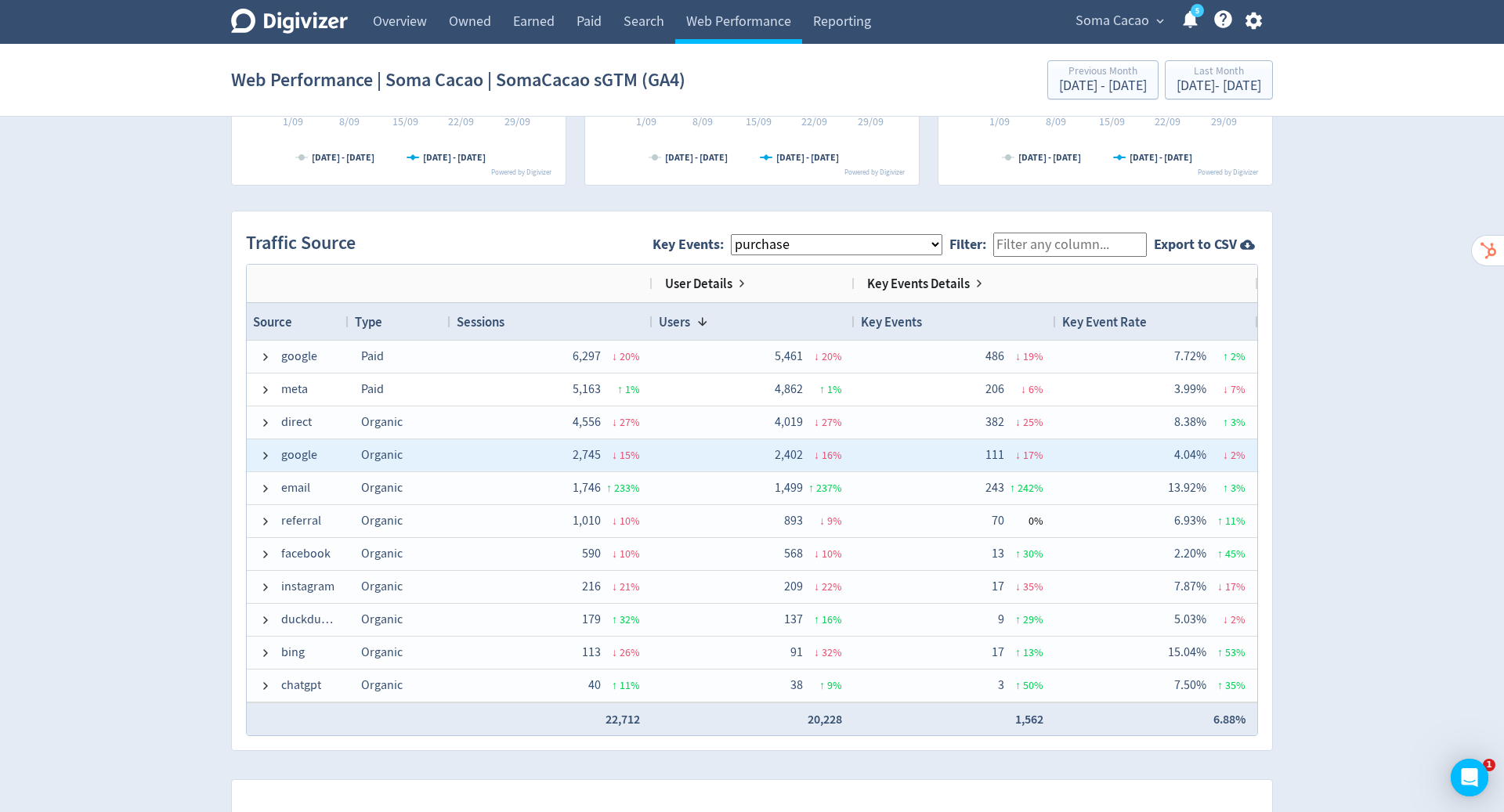
scroll to position [0, 0]
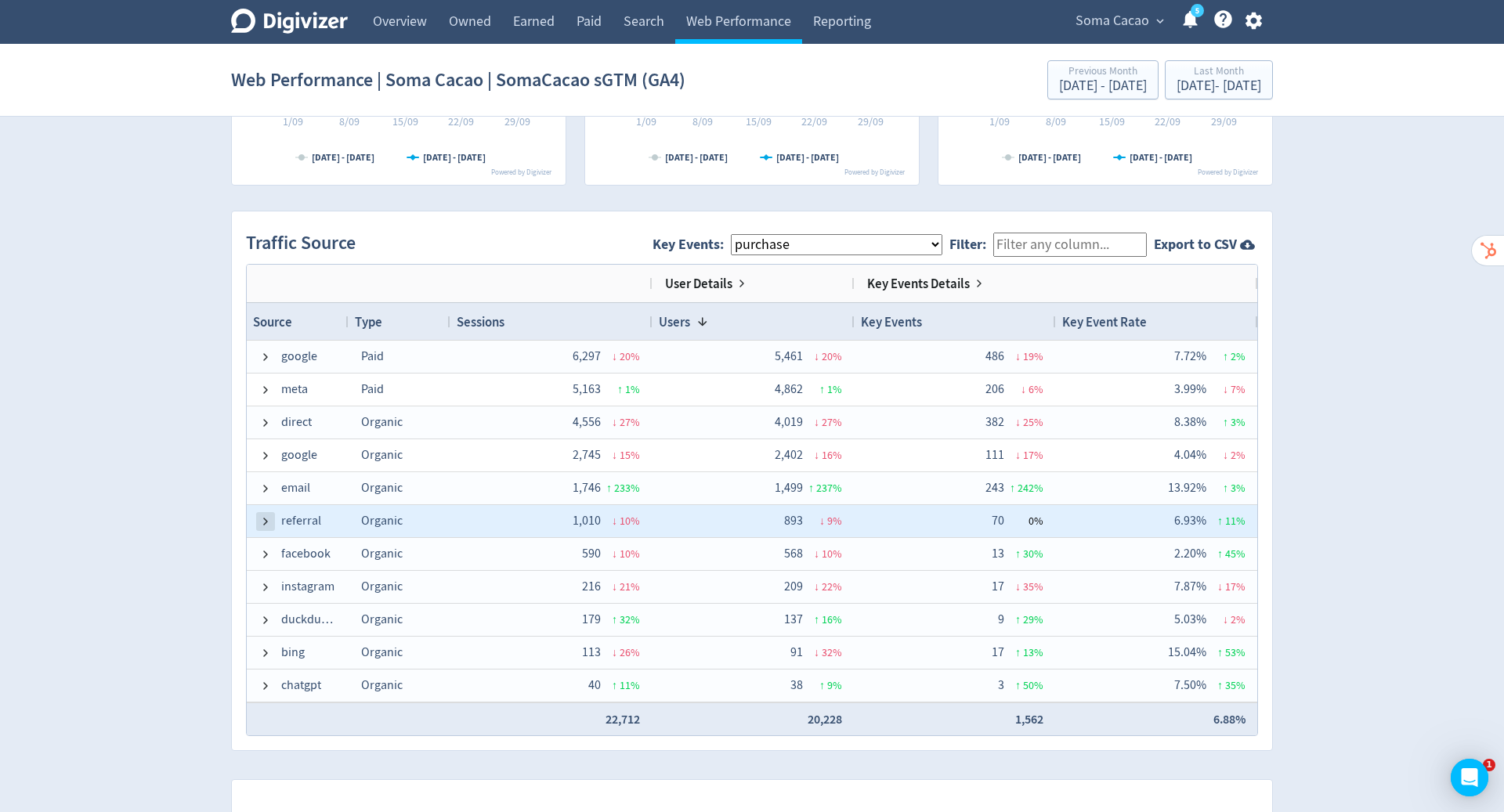
click at [262, 515] on span at bounding box center [266, 521] width 13 height 13
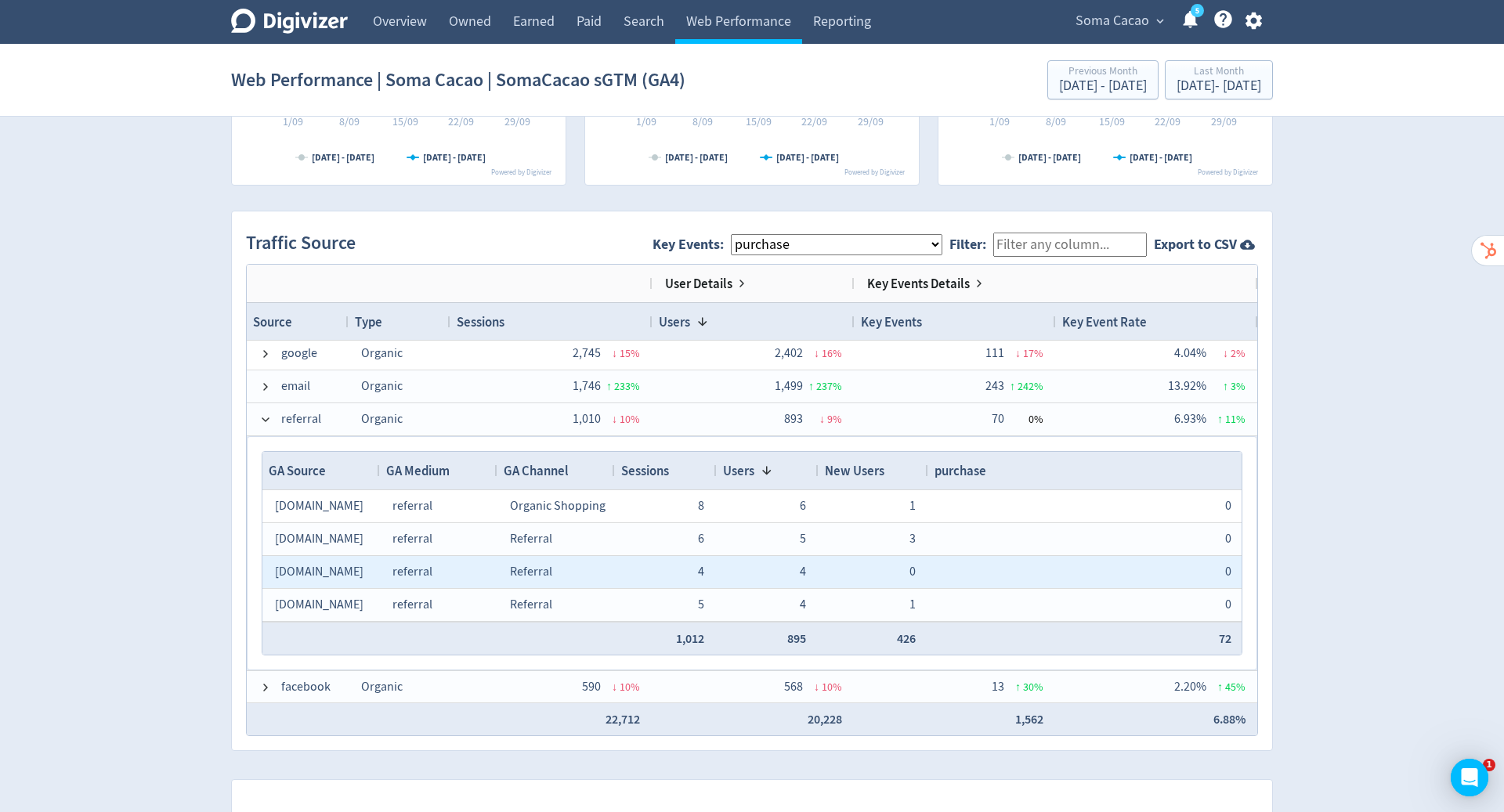
scroll to position [302, 0]
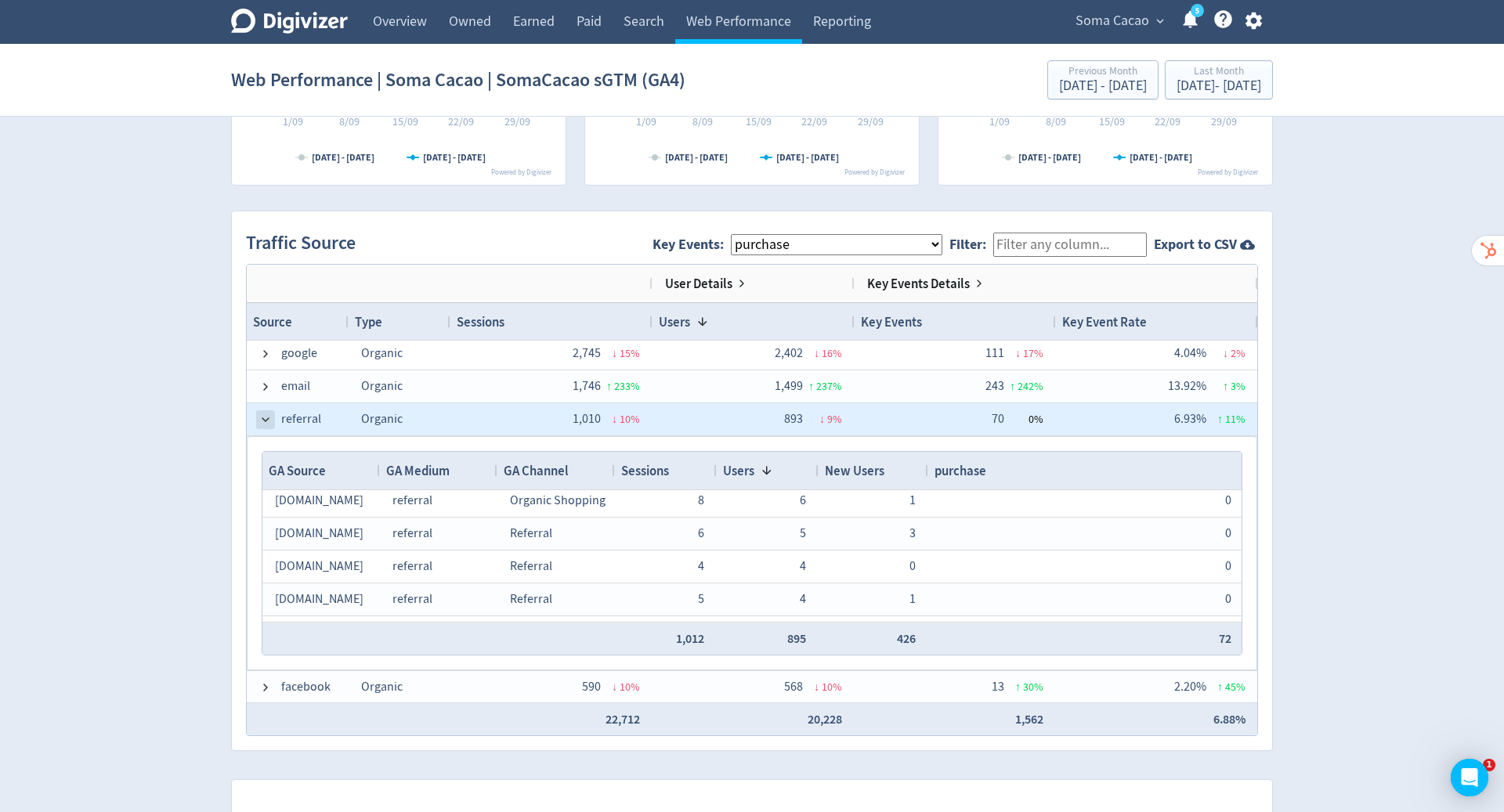
click at [264, 413] on span at bounding box center [266, 419] width 13 height 13
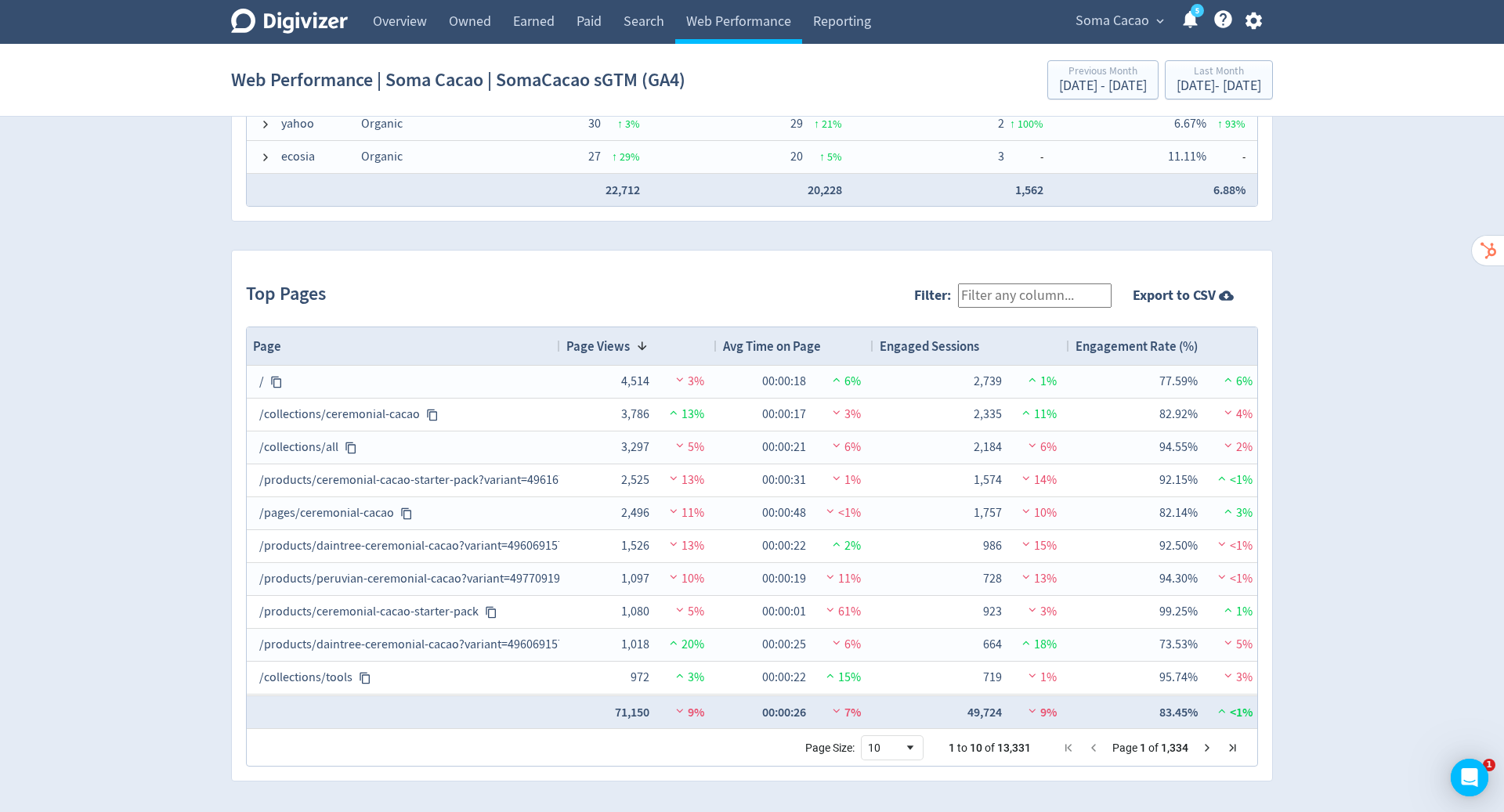
click at [1022, 291] on input "Filter:" at bounding box center [1035, 295] width 154 height 24
type input "cacao"
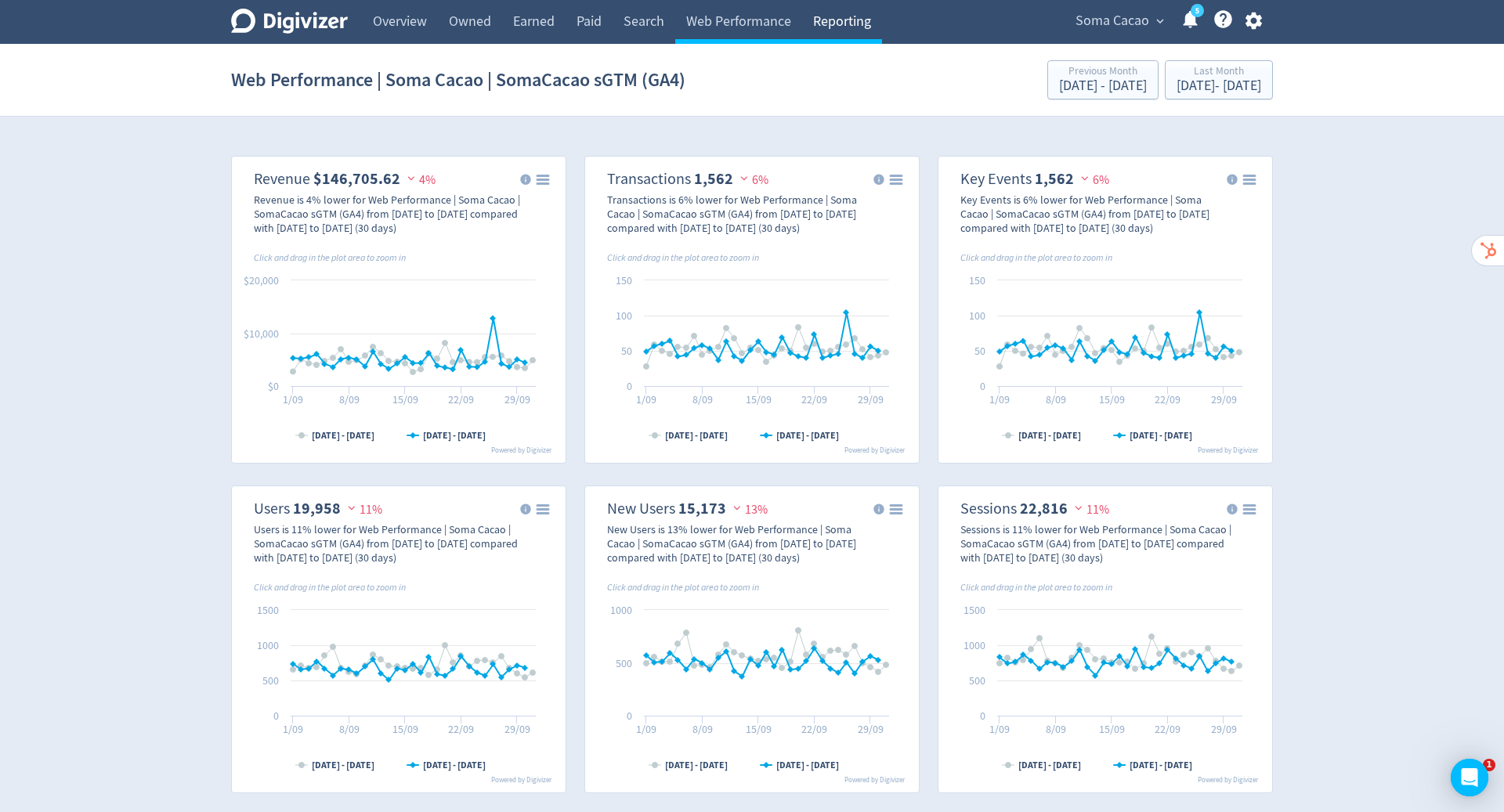
click at [834, 34] on link "Reporting" at bounding box center [843, 22] width 80 height 44
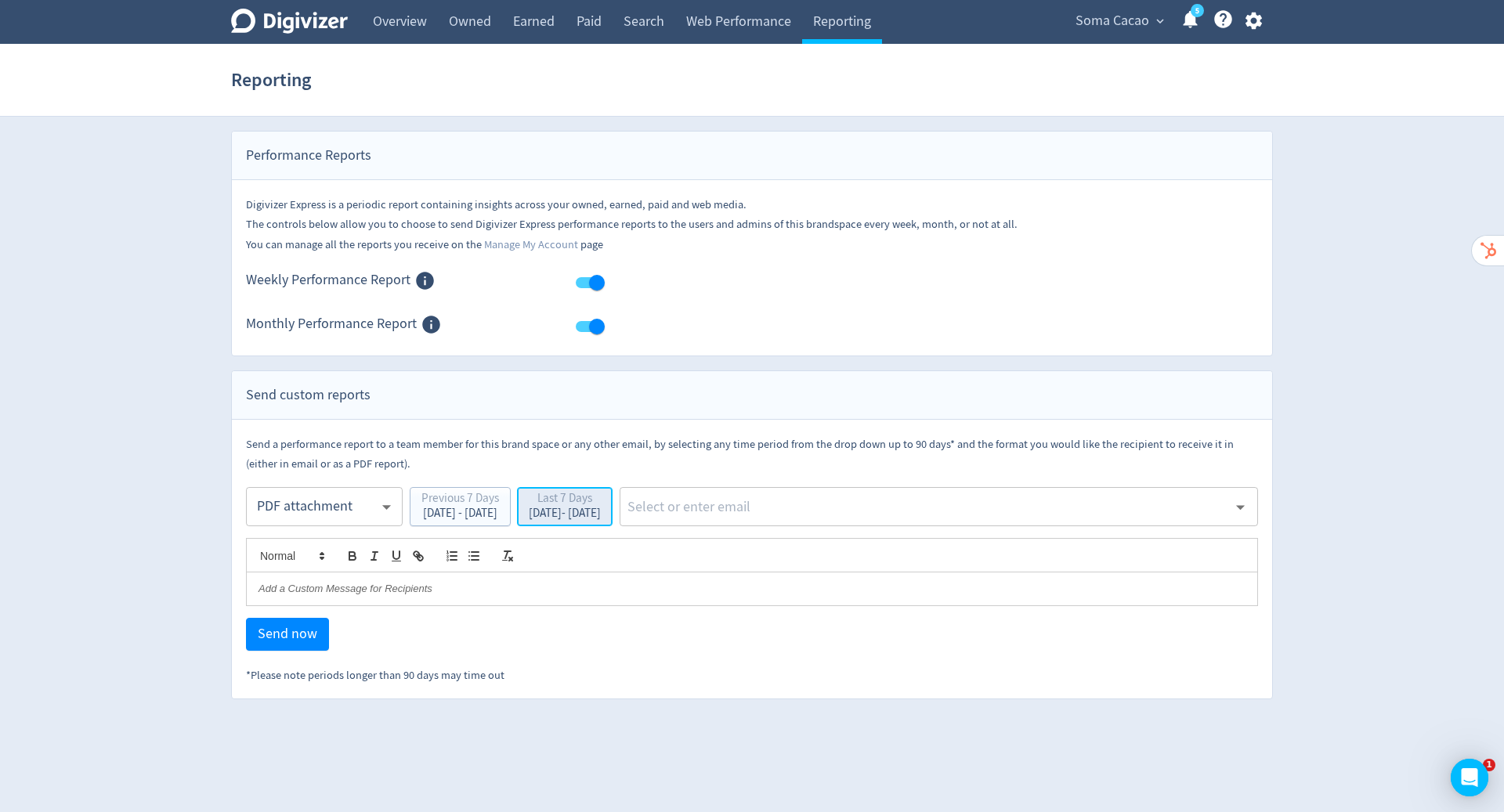
click at [601, 498] on div "Last 7 Days" at bounding box center [565, 500] width 73 height 15
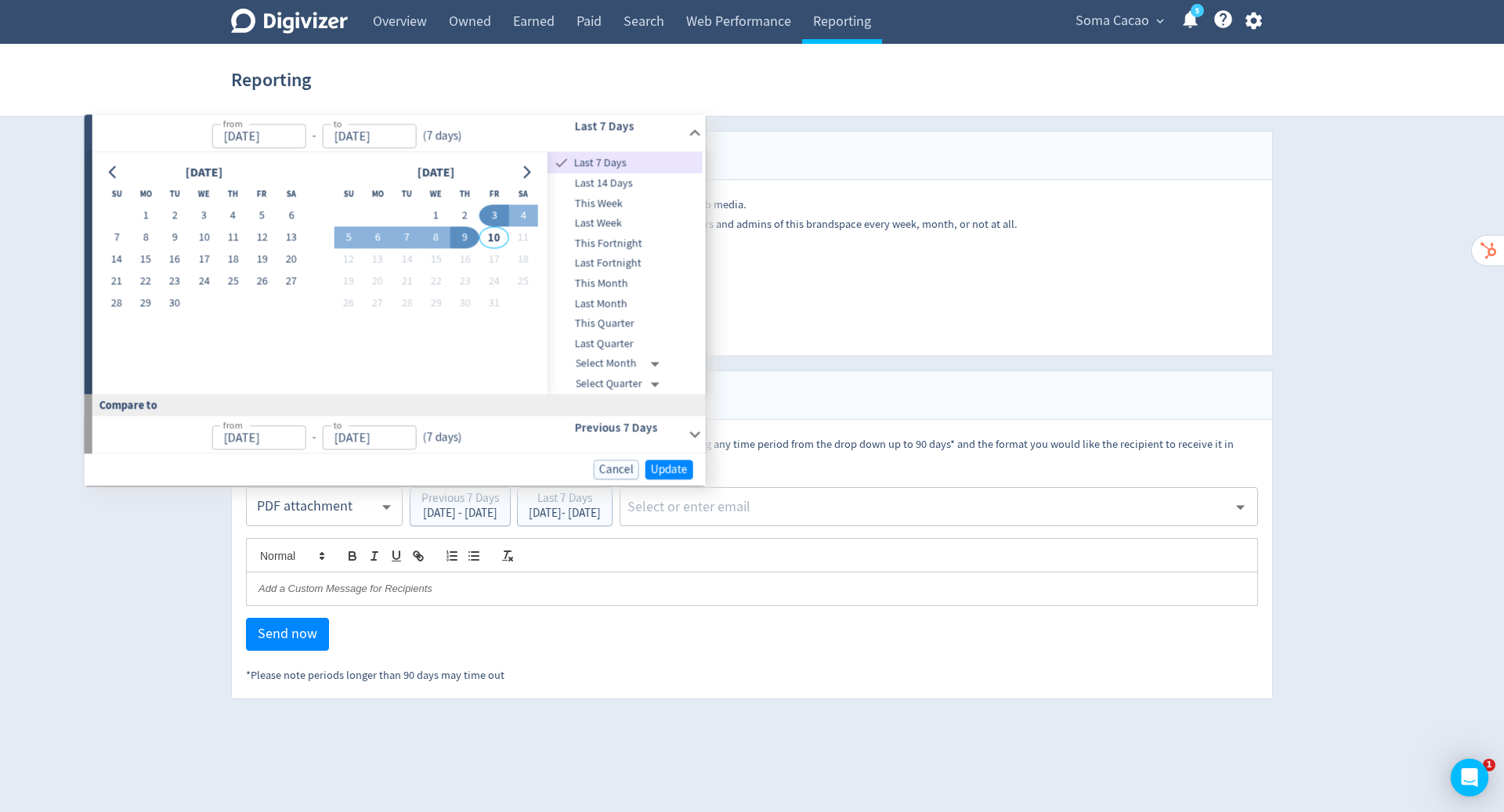
click at [709, 588] on p at bounding box center [752, 589] width 987 height 14
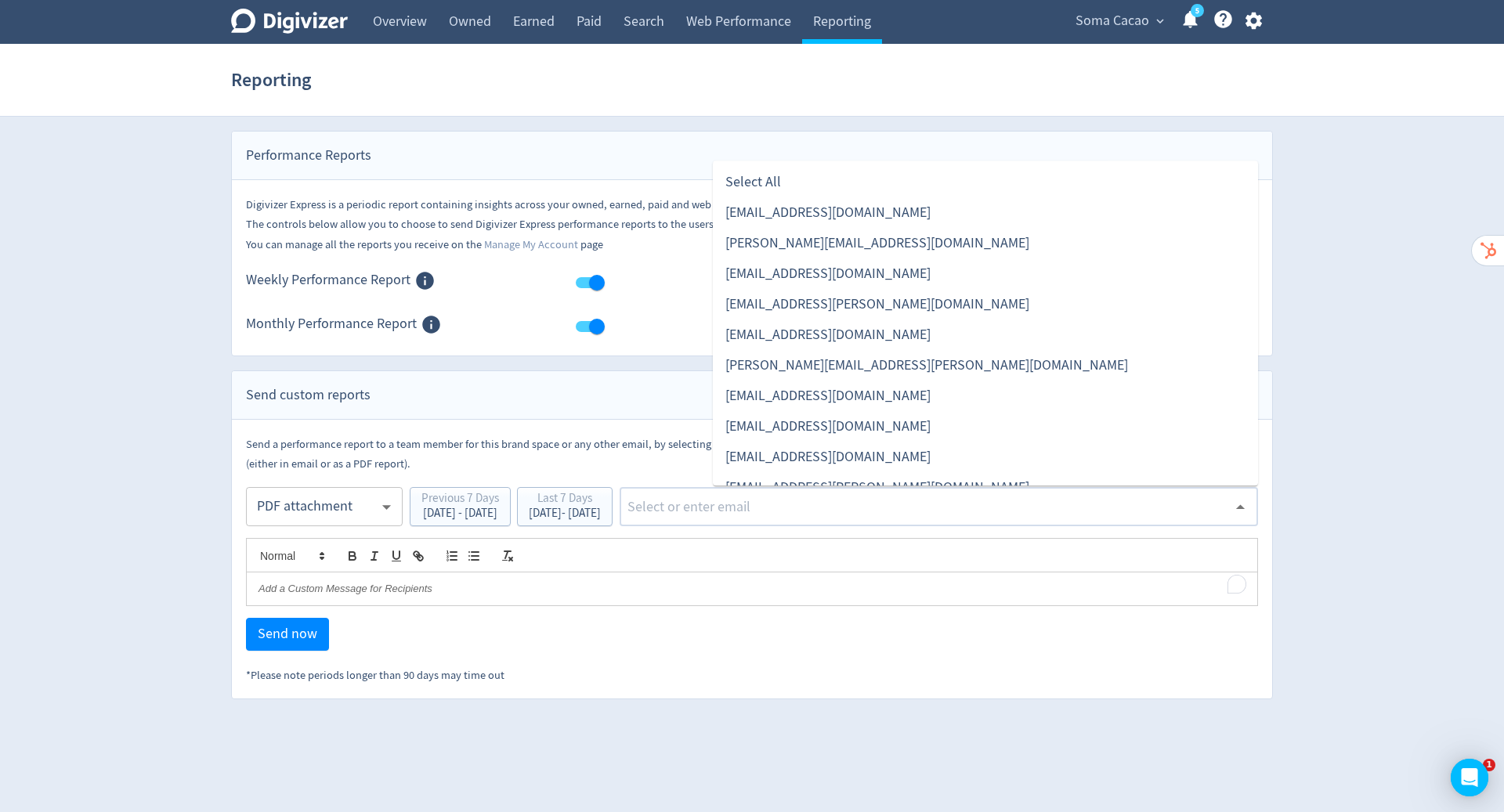
click at [811, 502] on input "text" at bounding box center [927, 506] width 602 height 24
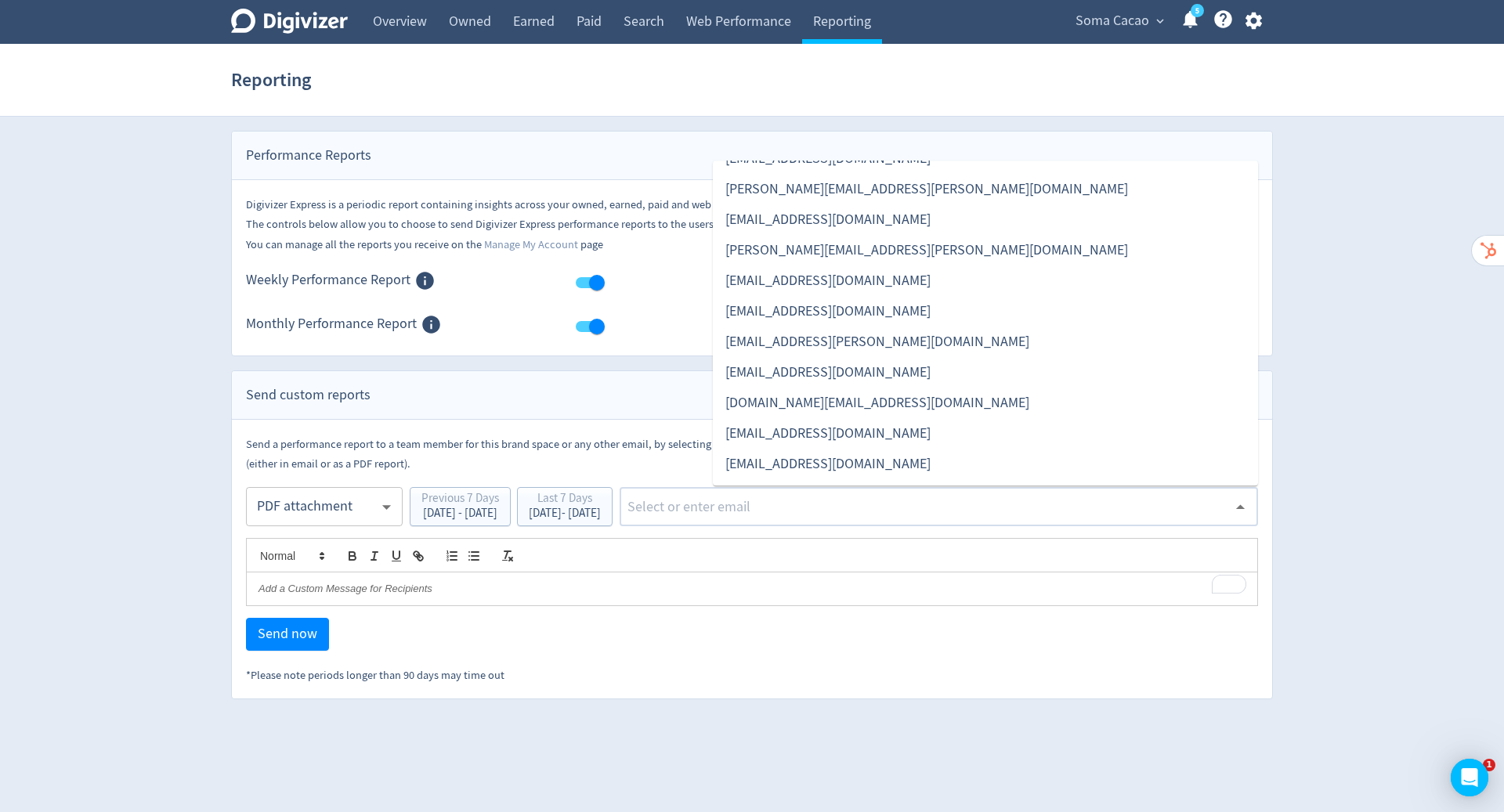
click at [1372, 364] on div "Digivizer Logo Mark Digivizer Logo Overview Owned Earned Paid Search Web Perfor…" at bounding box center [752, 350] width 1504 height 699
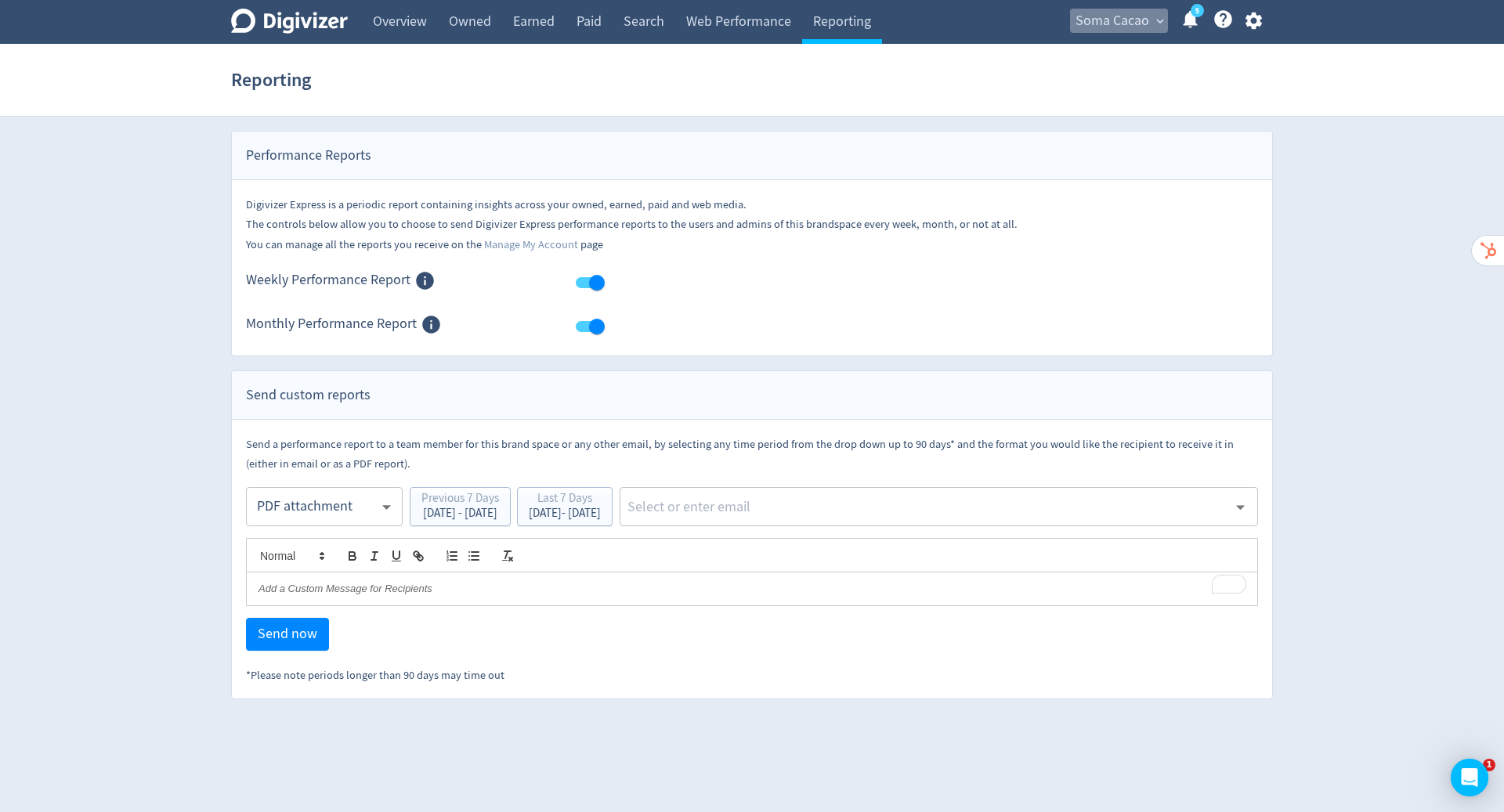
click at [1112, 22] on span "Soma Cacao" at bounding box center [1112, 22] width 73 height 25
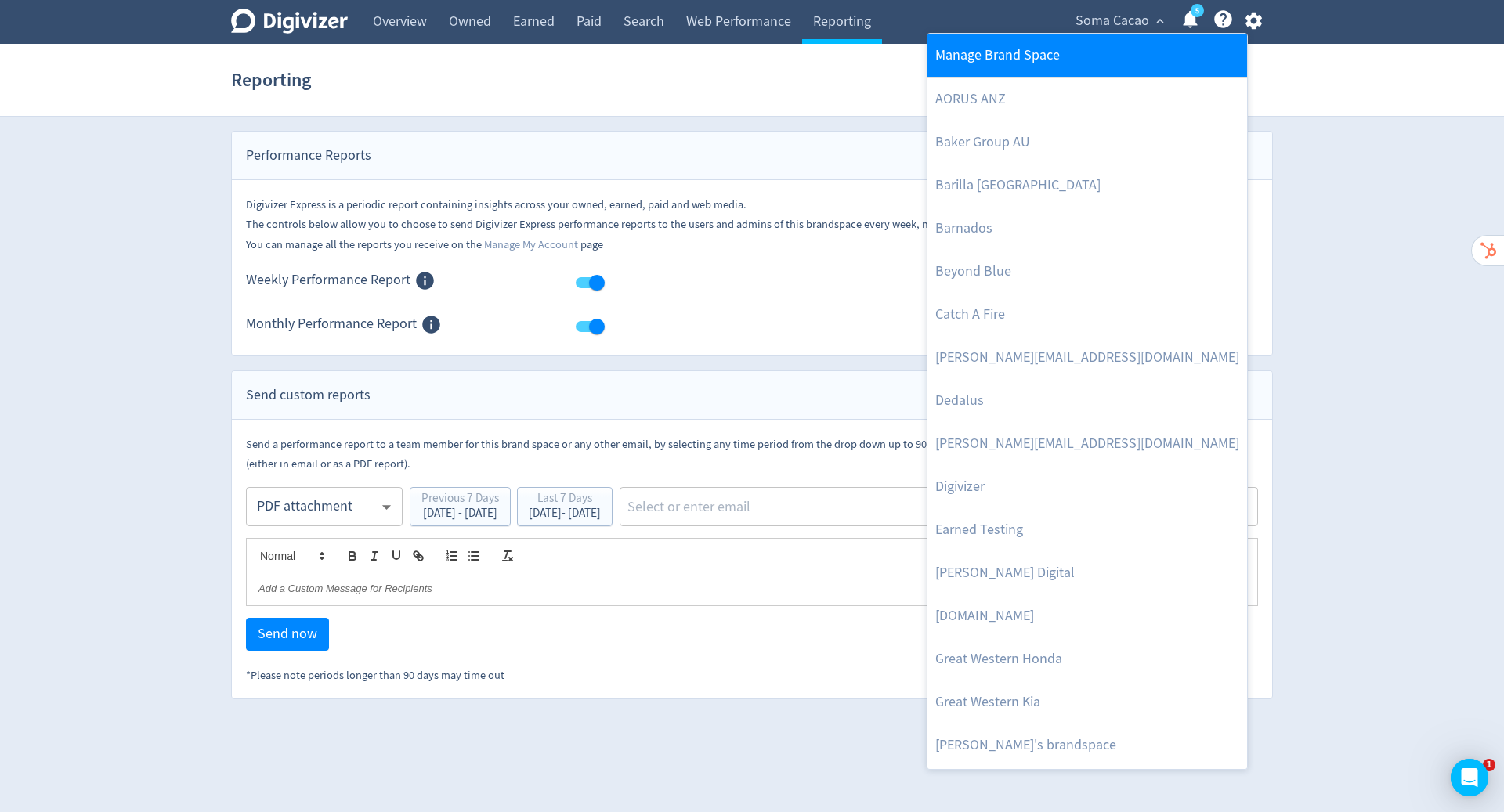
click at [1057, 45] on link "Manage Brand Space" at bounding box center [1088, 55] width 319 height 43
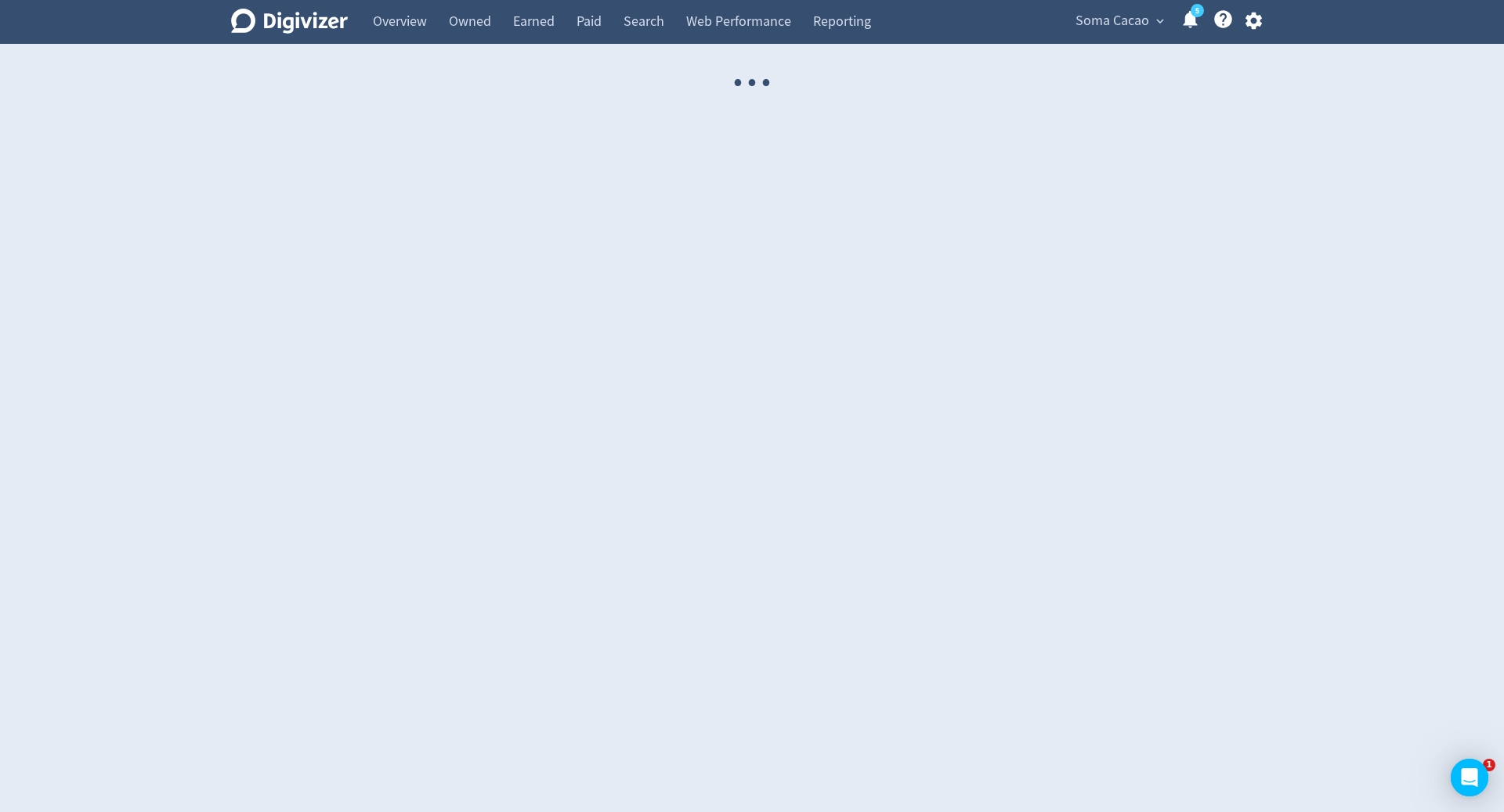
select select "USER"
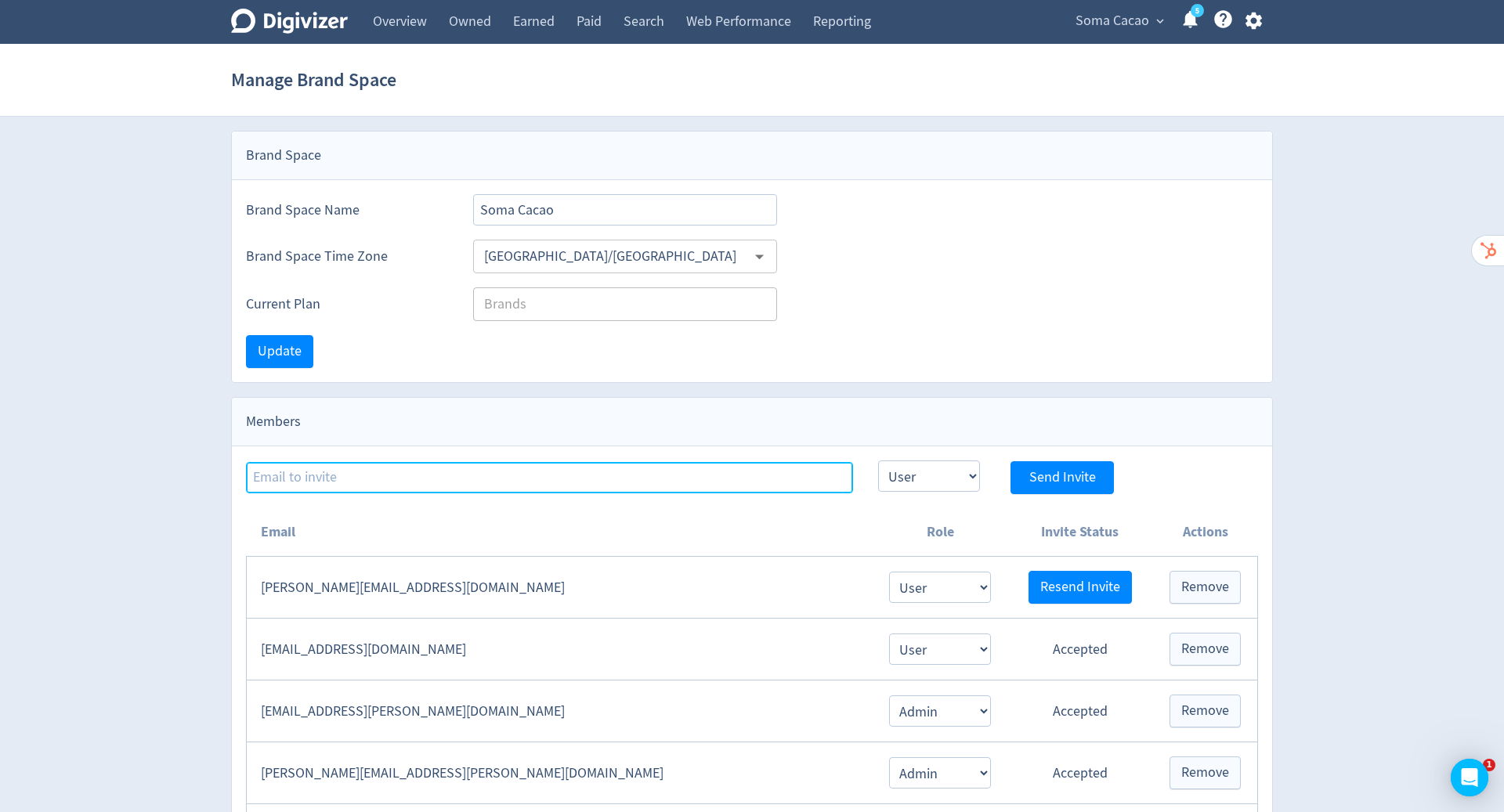
click at [772, 474] on input at bounding box center [550, 478] width 607 height 31
type input "h"
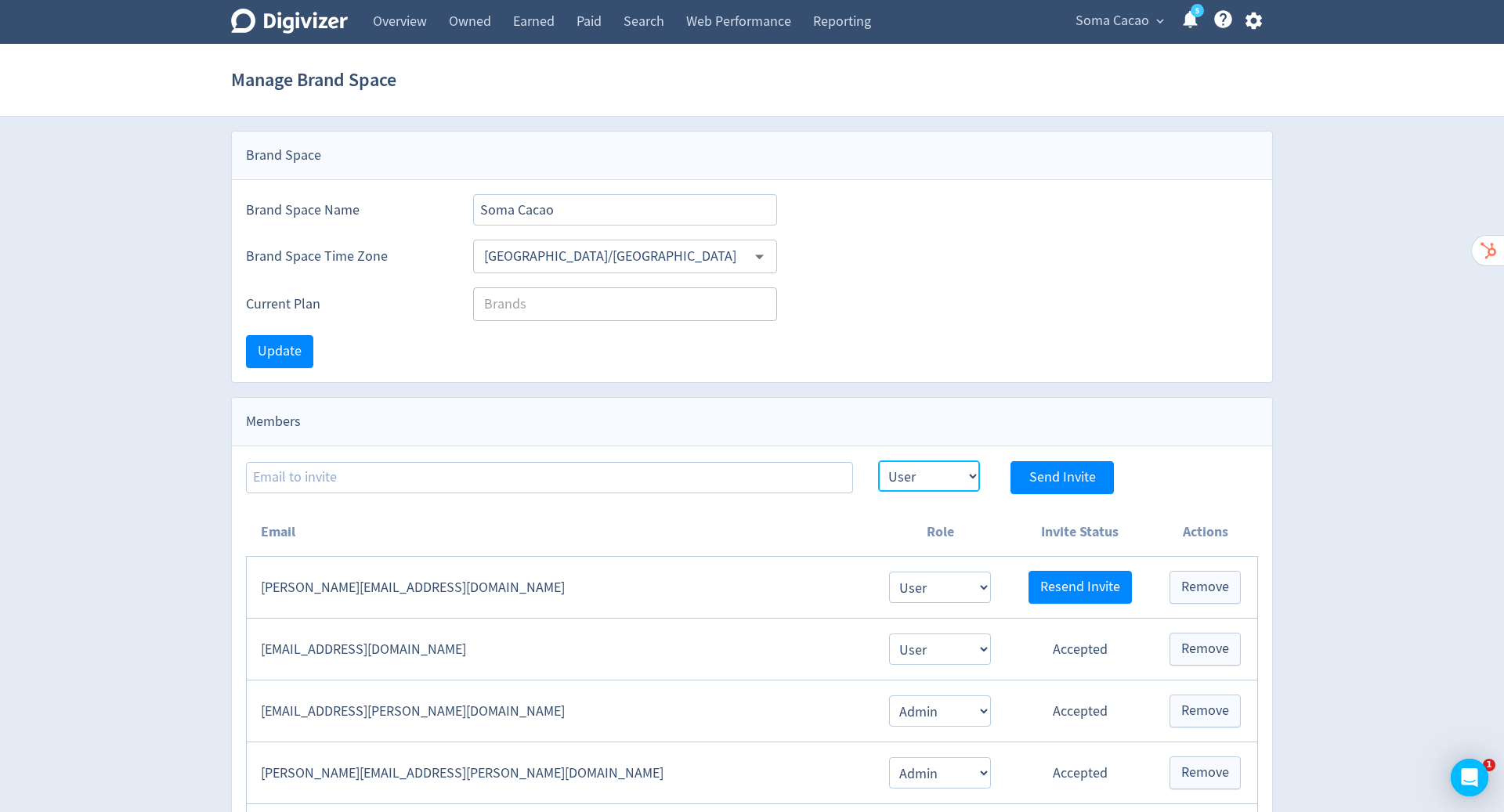
click at [934, 473] on select "Admin User" at bounding box center [929, 476] width 102 height 31
click at [405, 24] on link "Overview" at bounding box center [400, 22] width 76 height 44
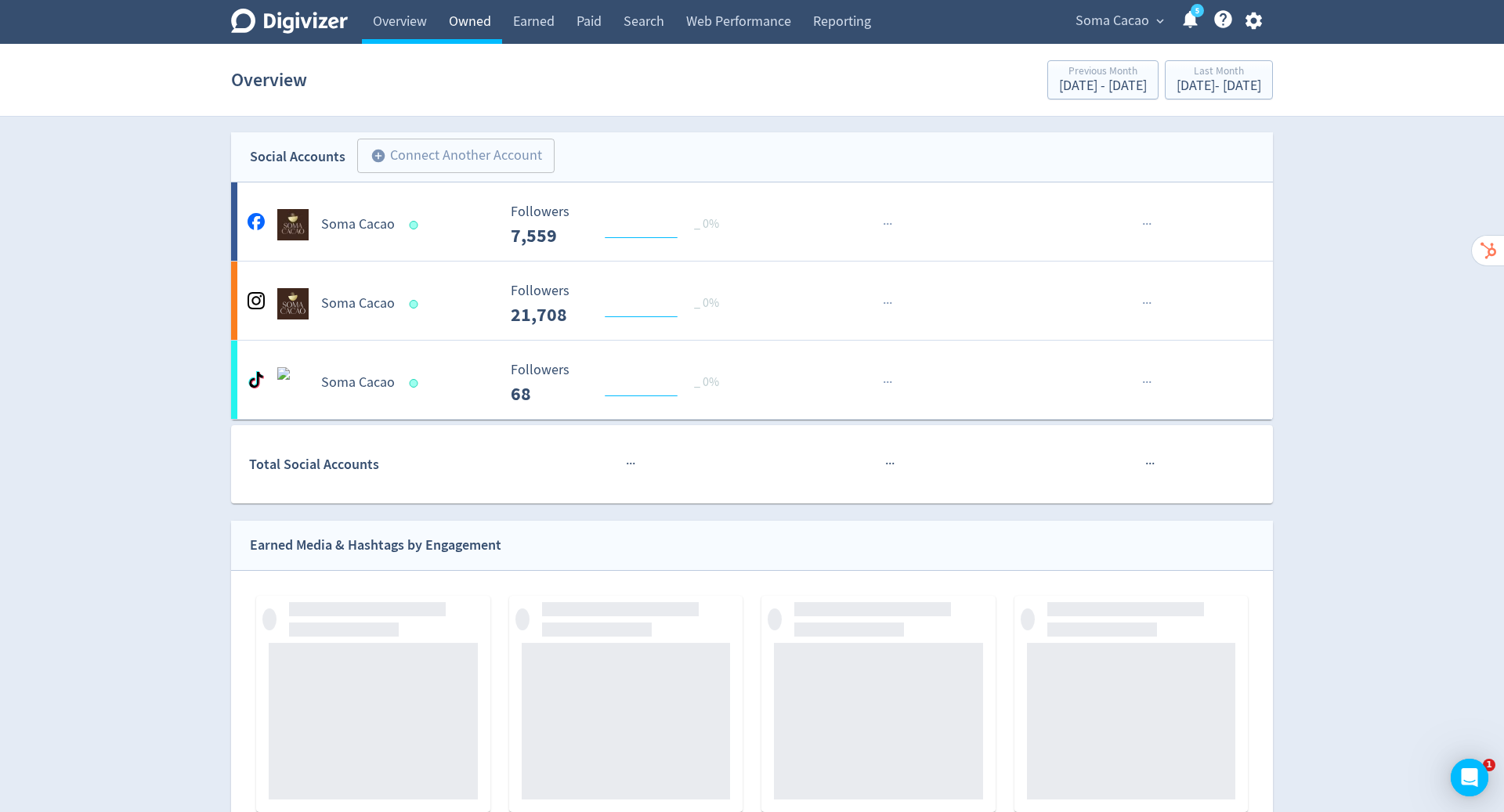
click at [475, 31] on link "Owned" at bounding box center [470, 22] width 65 height 44
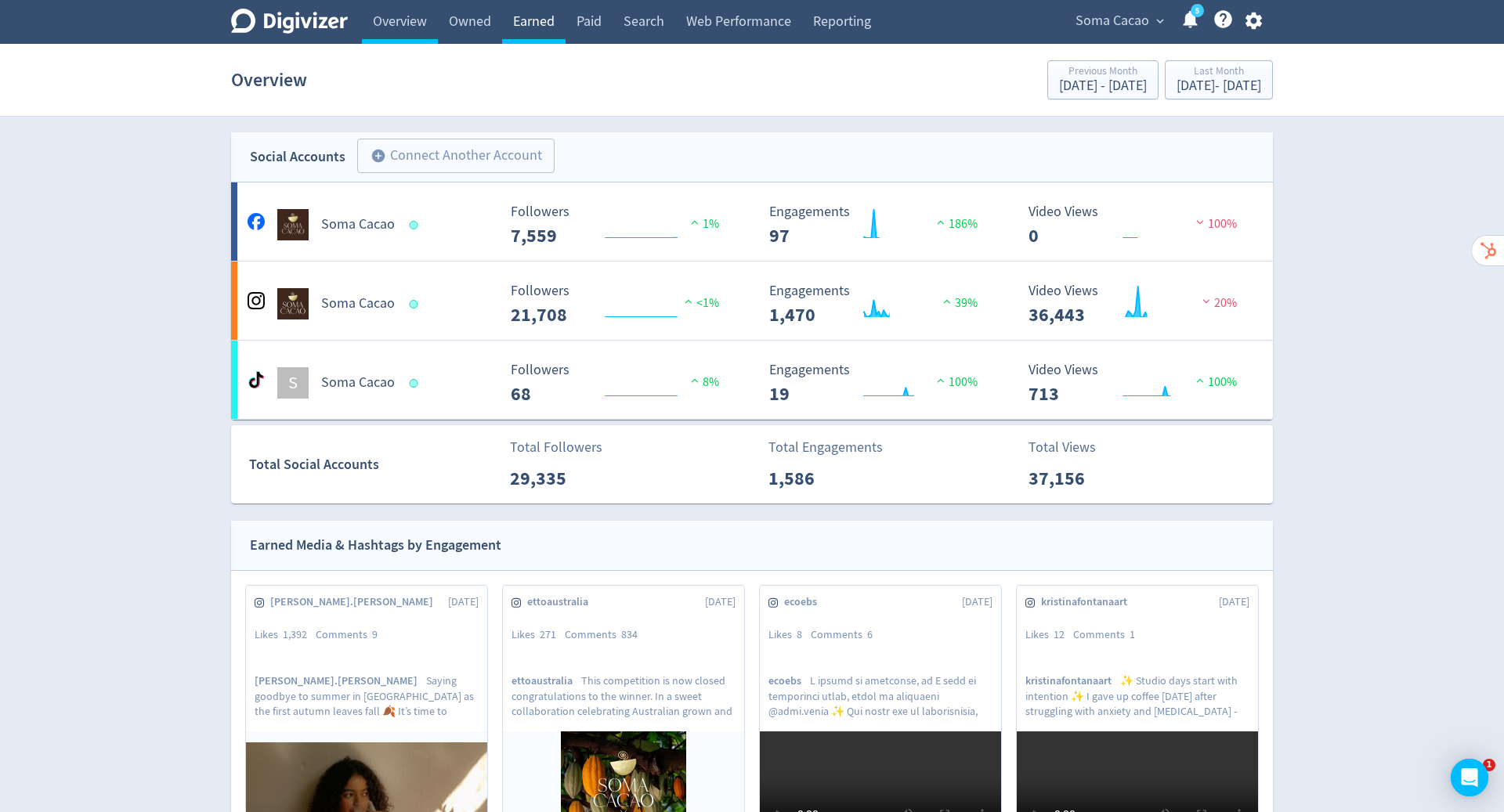
click at [534, 25] on link "Earned" at bounding box center [533, 22] width 64 height 44
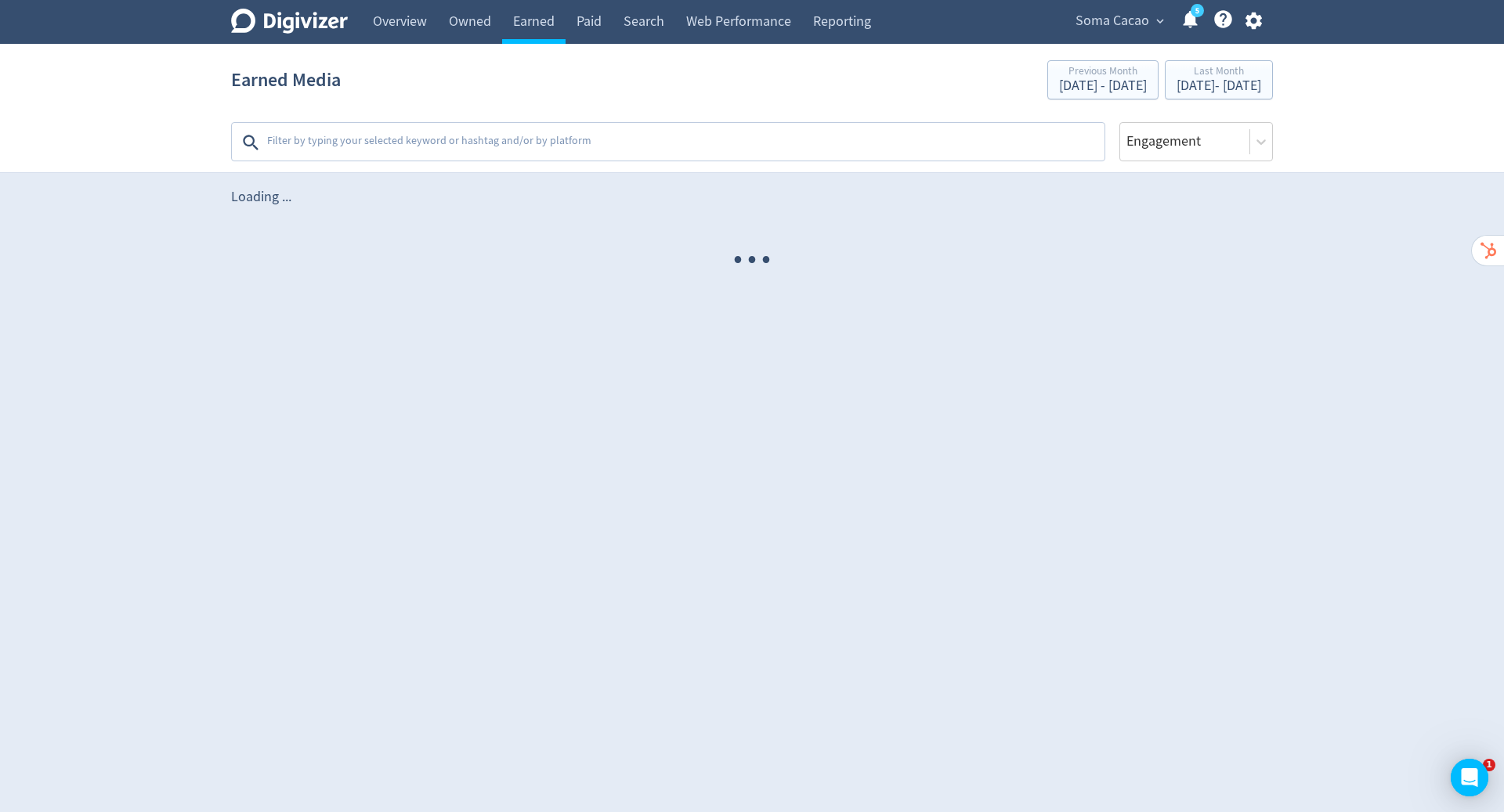
click at [1114, 18] on span "Soma Cacao" at bounding box center [1112, 22] width 73 height 25
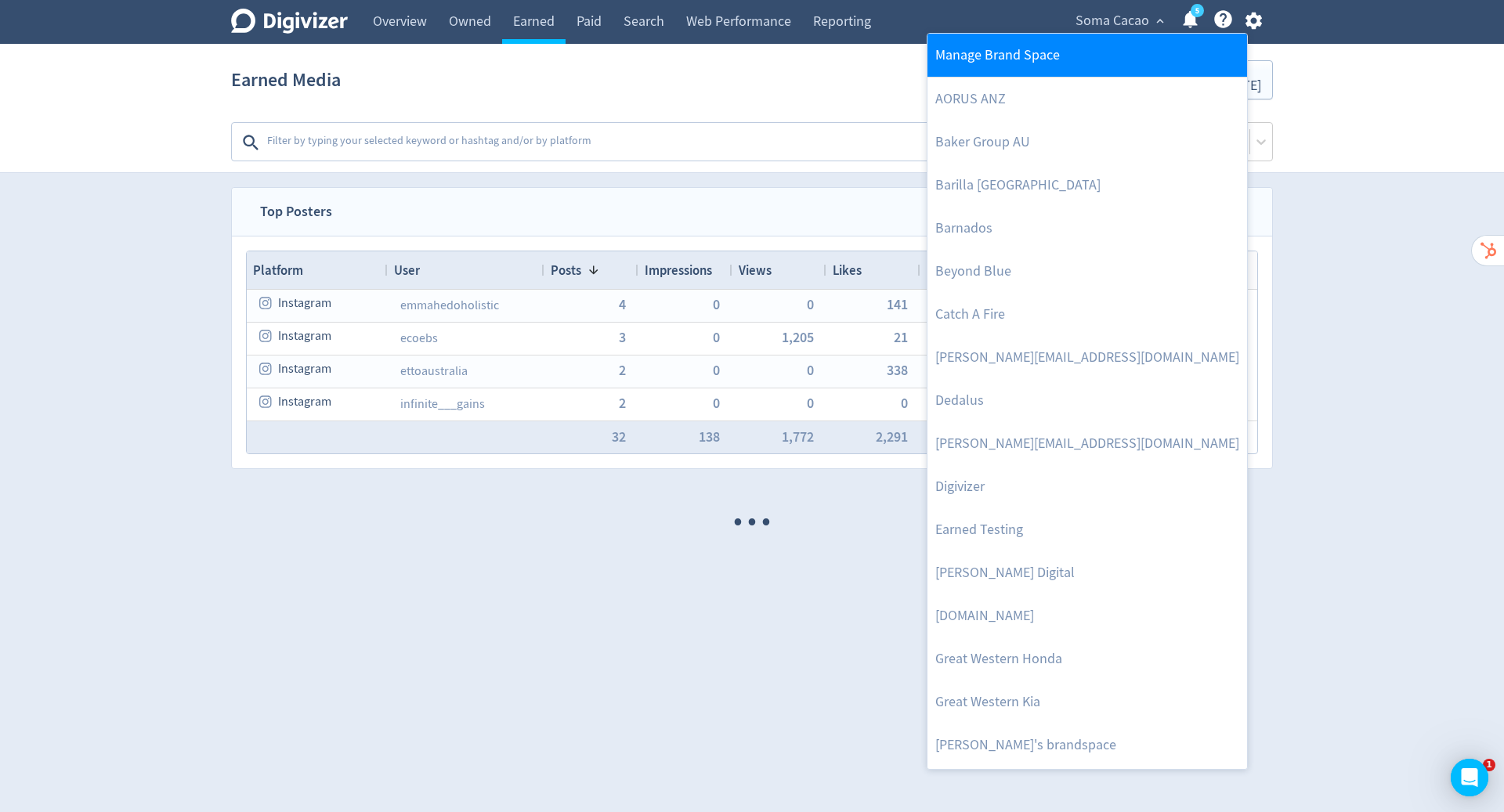
click at [1015, 57] on link "Manage Brand Space" at bounding box center [1088, 55] width 319 height 43
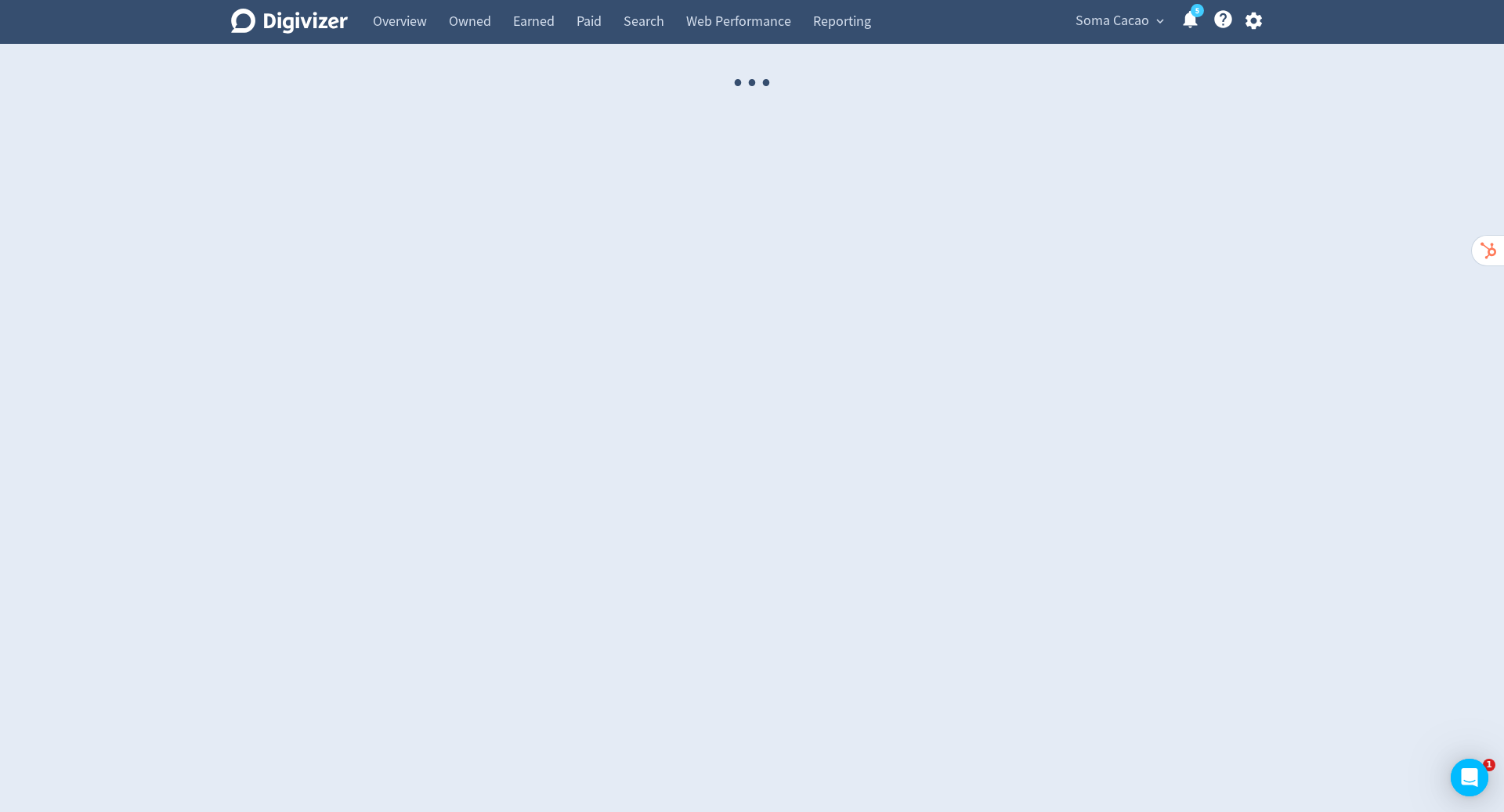
select select "USER"
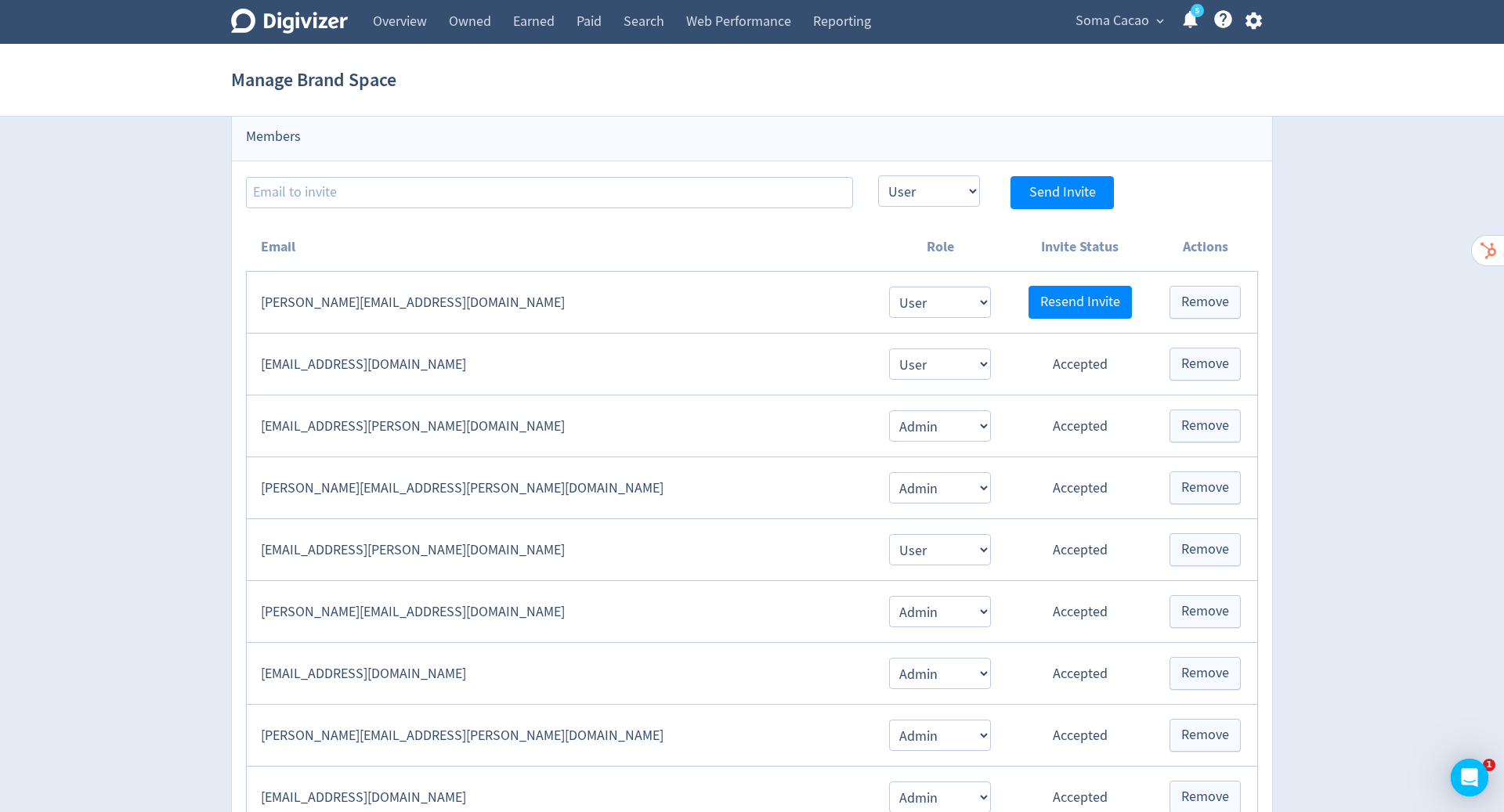
scroll to position [304, 0]
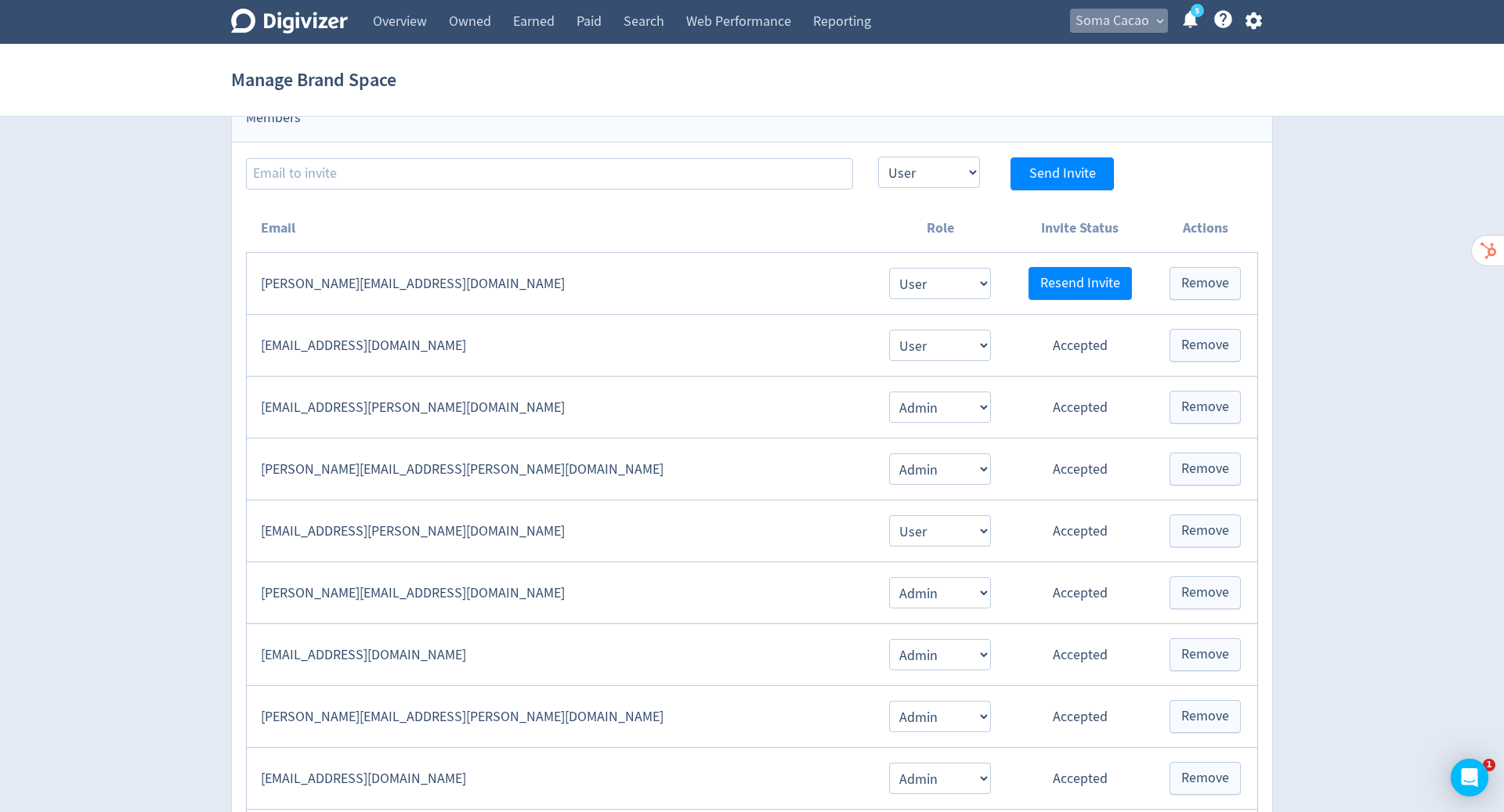
click at [1123, 14] on span "Soma Cacao" at bounding box center [1112, 22] width 73 height 25
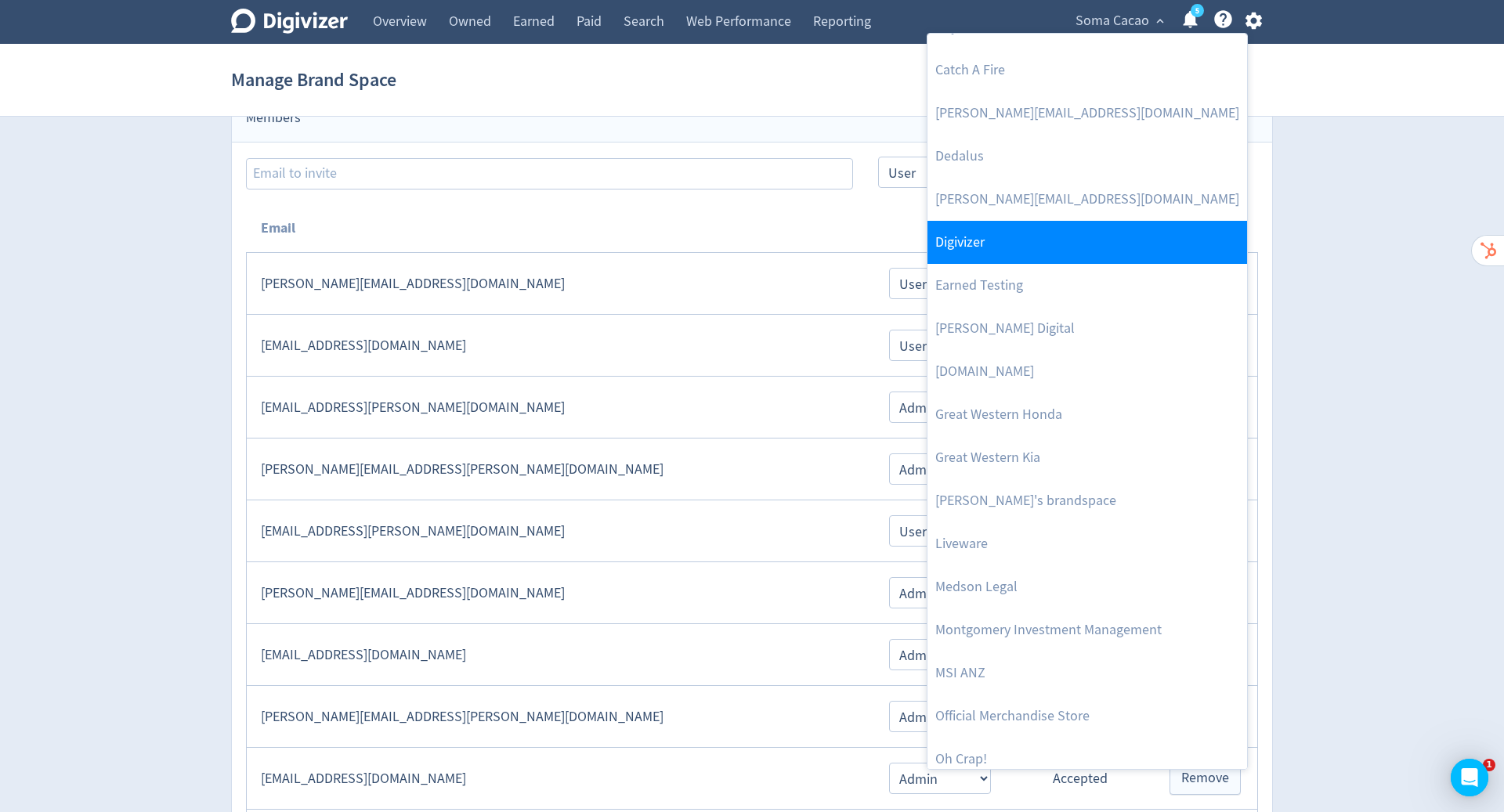
scroll to position [264, 0]
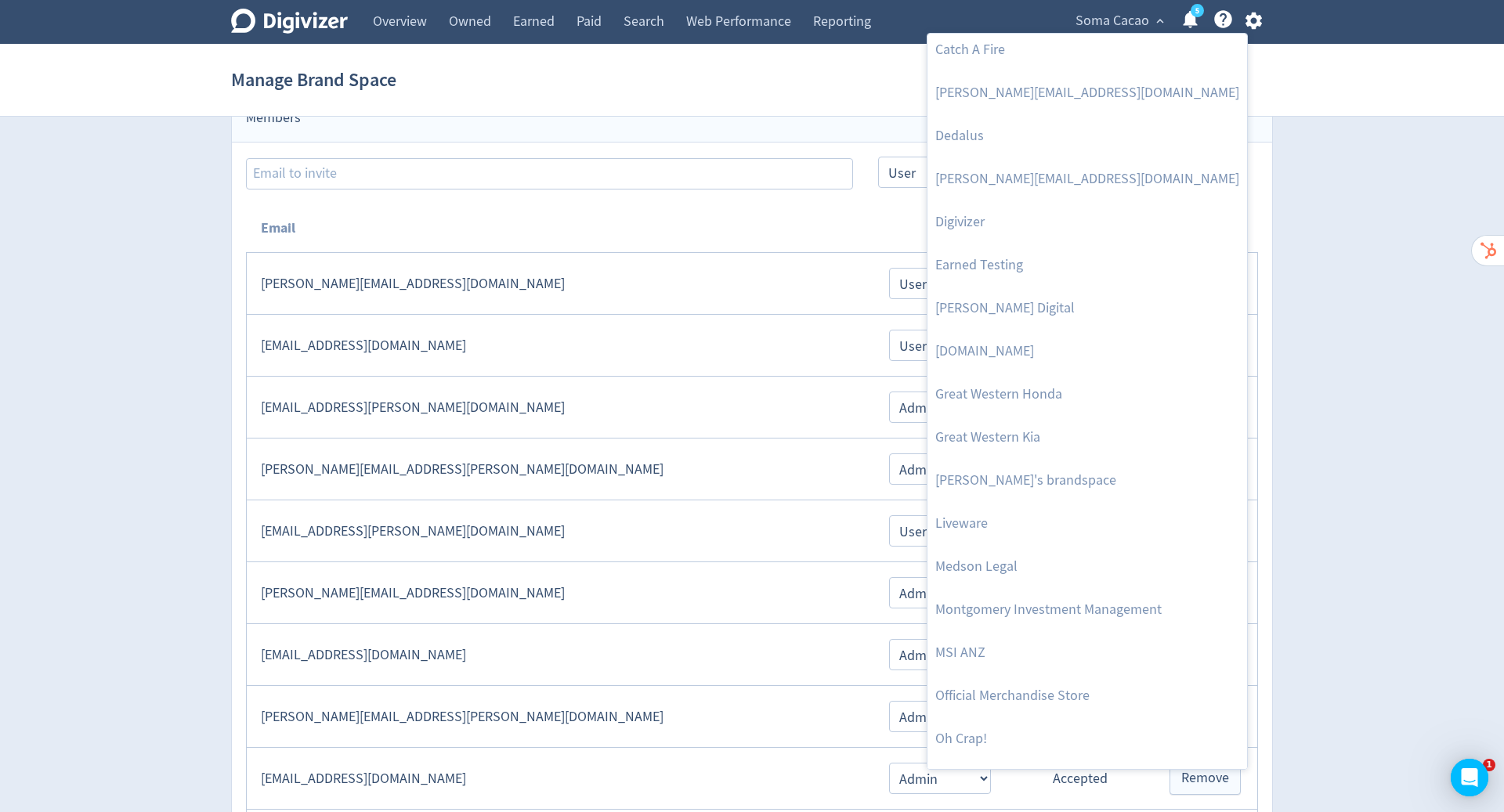
click at [1409, 440] on div at bounding box center [752, 406] width 1504 height 812
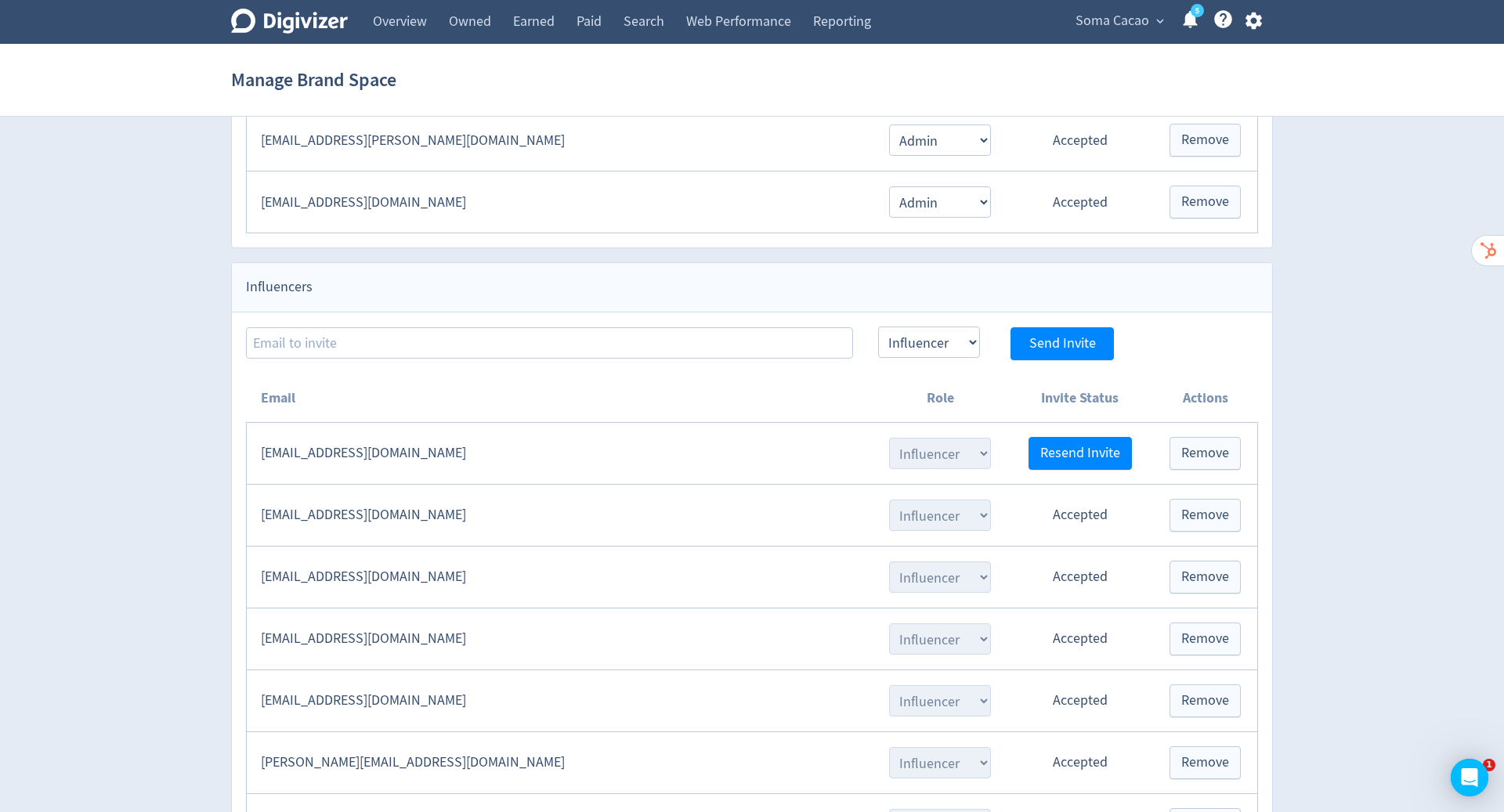
scroll to position [1623, 0]
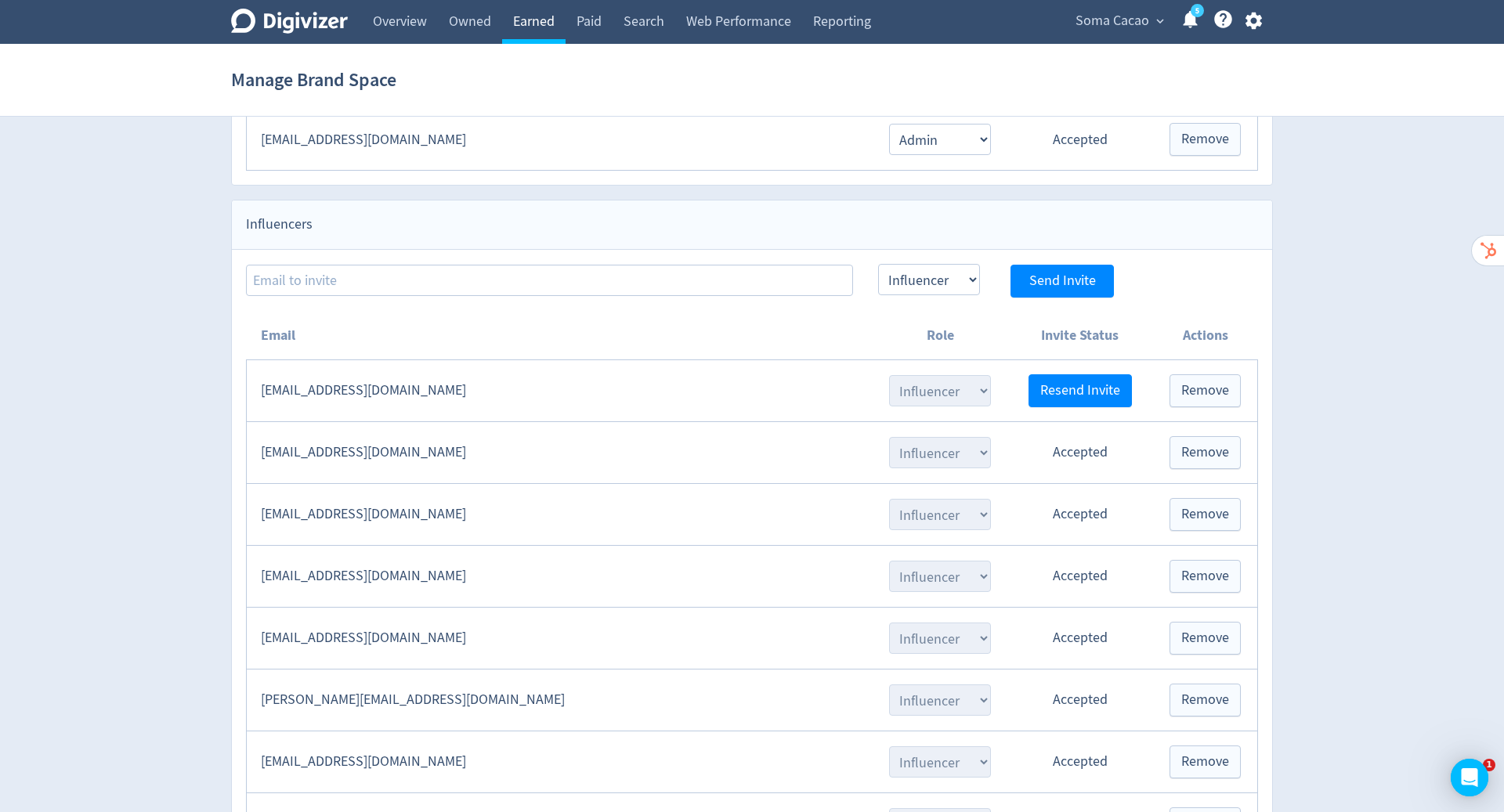
click at [537, 24] on link "Earned" at bounding box center [533, 22] width 64 height 44
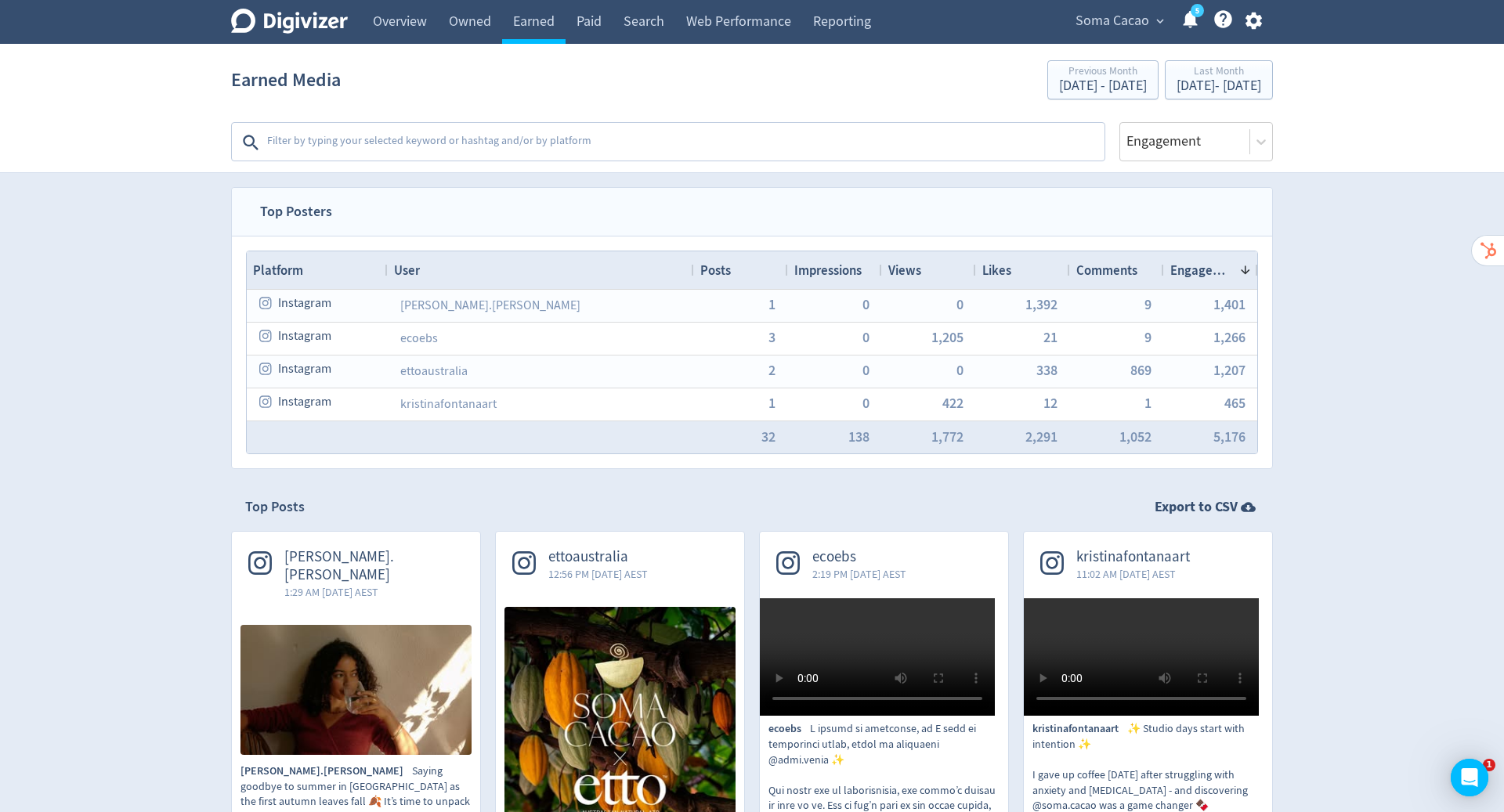
click at [1146, 15] on span "Soma Cacao" at bounding box center [1112, 22] width 73 height 25
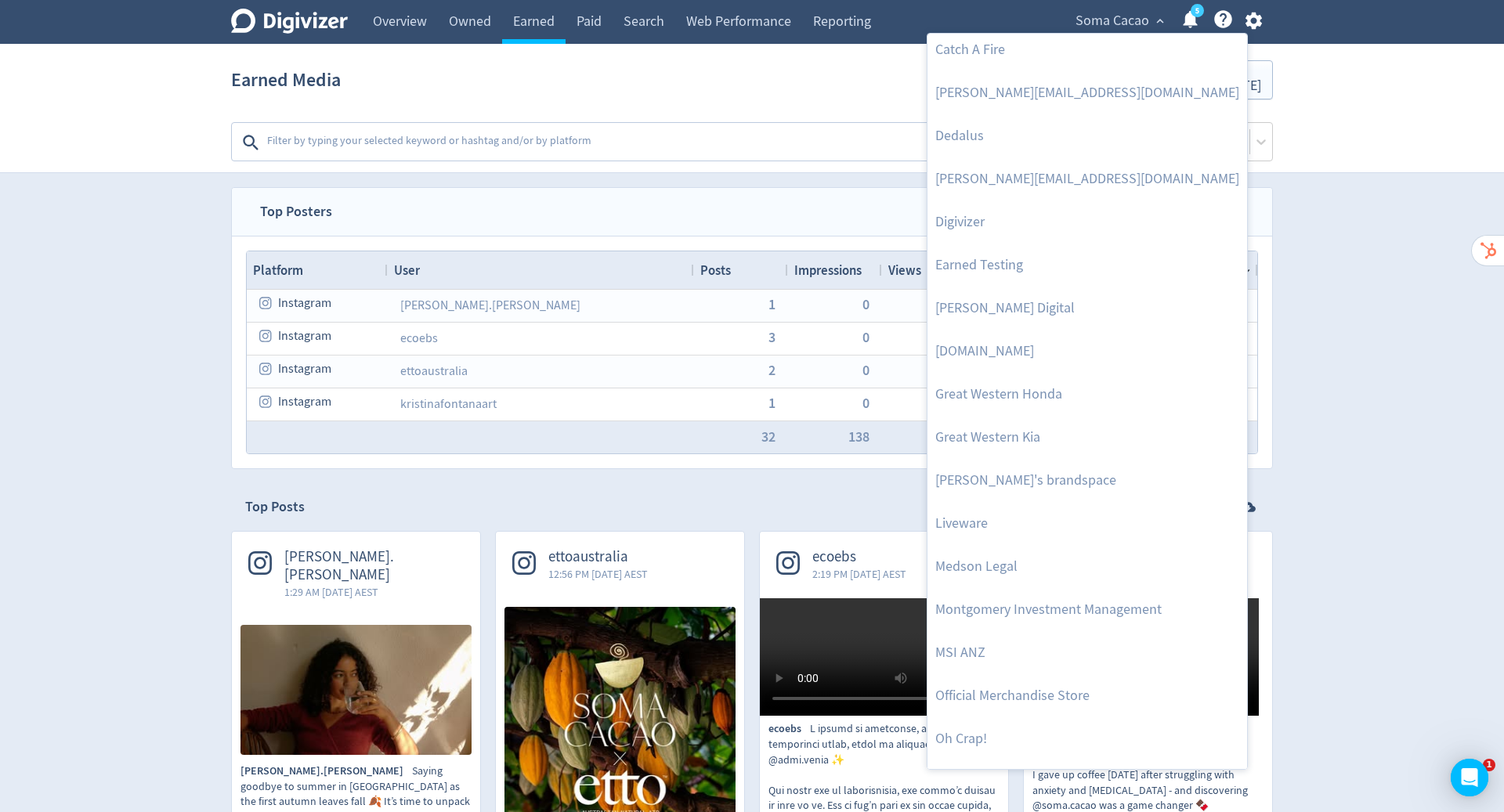
click at [1255, 23] on div at bounding box center [752, 406] width 1504 height 812
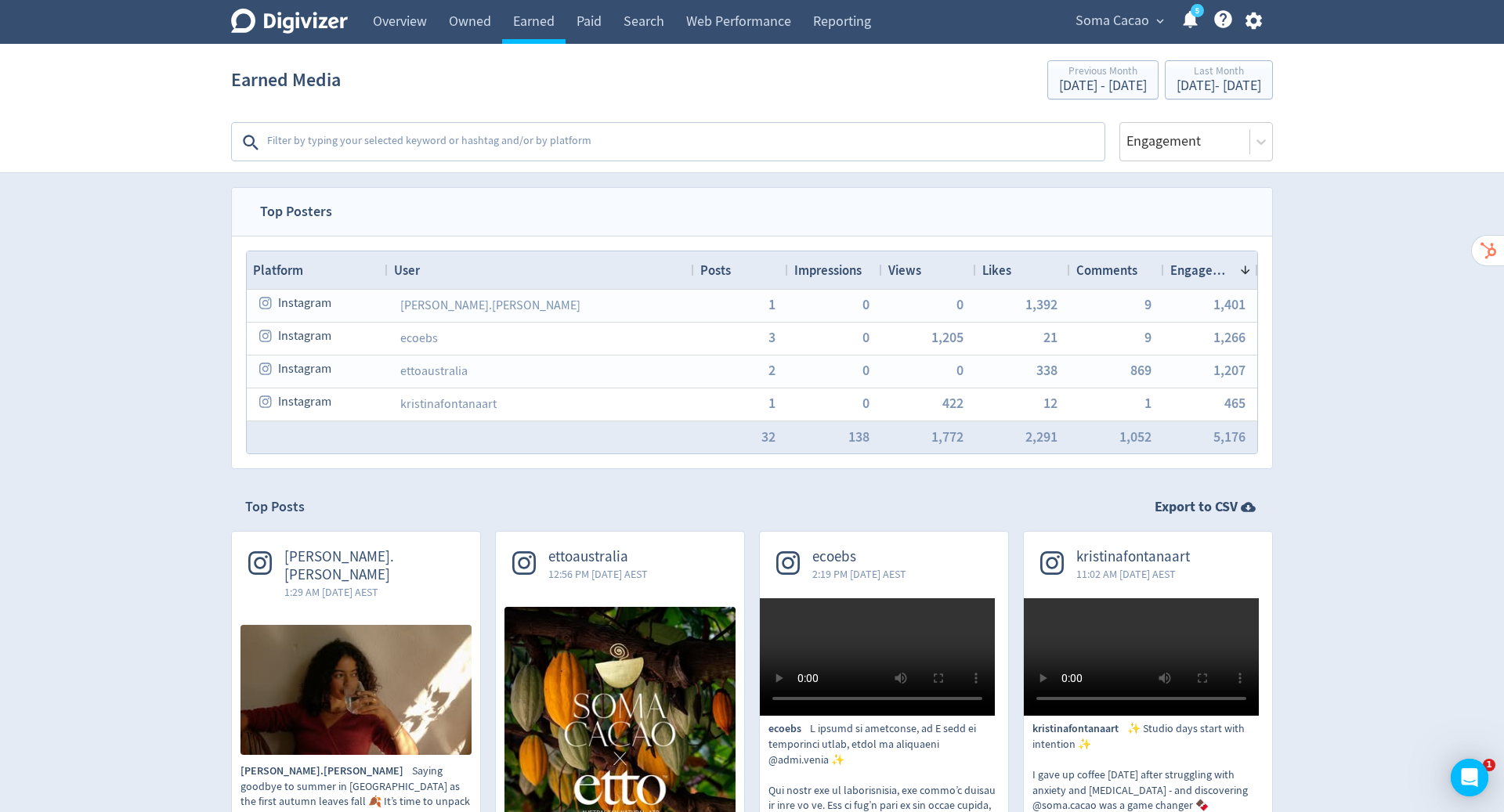
click at [1255, 23] on icon "button" at bounding box center [1254, 21] width 22 height 22
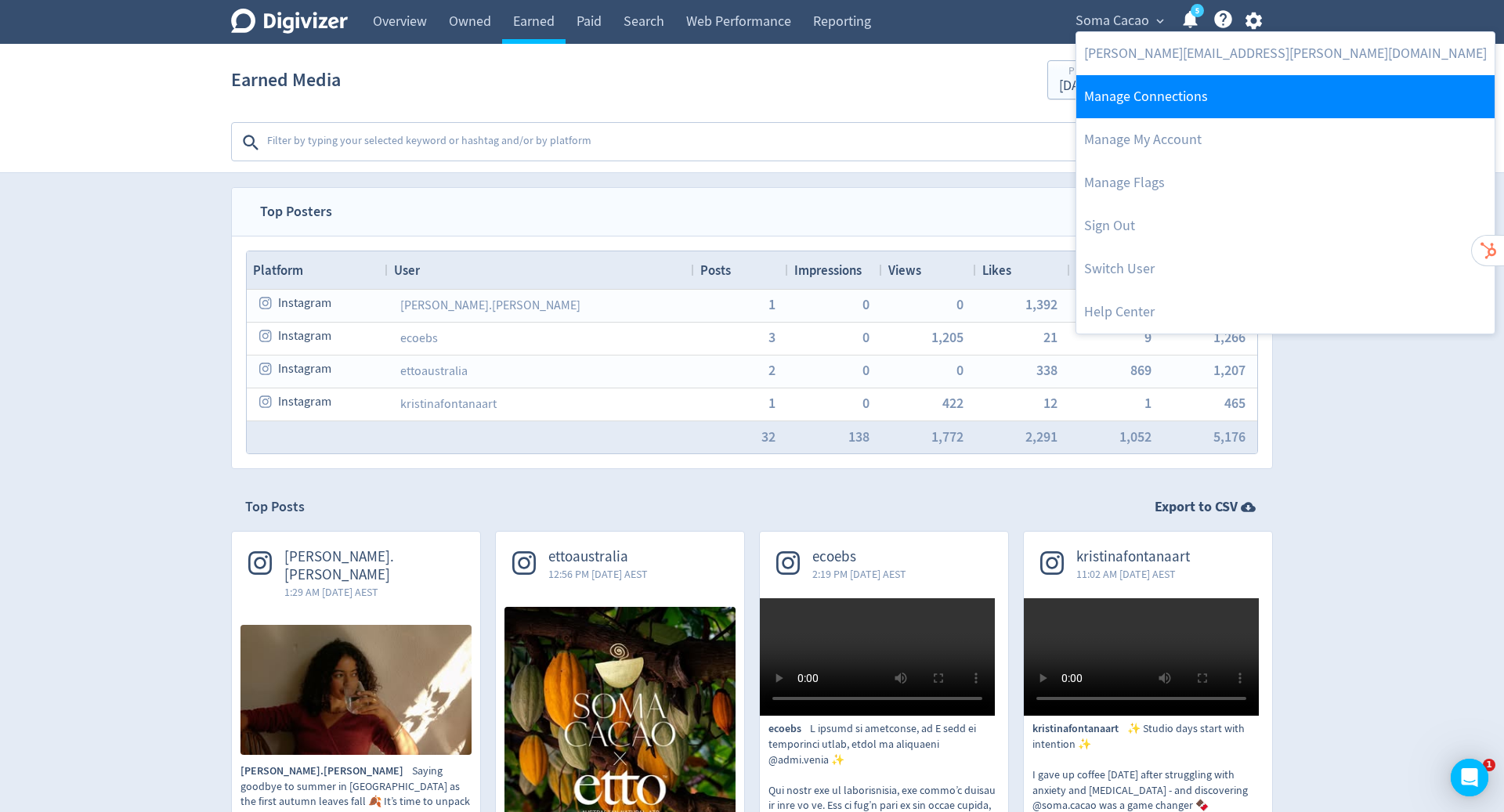
click at [1178, 102] on link "Manage Connections" at bounding box center [1286, 97] width 418 height 43
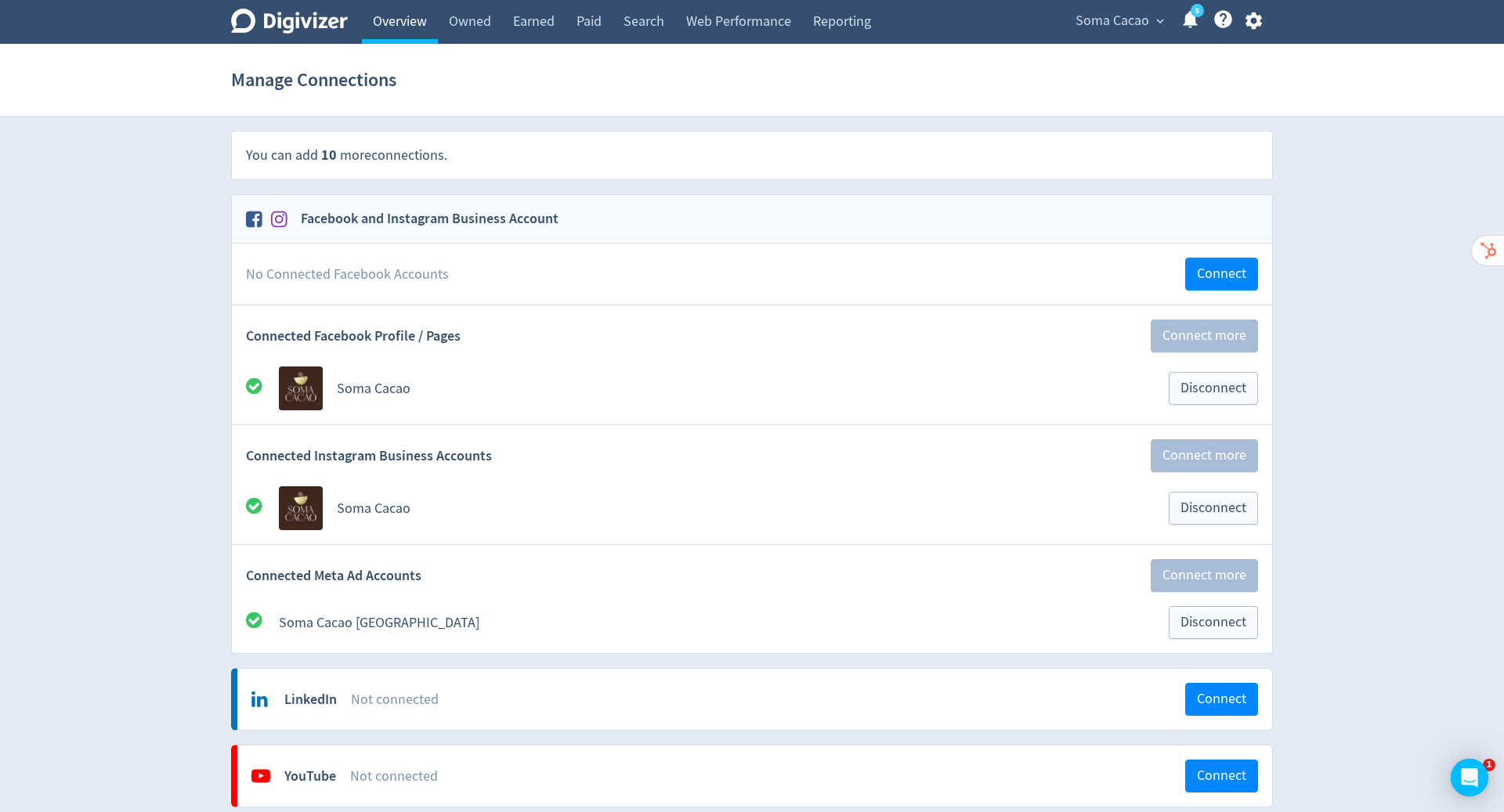
click at [403, 26] on link "Overview" at bounding box center [400, 22] width 76 height 44
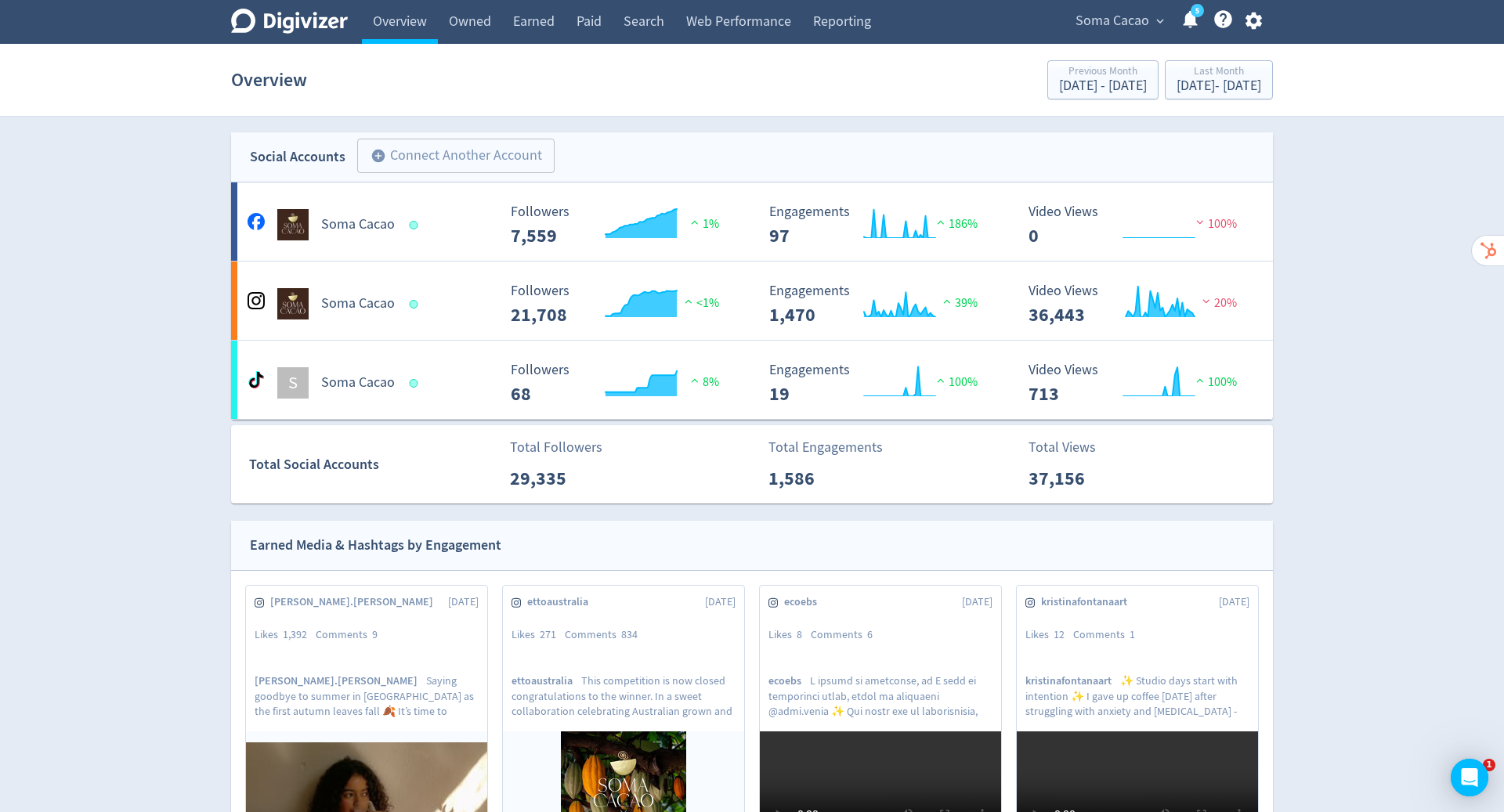
click at [1125, 25] on span "Soma Cacao" at bounding box center [1112, 22] width 73 height 25
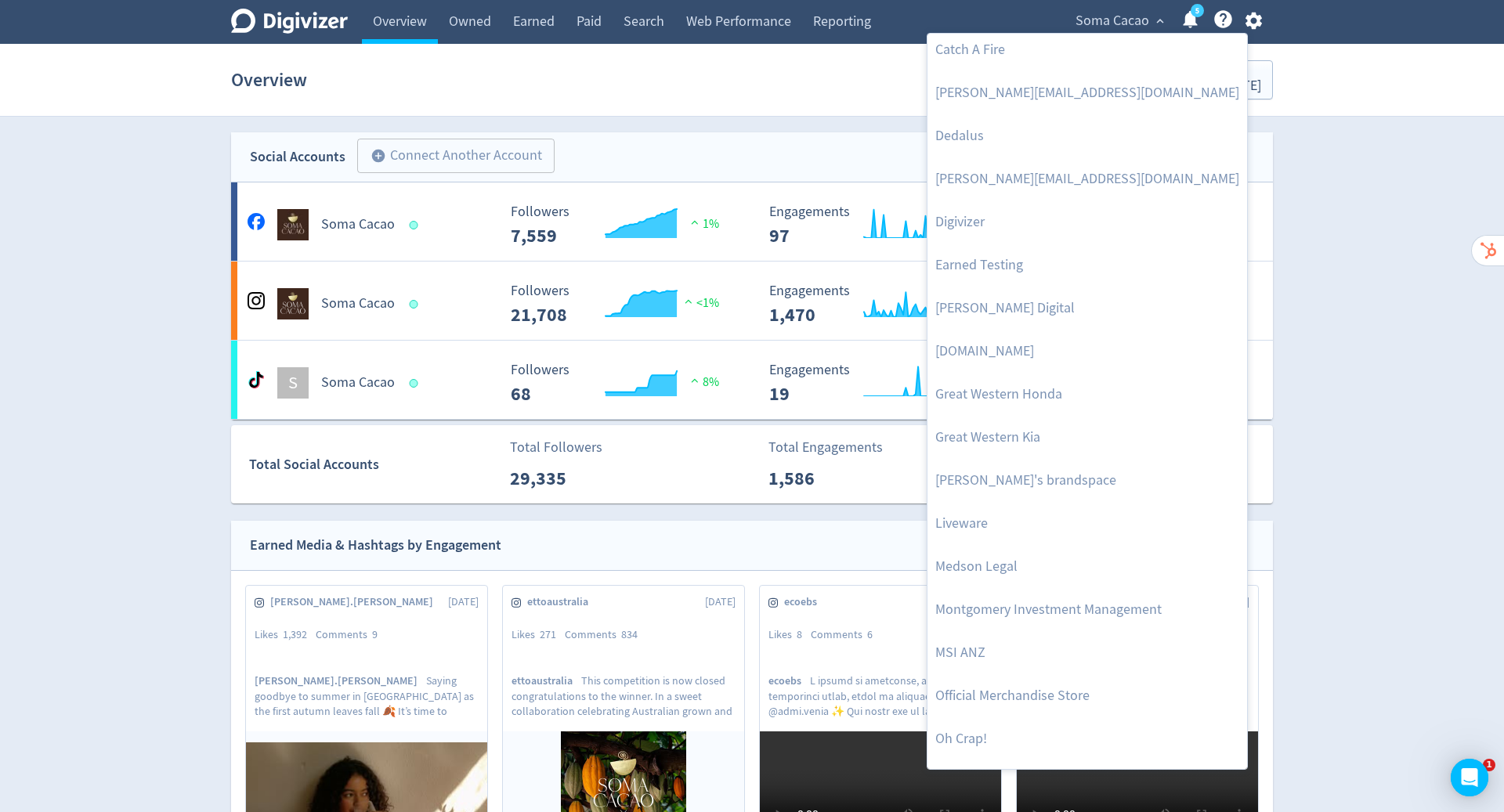
click at [1257, 22] on div at bounding box center [752, 406] width 1504 height 812
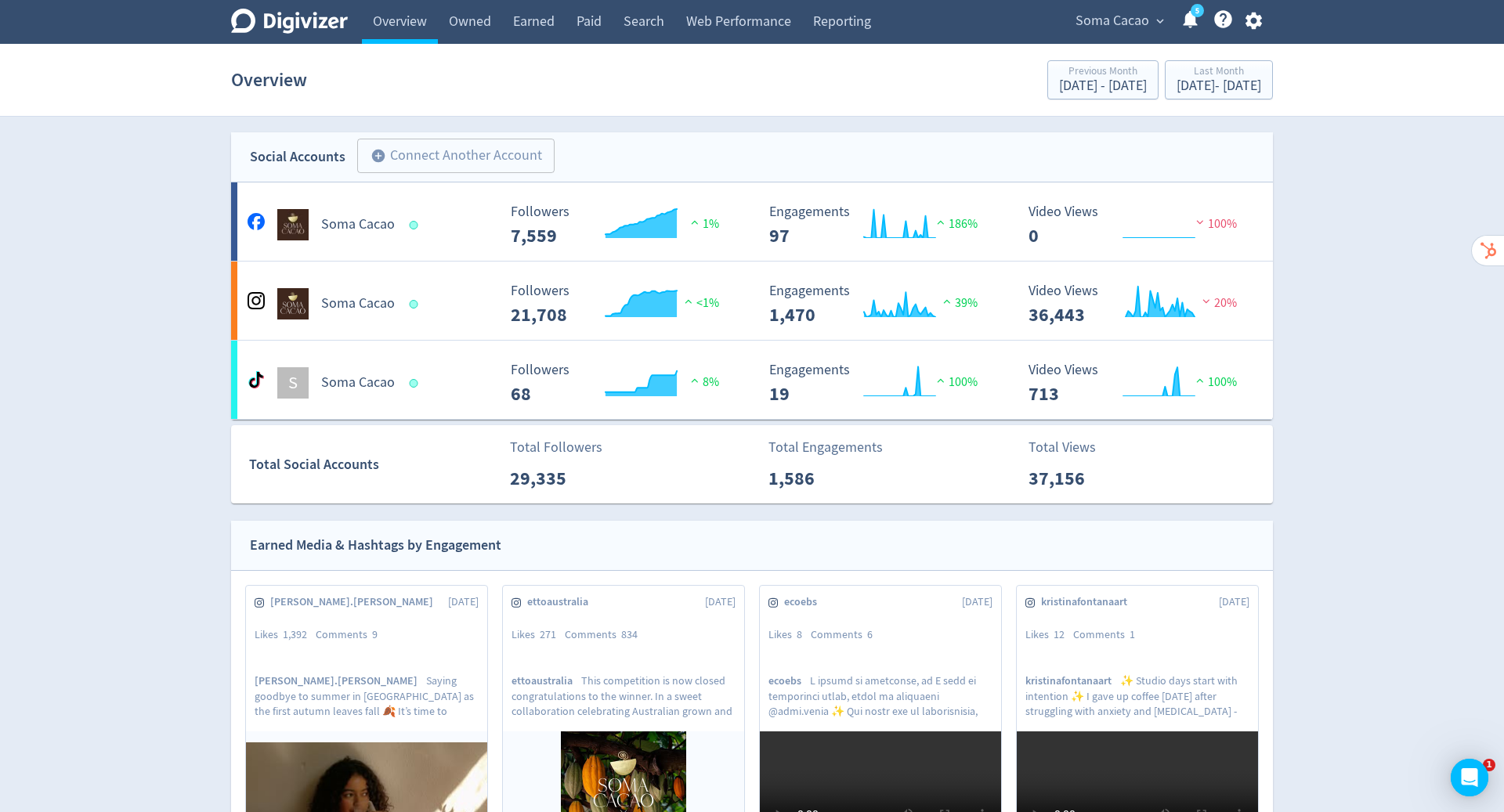
click at [1257, 22] on div "Manage Brand Space AORUS ANZ Baker Group AU Barilla Australia Barnados Beyond B…" at bounding box center [752, 406] width 1504 height 812
click at [1252, 24] on icon "button" at bounding box center [1252, 22] width 17 height 18
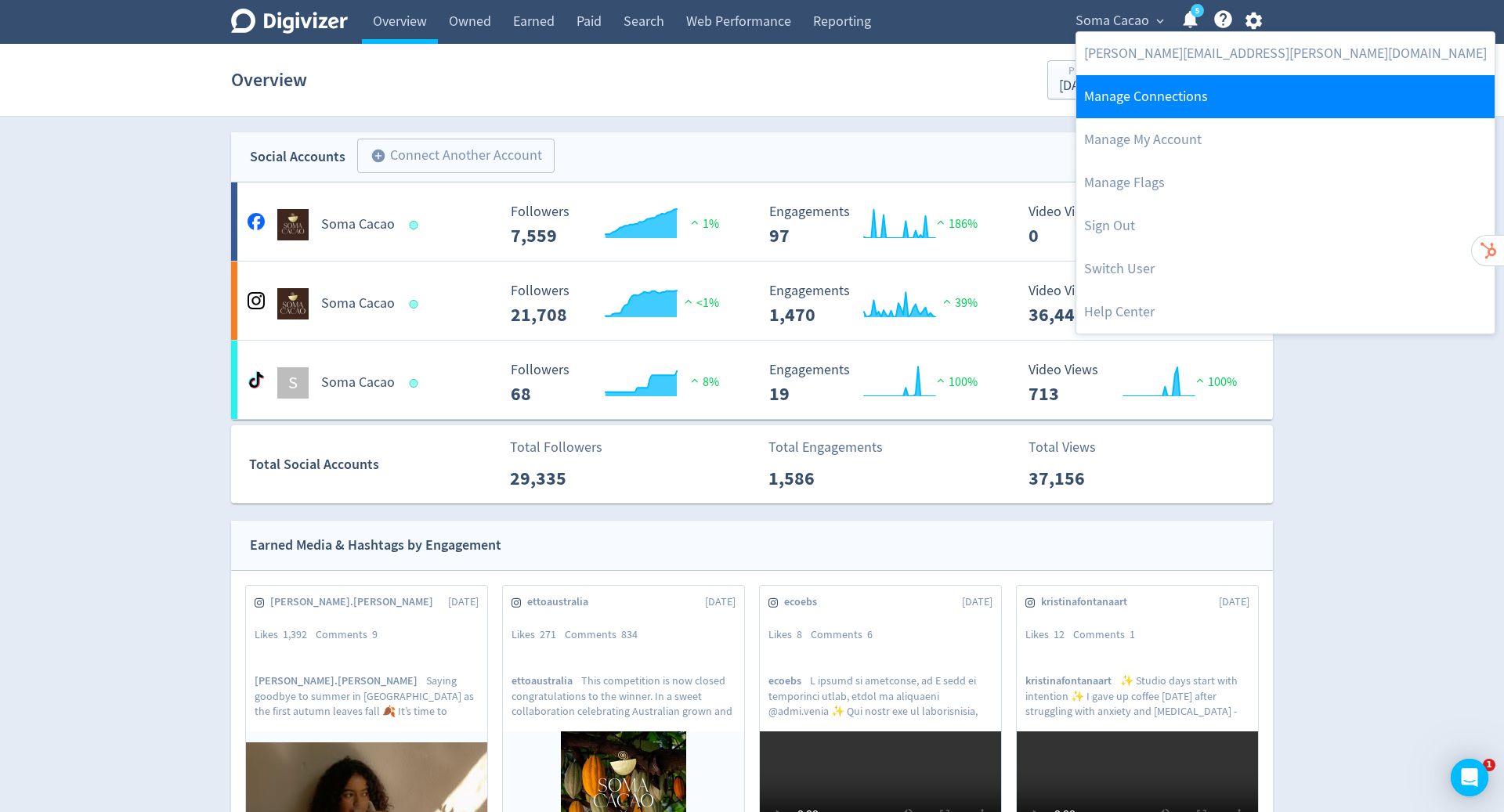
click at [1207, 97] on link "Manage Connections" at bounding box center [1286, 97] width 418 height 43
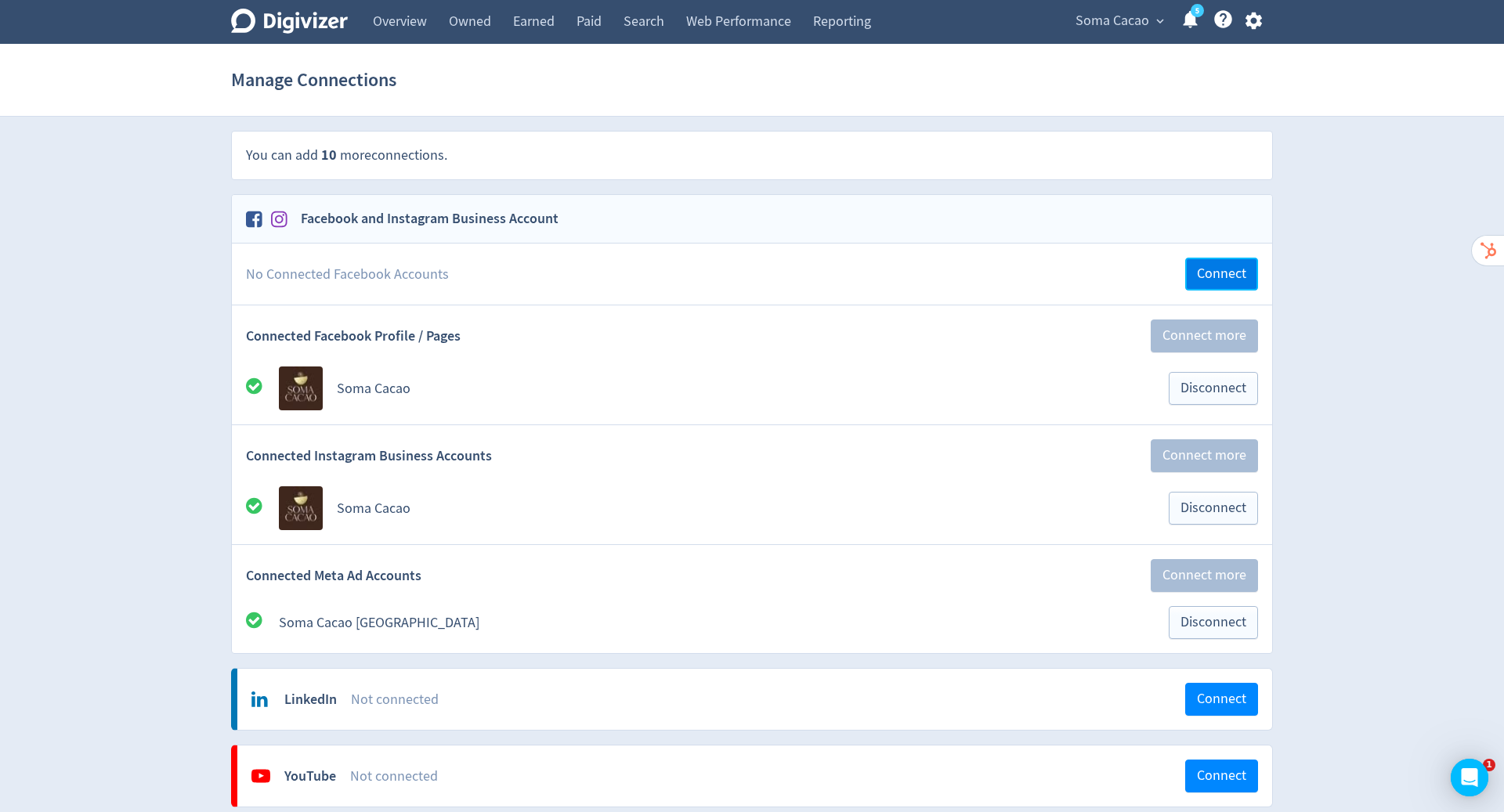
click at [1210, 276] on span "Connect" at bounding box center [1222, 274] width 49 height 14
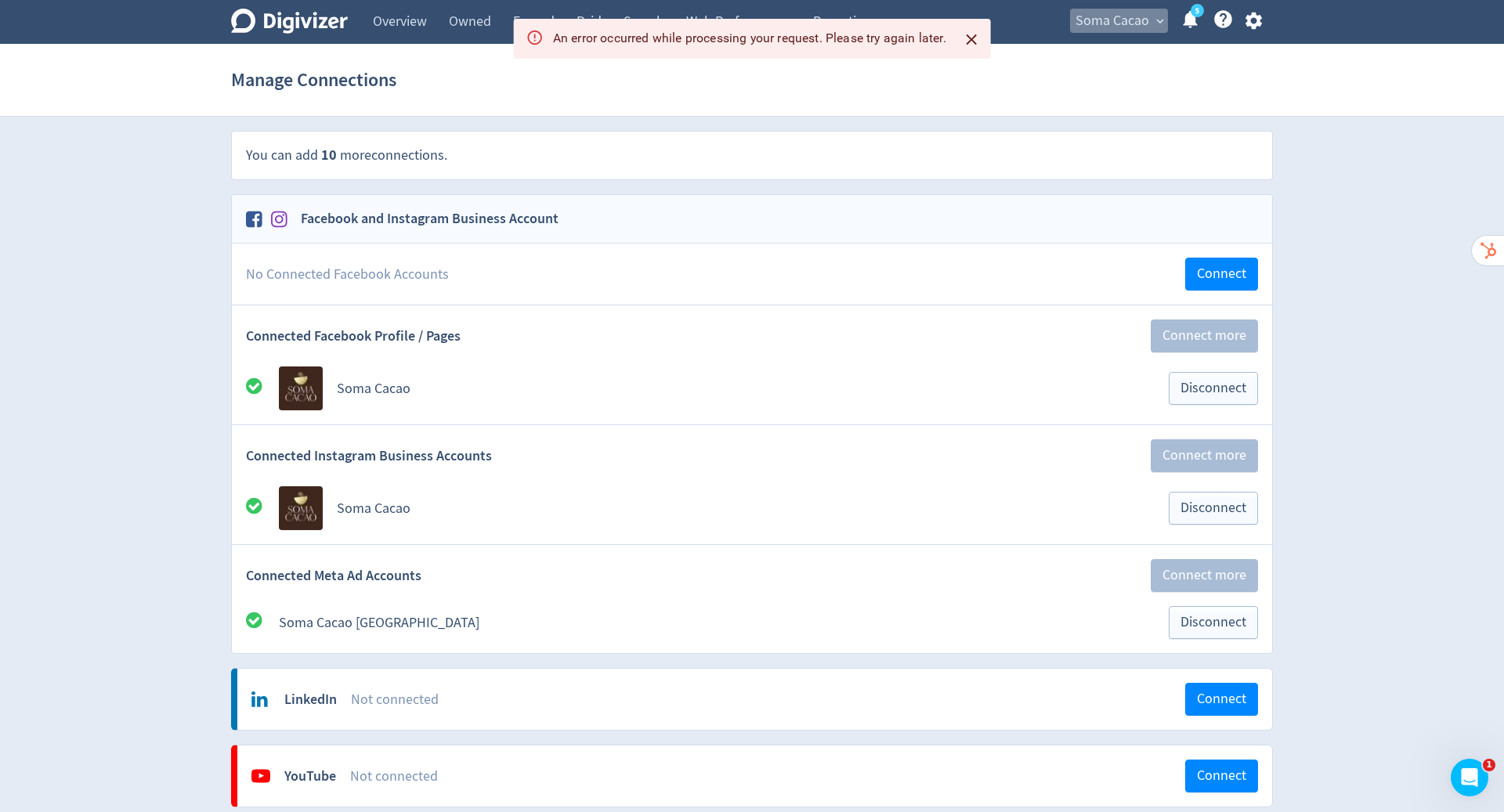
click at [1146, 20] on span "Soma Cacao" at bounding box center [1112, 22] width 73 height 25
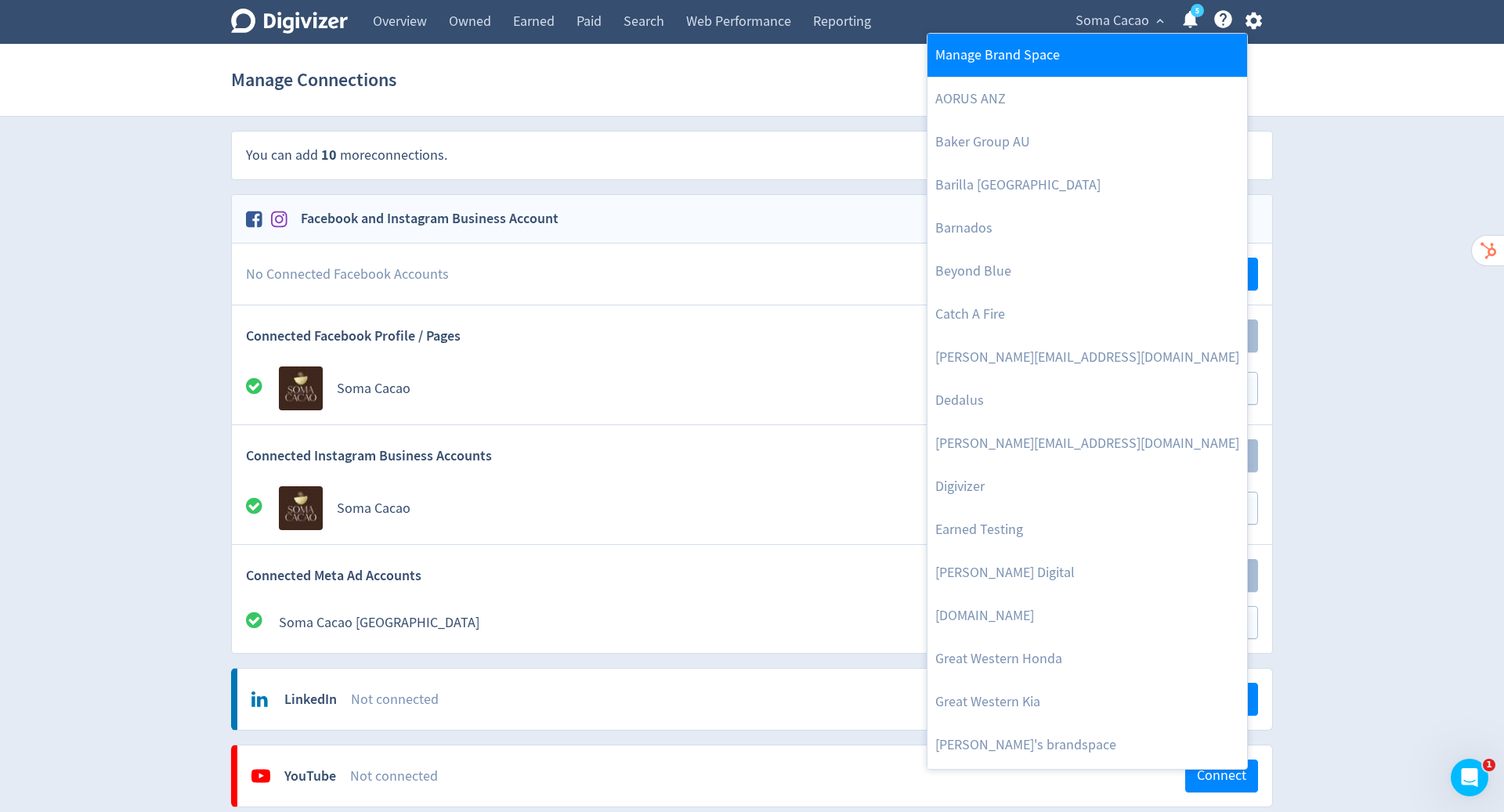
click at [1062, 61] on link "Manage Brand Space" at bounding box center [1088, 55] width 319 height 43
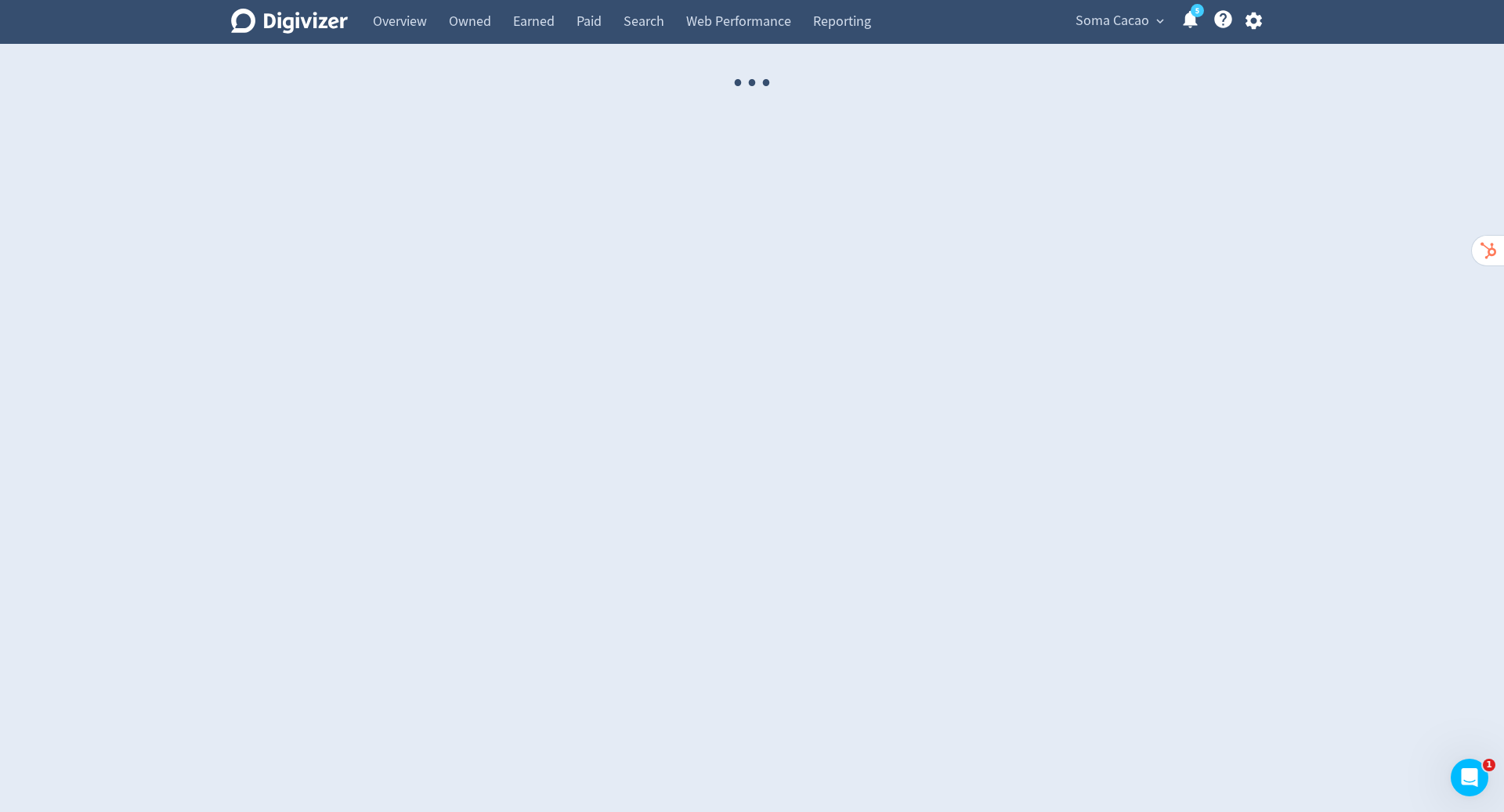
select select "USER"
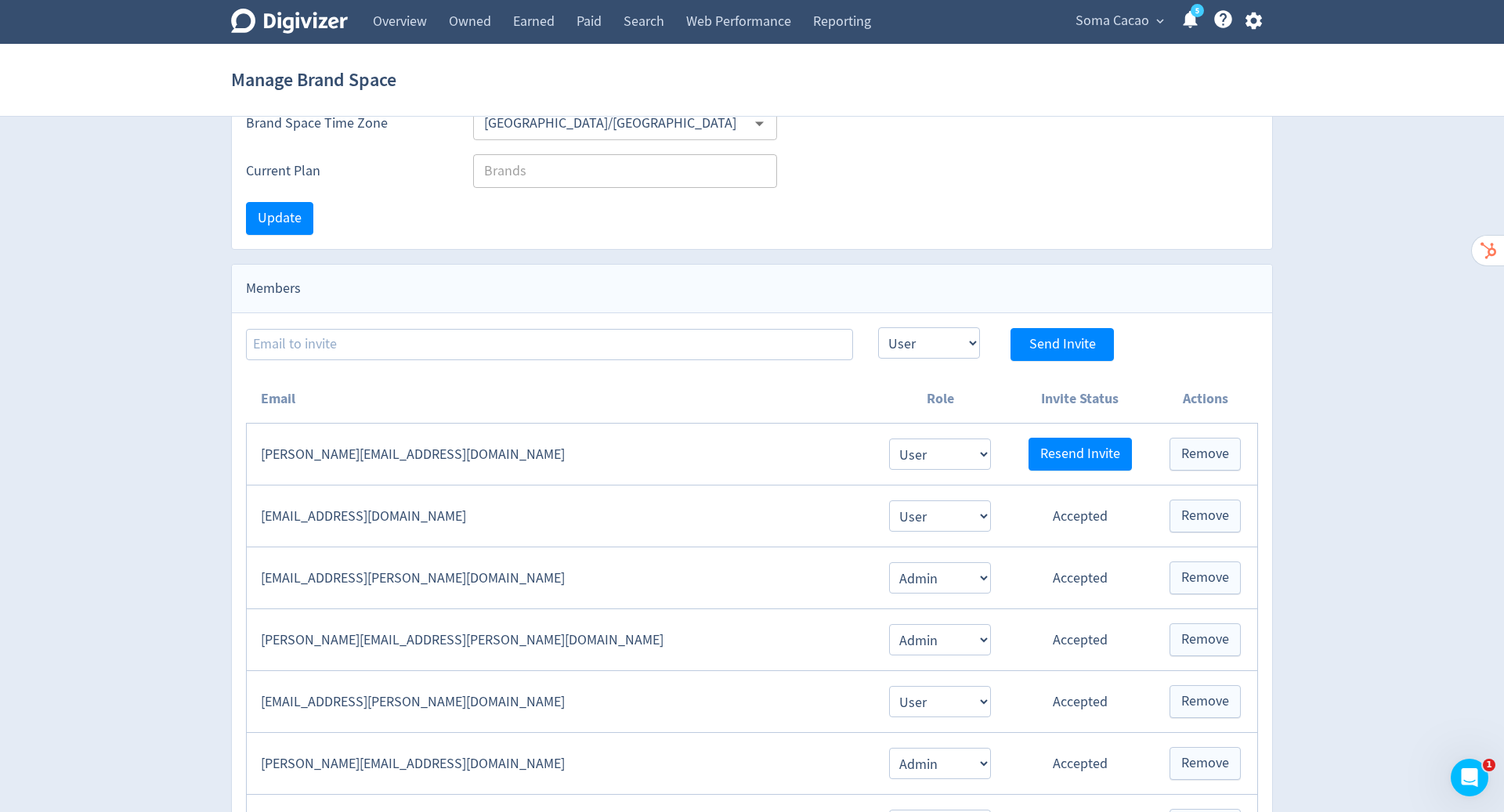
scroll to position [135, 0]
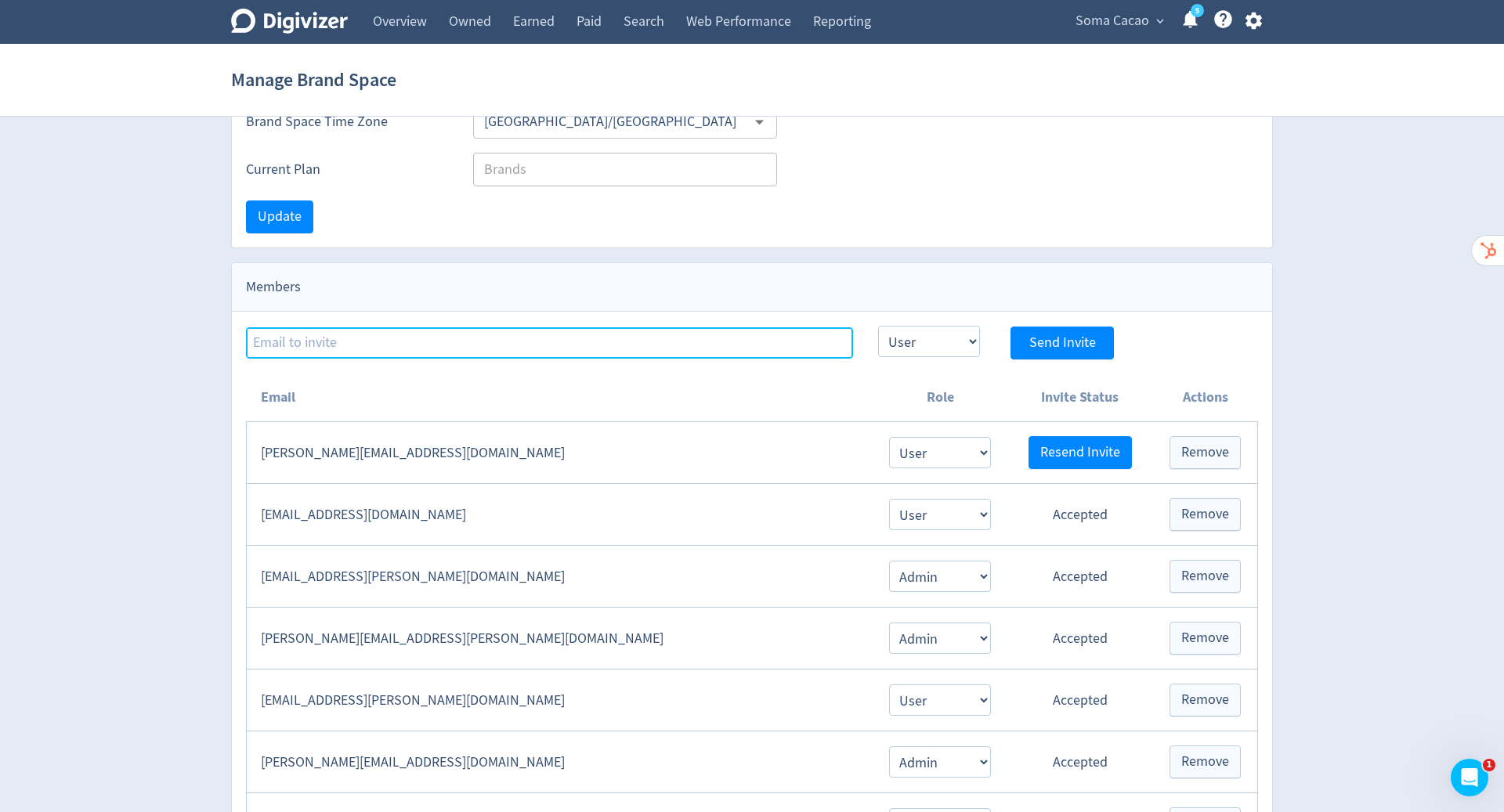
click at [627, 327] on input at bounding box center [550, 343] width 607 height 31
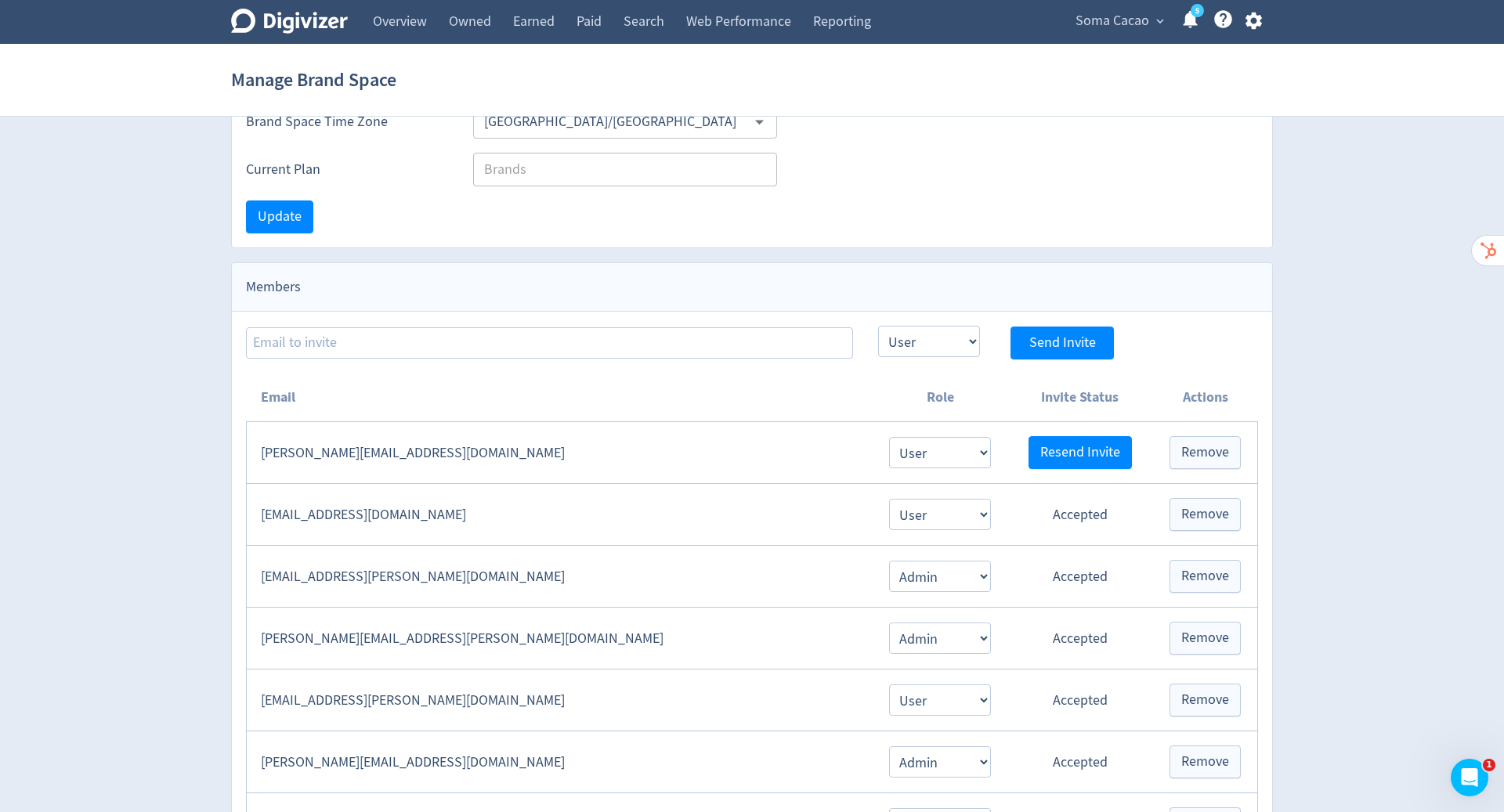
click at [1257, 18] on icon "button" at bounding box center [1252, 22] width 17 height 18
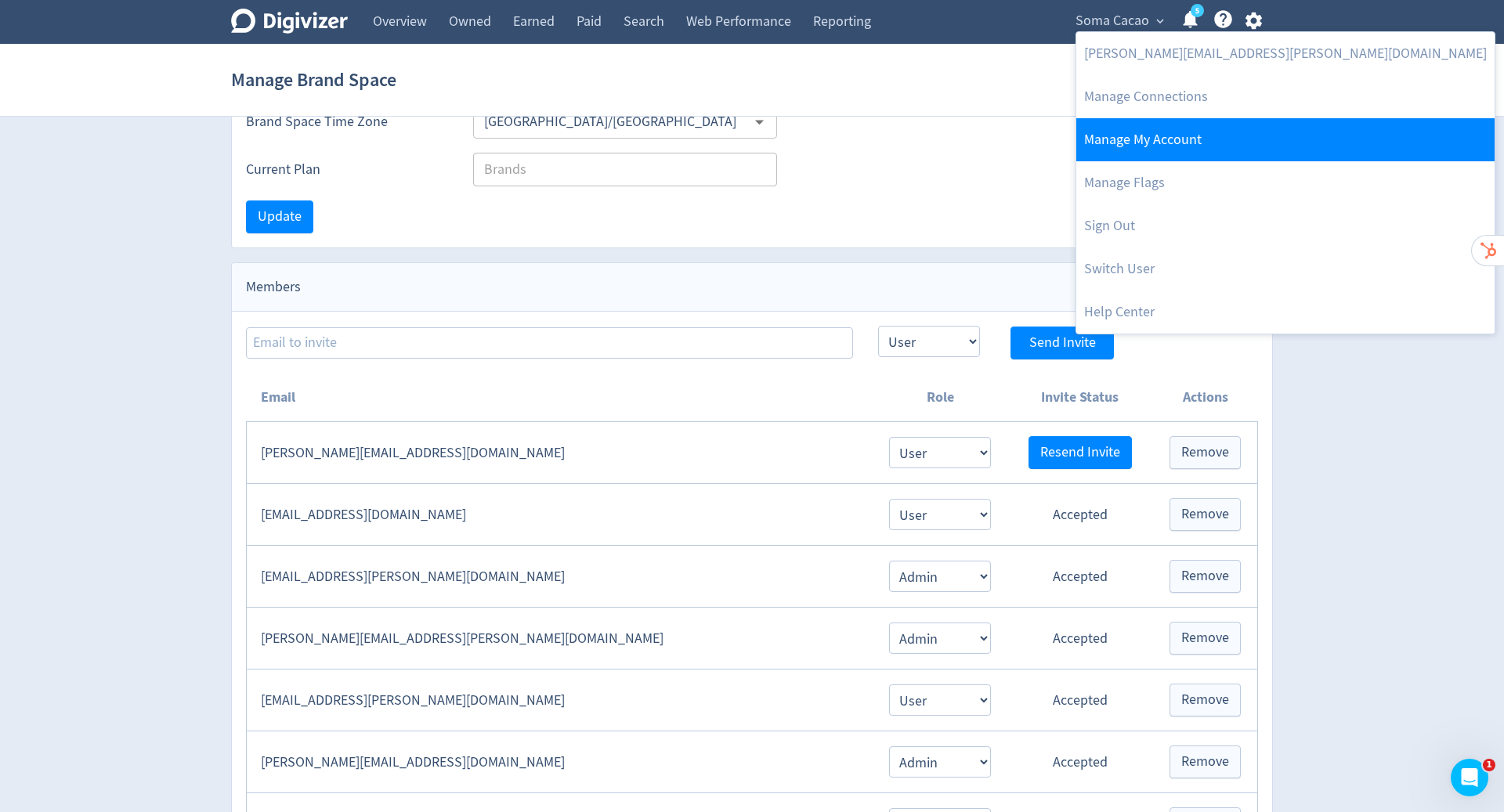
click at [1146, 143] on link "Manage My Account" at bounding box center [1286, 140] width 418 height 43
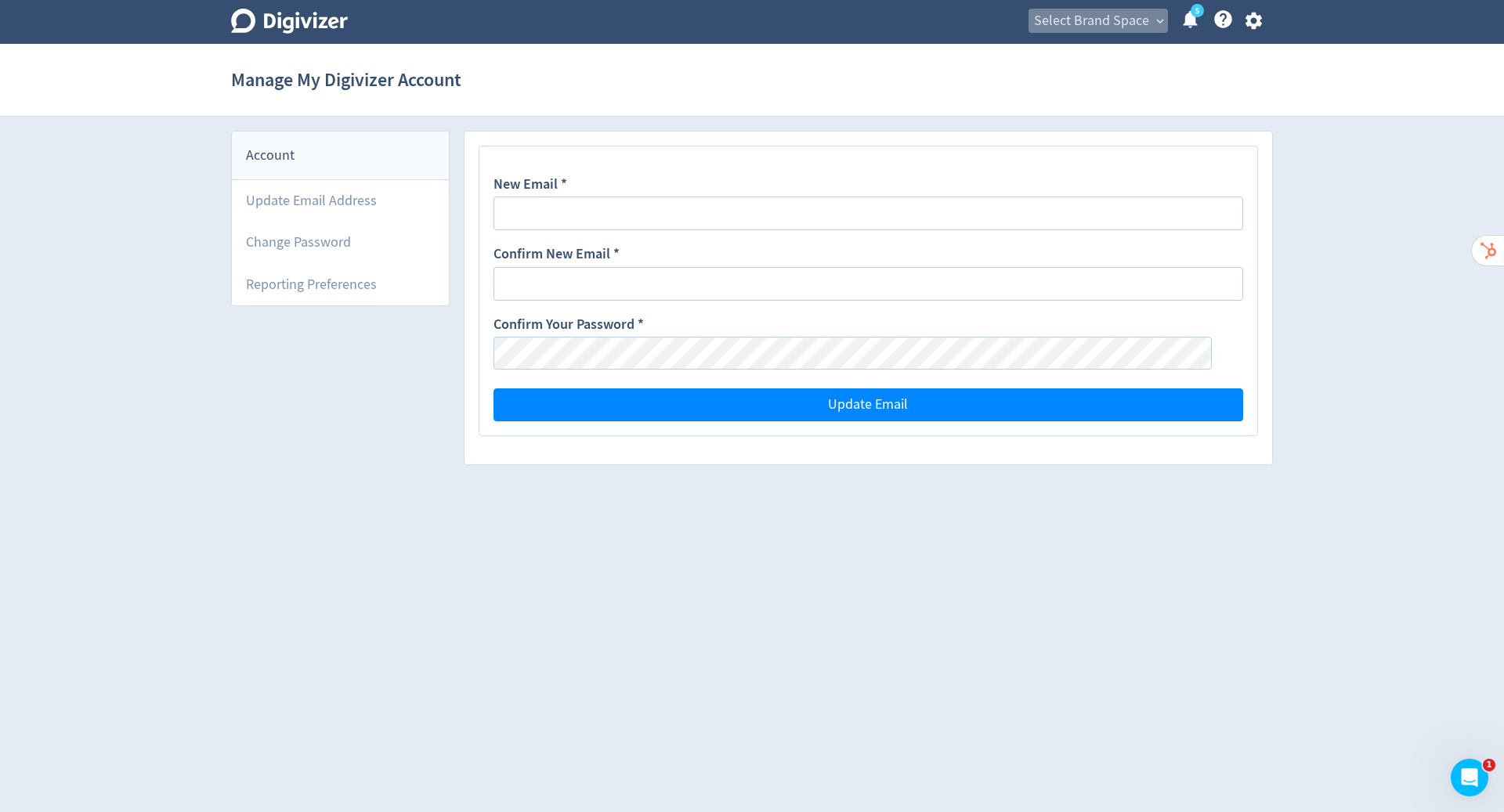
click at [1106, 16] on span "Select Brand Space" at bounding box center [1092, 22] width 116 height 25
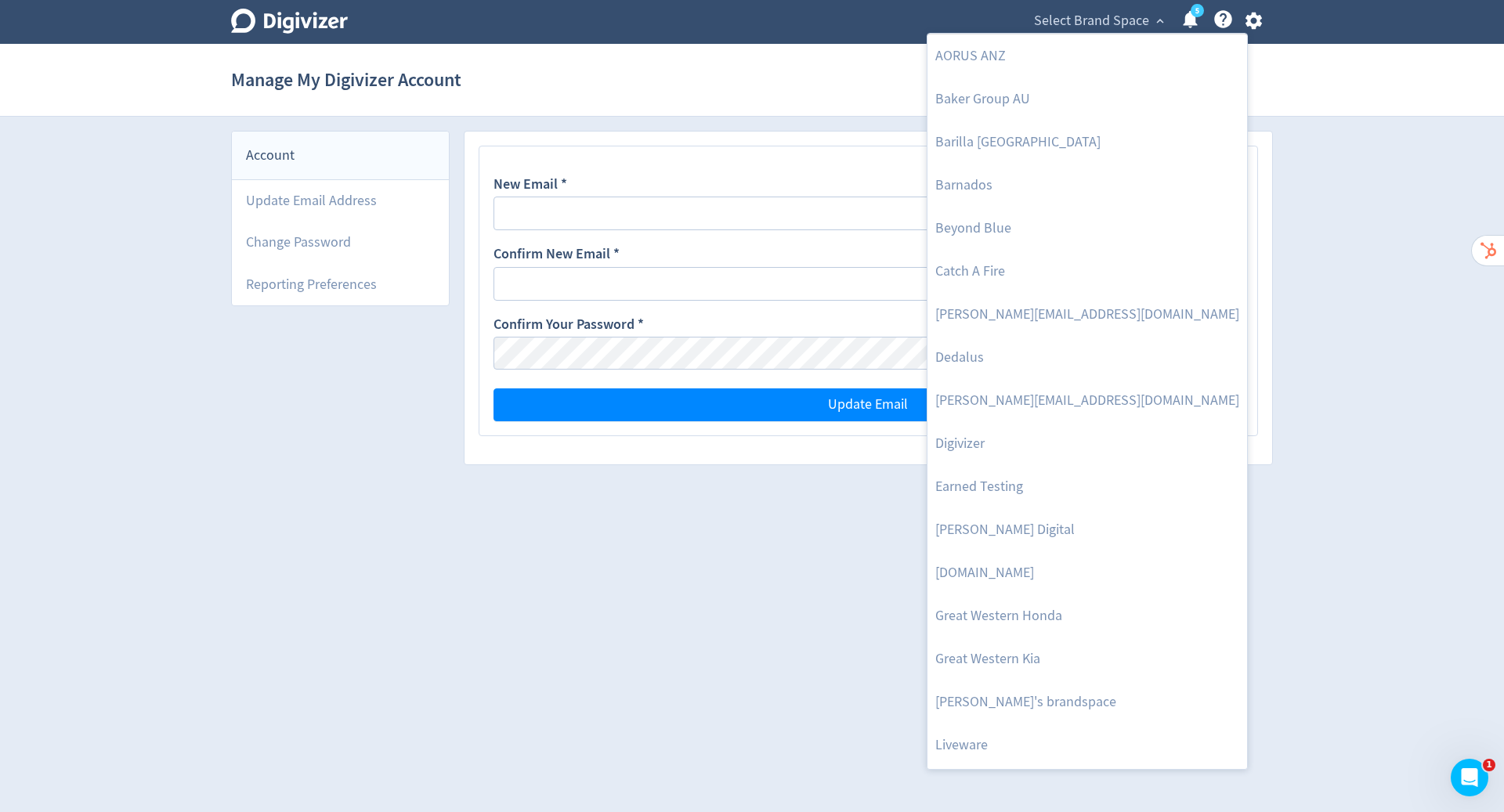
click at [1257, 24] on div at bounding box center [752, 406] width 1504 height 812
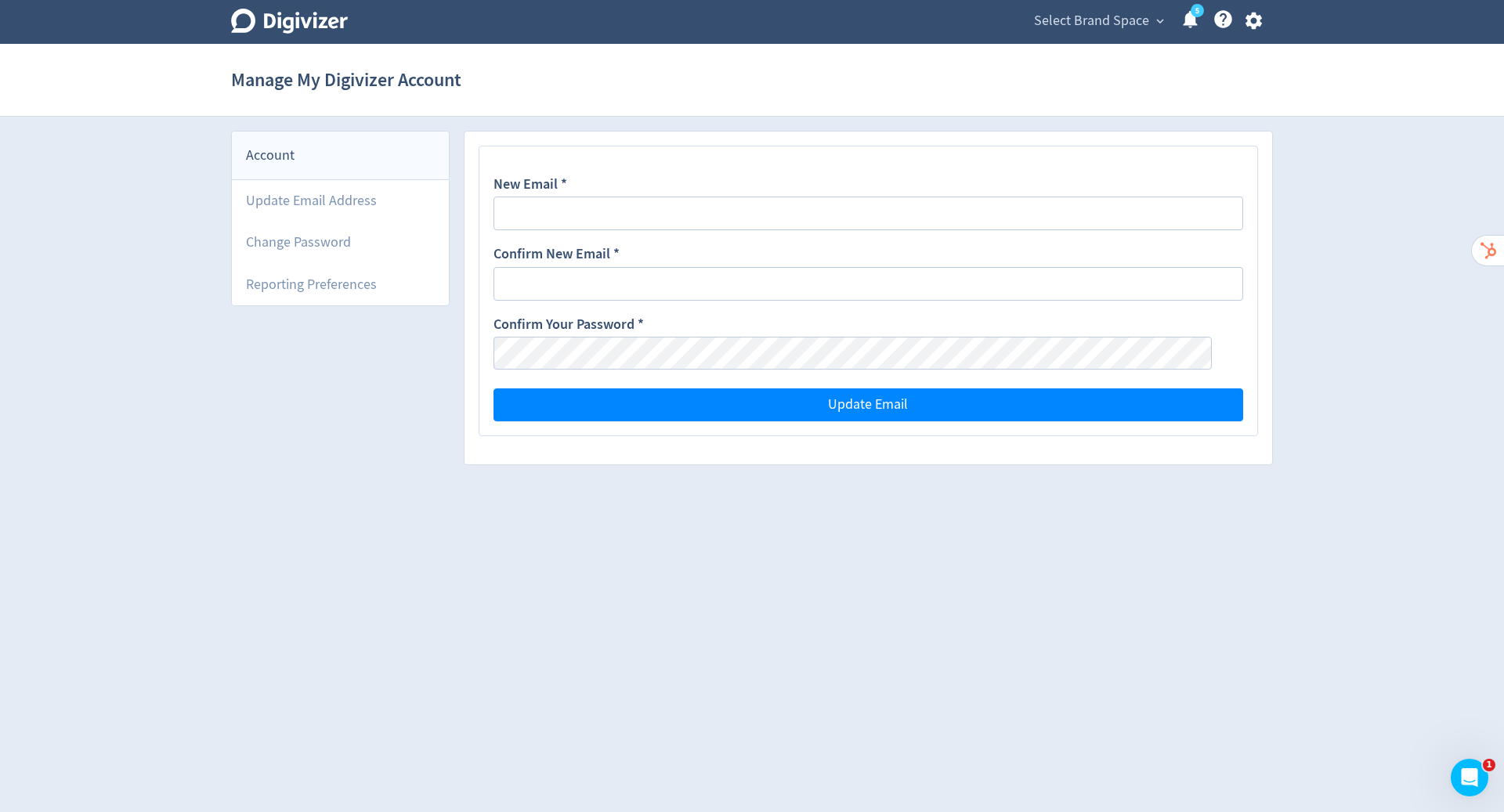
click at [1257, 24] on body "Digivizer Logo Mark Digivizer Logo Select Brand Space expand_more 5 Help Center…" at bounding box center [752, 239] width 1504 height 479
click at [1256, 22] on icon "button" at bounding box center [1252, 22] width 17 height 18
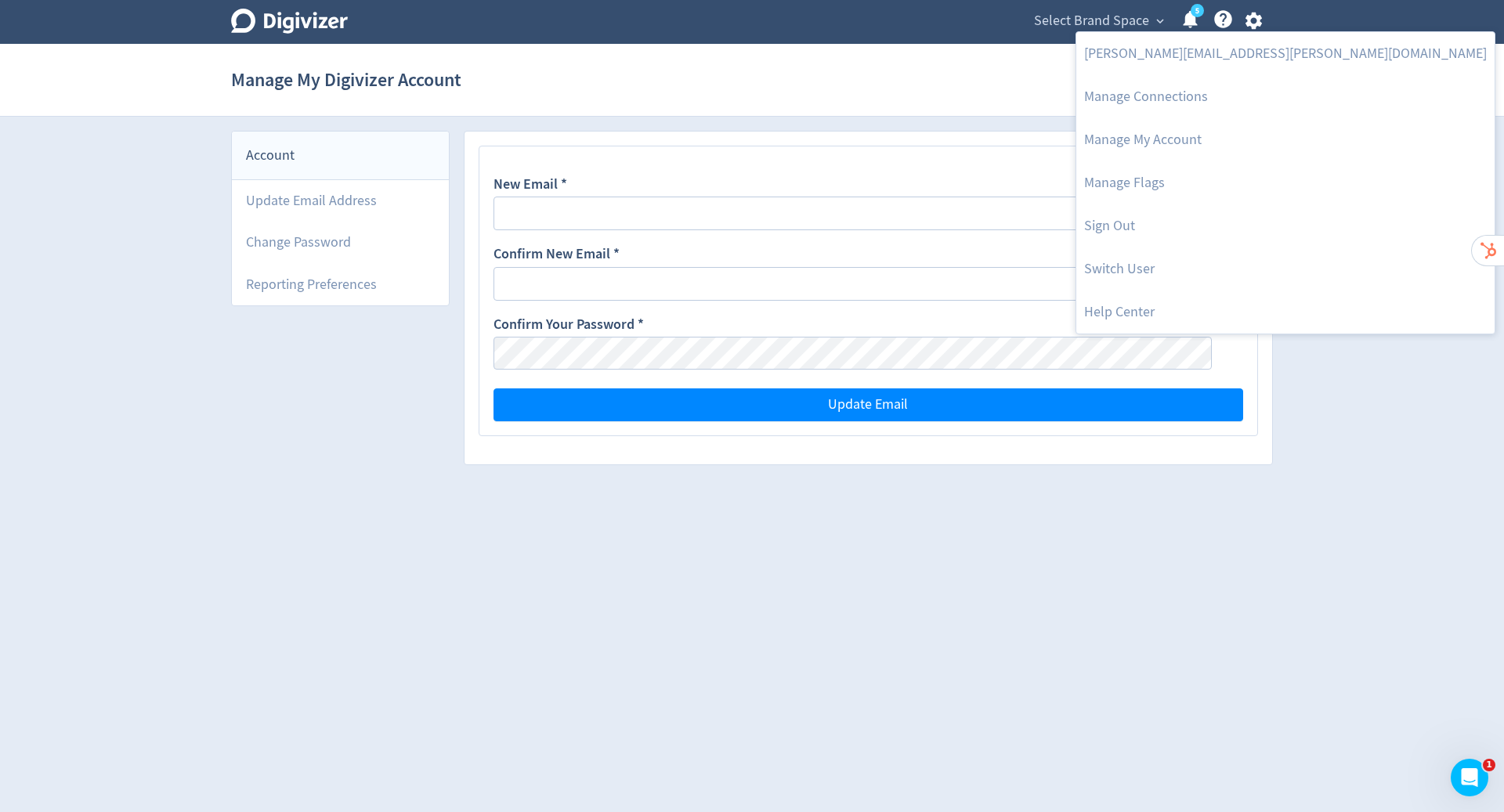
click at [1108, 22] on div at bounding box center [752, 406] width 1504 height 812
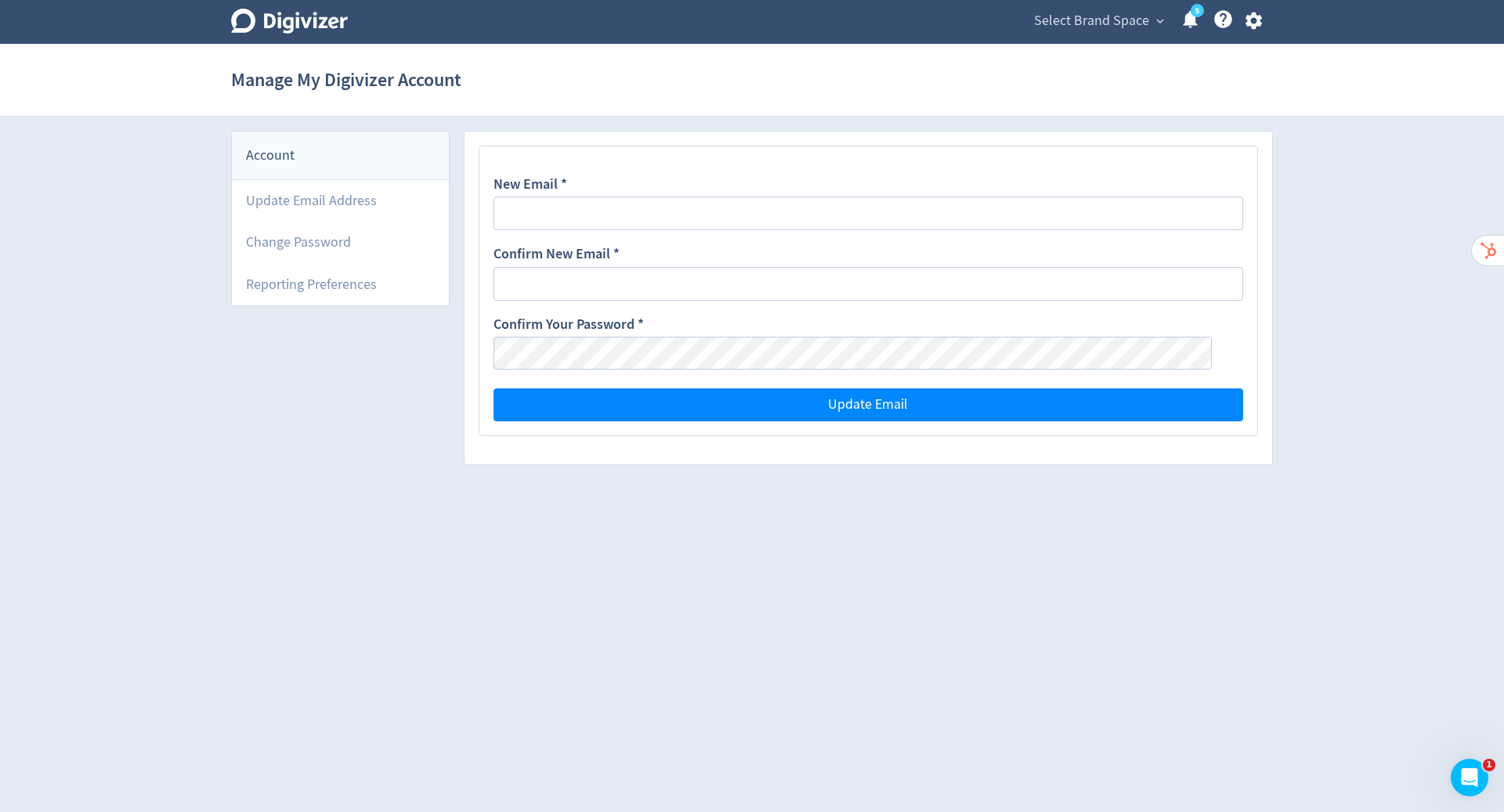
click at [1108, 22] on span "Select Brand Space" at bounding box center [1092, 22] width 116 height 25
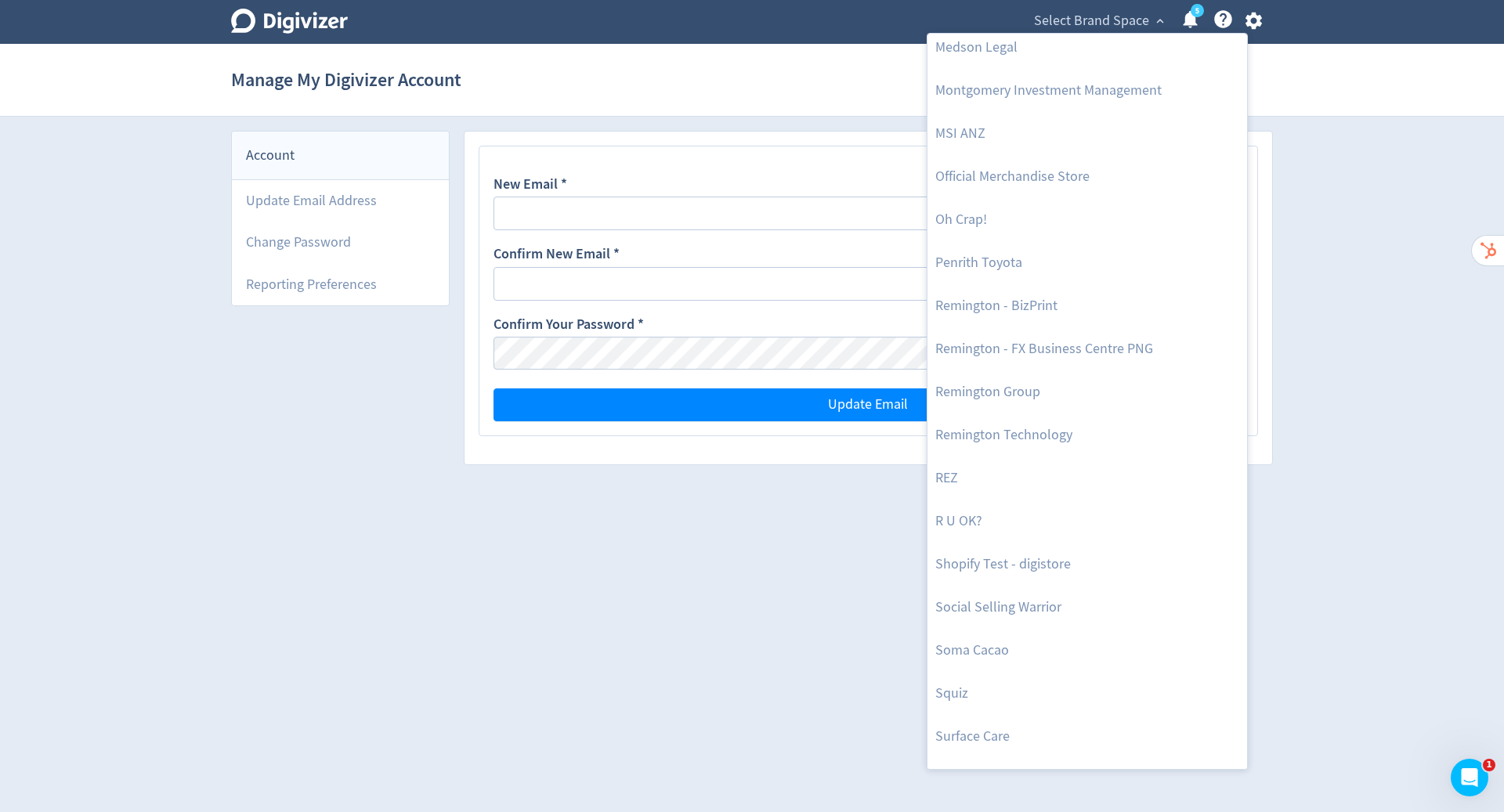
scroll to position [743, 0]
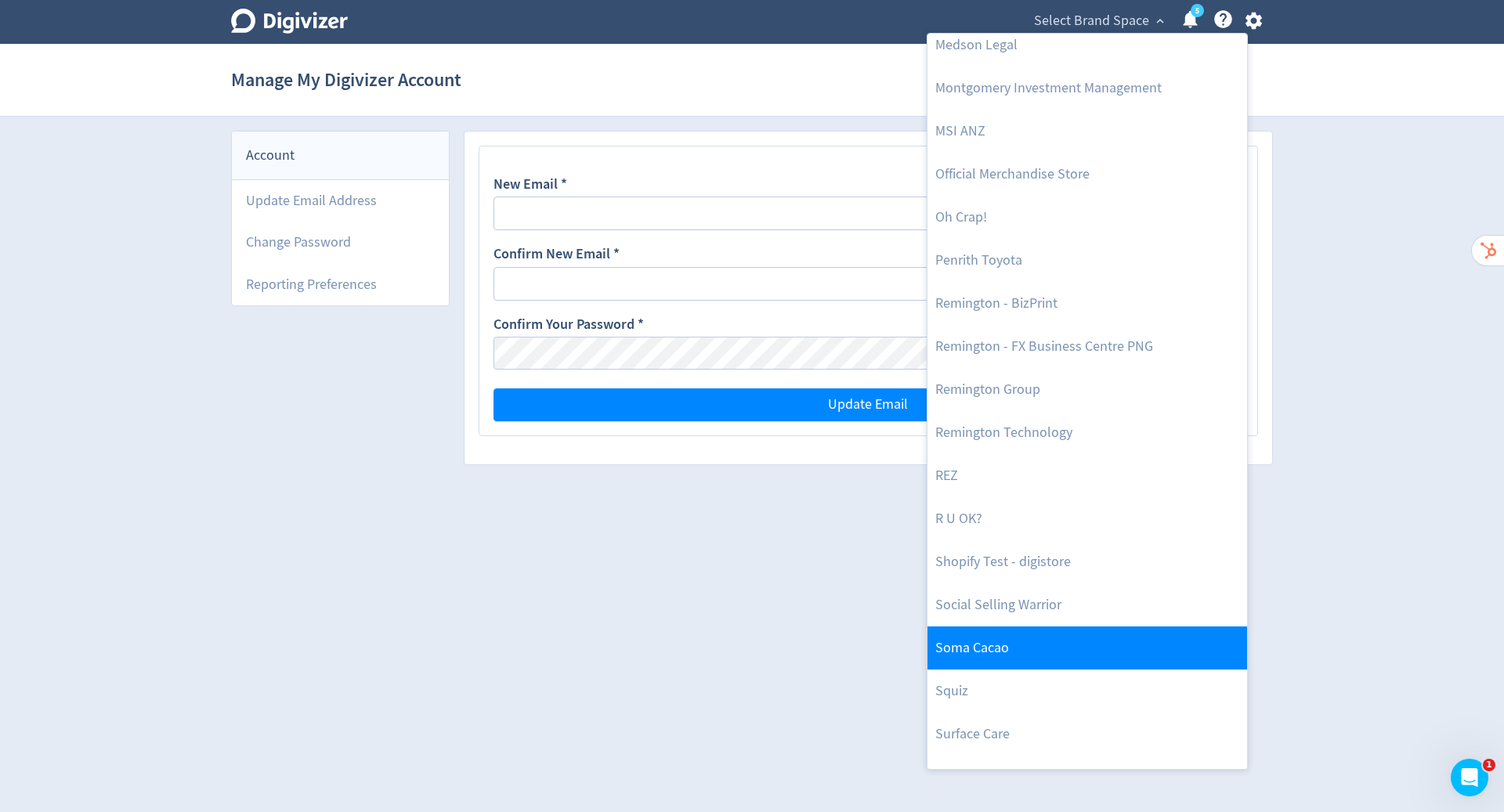
click at [1049, 650] on link "Soma Cacao" at bounding box center [1088, 648] width 319 height 43
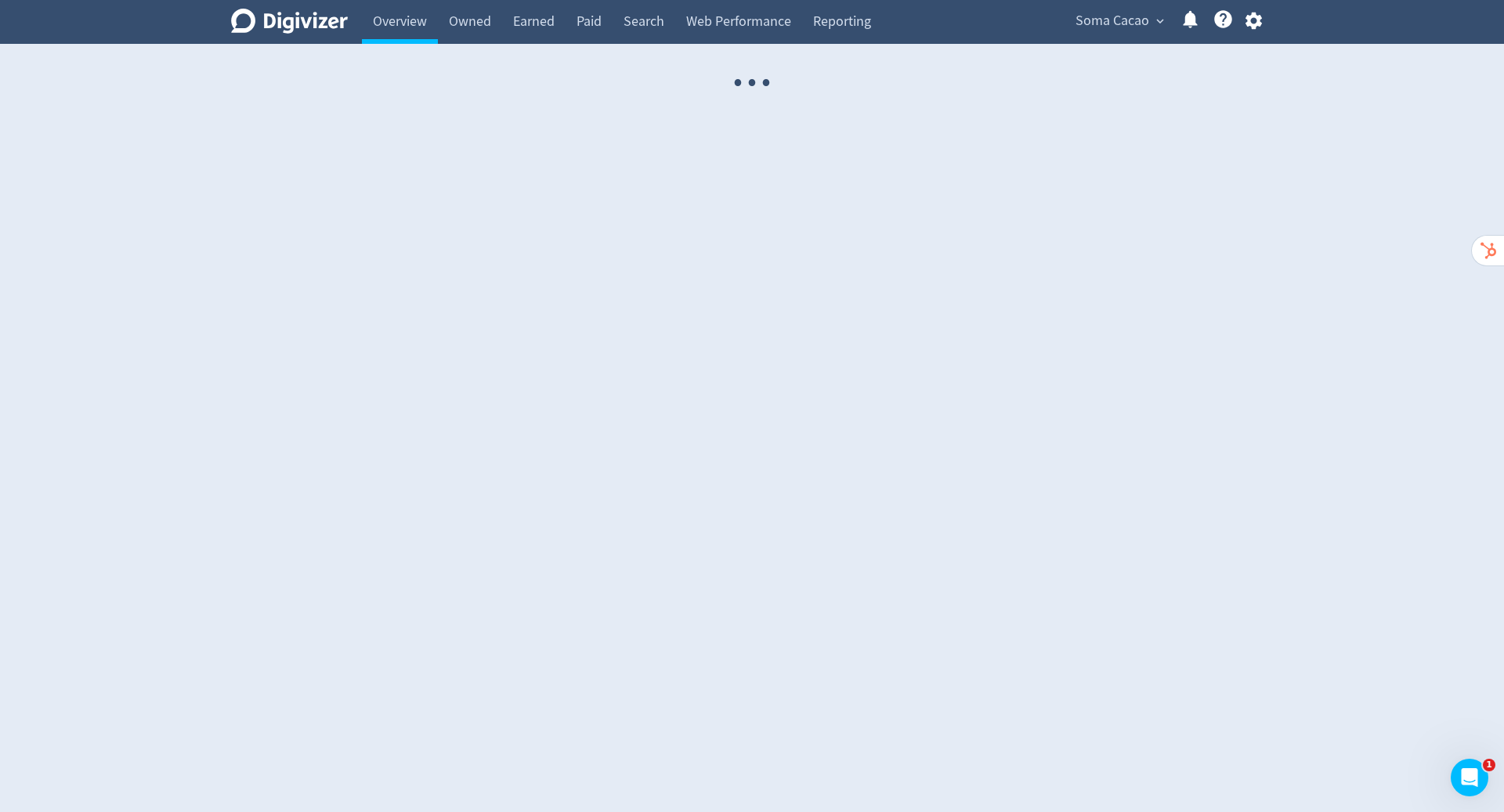
click at [1128, 22] on span "Soma Cacao" at bounding box center [1112, 22] width 73 height 25
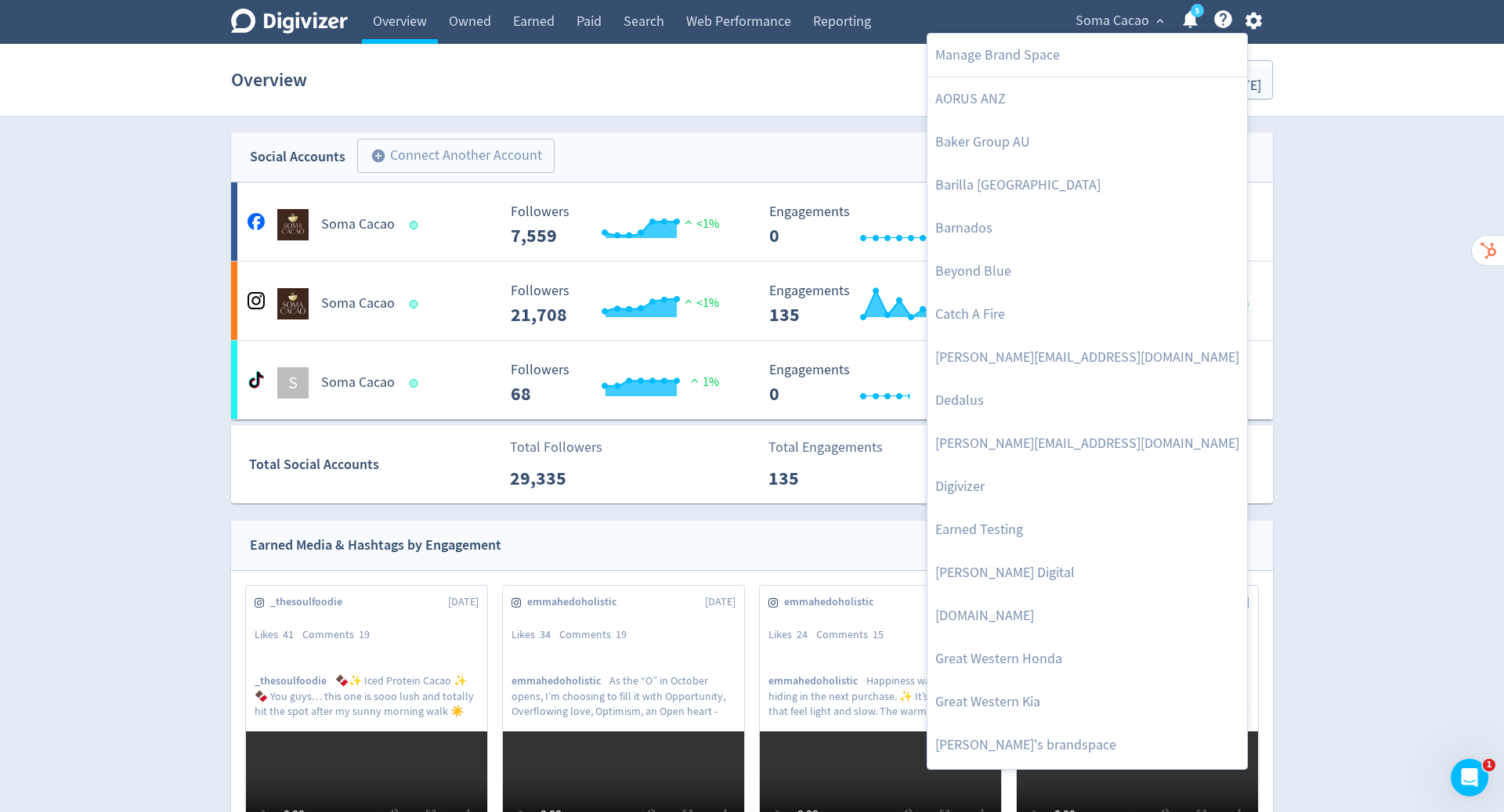
click at [1421, 240] on div at bounding box center [752, 406] width 1504 height 812
